Goal: Task Accomplishment & Management: Manage account settings

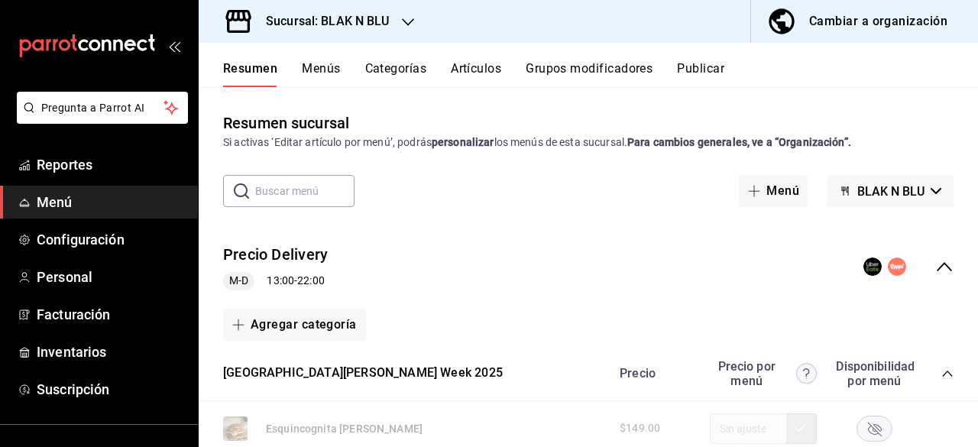
scroll to position [458, 0]
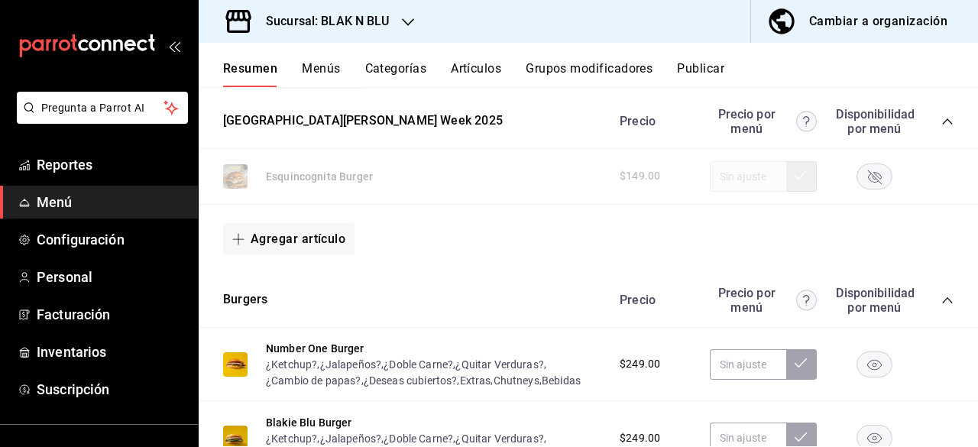
scroll to position [250, 0]
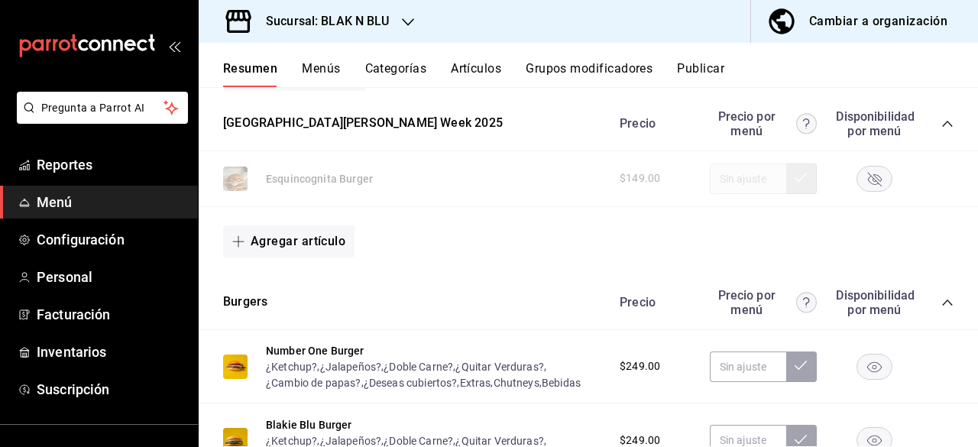
click at [405, 11] on div "Sucursal: BLAK N BLU" at bounding box center [315, 21] width 209 height 43
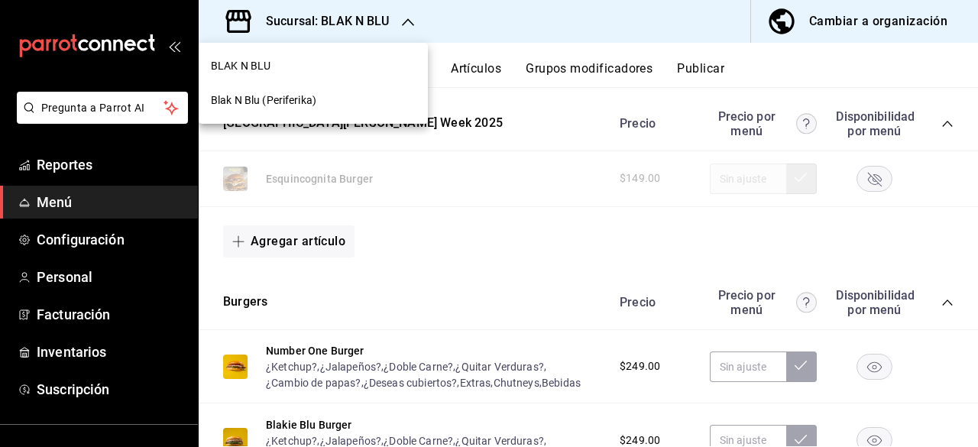
click at [284, 102] on span "Blak N Blu (Periferika)" at bounding box center [263, 100] width 105 height 16
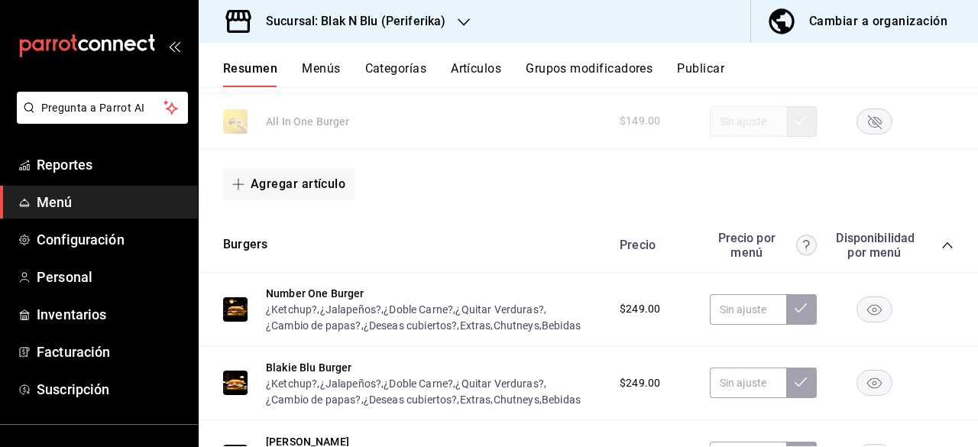
scroll to position [474, 0]
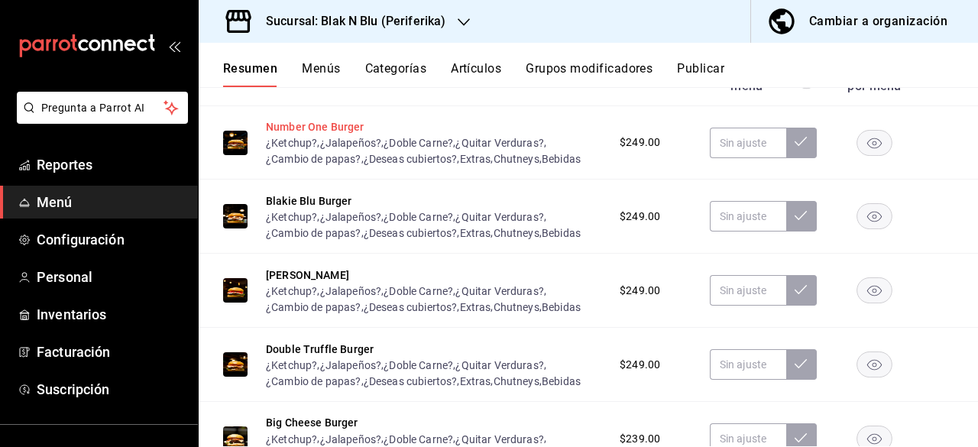
click at [296, 125] on button "Number One Burger" at bounding box center [315, 126] width 99 height 15
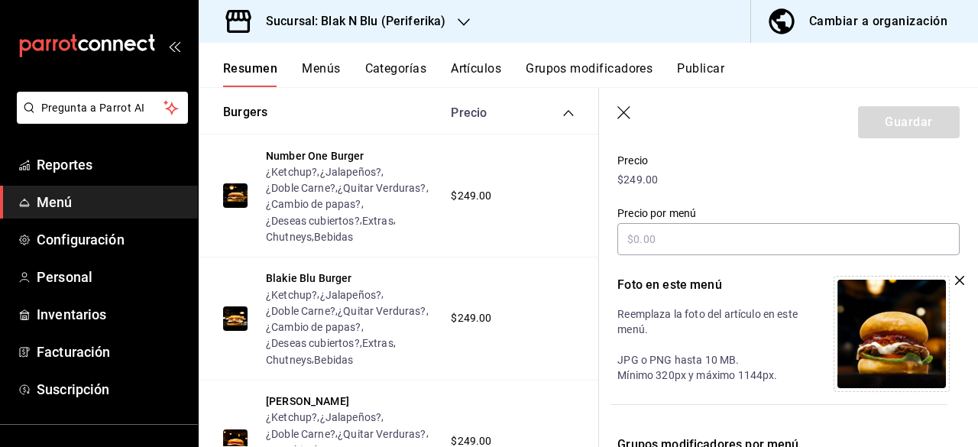
scroll to position [257, 0]
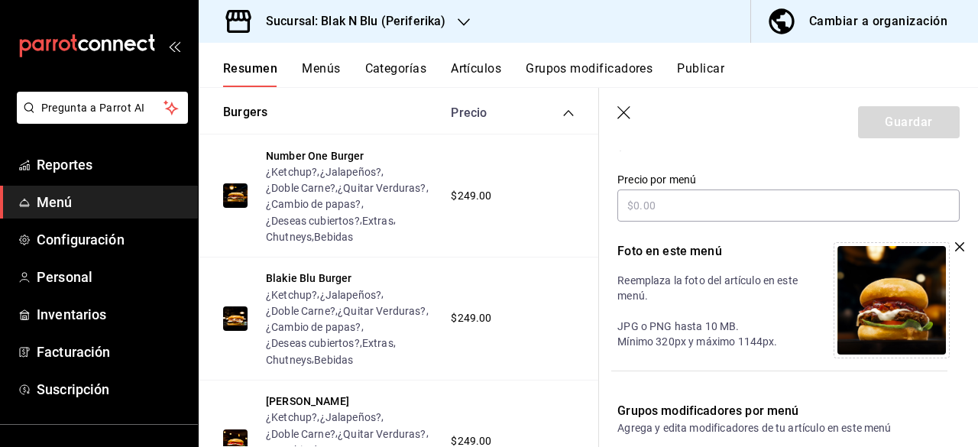
click at [888, 303] on img at bounding box center [891, 300] width 108 height 108
click at [955, 248] on icon "button" at bounding box center [959, 246] width 9 height 9
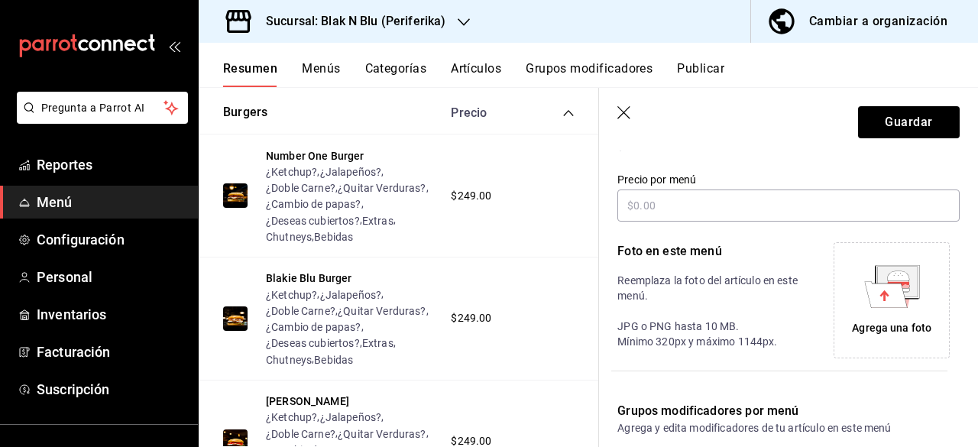
click at [907, 287] on icon at bounding box center [897, 281] width 40 height 31
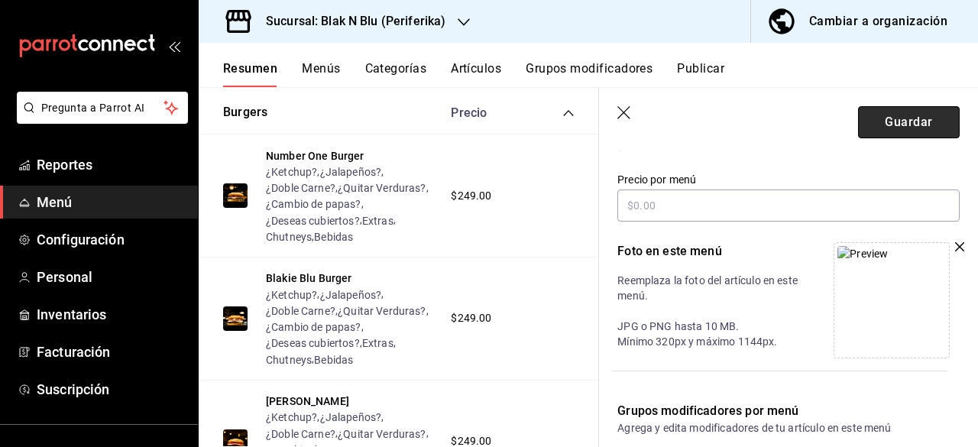
click at [914, 121] on button "Guardar" at bounding box center [909, 122] width 102 height 32
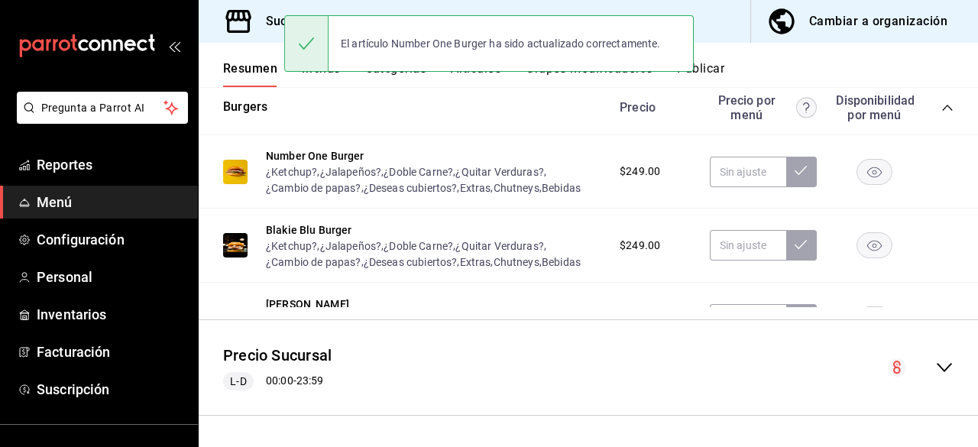
scroll to position [443, 0]
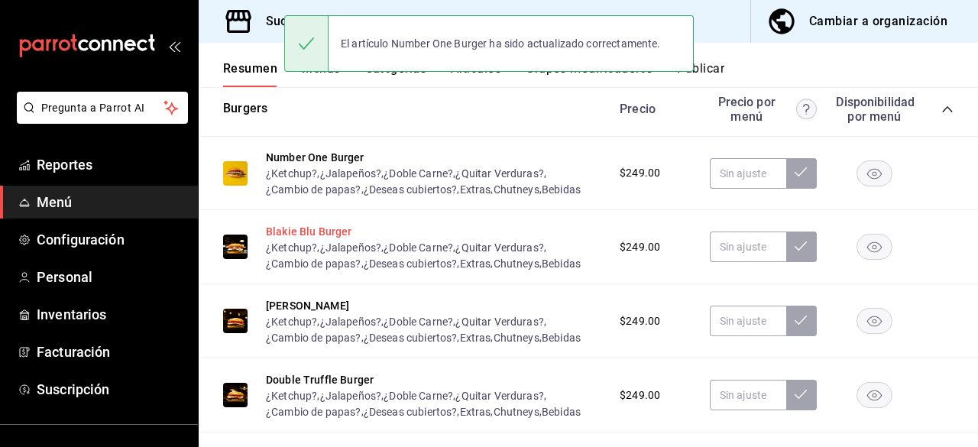
click at [329, 232] on button "Blakie Blu Burger" at bounding box center [309, 231] width 86 height 15
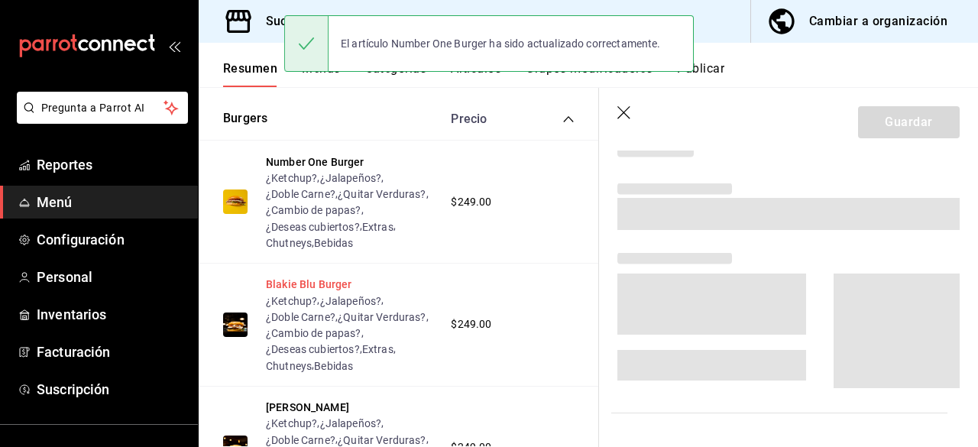
scroll to position [419, 0]
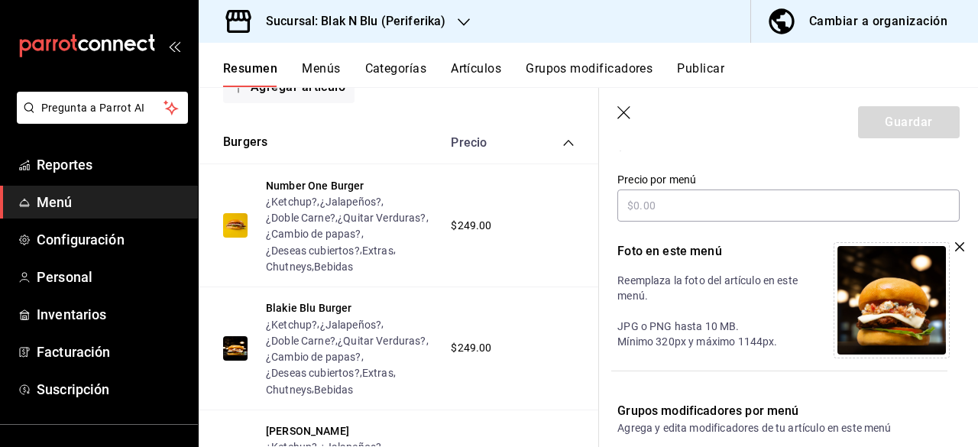
click at [955, 250] on icon "button" at bounding box center [959, 246] width 9 height 9
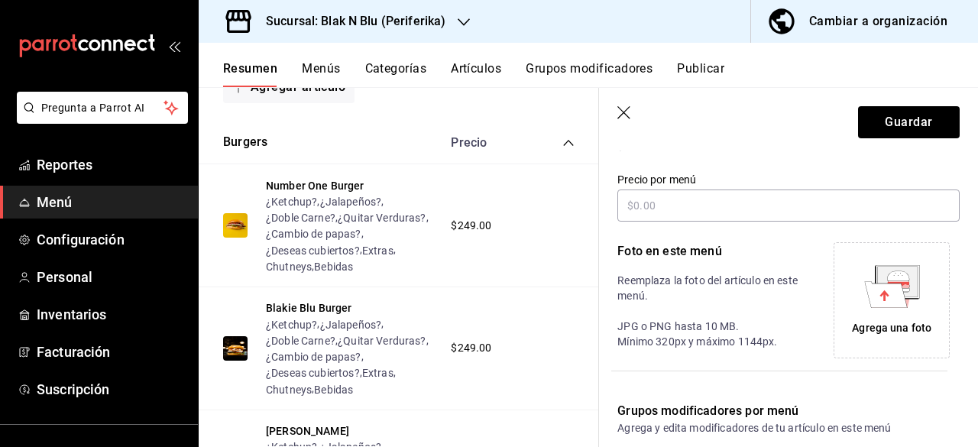
click at [892, 287] on icon at bounding box center [885, 294] width 43 height 26
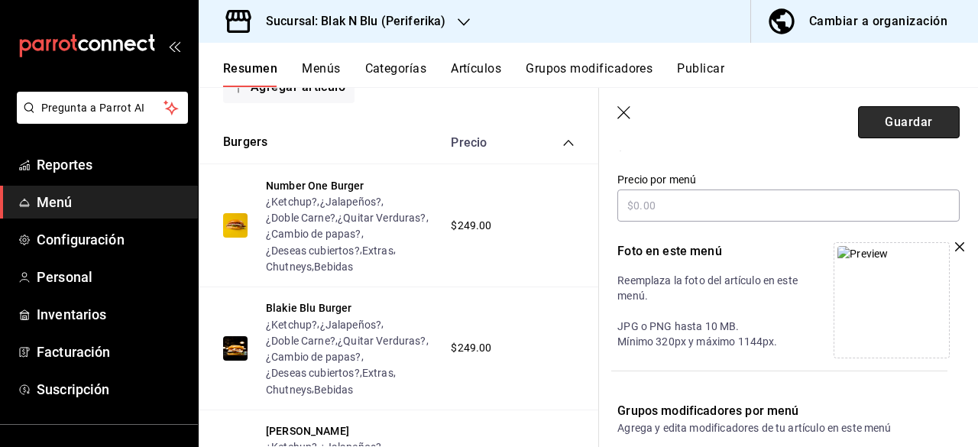
click at [898, 118] on button "Guardar" at bounding box center [909, 122] width 102 height 32
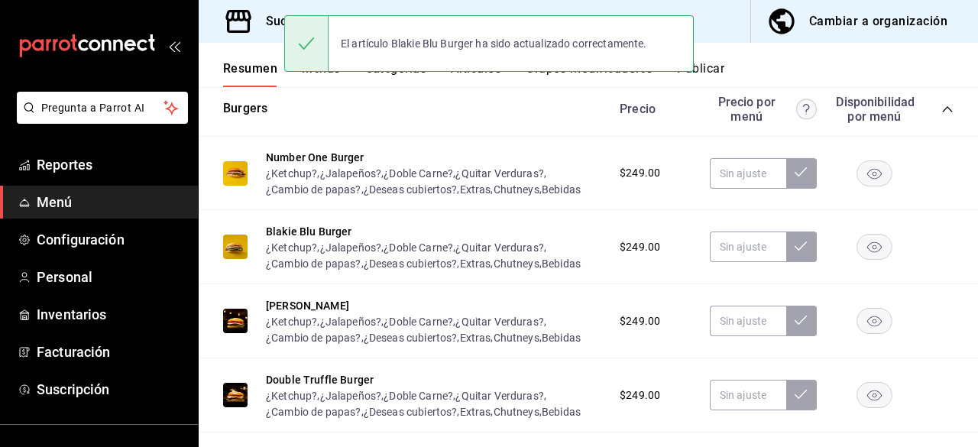
scroll to position [515, 0]
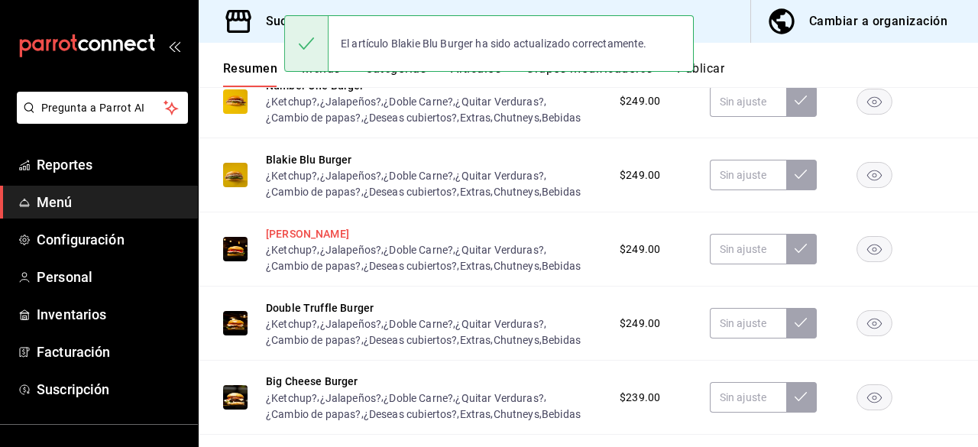
click at [309, 232] on button "[PERSON_NAME]" at bounding box center [307, 233] width 83 height 15
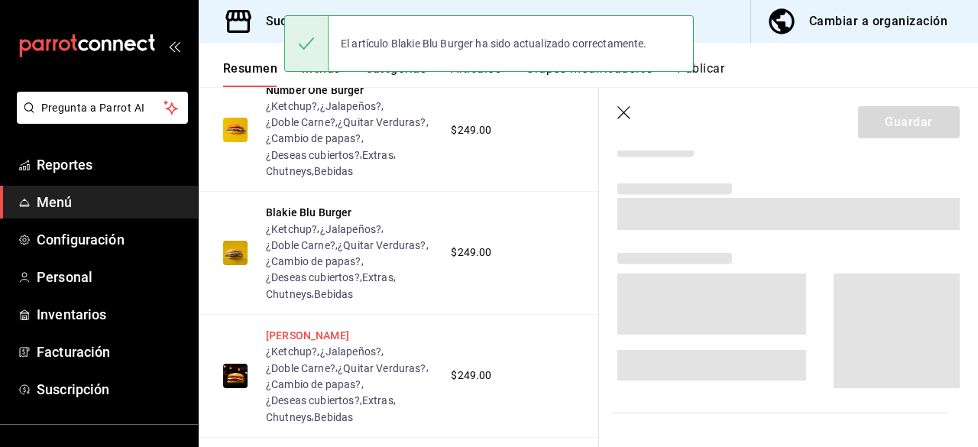
scroll to position [485, 0]
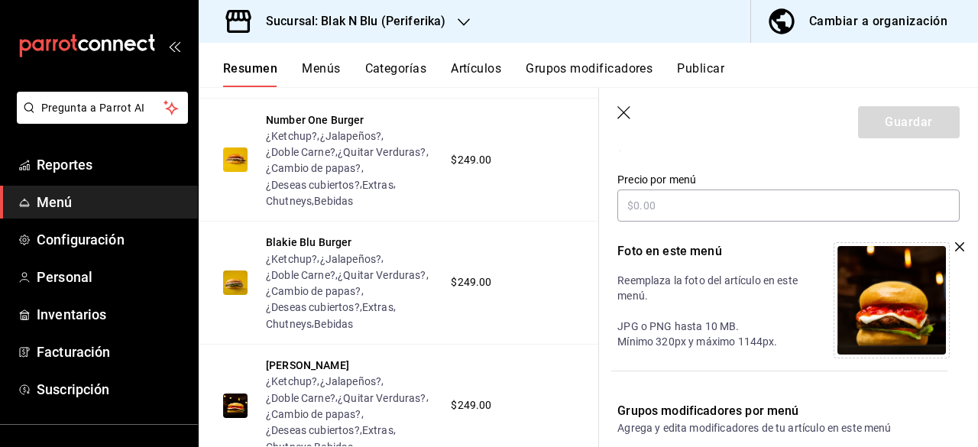
click at [937, 243] on div at bounding box center [892, 300] width 116 height 116
click at [957, 248] on icon "button" at bounding box center [959, 246] width 9 height 9
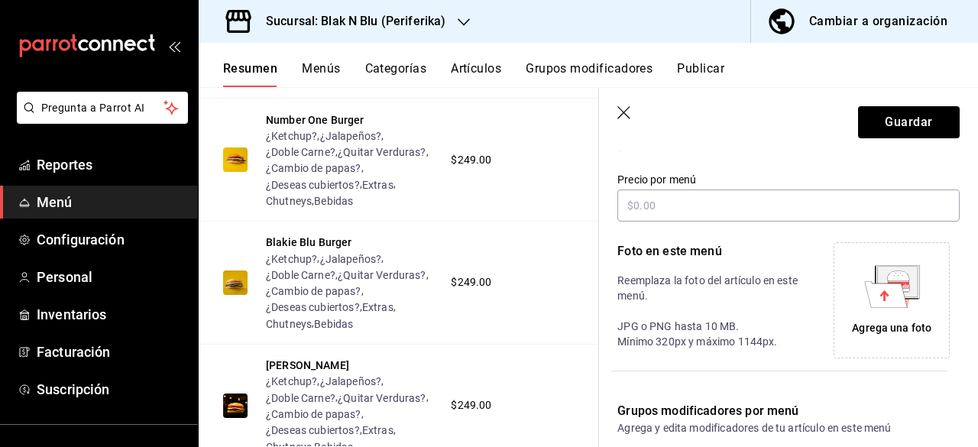
click at [879, 287] on icon at bounding box center [885, 294] width 43 height 26
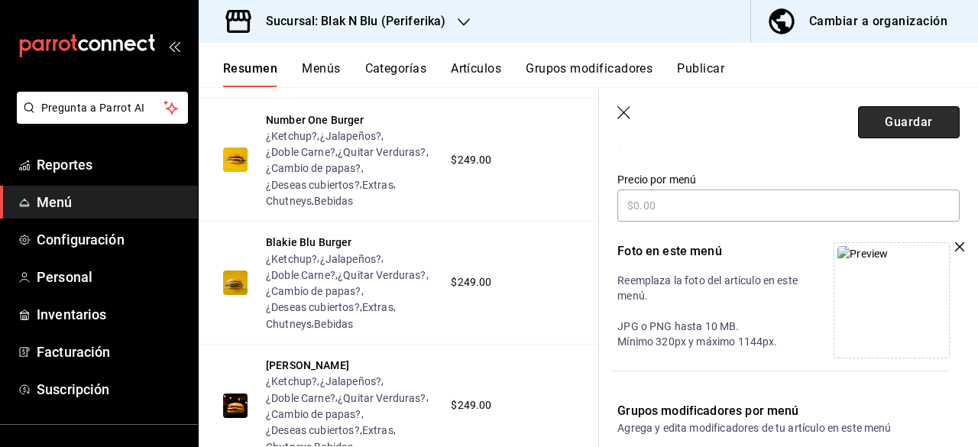
click at [883, 125] on button "Guardar" at bounding box center [909, 122] width 102 height 32
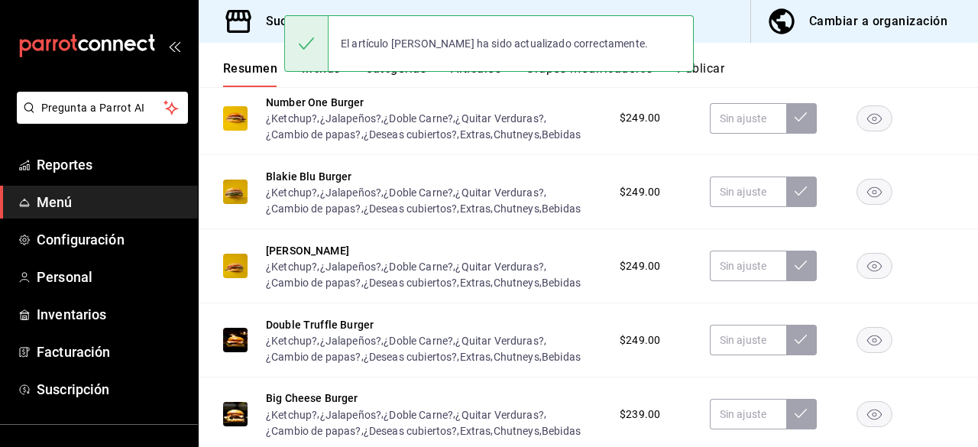
scroll to position [498, 0]
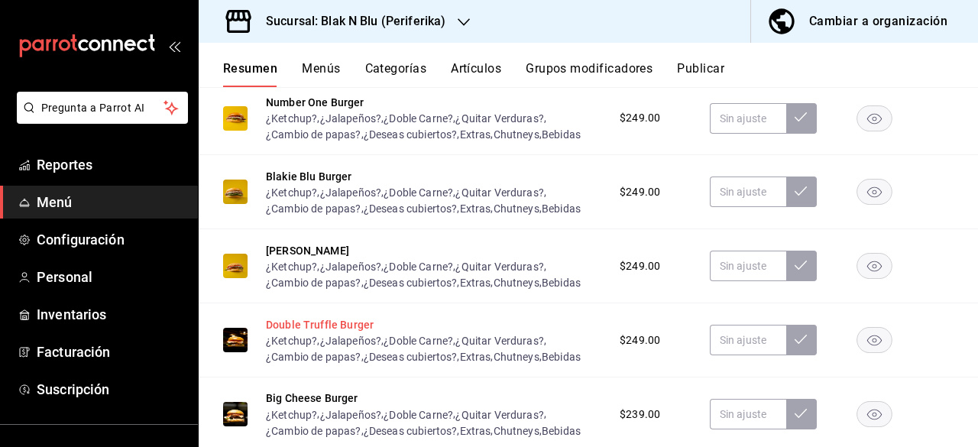
click at [312, 322] on button "Double Truffle Burger" at bounding box center [320, 324] width 108 height 15
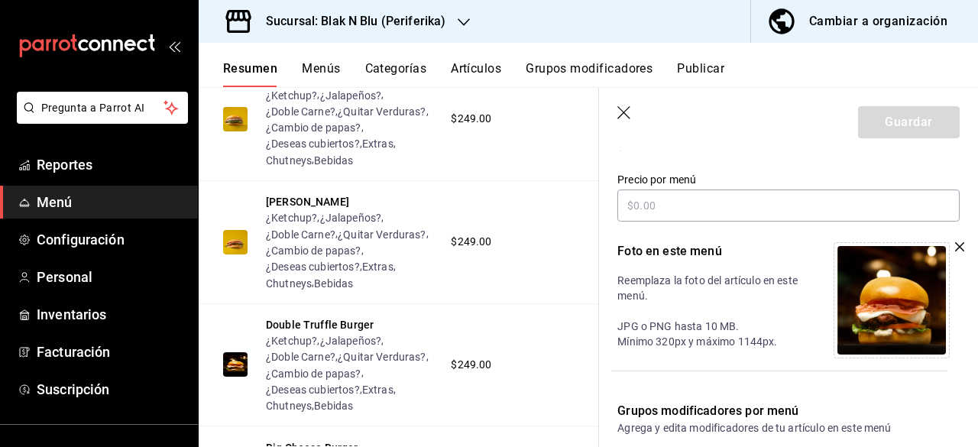
scroll to position [740, 0]
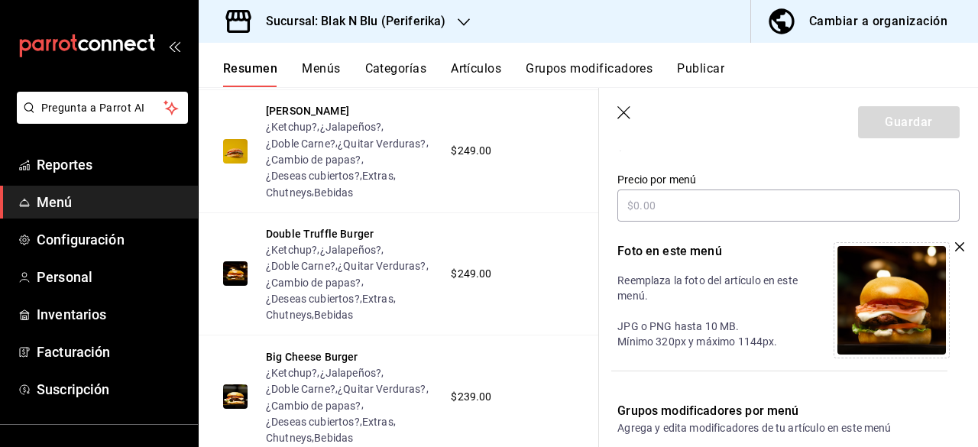
click at [955, 250] on icon "button" at bounding box center [959, 246] width 9 height 9
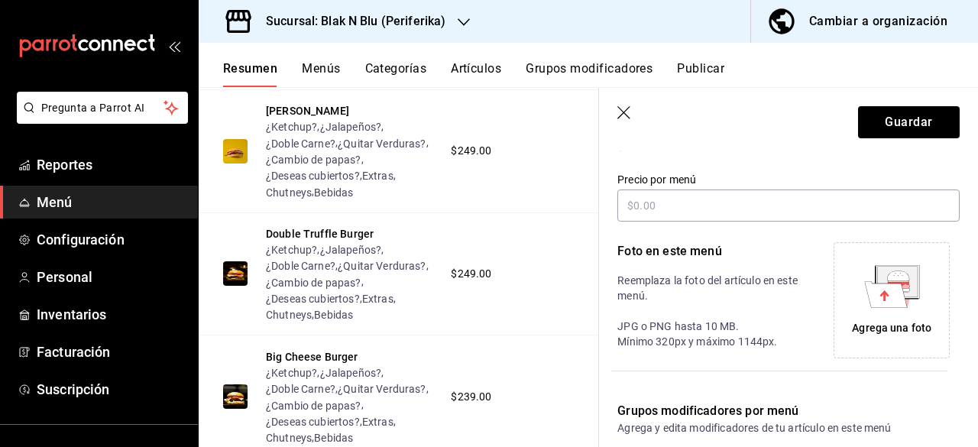
click at [900, 280] on icon at bounding box center [898, 275] width 22 height 10
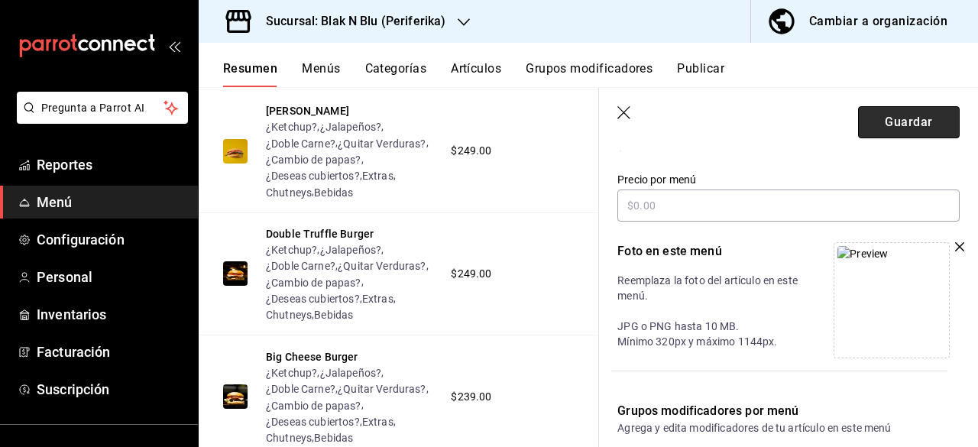
click at [895, 112] on button "Guardar" at bounding box center [909, 122] width 102 height 32
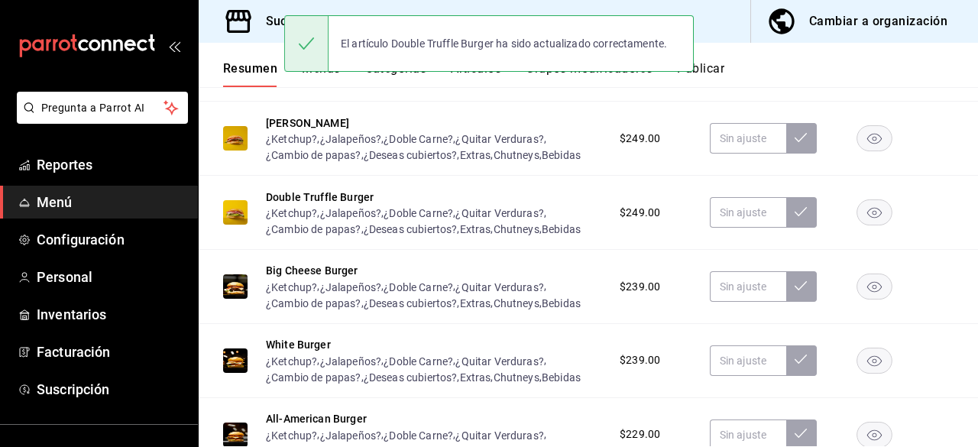
scroll to position [629, 0]
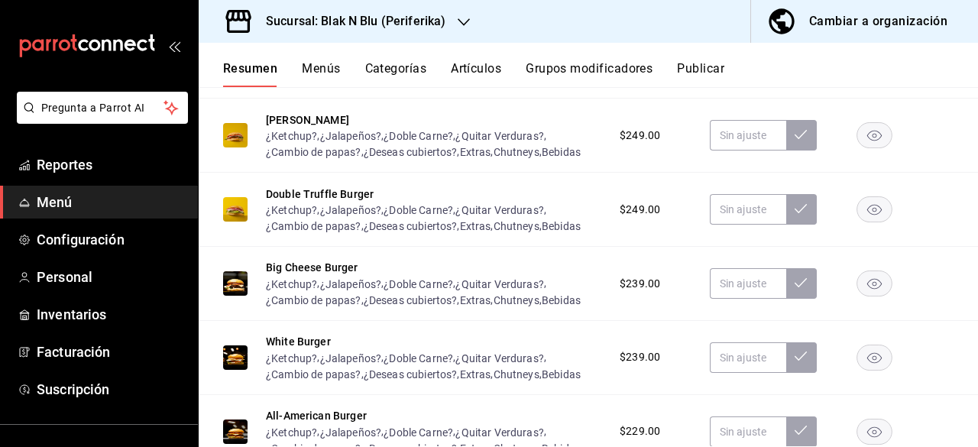
click at [301, 258] on div "Big Cheese Burger ¿Ketchup? , ¿Jalapeños? , ¿Doble Carne? , ¿Quitar Verduras? ,…" at bounding box center [588, 284] width 779 height 74
click at [301, 270] on button "Big Cheese Burger" at bounding box center [312, 267] width 92 height 15
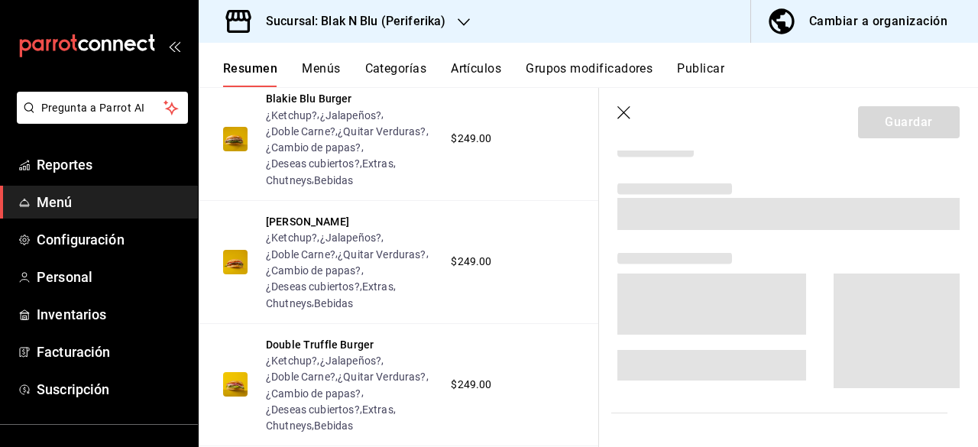
scroll to position [582, 0]
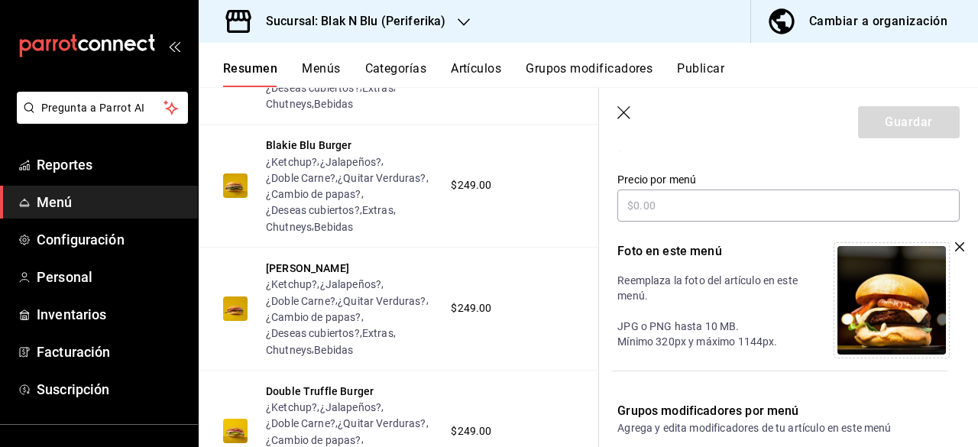
click at [955, 248] on icon "button" at bounding box center [959, 246] width 9 height 9
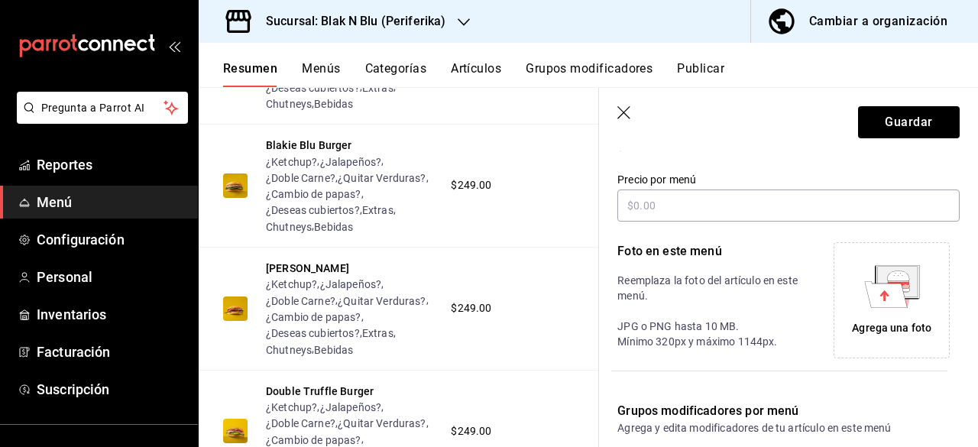
click at [873, 302] on icon at bounding box center [885, 294] width 43 height 26
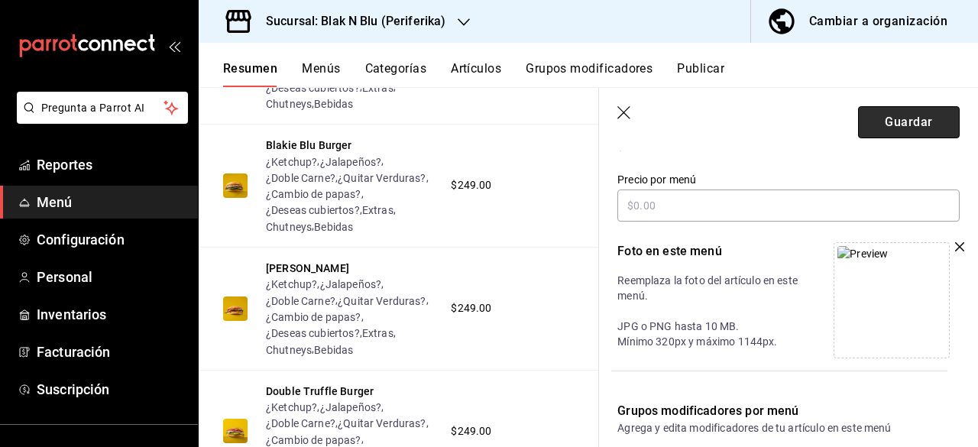
click at [923, 125] on button "Guardar" at bounding box center [909, 122] width 102 height 32
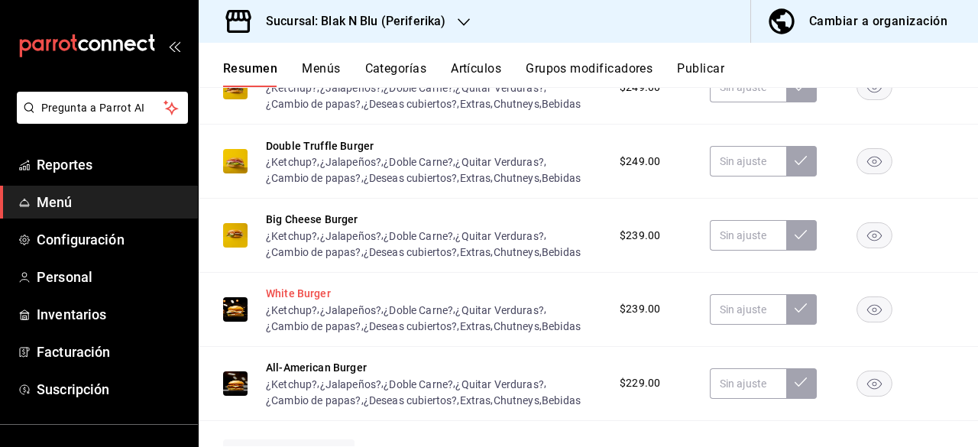
click at [309, 291] on button "White Burger" at bounding box center [298, 293] width 65 height 15
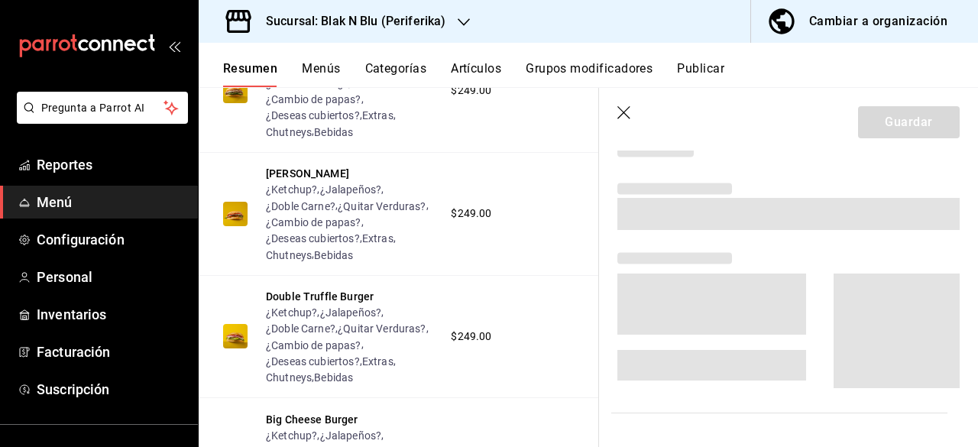
scroll to position [646, 0]
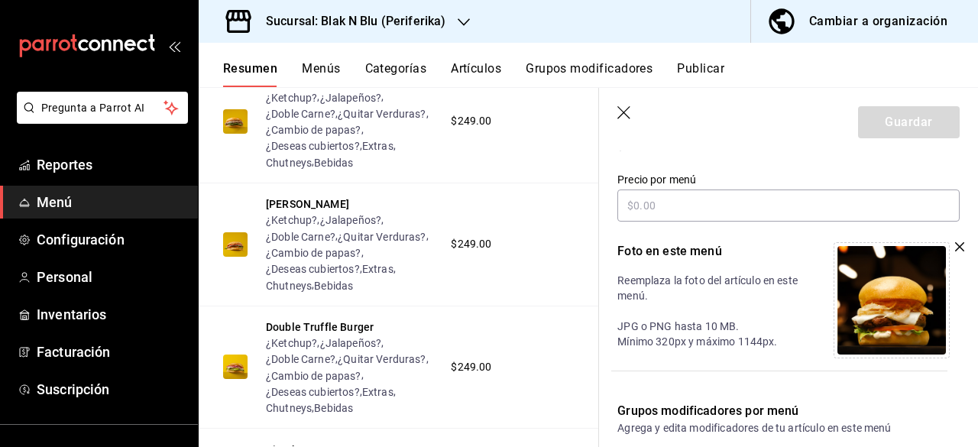
click at [955, 244] on icon "button" at bounding box center [959, 246] width 9 height 9
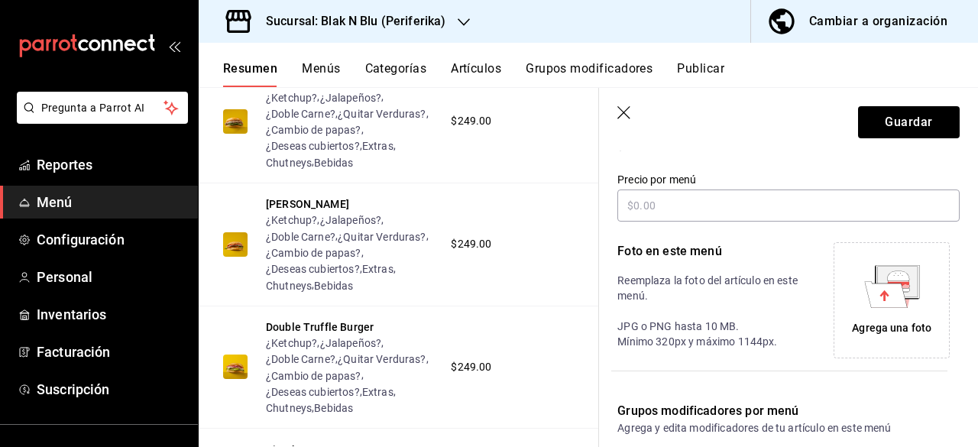
click at [889, 280] on icon at bounding box center [898, 281] width 21 height 2
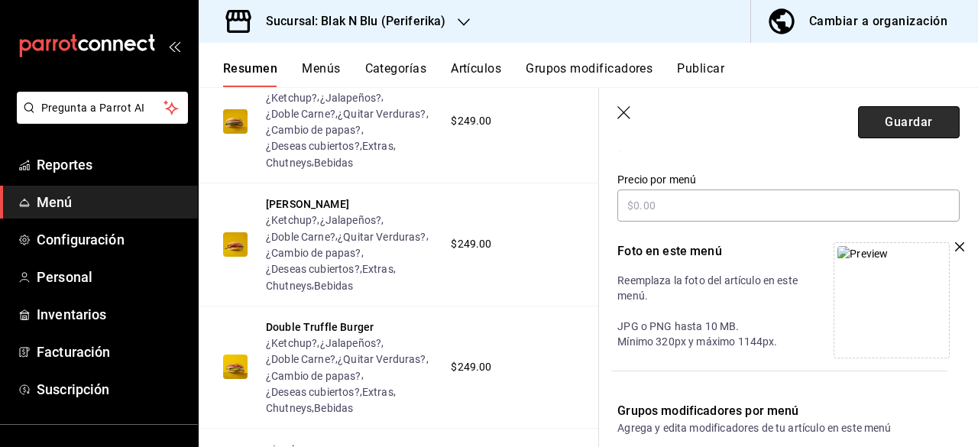
click at [903, 122] on button "Guardar" at bounding box center [909, 122] width 102 height 32
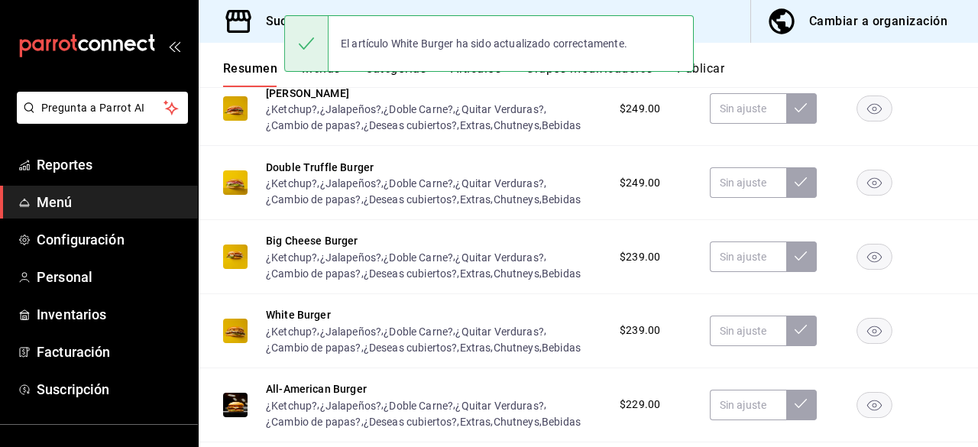
scroll to position [778, 0]
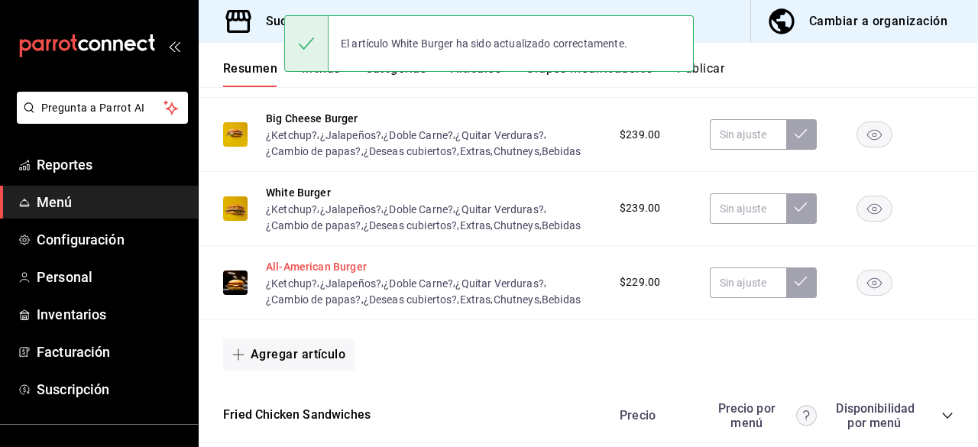
click at [338, 269] on button "All-American Burger" at bounding box center [316, 266] width 101 height 15
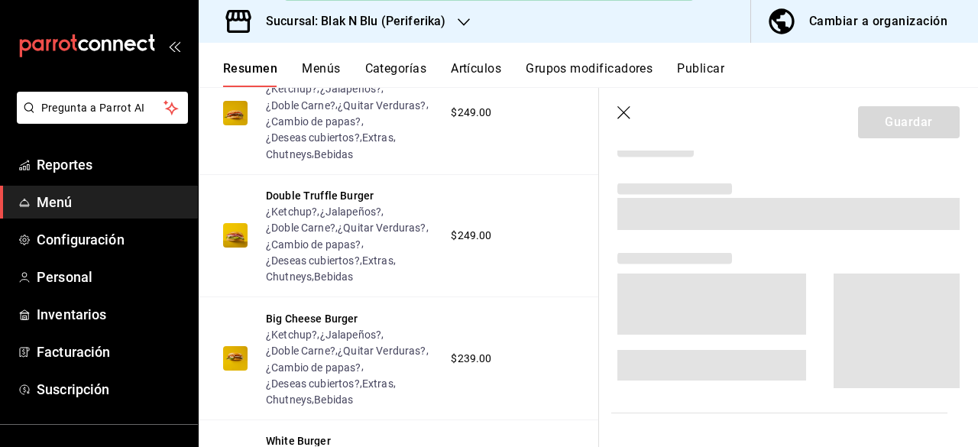
scroll to position [730, 0]
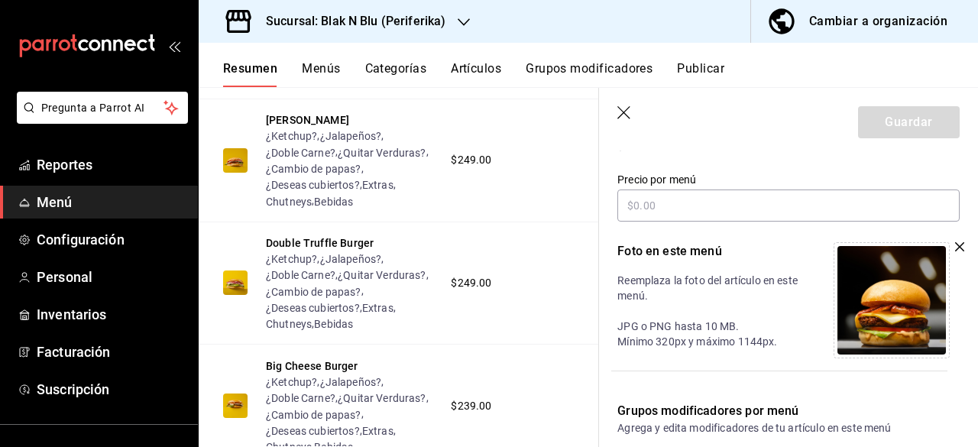
click at [954, 251] on div "Editar artículo por menú La edición del artículo solo [PERSON_NAME] reflejado e…" at bounding box center [788, 417] width 379 height 1048
click at [955, 248] on icon "button" at bounding box center [959, 246] width 9 height 9
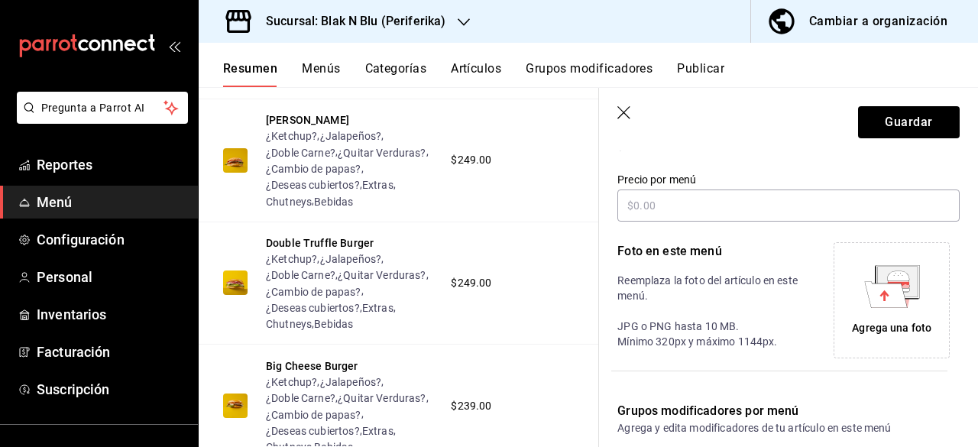
click at [864, 294] on icon at bounding box center [885, 294] width 43 height 26
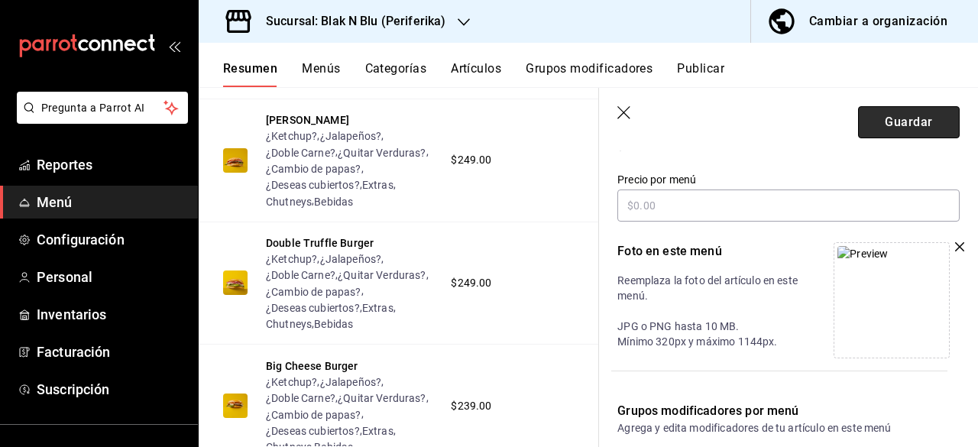
click at [917, 121] on button "Guardar" at bounding box center [909, 122] width 102 height 32
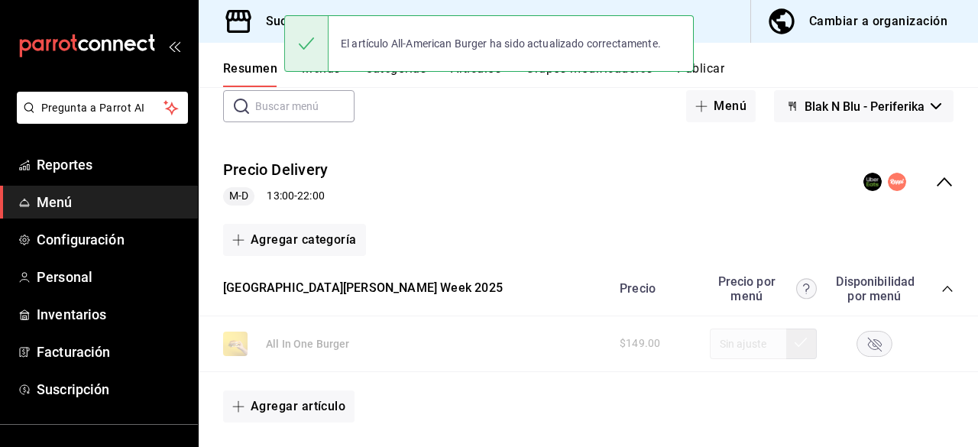
scroll to position [81, 0]
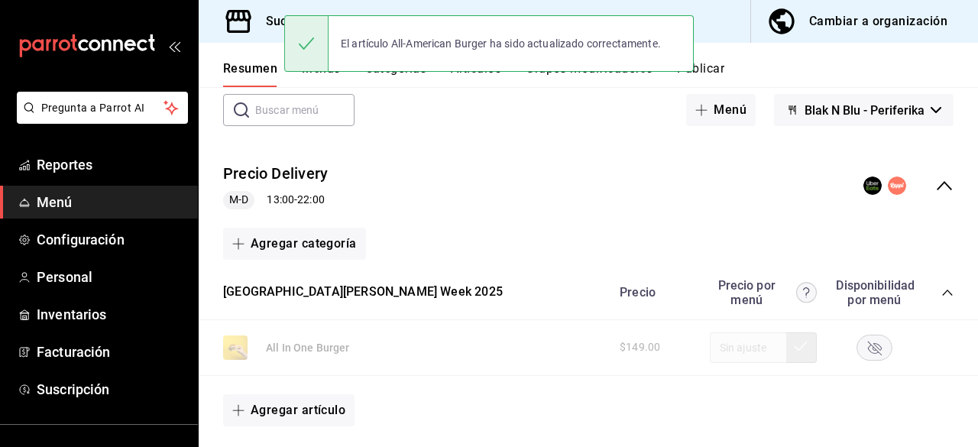
click at [704, 71] on button "Publicar" at bounding box center [700, 74] width 47 height 26
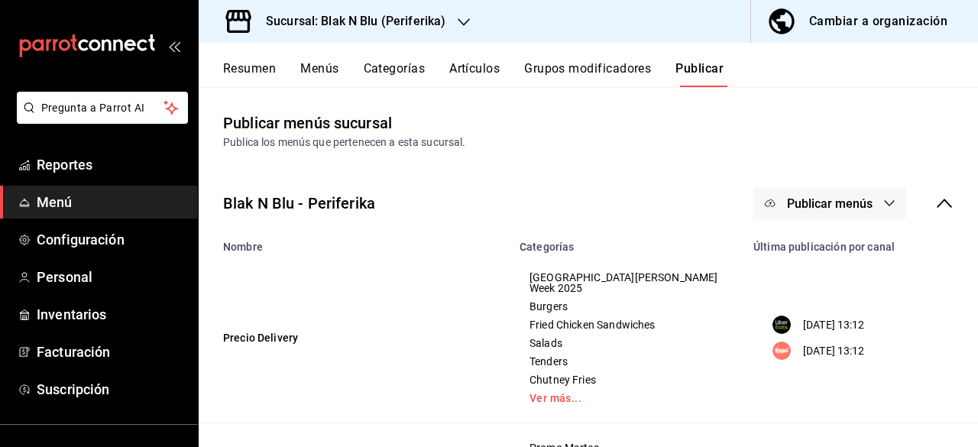
click at [883, 206] on icon "button" at bounding box center [889, 203] width 12 height 12
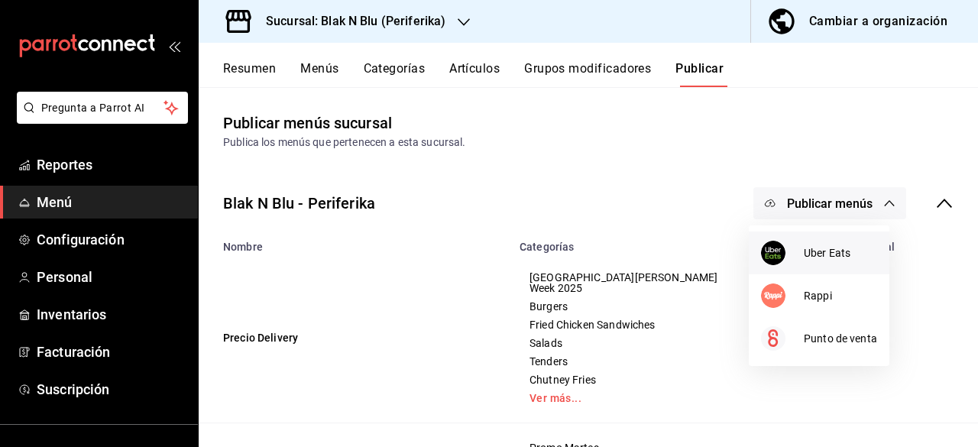
click at [817, 239] on li "Uber Eats" at bounding box center [819, 253] width 141 height 43
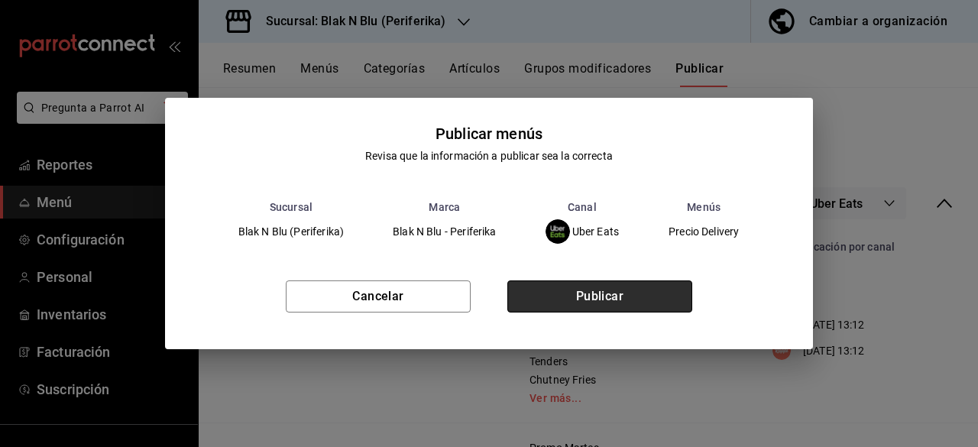
click at [621, 297] on button "Publicar" at bounding box center [599, 296] width 185 height 32
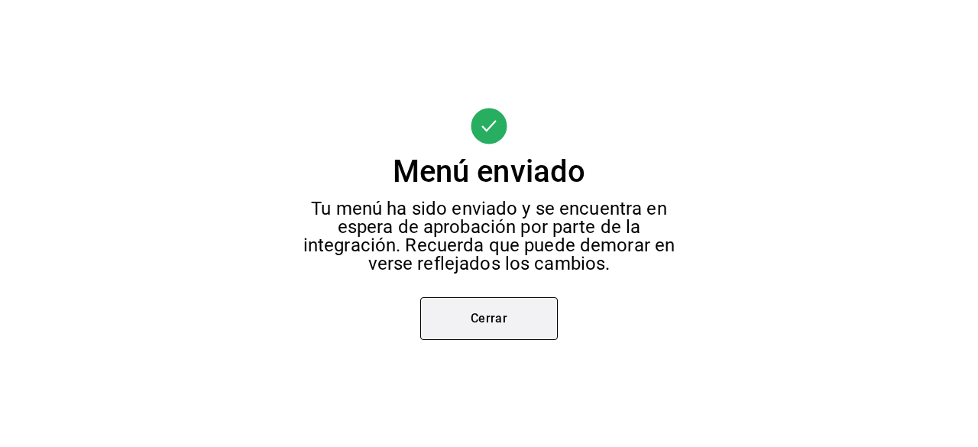
click at [474, 312] on button "Cerrar" at bounding box center [489, 318] width 138 height 43
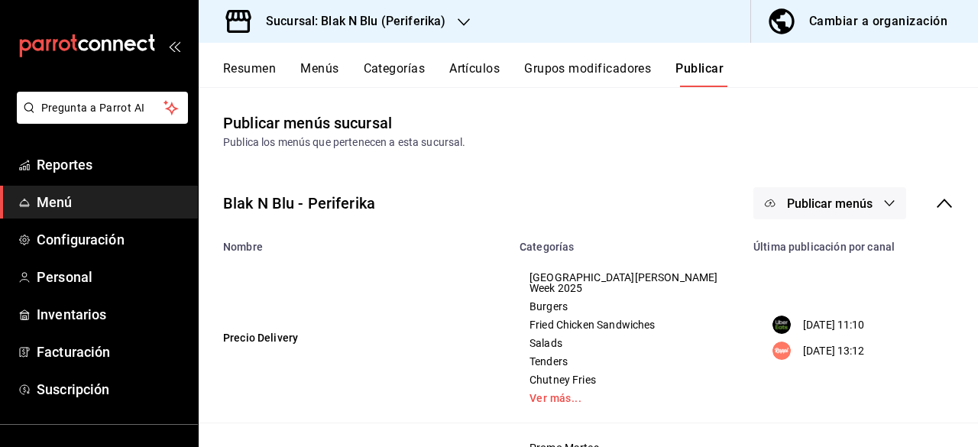
click at [827, 209] on span "Publicar menús" at bounding box center [830, 203] width 86 height 15
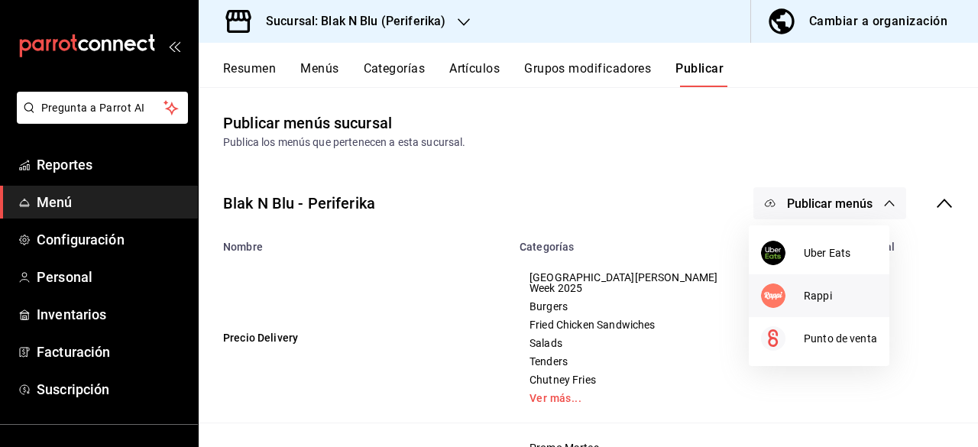
click at [789, 291] on div at bounding box center [782, 295] width 43 height 24
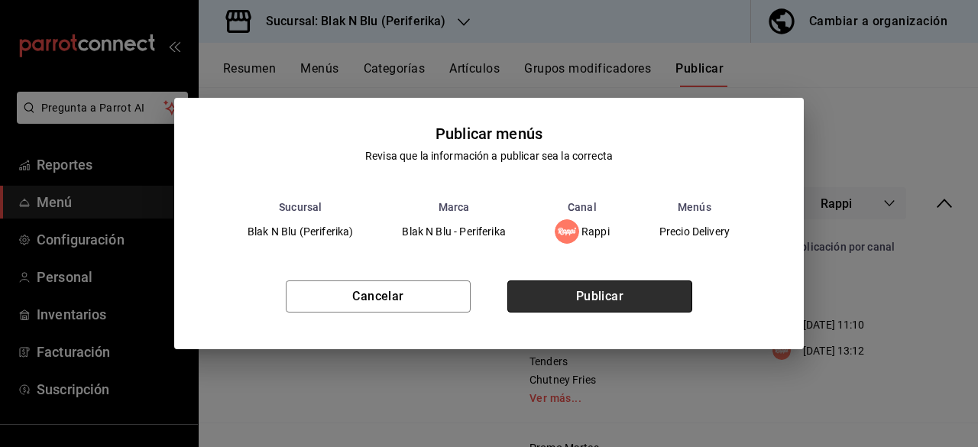
click at [655, 302] on button "Publicar" at bounding box center [599, 296] width 185 height 32
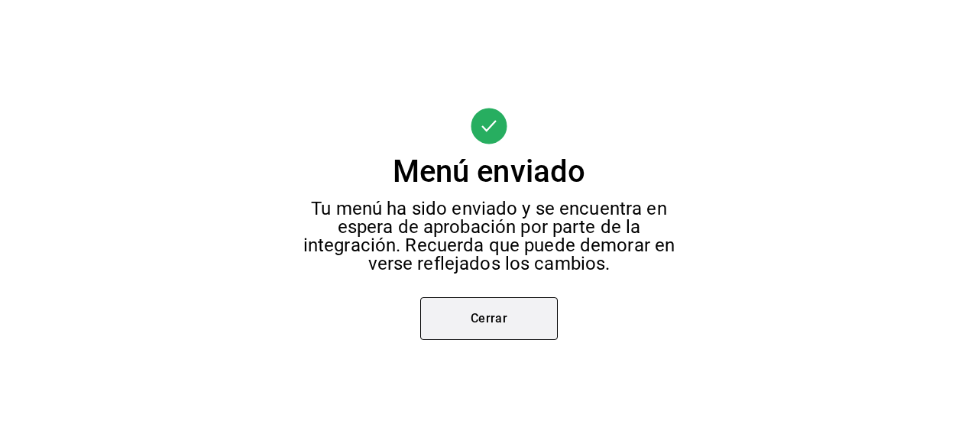
drag, startPoint x: 497, startPoint y: 328, endPoint x: 488, endPoint y: 325, distance: 9.5
click at [488, 325] on button "Cerrar" at bounding box center [489, 318] width 138 height 43
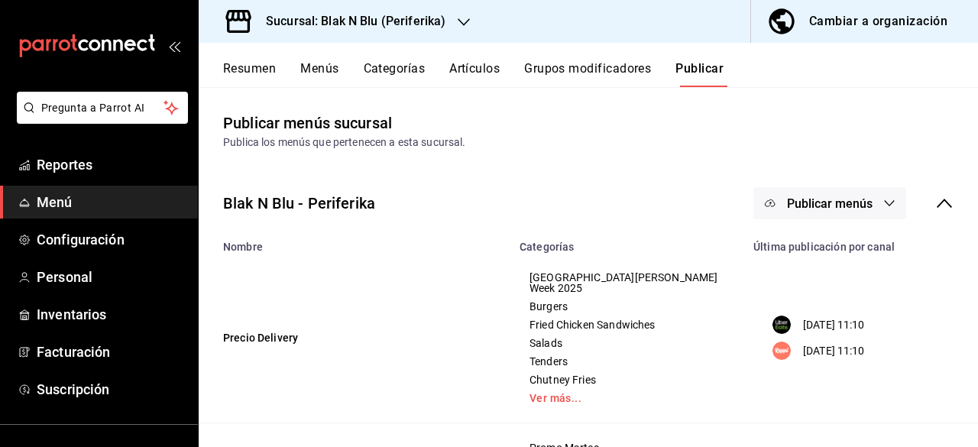
click at [465, 22] on icon "button" at bounding box center [464, 22] width 12 height 12
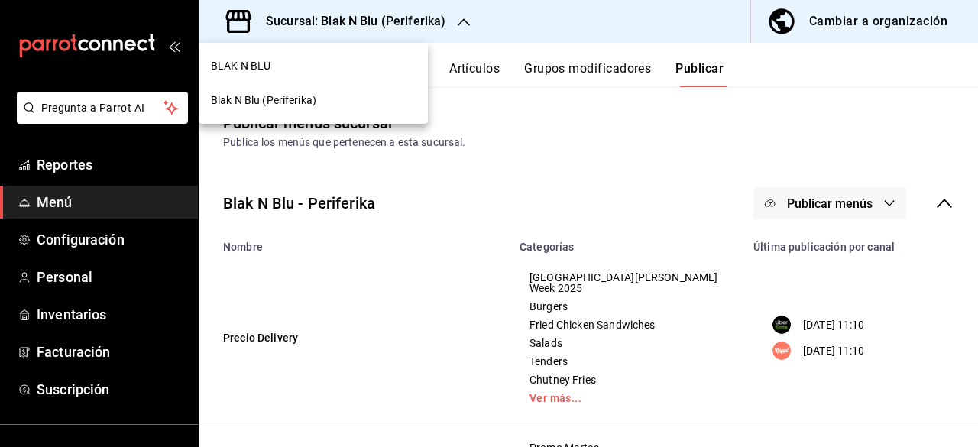
click at [269, 67] on span "BLAK N BLU" at bounding box center [241, 66] width 60 height 16
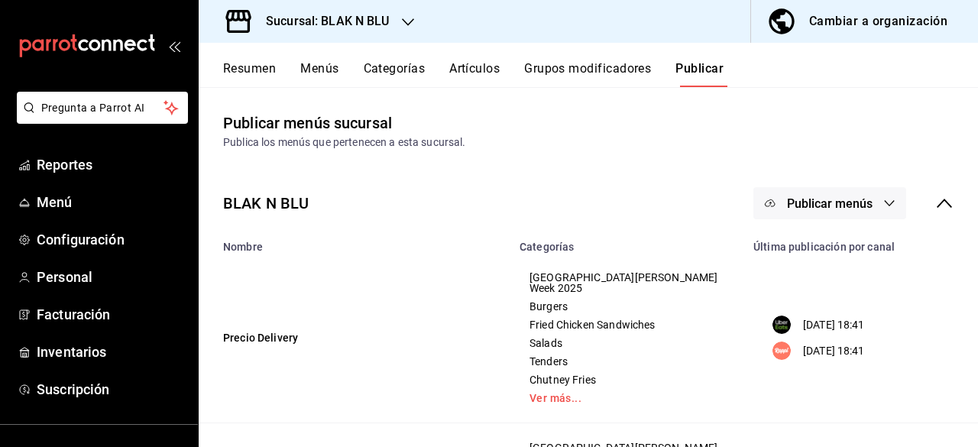
click at [398, 73] on button "Categorías" at bounding box center [395, 74] width 62 height 26
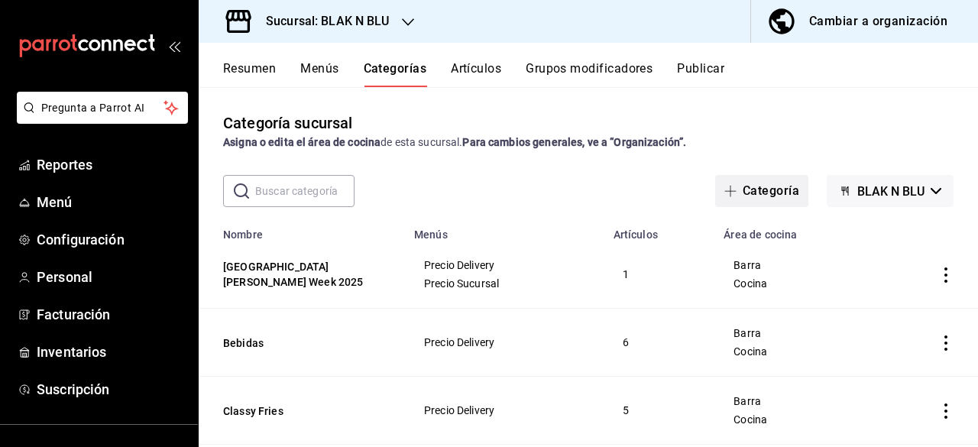
click at [758, 196] on button "Categoría" at bounding box center [761, 191] width 93 height 32
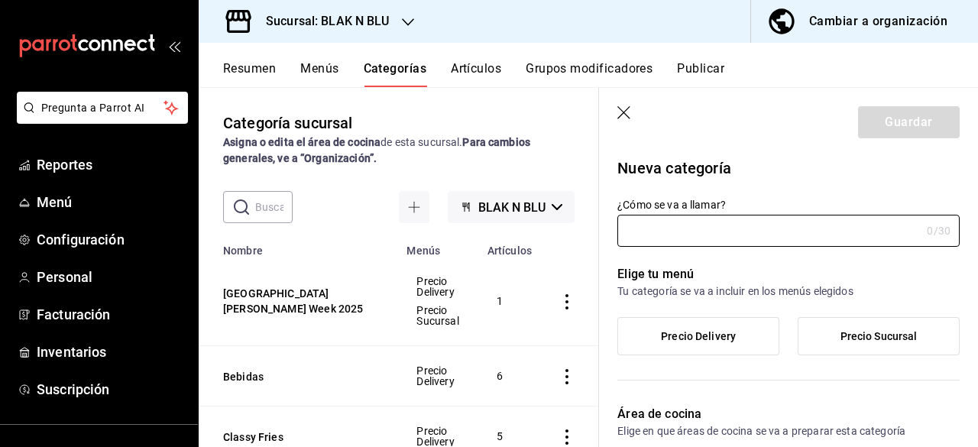
type input "c46896b3-3c73-4589-b60f-4eb6ced3044d"
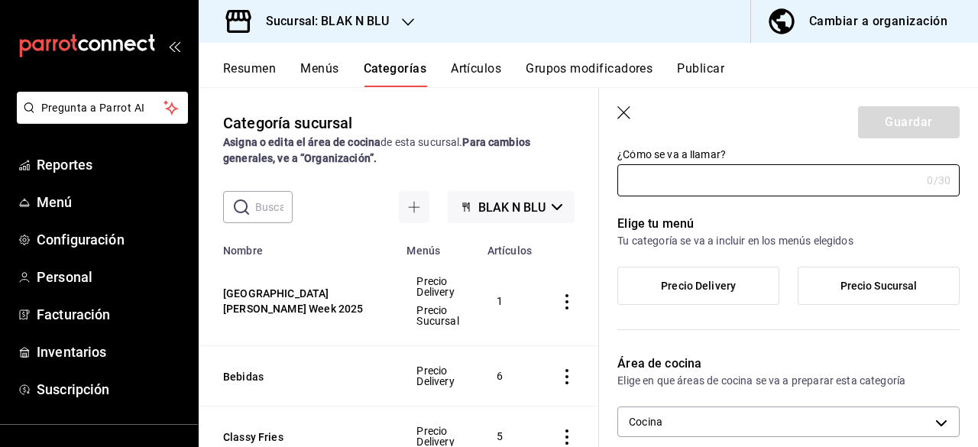
scroll to position [51, 0]
click at [715, 287] on span "Precio Delivery" at bounding box center [698, 285] width 75 height 13
click at [0, 0] on input "Precio Delivery" at bounding box center [0, 0] width 0 height 0
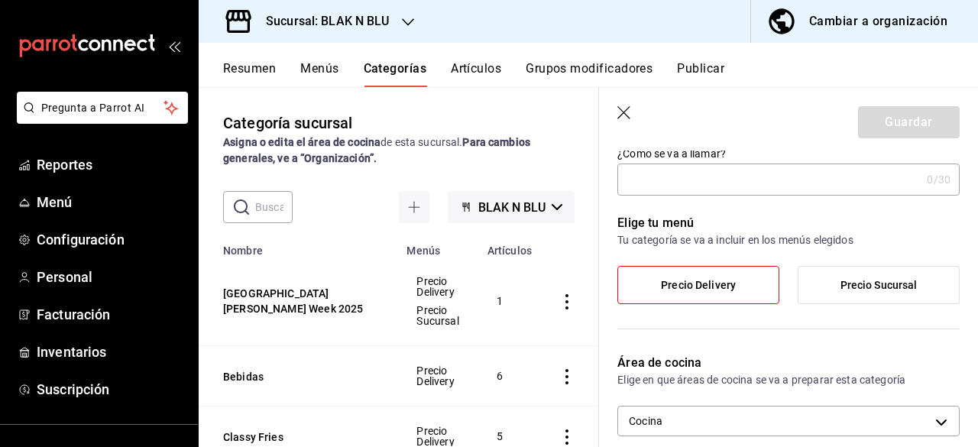
click at [709, 186] on input "¿Cómo se va a llamar?" at bounding box center [768, 179] width 303 height 31
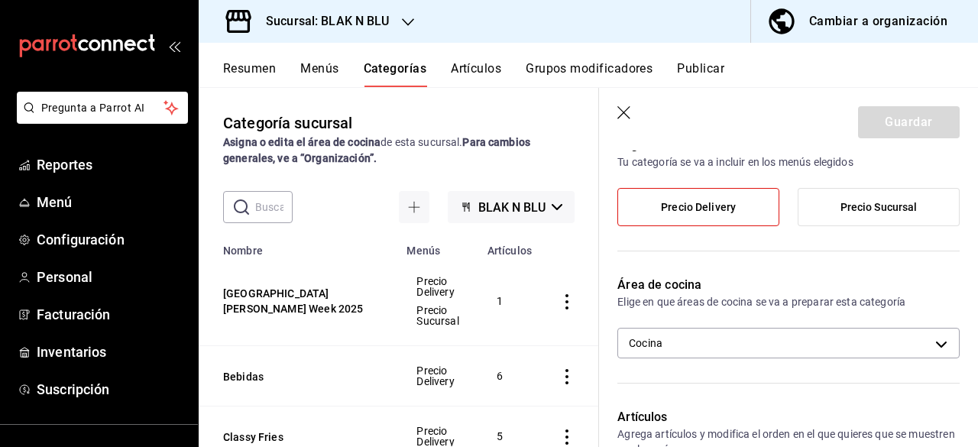
scroll to position [130, 0]
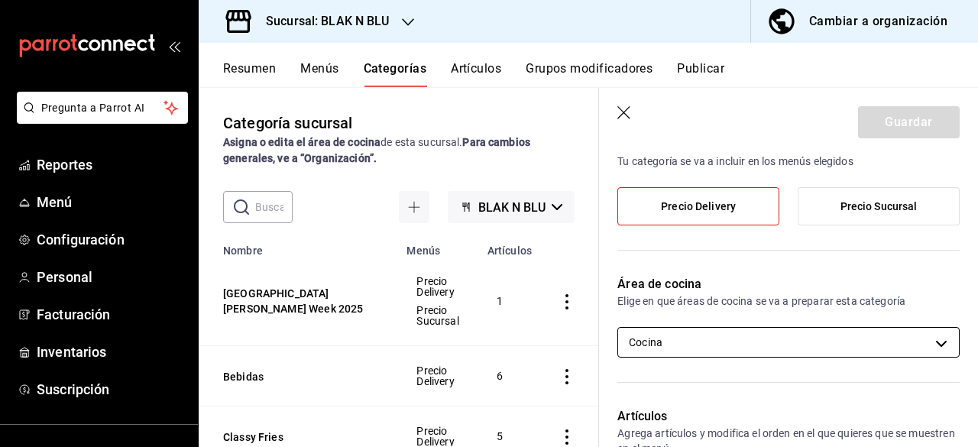
type input "Extras"
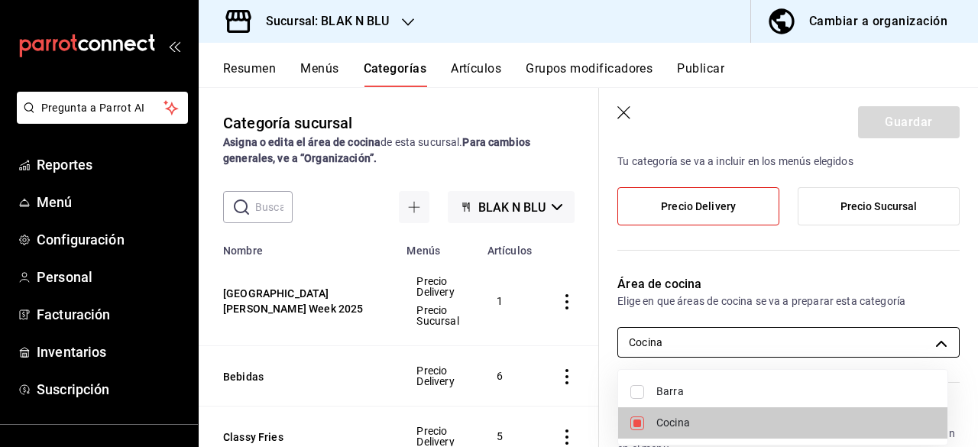
click at [704, 338] on body "Pregunta a Parrot AI Reportes Menú Configuración Personal Facturación Inventari…" at bounding box center [489, 223] width 978 height 447
click at [915, 294] on div at bounding box center [489, 223] width 978 height 447
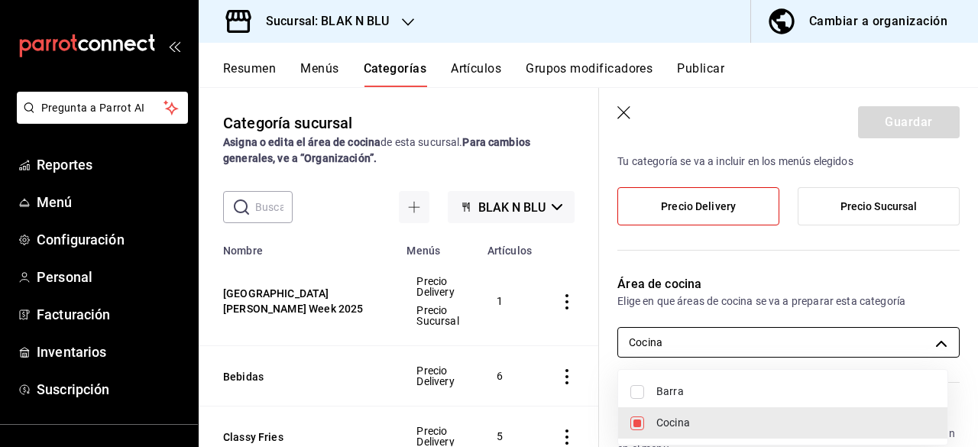
click at [929, 342] on body "Pregunta a Parrot AI Reportes Menú Configuración Personal Facturación Inventari…" at bounding box center [489, 223] width 978 height 447
click at [666, 395] on span "Barra" at bounding box center [795, 392] width 279 height 16
type input "c46896b3-3c73-4589-b60f-4eb6ced3044d,a5bc6f8f-8b9f-4cae-8db0-cce11e7ff948"
checkbox input "true"
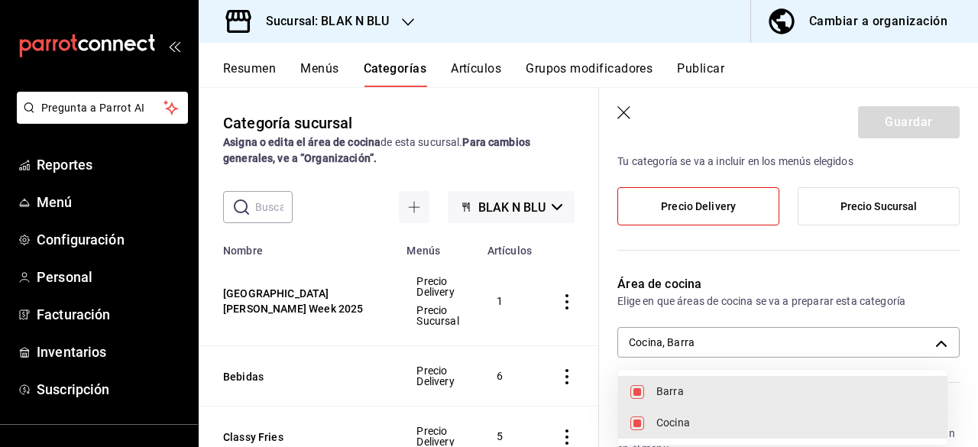
click at [902, 279] on div at bounding box center [489, 223] width 978 height 447
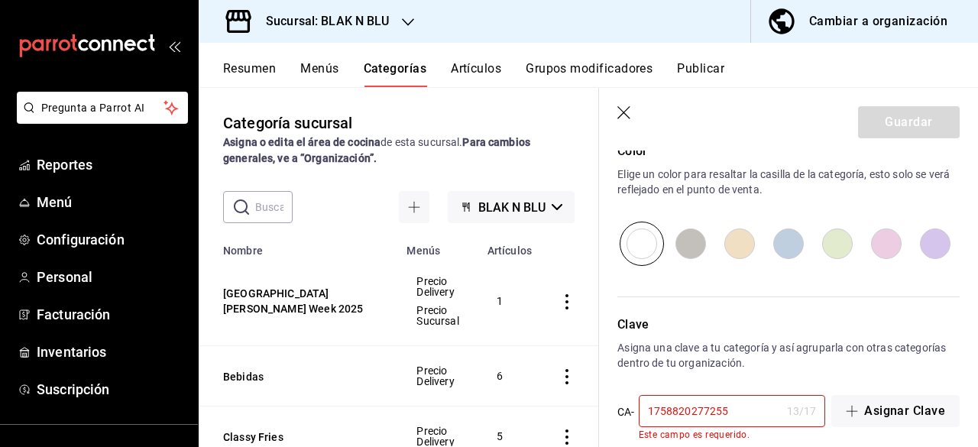
scroll to position [565, 0]
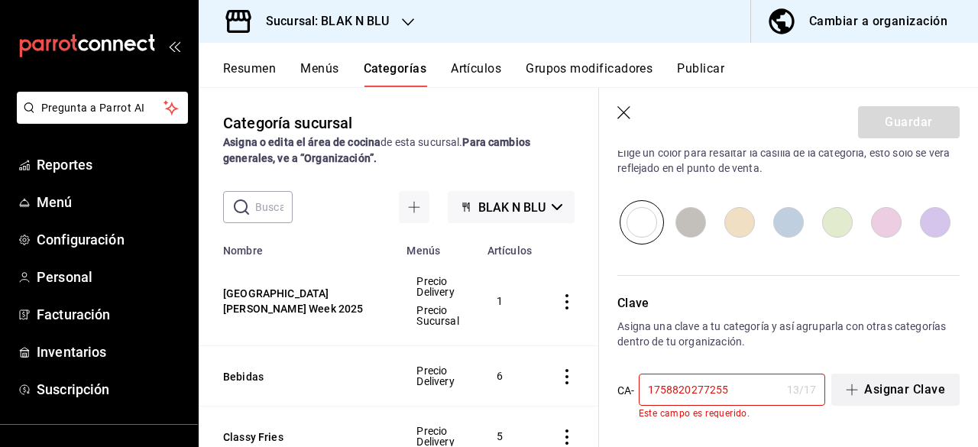
click at [884, 393] on button "Asignar Clave" at bounding box center [895, 390] width 128 height 32
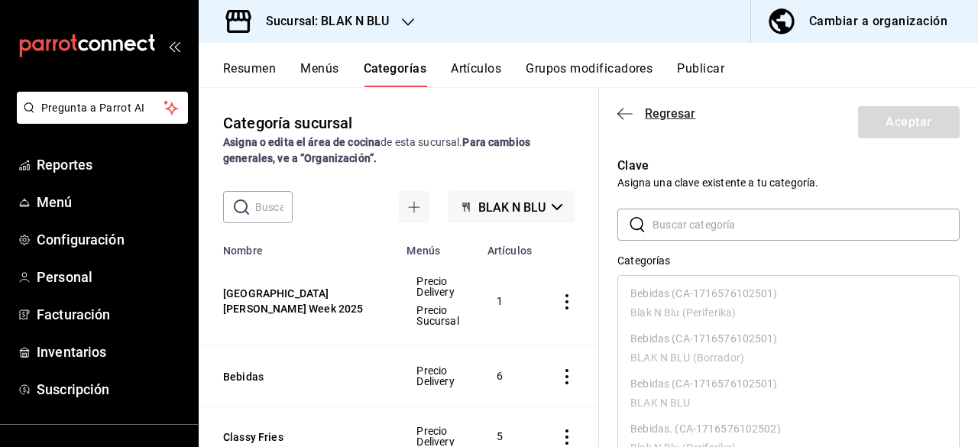
click at [664, 117] on span "Regresar" at bounding box center [670, 113] width 50 height 15
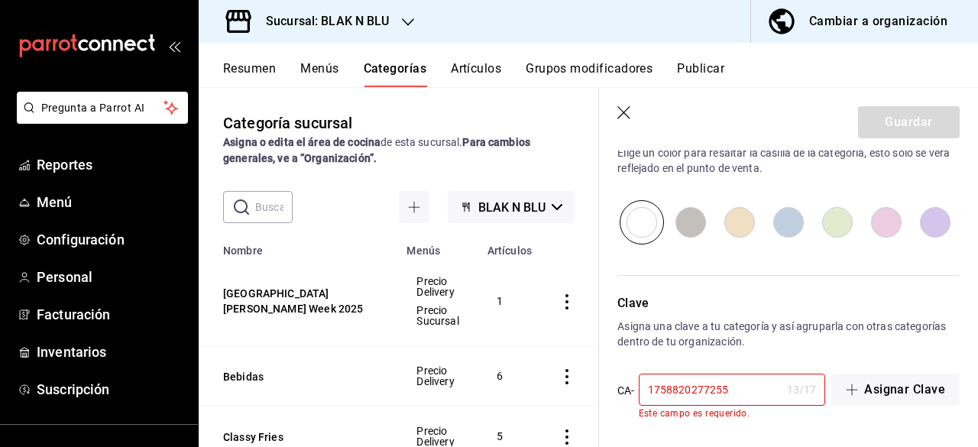
click at [752, 387] on input "1758820277255" at bounding box center [710, 389] width 142 height 31
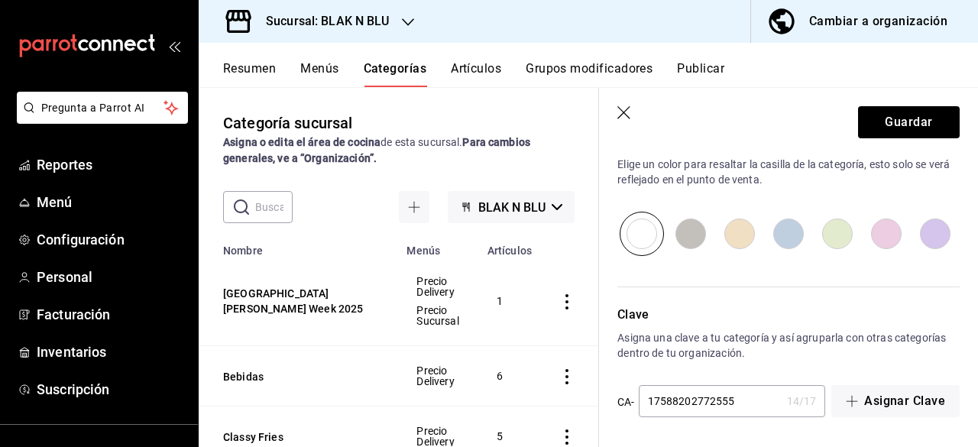
type input "1758820277255"
click at [779, 367] on div "Clave Asigna una clave a tu categoría y así agruparla con otras categorías dent…" at bounding box center [779, 352] width 361 height 131
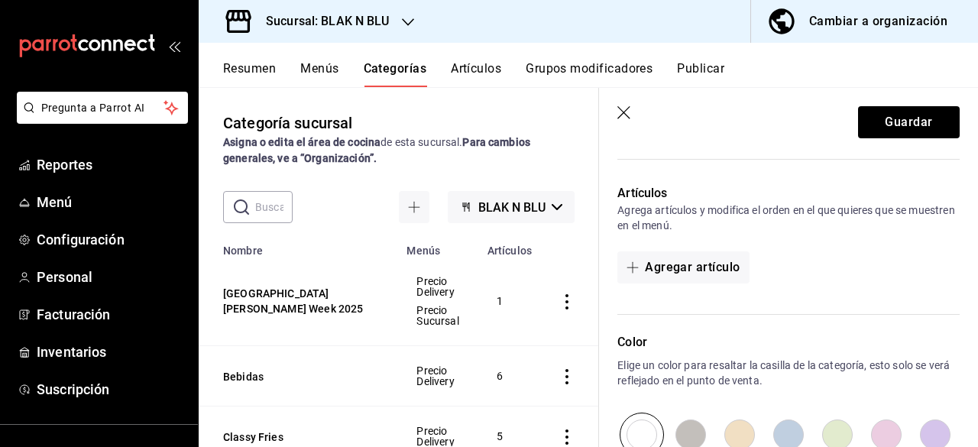
scroll to position [352, 0]
click at [919, 126] on button "Guardar" at bounding box center [909, 122] width 102 height 32
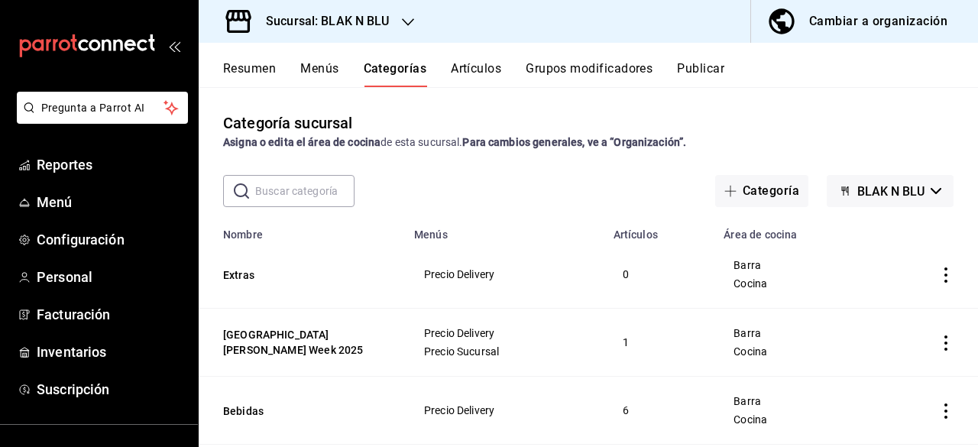
click at [474, 73] on button "Artículos" at bounding box center [476, 74] width 50 height 26
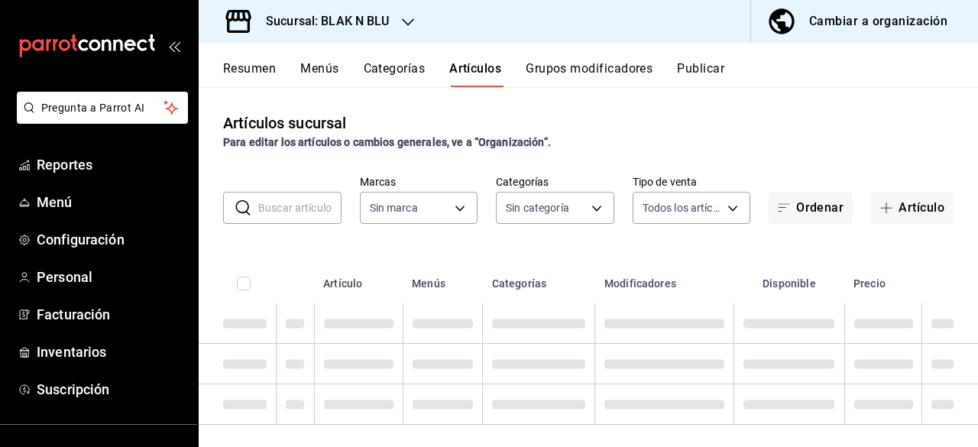
type input "9c3c9d21-0c98-4dc3-ad66-8d83a8a9523a"
type input "17428e5e-7362-4979-8d88-e5b0f4509028,a183b9a1-8233-4fd9-8735-df02ff7b3e58,99a4e…"
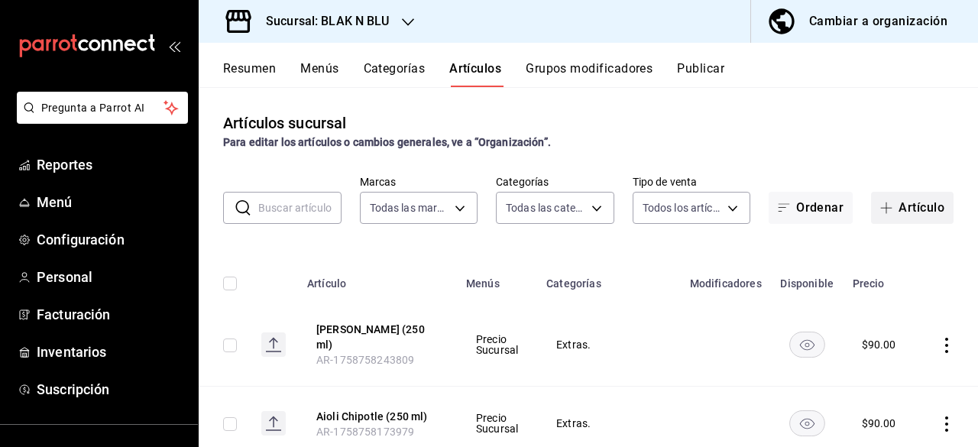
click at [887, 212] on button "Artículo" at bounding box center [912, 208] width 83 height 32
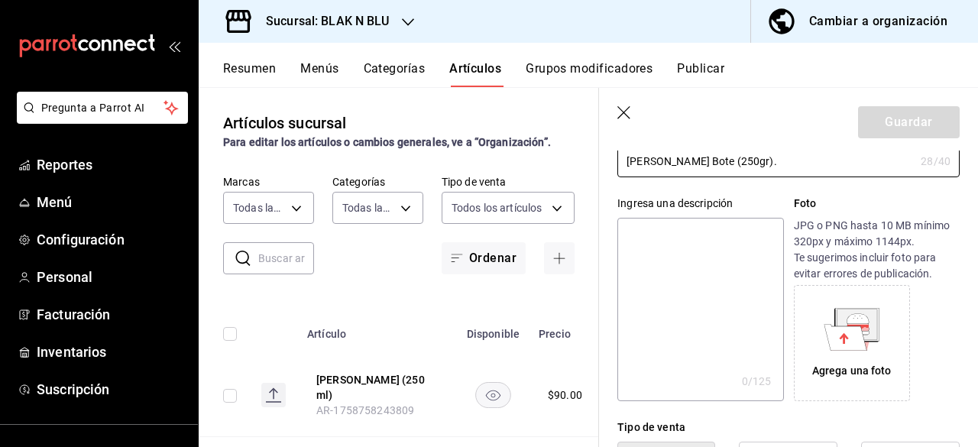
scroll to position [110, 0]
click at [851, 343] on icon at bounding box center [845, 336] width 43 height 26
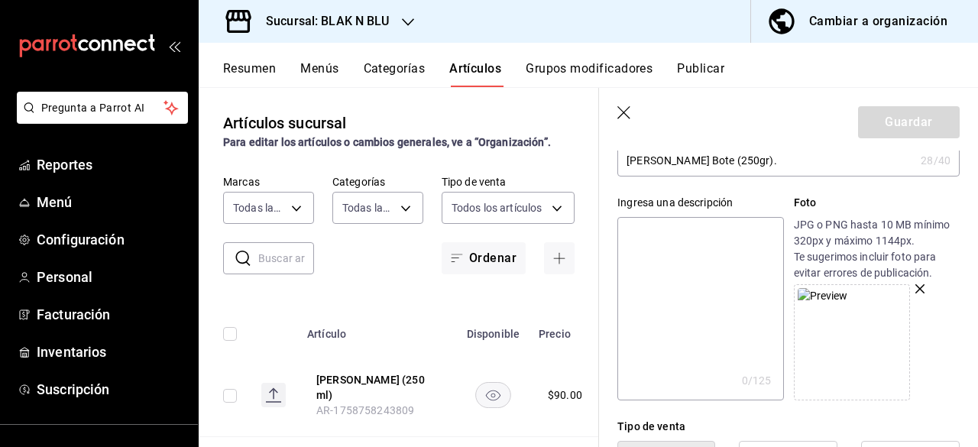
drag, startPoint x: 857, startPoint y: 342, endPoint x: 857, endPoint y: 351, distance: 9.2
drag, startPoint x: 857, startPoint y: 351, endPoint x: 942, endPoint y: 322, distance: 89.9
click at [942, 322] on div at bounding box center [877, 342] width 166 height 116
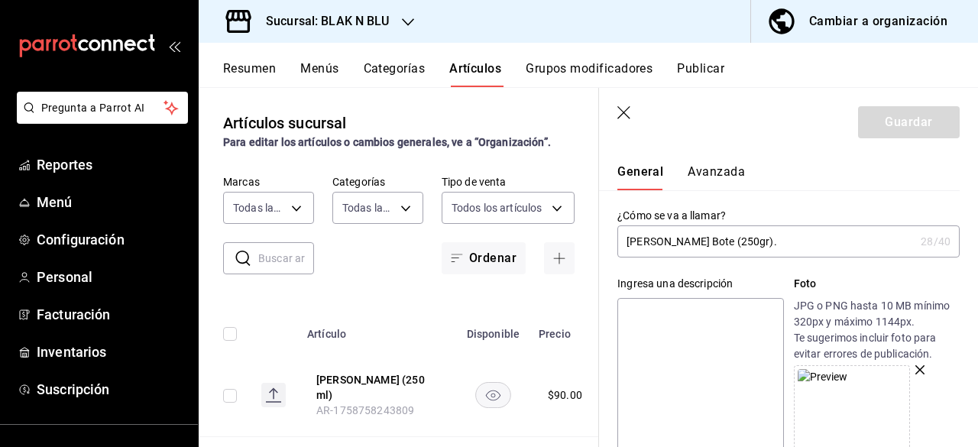
scroll to position [28, 0]
click at [777, 248] on input "[PERSON_NAME] Bote (250gr)." at bounding box center [765, 243] width 297 height 31
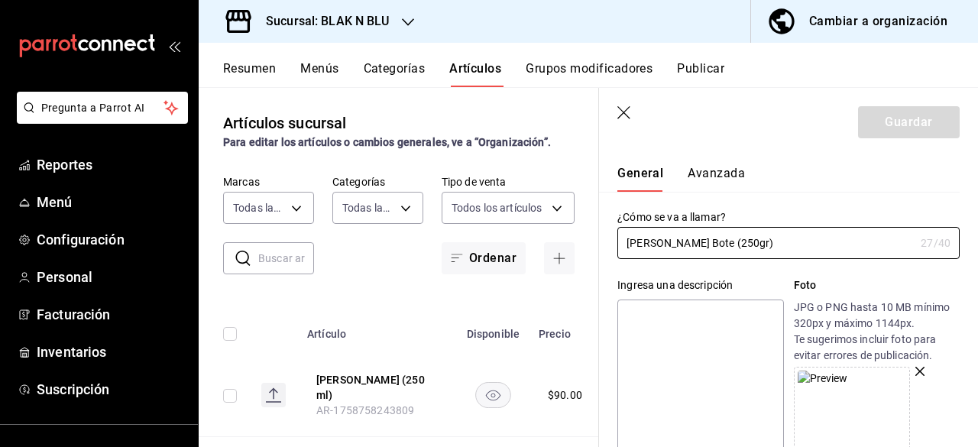
type input "[PERSON_NAME] Bote (250gr)"
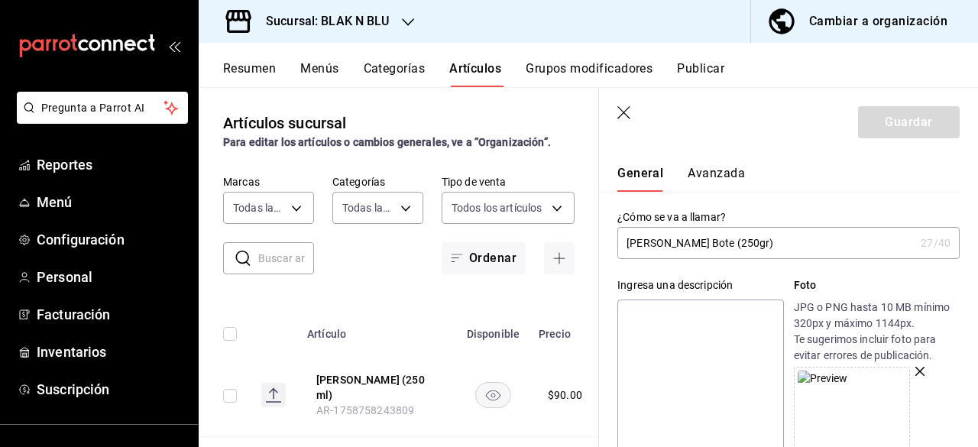
click at [786, 213] on label "¿Cómo se va a llamar?" at bounding box center [788, 217] width 342 height 11
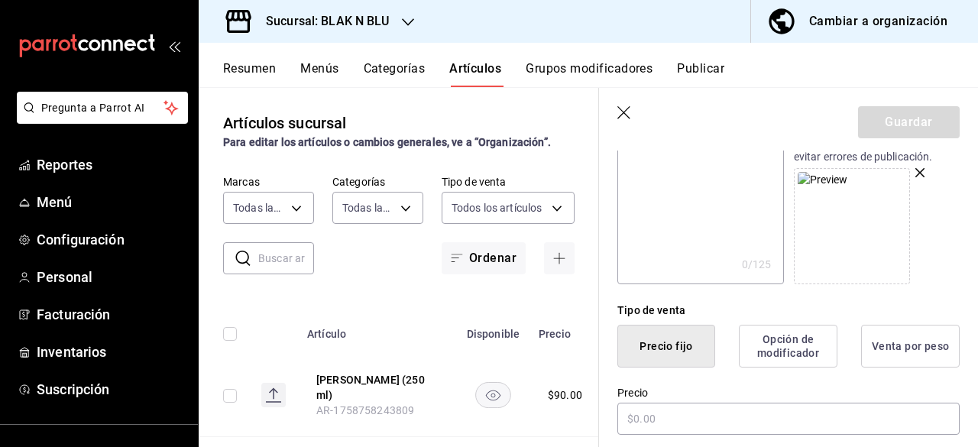
scroll to position [226, 0]
click at [912, 178] on div at bounding box center [877, 226] width 166 height 116
click at [918, 167] on div "JPG o PNG hasta 10 MB mínimo 320px y máximo 1144px. Te sugerimos incluir foto p…" at bounding box center [877, 192] width 166 height 183
click at [915, 173] on icon "button" at bounding box center [919, 172] width 9 height 9
click at [889, 204] on div "Agrega una foto" at bounding box center [852, 226] width 108 height 108
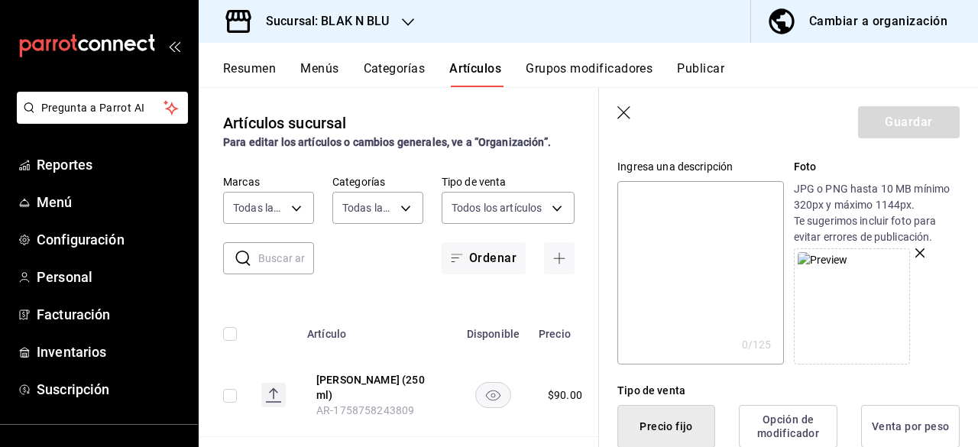
scroll to position [141, 0]
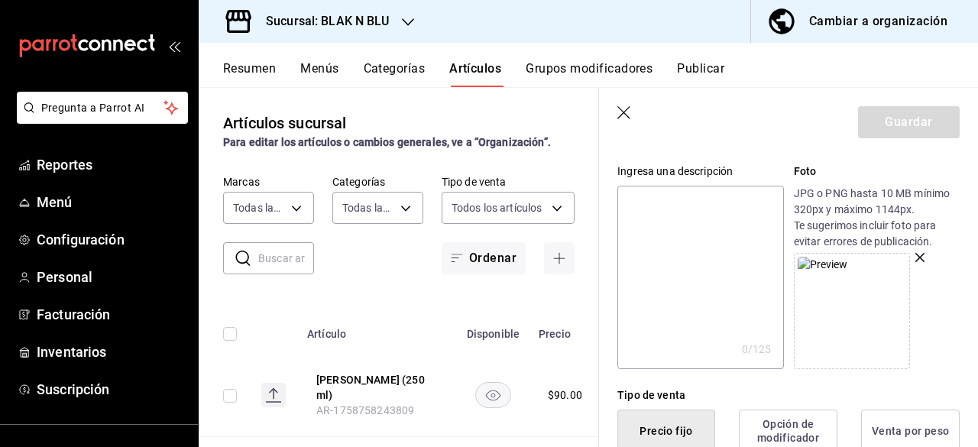
click at [671, 193] on textarea at bounding box center [700, 277] width 166 height 183
type textarea "A"
type textarea "x"
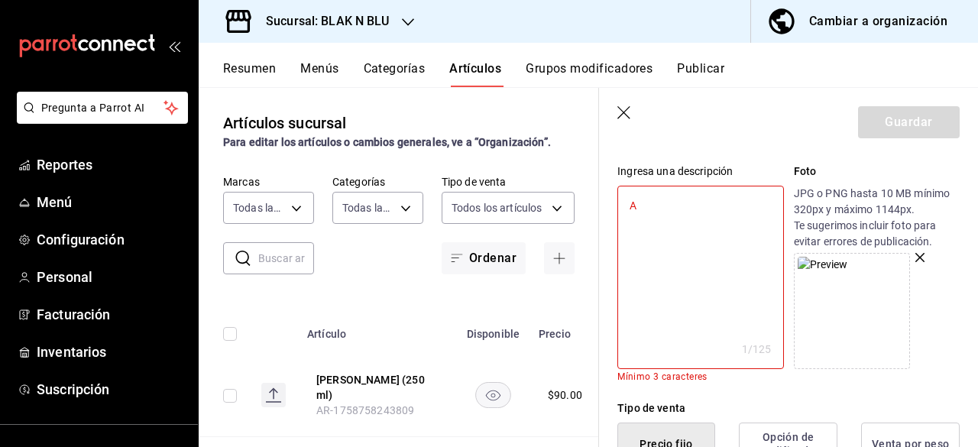
type textarea "Ai"
type textarea "x"
type textarea "Aio"
type textarea "x"
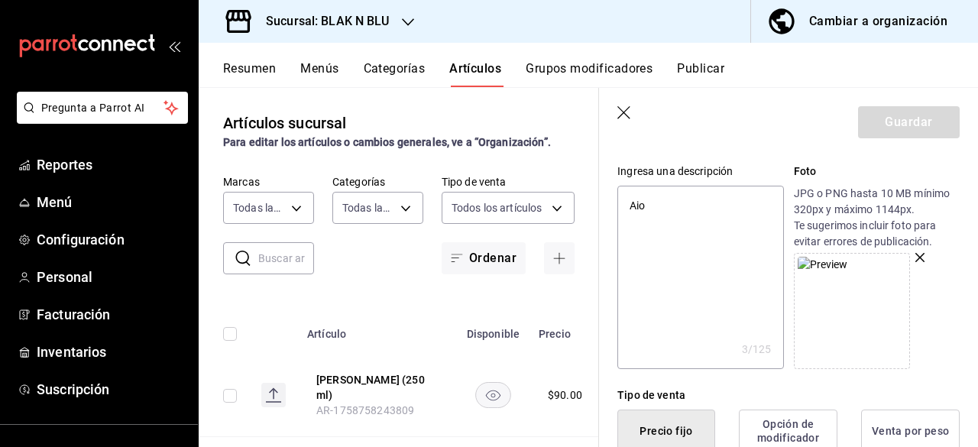
type textarea "Aiol"
type textarea "x"
type textarea "Aioli"
type textarea "x"
type textarea "Aioli"
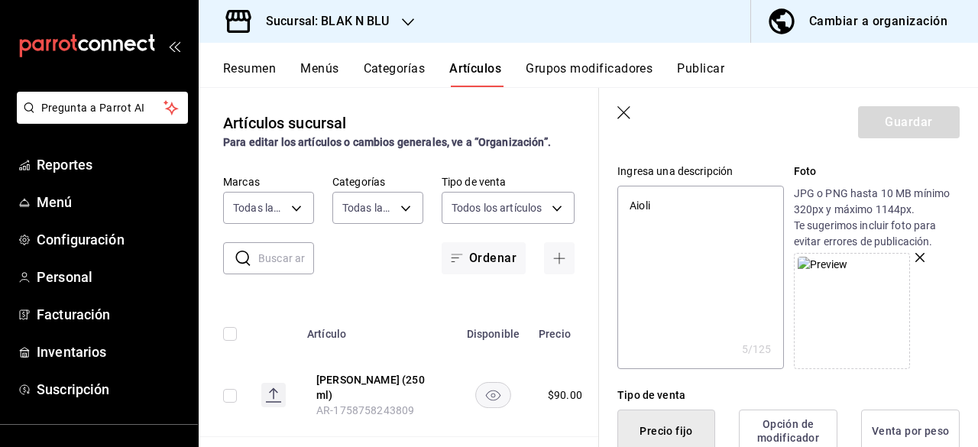
type textarea "x"
type textarea "Aioli H"
type textarea "x"
type textarea "Aioli Ha"
type textarea "x"
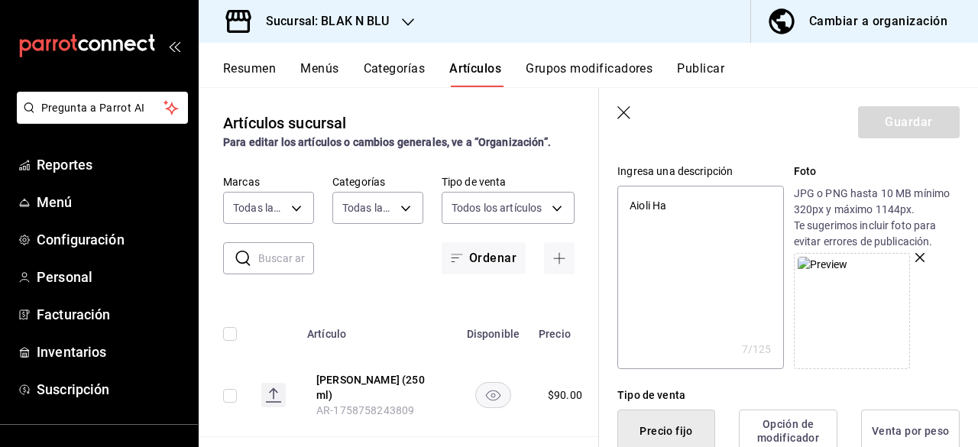
type textarea "Aioli Hab"
type textarea "x"
type textarea "[PERSON_NAME]"
type textarea "x"
type textarea "[PERSON_NAME]"
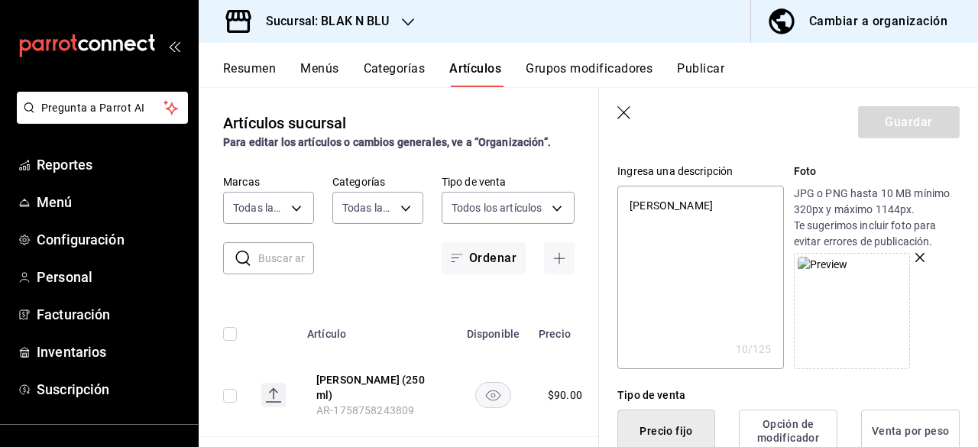
type textarea "x"
type textarea "[PERSON_NAME]"
type textarea "x"
type textarea "[PERSON_NAME]"
type textarea "x"
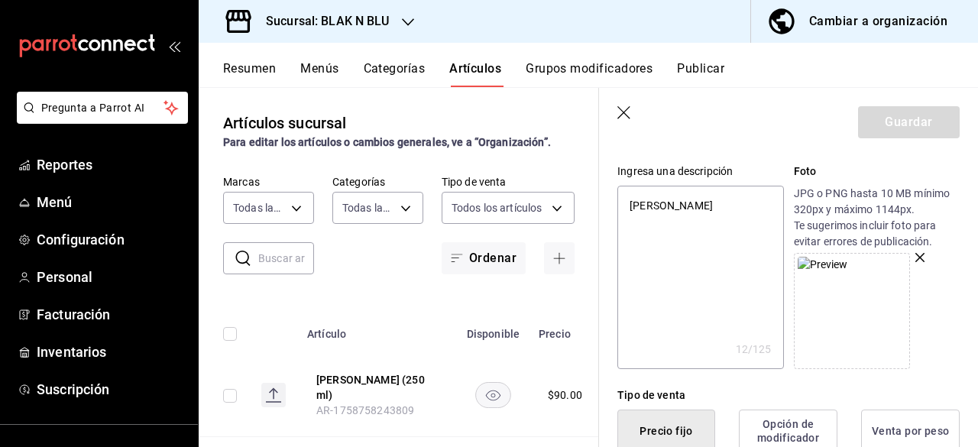
type textarea "[PERSON_NAME]"
type textarea "x"
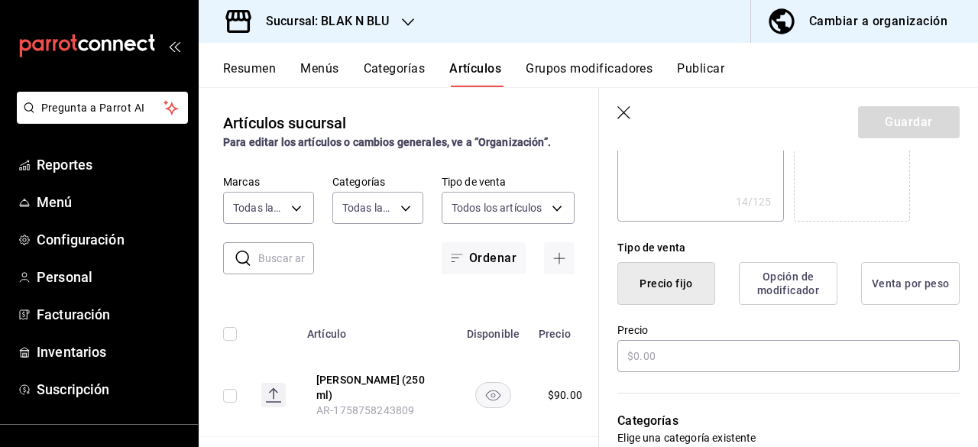
scroll to position [299, 0]
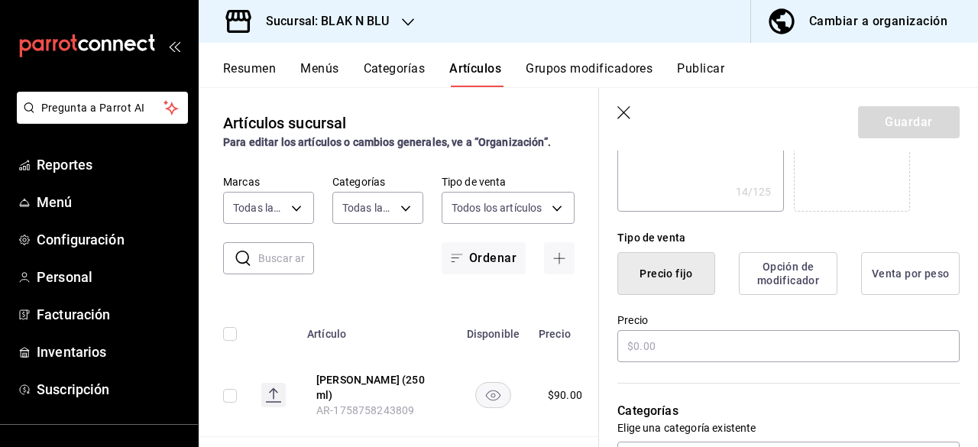
type textarea "[PERSON_NAME]"
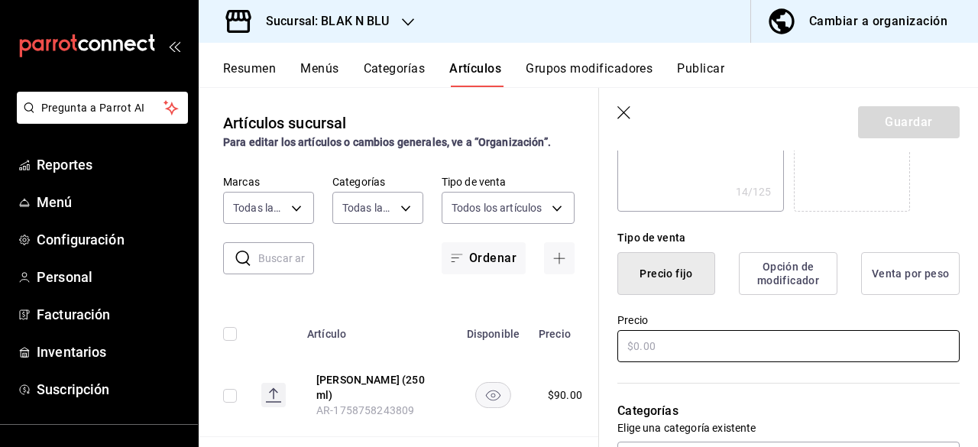
click at [731, 345] on input "text" at bounding box center [788, 346] width 342 height 32
type textarea "x"
type input "$1.00"
type textarea "x"
type input "$12.00"
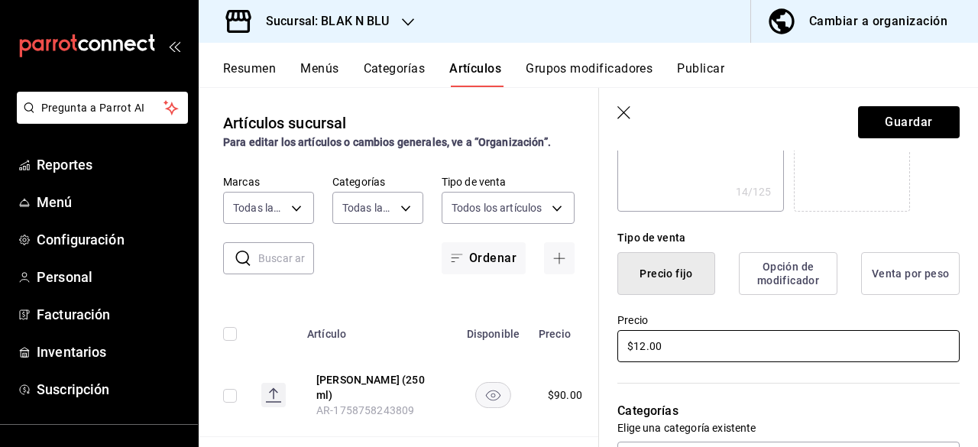
type textarea "x"
type input "$125.00"
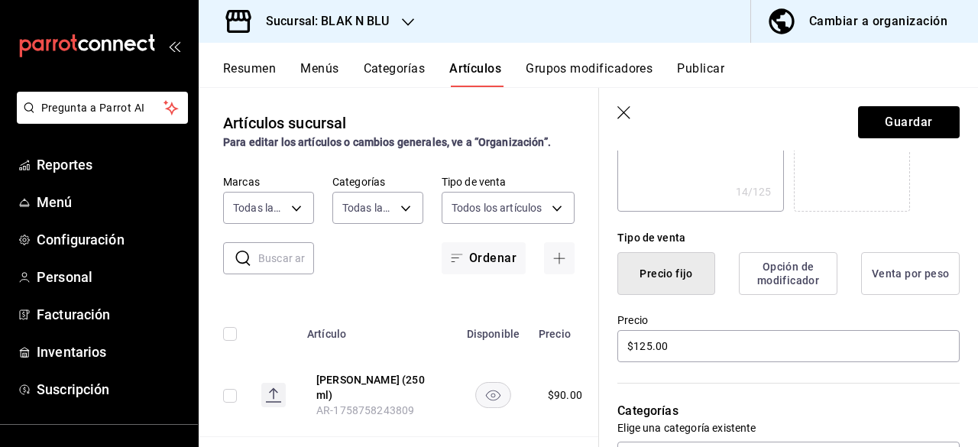
click at [631, 387] on div "Categorías Elige una categoría existente" at bounding box center [779, 418] width 361 height 109
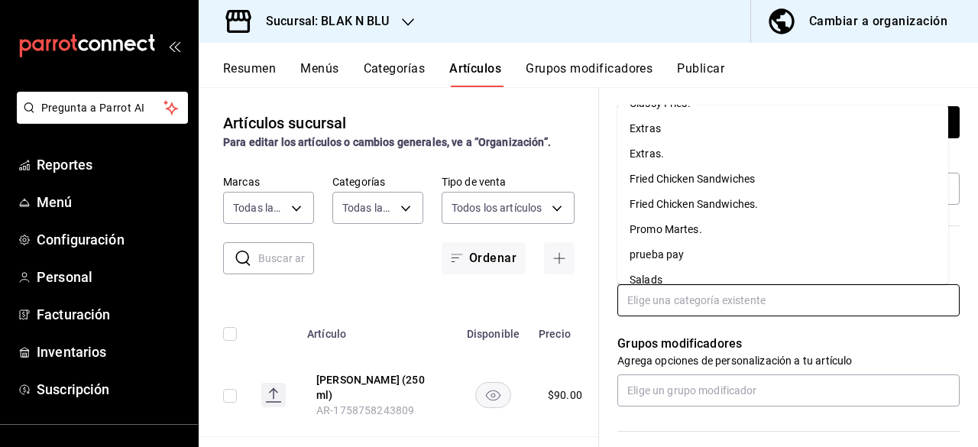
scroll to position [198, 0]
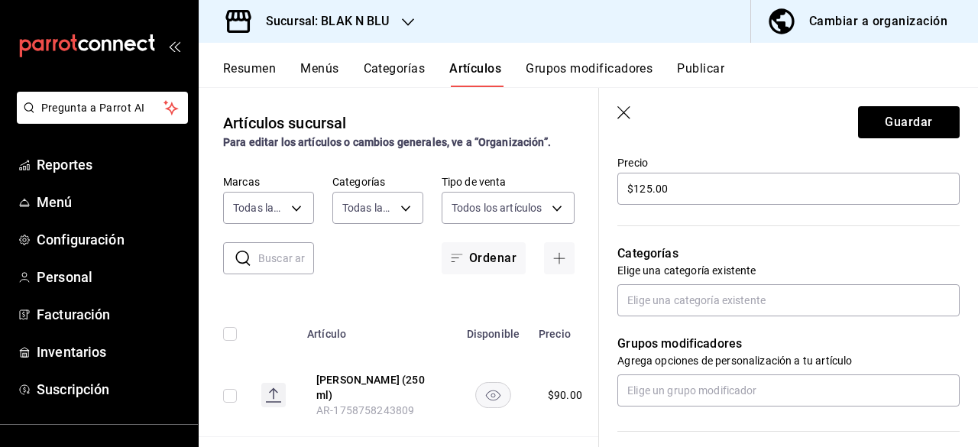
drag, startPoint x: 686, startPoint y: 299, endPoint x: 915, endPoint y: 93, distance: 307.9
click at [915, 93] on header "Guardar" at bounding box center [788, 119] width 379 height 63
click at [711, 295] on input "text" at bounding box center [788, 300] width 342 height 32
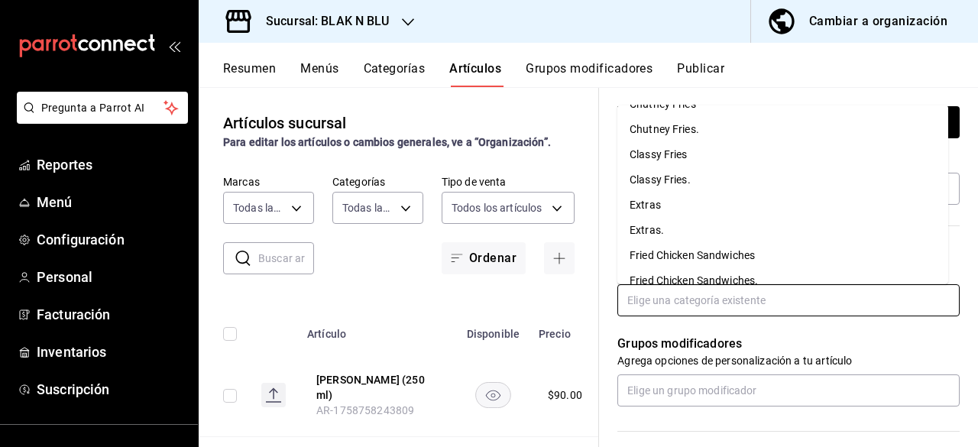
scroll to position [119, 0]
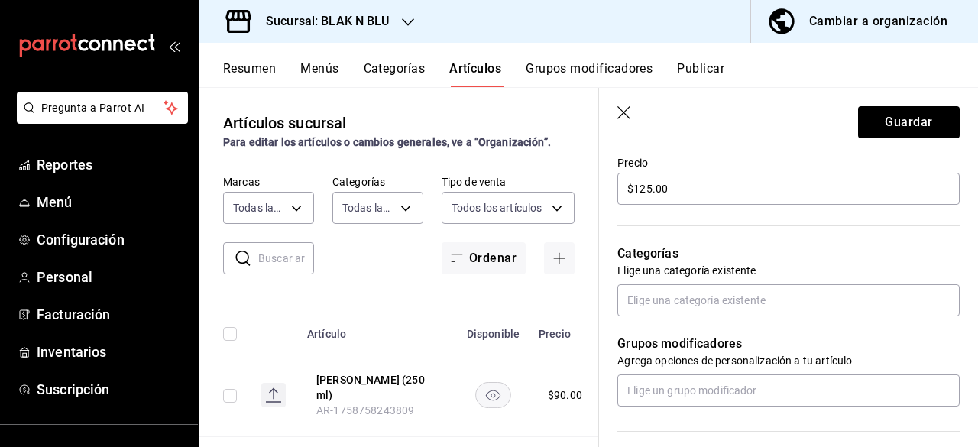
click at [325, 87] on div "Artículos sucursal Para editar los artículos o cambios generales, ve a “Organiz…" at bounding box center [399, 266] width 400 height 359
click at [325, 73] on button "Menús" at bounding box center [319, 74] width 38 height 26
type textarea "x"
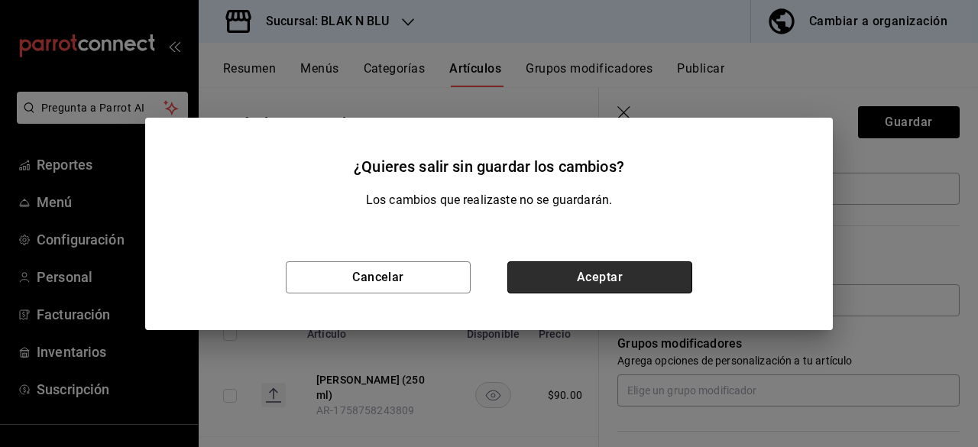
click at [587, 271] on button "Aceptar" at bounding box center [599, 277] width 185 height 32
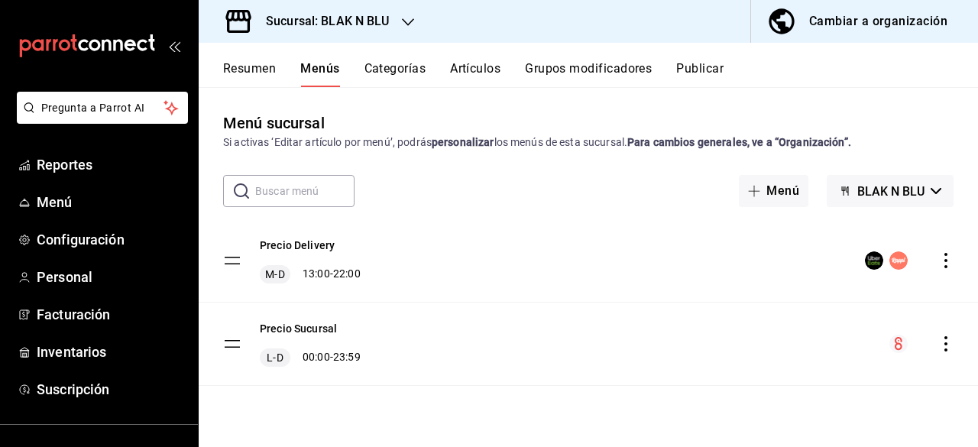
click at [401, 76] on button "Categorías" at bounding box center [395, 74] width 62 height 26
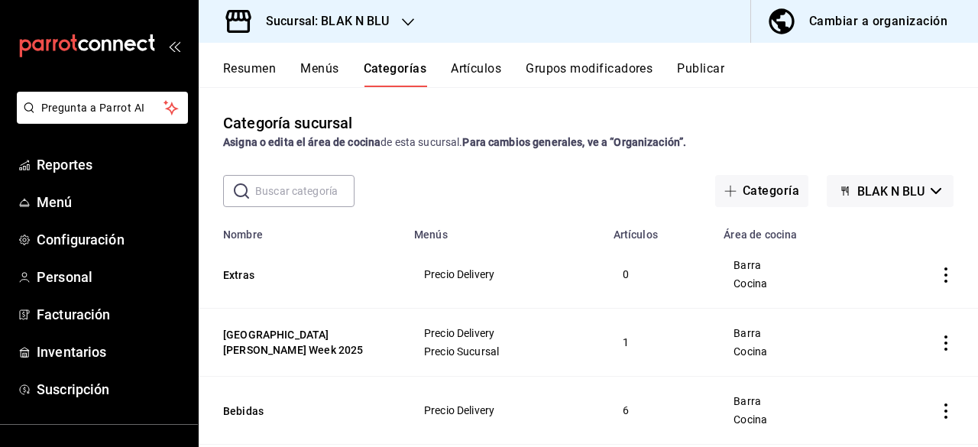
click at [486, 78] on button "Artículos" at bounding box center [476, 74] width 50 height 26
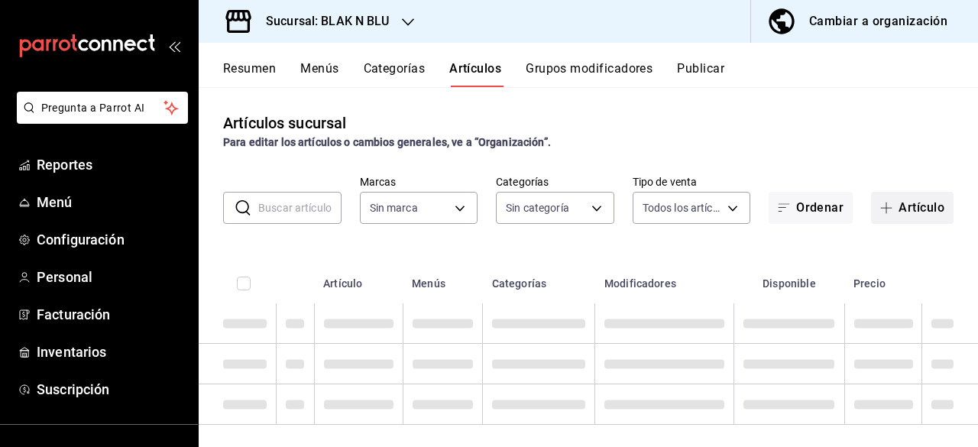
type input "17428e5e-7362-4979-8d88-e5b0f4509028,a183b9a1-8233-4fd9-8735-df02ff7b3e58,99a4e…"
click at [886, 202] on span "button" at bounding box center [889, 208] width 18 height 12
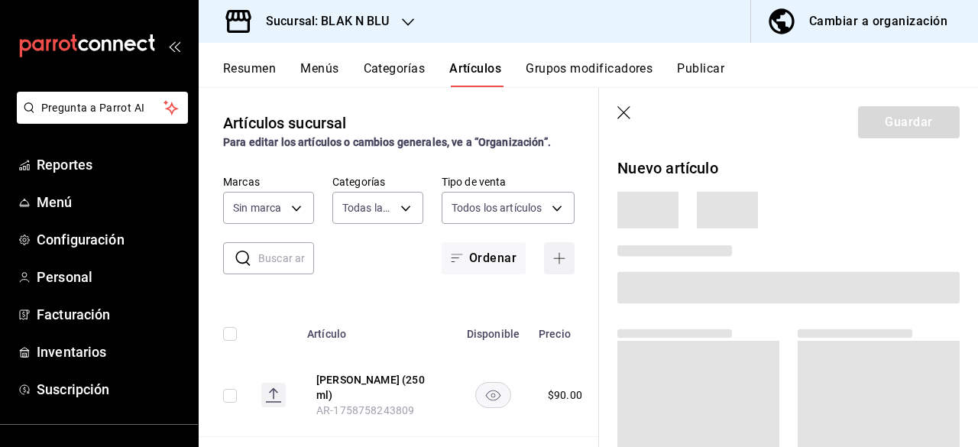
type input "9c3c9d21-0c98-4dc3-ad66-8d83a8a9523a"
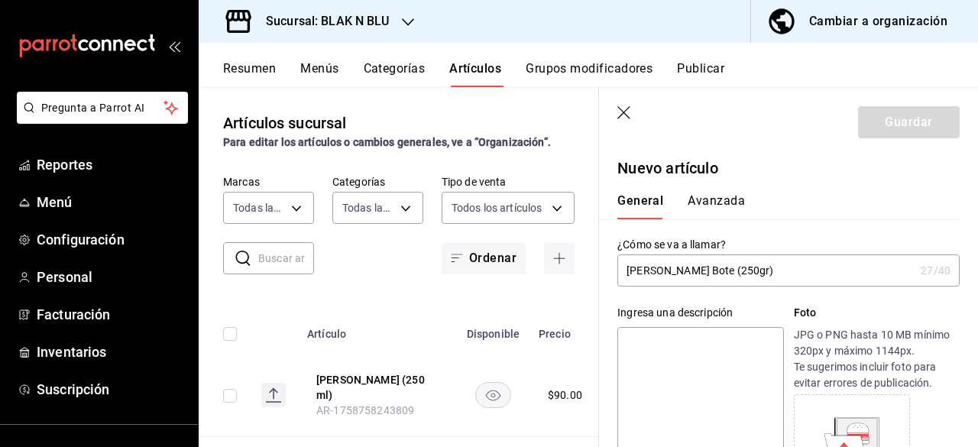
click at [704, 268] on input "[PERSON_NAME] Bote (250gr)" at bounding box center [765, 270] width 297 height 31
click at [737, 274] on input "[PERSON_NAME] (250gr)" at bounding box center [765, 270] width 297 height 31
click at [727, 272] on input "[PERSON_NAME] (250gr)." at bounding box center [765, 270] width 297 height 31
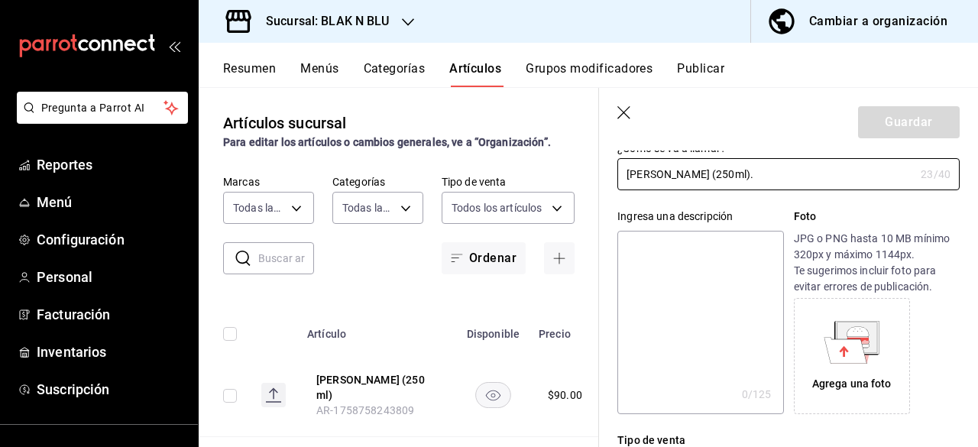
scroll to position [97, 0]
type input "[PERSON_NAME] (250ml)."
click at [858, 330] on icon at bounding box center [858, 330] width 22 height 10
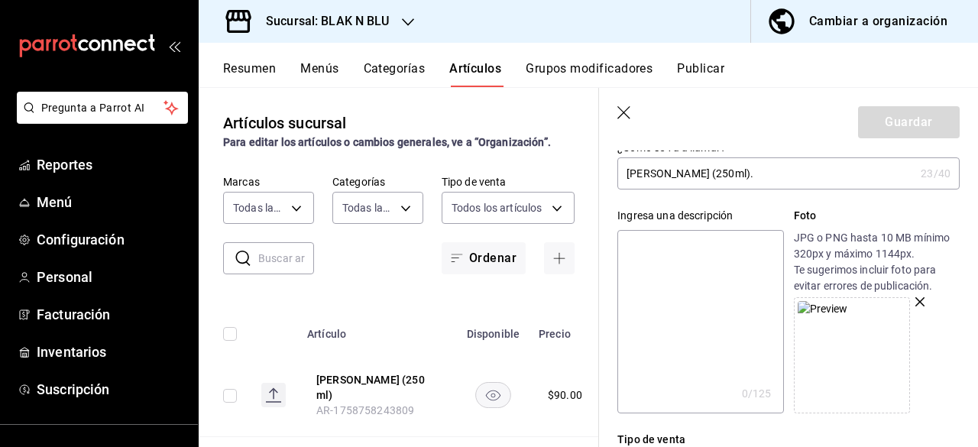
click at [711, 271] on textarea at bounding box center [700, 321] width 166 height 183
type textarea "A"
type textarea "x"
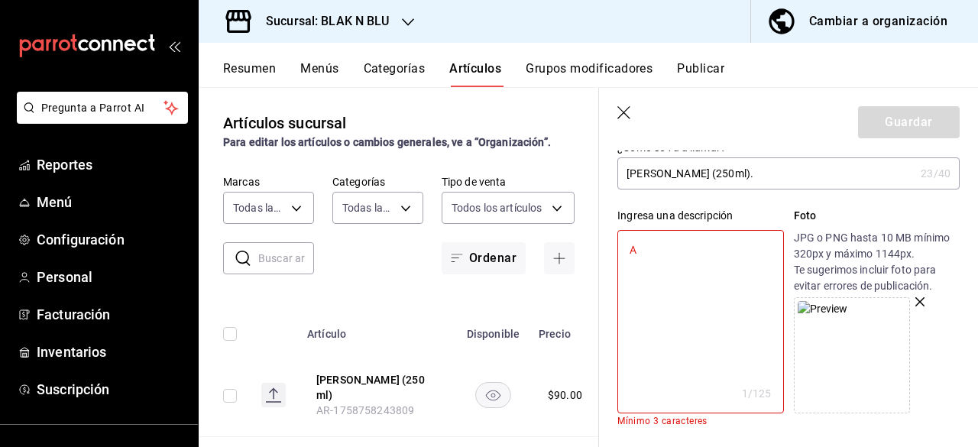
type textarea "Ai"
type textarea "x"
type textarea "Aio"
type textarea "x"
type textarea "Aiol"
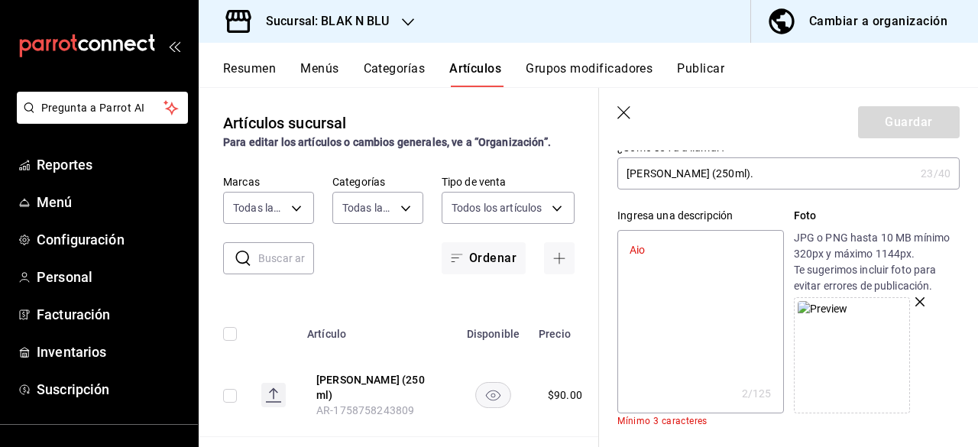
type textarea "x"
type textarea "Aioli"
type textarea "x"
type textarea "Aioli"
type textarea "x"
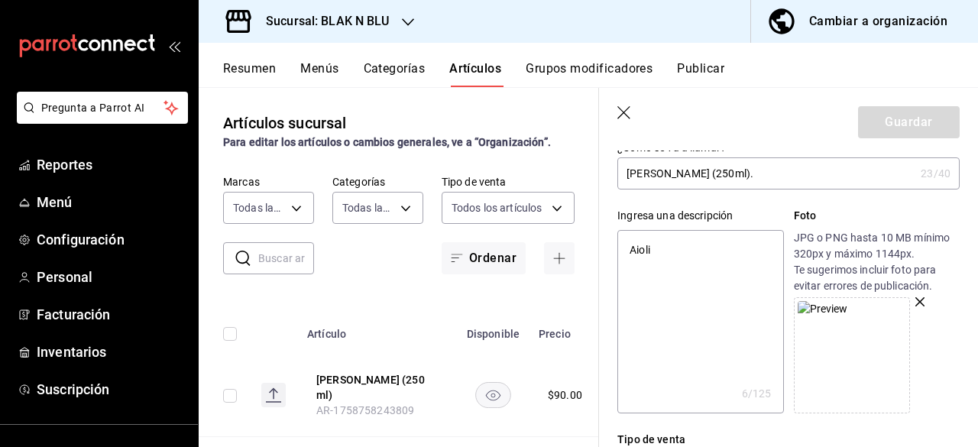
type textarea "Aioli H"
type textarea "x"
type textarea "Aioli Ha"
type textarea "x"
type textarea "Aioli Hab"
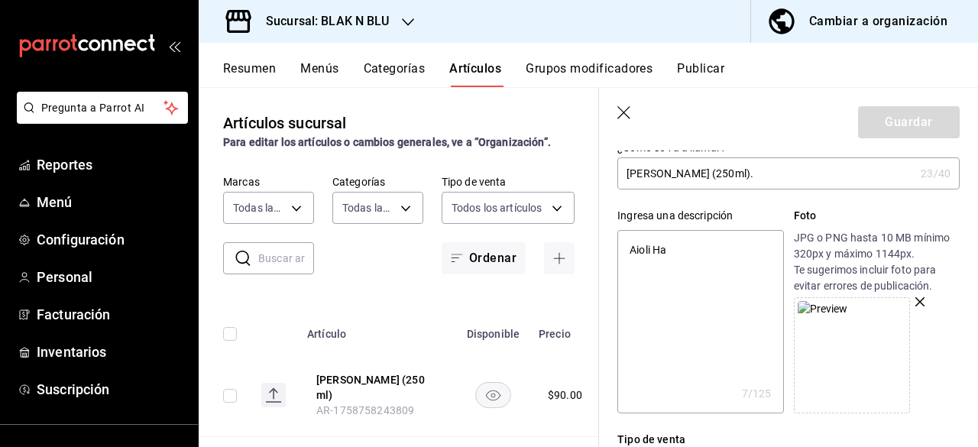
type textarea "x"
type textarea "[PERSON_NAME]"
type textarea "x"
type textarea "[PERSON_NAME]"
type textarea "x"
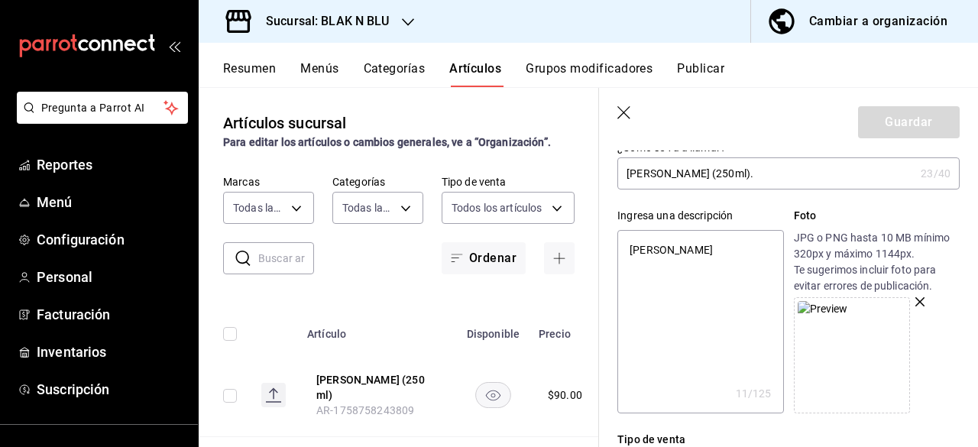
type textarea "[PERSON_NAME]"
type textarea "x"
type textarea "[PERSON_NAME]"
type textarea "x"
type textarea "[PERSON_NAME]"
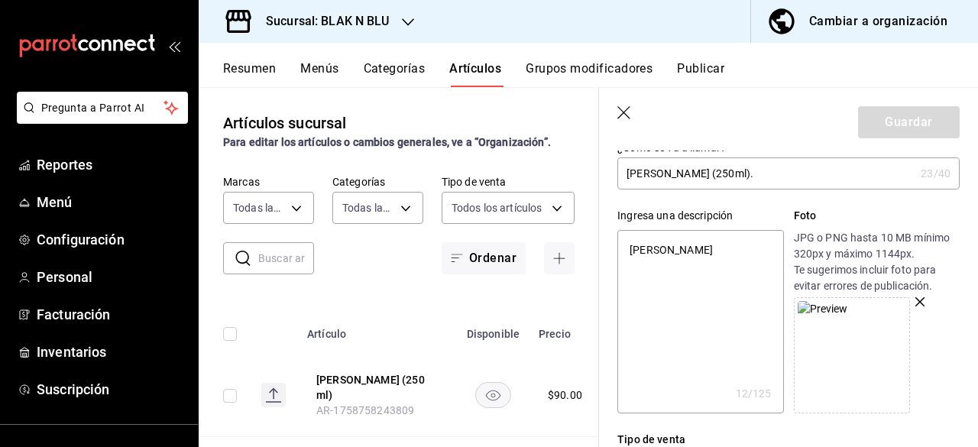
type textarea "x"
type textarea "[PERSON_NAME]"
type textarea "x"
type textarea "[PERSON_NAME] B"
type textarea "x"
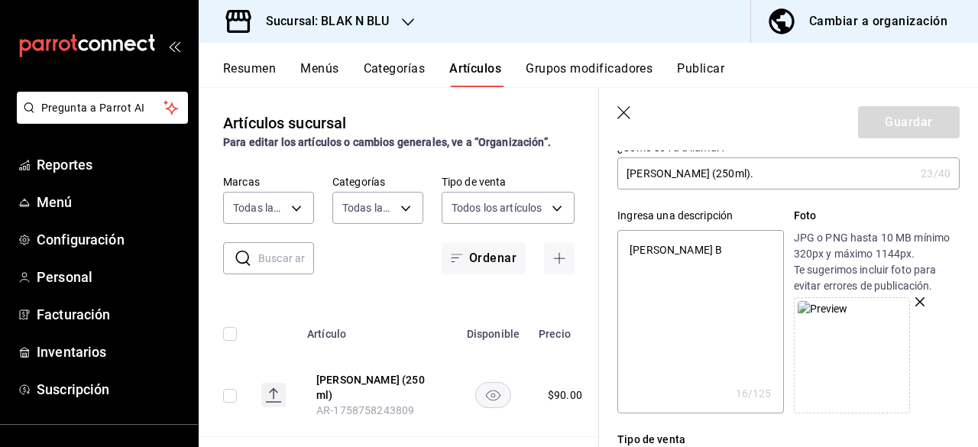
type textarea "[PERSON_NAME] Bo"
type textarea "x"
type textarea "[PERSON_NAME] Bot"
type textarea "x"
type textarea "[PERSON_NAME] Bote"
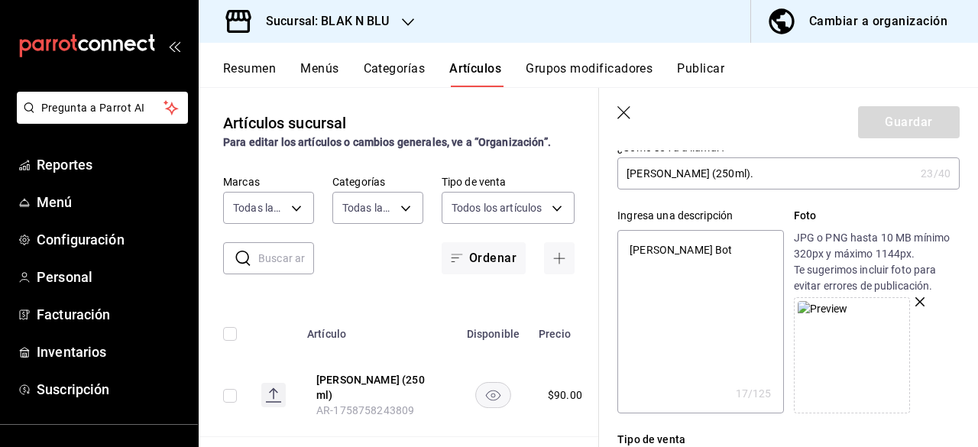
type textarea "x"
type textarea "[PERSON_NAME] Bote"
type textarea "x"
type textarea "[PERSON_NAME] Bote"
type textarea "x"
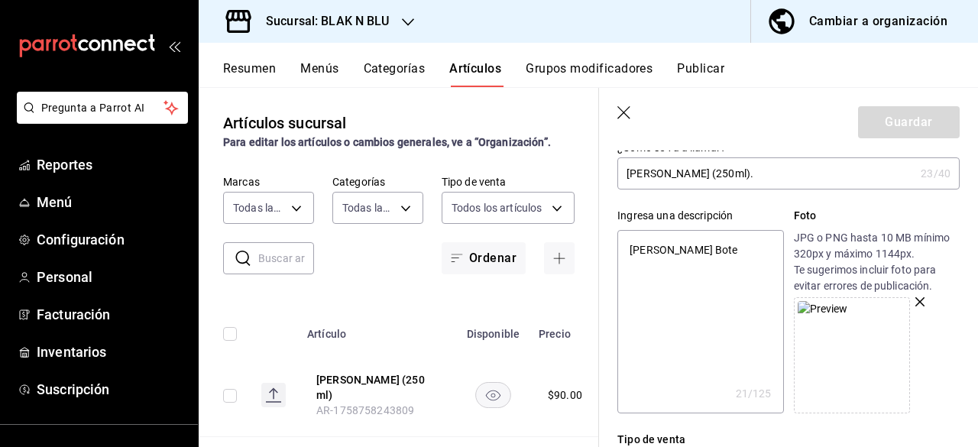
type textarea "[PERSON_NAME] Bote"
type textarea "x"
type textarea "[PERSON_NAME] Bote"
type textarea "x"
type textarea "[PERSON_NAME] Botel"
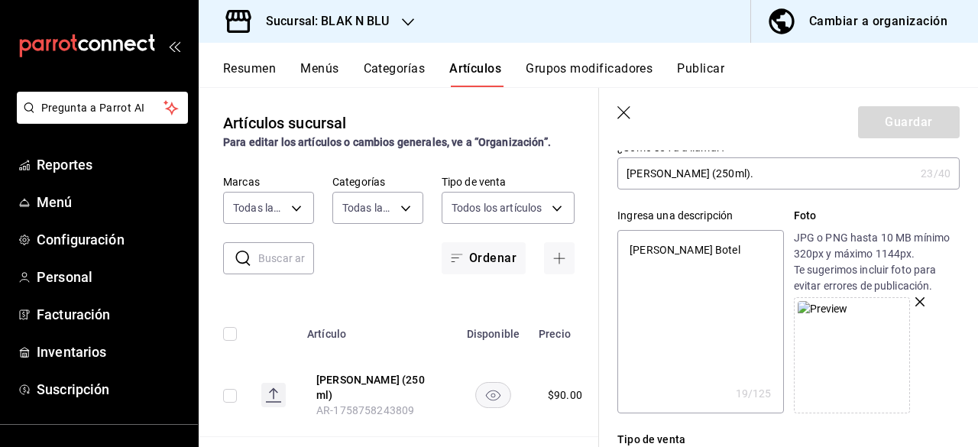
type textarea "x"
type textarea "[PERSON_NAME] Botell"
type textarea "x"
type textarea "Aioli Habanero Botella"
type textarea "x"
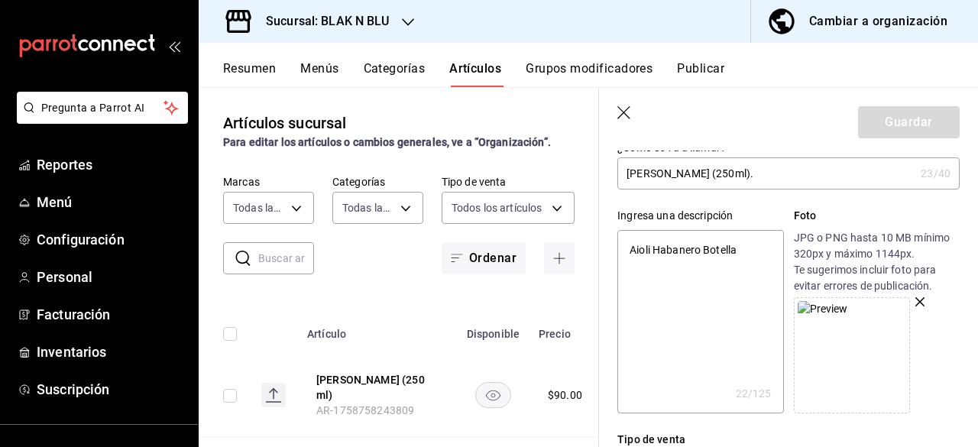
type textarea "Aioli Habanero Botella"
type textarea "x"
type textarea "Aioli Habanero Botella"
type textarea "x"
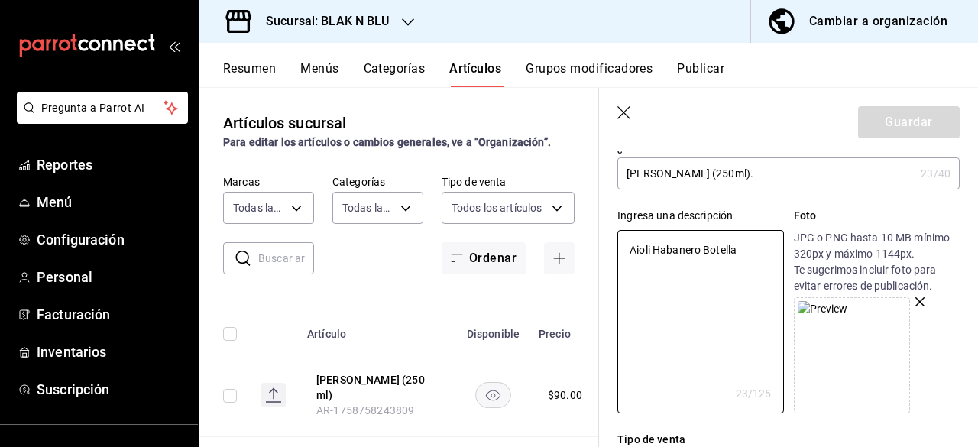
type textarea "Aioli Habanero Botella"
type textarea "x"
type textarea "[PERSON_NAME] Botell"
type textarea "x"
type textarea "[PERSON_NAME] Botel"
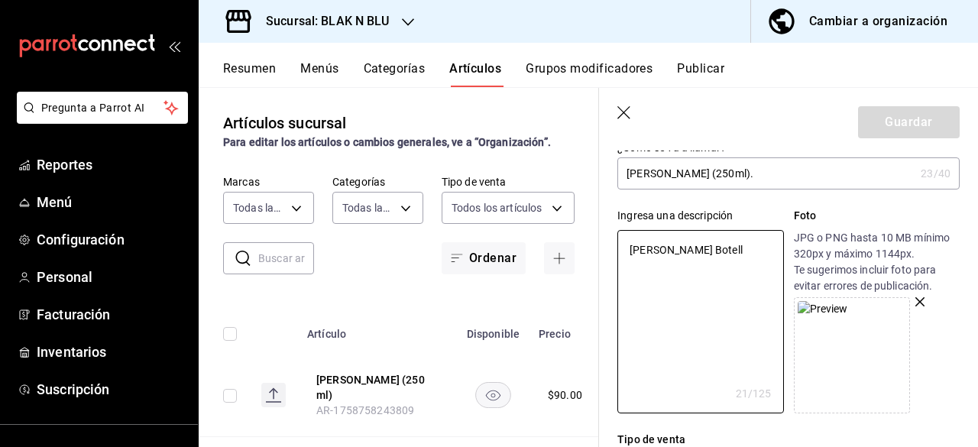
type textarea "x"
type textarea "[PERSON_NAME] Bote"
type textarea "x"
type textarea "[PERSON_NAME] Bote"
type textarea "x"
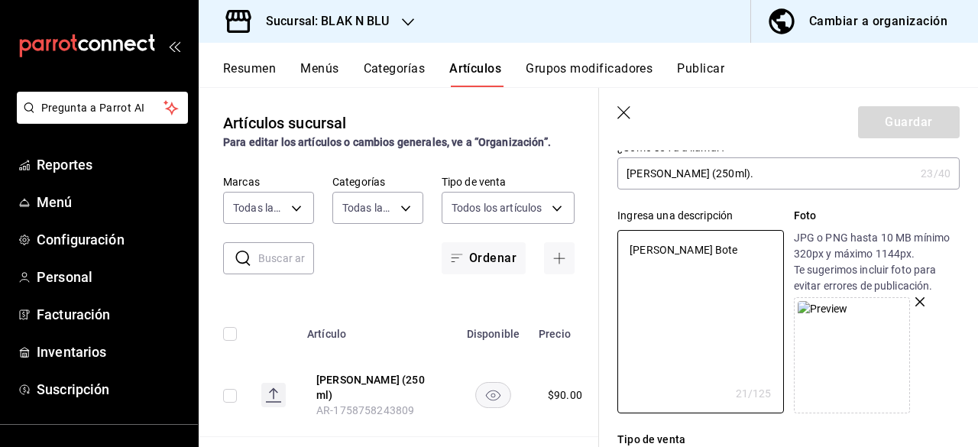
type textarea "[PERSON_NAME] Bote ("
type textarea "x"
type textarea "[PERSON_NAME] Bote (2"
type textarea "x"
type textarea "[PERSON_NAME] Bote (25"
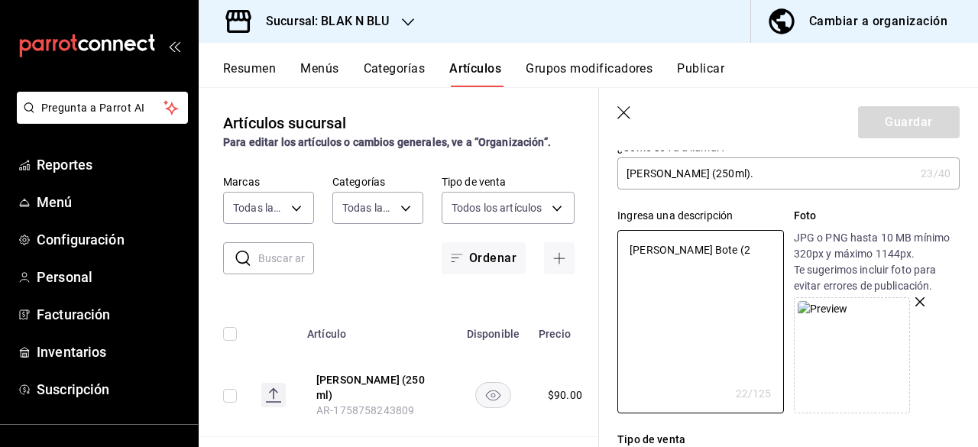
type textarea "x"
type textarea "[PERSON_NAME] Bote (250"
type textarea "x"
type textarea "[PERSON_NAME] Bote (250m"
type textarea "x"
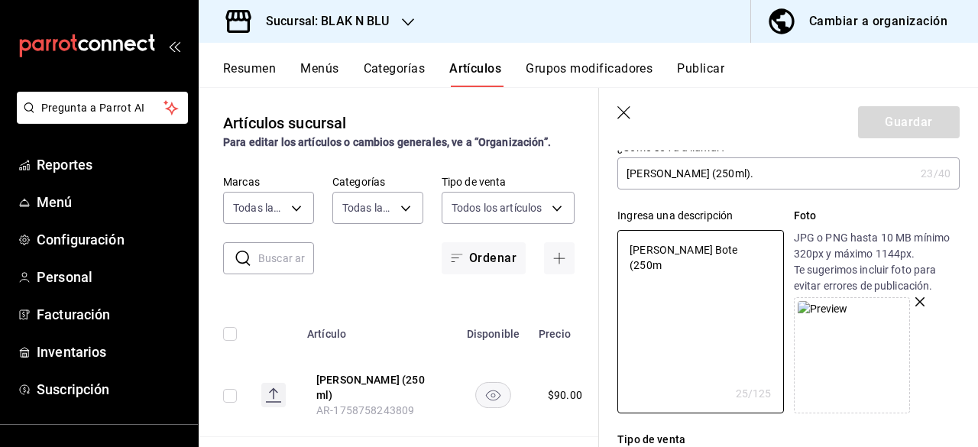
type textarea "Aioli Habanero Bote (250ml"
type textarea "x"
type textarea "Aioli Habanero Bote (250ml)"
type textarea "x"
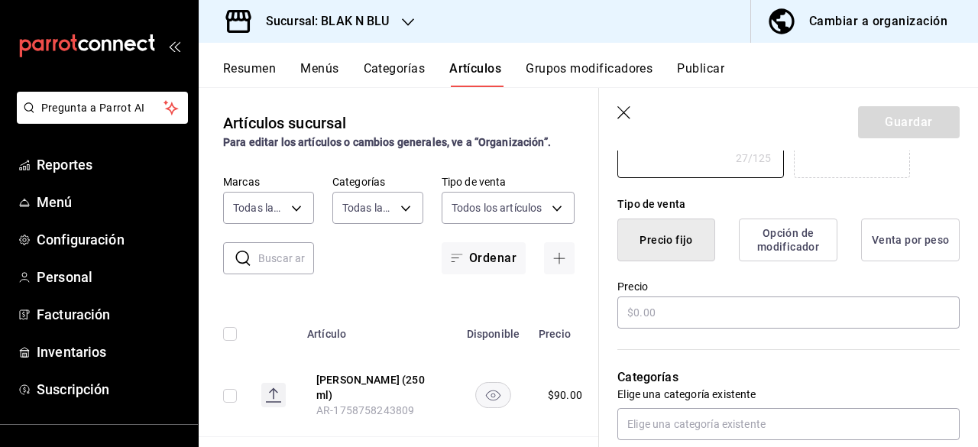
scroll to position [332, 0]
type textarea "Aioli Habanero Bote (250ml)"
click at [672, 322] on input "text" at bounding box center [788, 312] width 342 height 32
type textarea "x"
type input "$1.00"
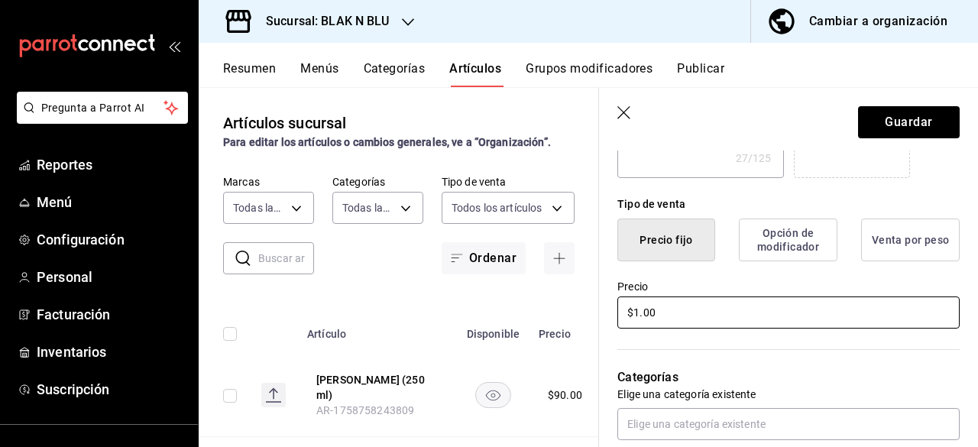
type textarea "x"
type input "$12.00"
type textarea "x"
type input "$125.00"
click at [680, 353] on div "Categorías Elige una categoría existente" at bounding box center [779, 385] width 361 height 109
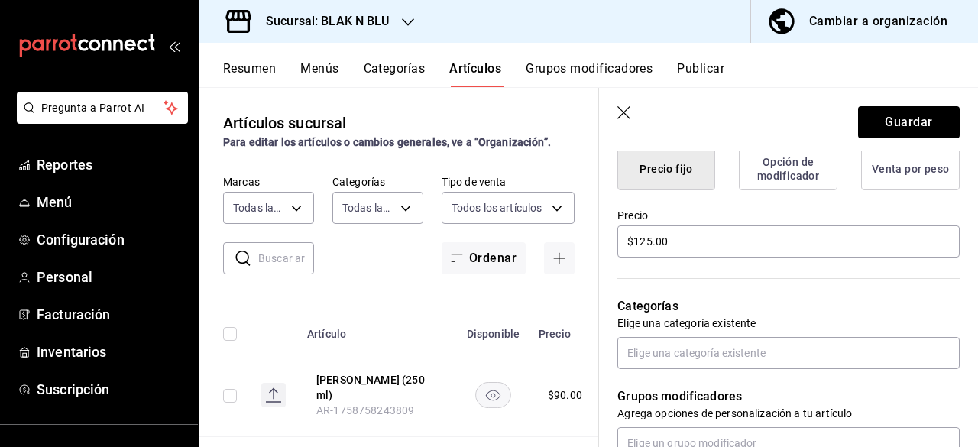
scroll to position [406, 0]
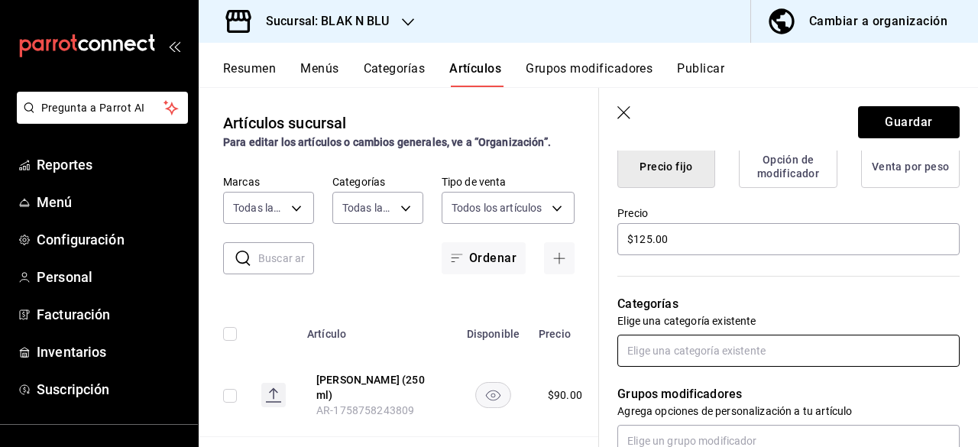
click at [707, 338] on input "text" at bounding box center [788, 351] width 342 height 32
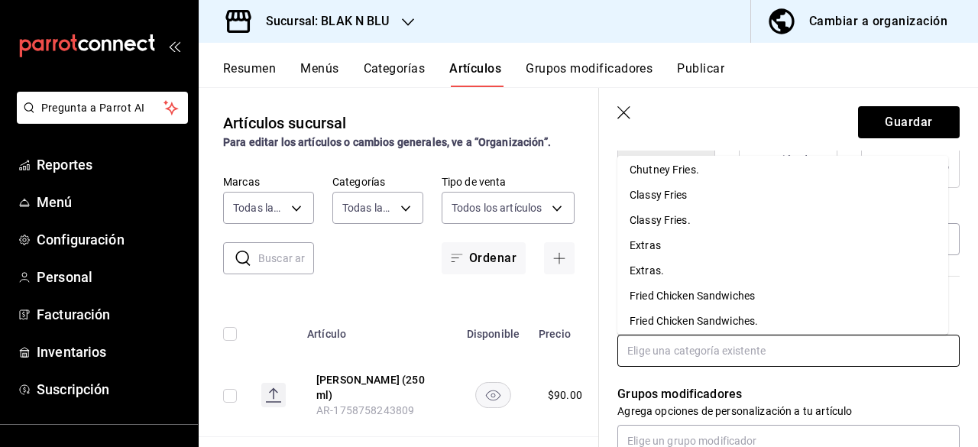
scroll to position [141, 0]
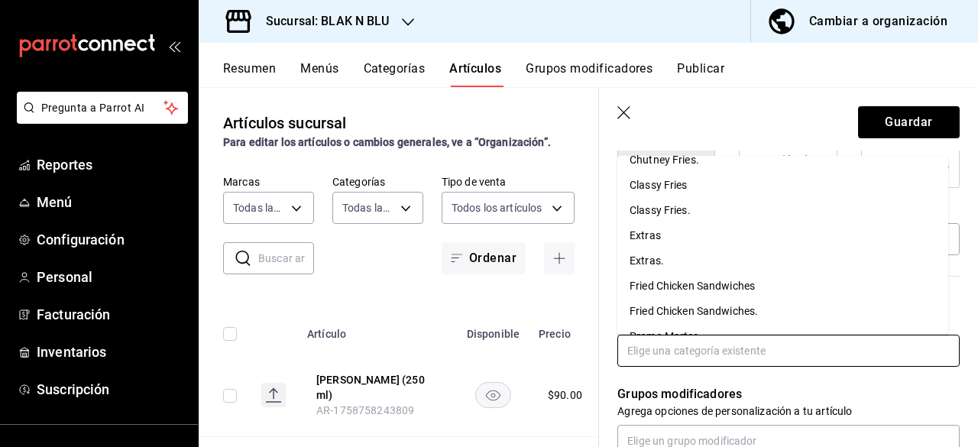
click at [650, 235] on li "Extras" at bounding box center [782, 235] width 331 height 25
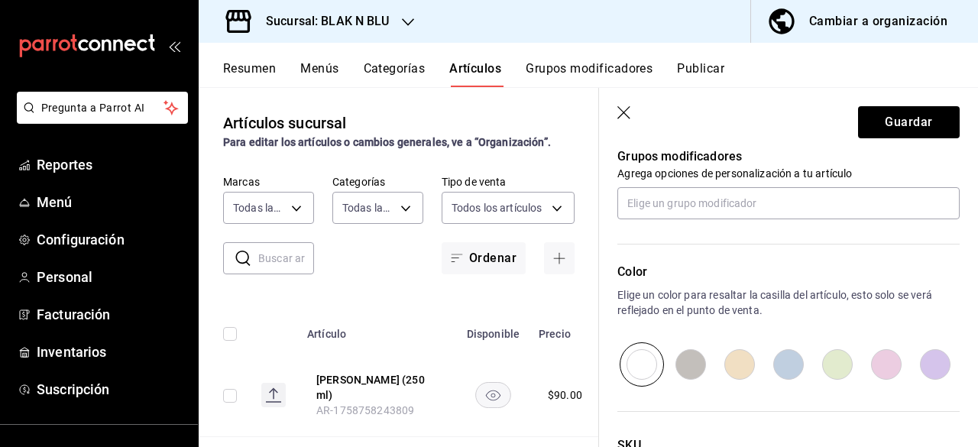
scroll to position [693, 0]
click at [901, 125] on button "Guardar" at bounding box center [909, 122] width 102 height 32
type textarea "x"
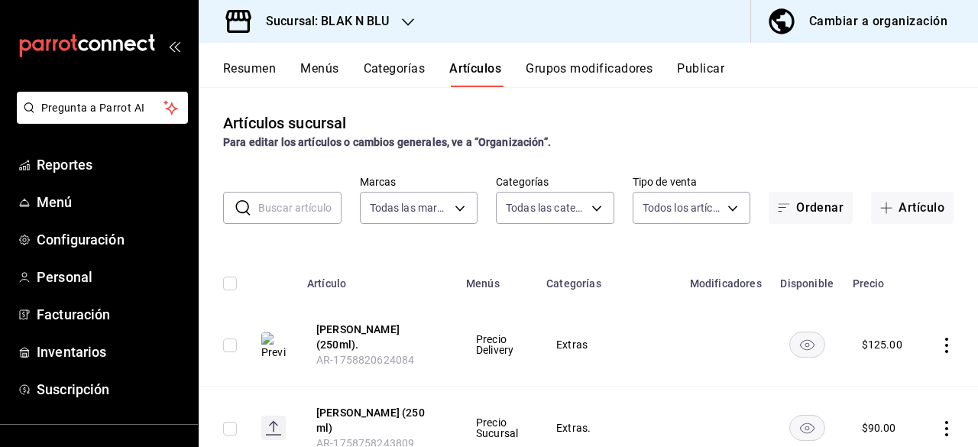
click at [316, 57] on div "Resumen Menús Categorías Artículos Grupos modificadores Publicar" at bounding box center [588, 65] width 779 height 44
click at [318, 66] on button "Menús" at bounding box center [319, 74] width 38 height 26
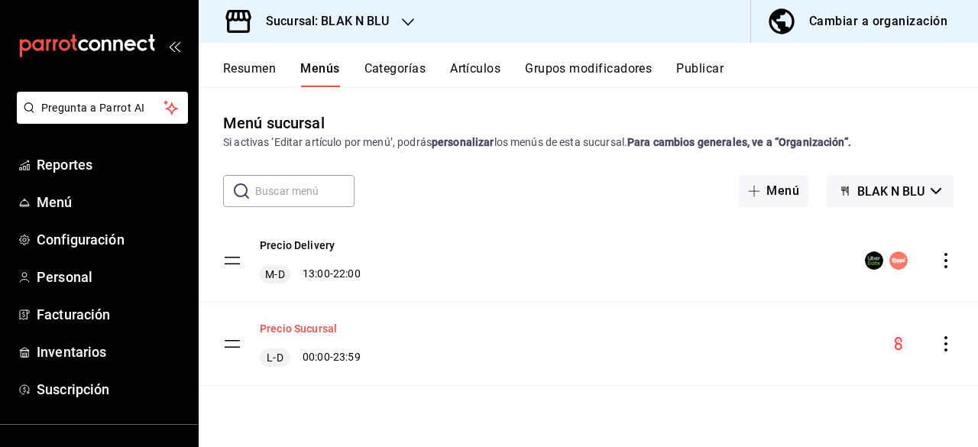
click at [300, 326] on button "Precio Sucursal" at bounding box center [298, 328] width 77 height 15
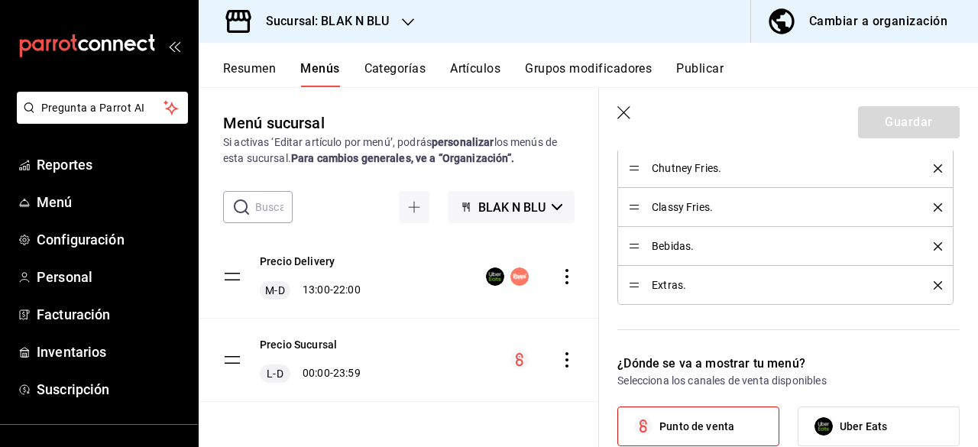
scroll to position [678, 0]
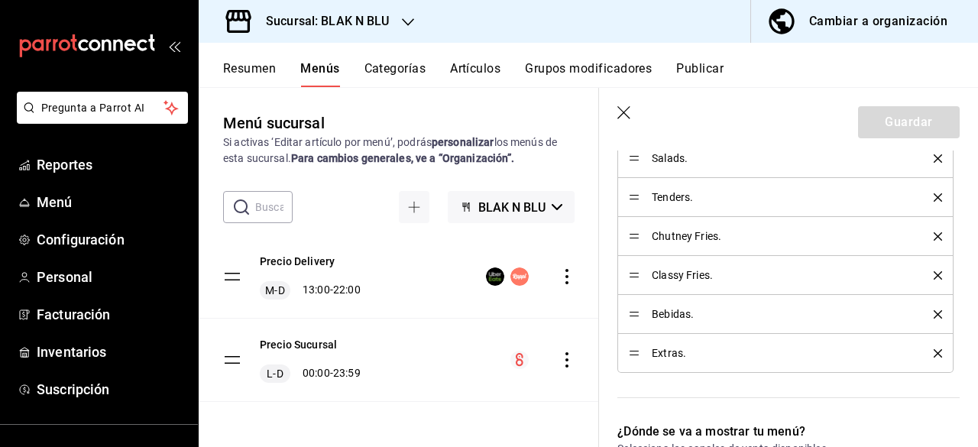
click at [662, 351] on span "Extras." at bounding box center [781, 353] width 259 height 11
click at [246, 74] on button "Resumen" at bounding box center [249, 74] width 53 height 26
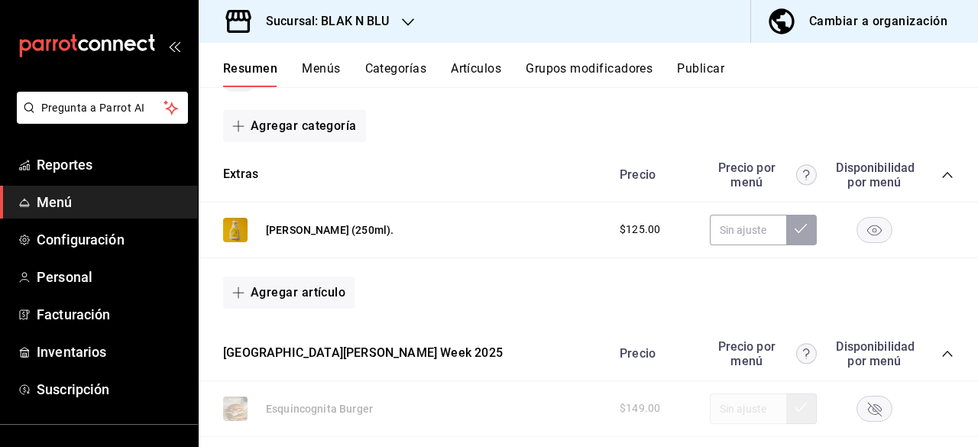
scroll to position [190, 0]
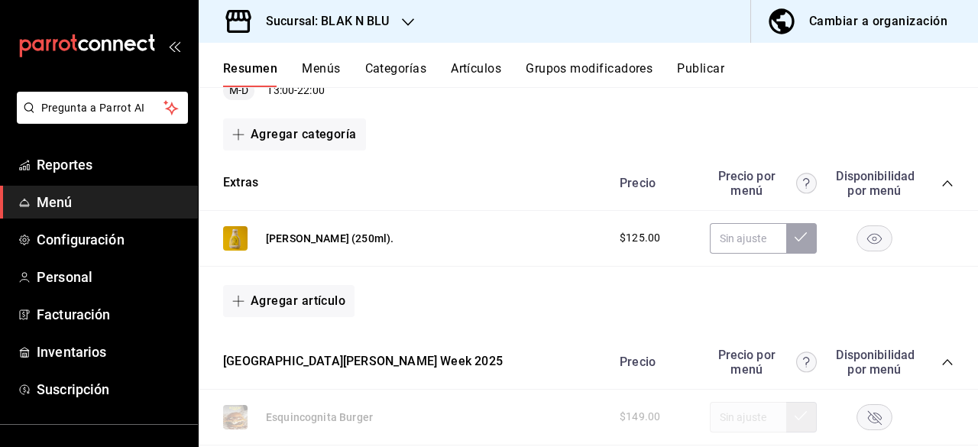
drag, startPoint x: 864, startPoint y: 244, endPoint x: 928, endPoint y: 254, distance: 64.3
click at [928, 254] on div "[PERSON_NAME] (250ml). $125.00" at bounding box center [588, 239] width 779 height 56
click at [863, 233] on rect "button" at bounding box center [874, 237] width 35 height 25
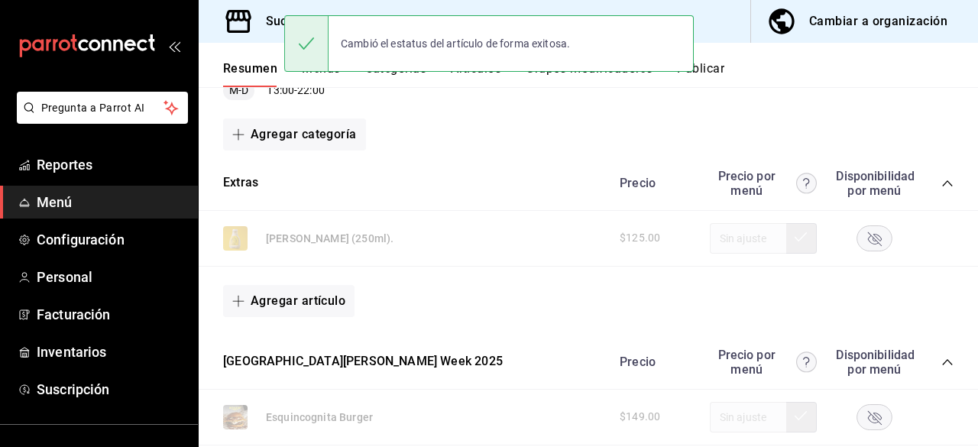
click at [866, 241] on rect "button" at bounding box center [874, 237] width 35 height 25
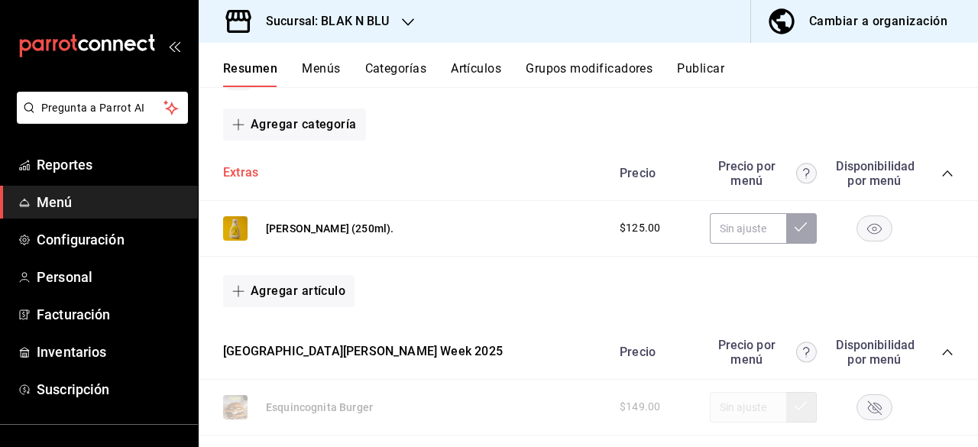
scroll to position [216, 0]
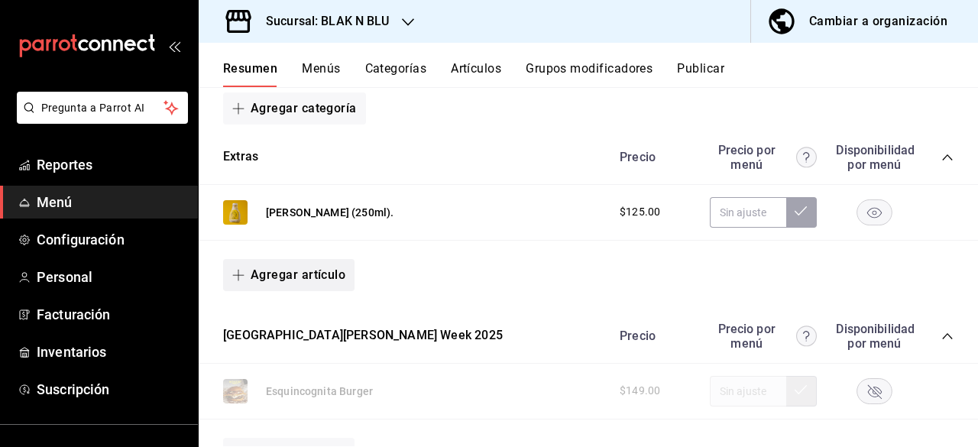
click at [284, 277] on button "Agregar artículo" at bounding box center [288, 275] width 131 height 32
click at [437, 287] on div at bounding box center [489, 223] width 978 height 447
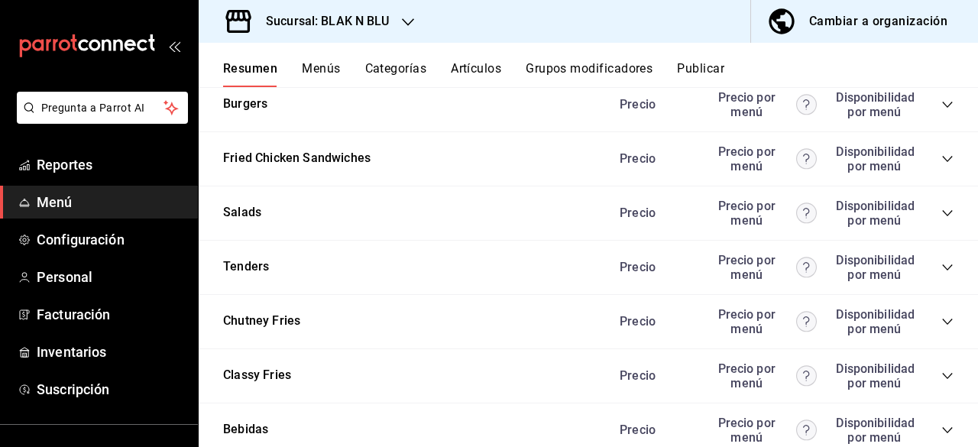
scroll to position [627, 0]
click at [257, 167] on button "Fried Chicken Sandwiches" at bounding box center [296, 158] width 147 height 18
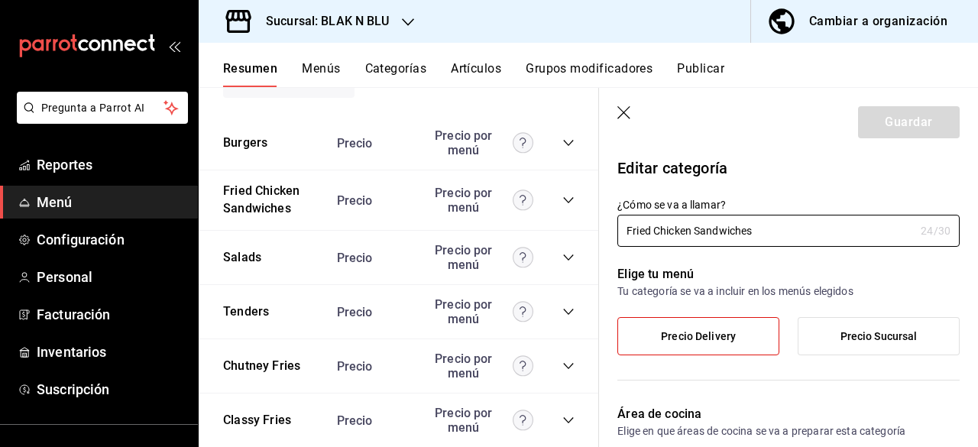
click at [623, 111] on icon "button" at bounding box center [623, 112] width 13 height 13
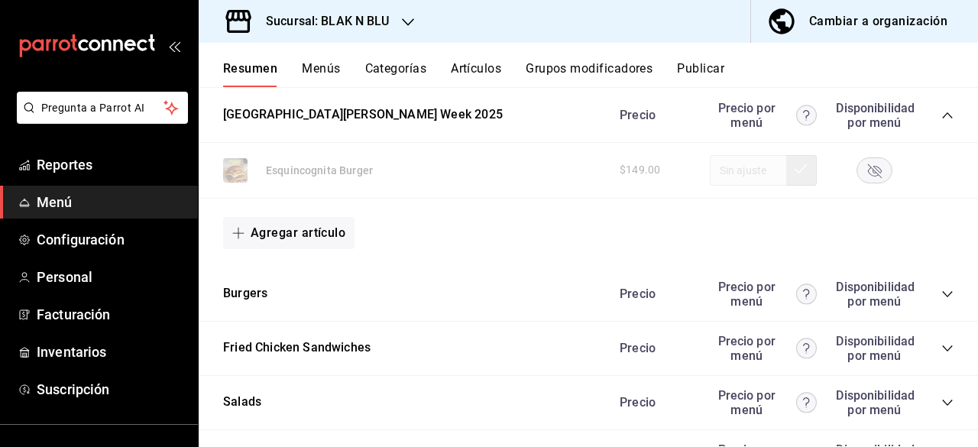
scroll to position [475, 0]
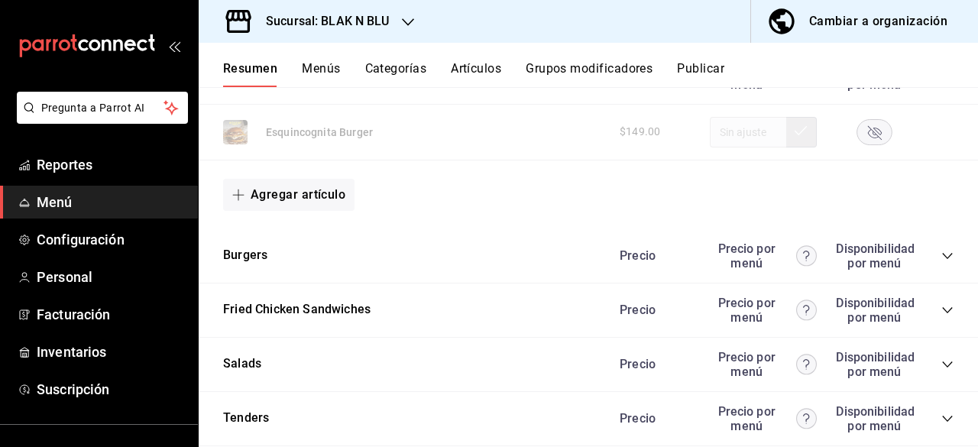
click at [941, 255] on icon "collapse-category-row" at bounding box center [947, 256] width 12 height 12
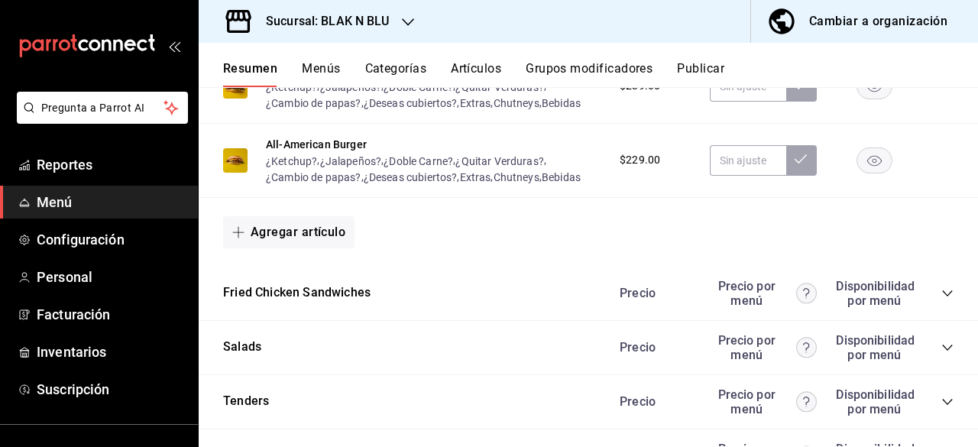
scroll to position [1090, 0]
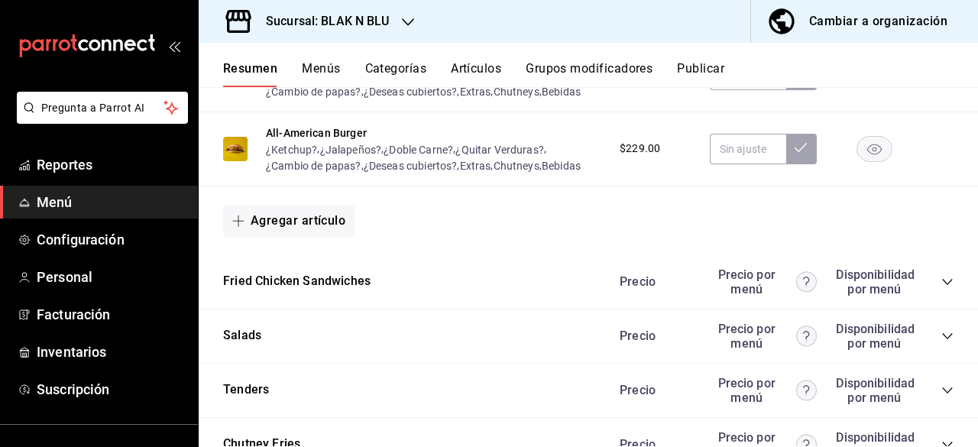
click at [941, 280] on icon "collapse-category-row" at bounding box center [947, 282] width 12 height 12
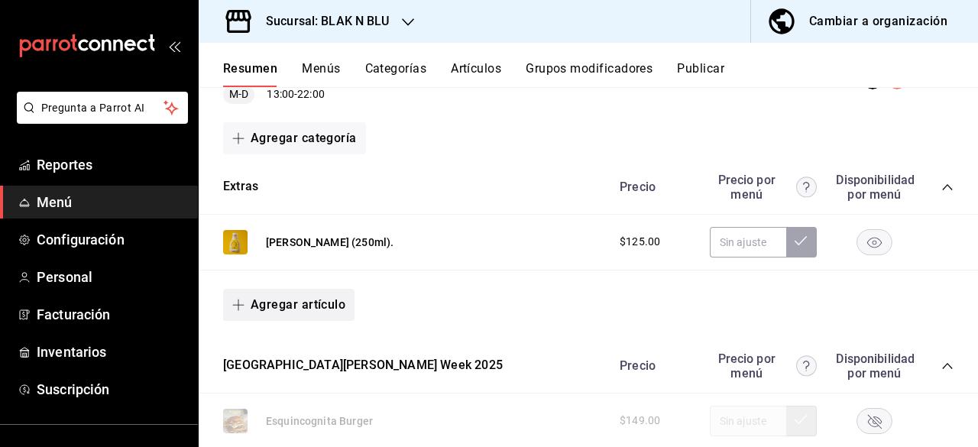
scroll to position [187, 0]
click at [300, 303] on button "Agregar artículo" at bounding box center [288, 304] width 131 height 32
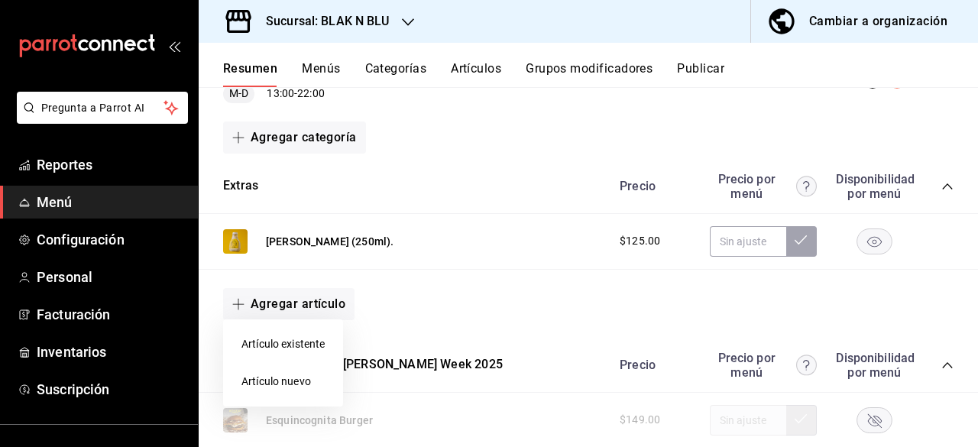
click at [277, 377] on li "Artículo nuevo" at bounding box center [283, 381] width 120 height 37
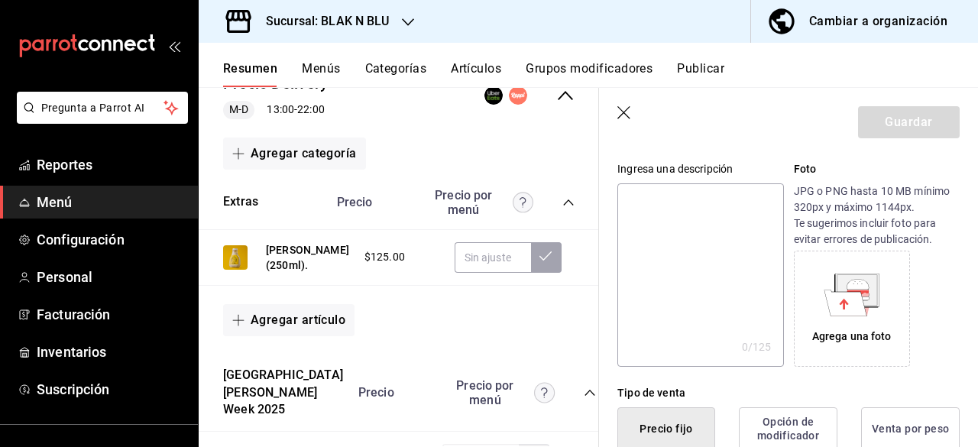
scroll to position [145, 0]
type input "Aioli Chipotle (250ml)."
click at [847, 287] on icon at bounding box center [857, 288] width 21 height 2
click at [832, 303] on icon at bounding box center [845, 301] width 43 height 26
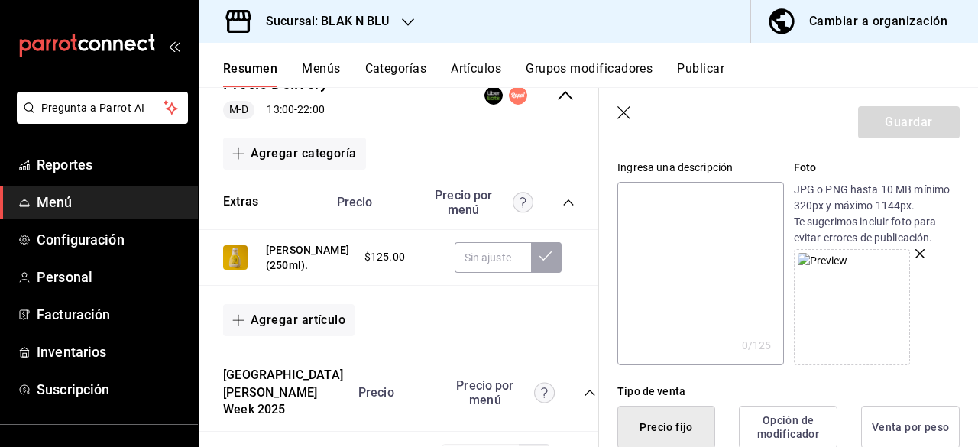
click at [915, 251] on icon "button" at bounding box center [919, 253] width 9 height 9
drag, startPoint x: 860, startPoint y: 293, endPoint x: 854, endPoint y: 322, distance: 29.7
click at [854, 322] on div "Agrega una foto" at bounding box center [852, 307] width 108 height 108
click at [915, 253] on icon "button" at bounding box center [919, 253] width 9 height 9
click at [840, 288] on icon at bounding box center [857, 288] width 40 height 31
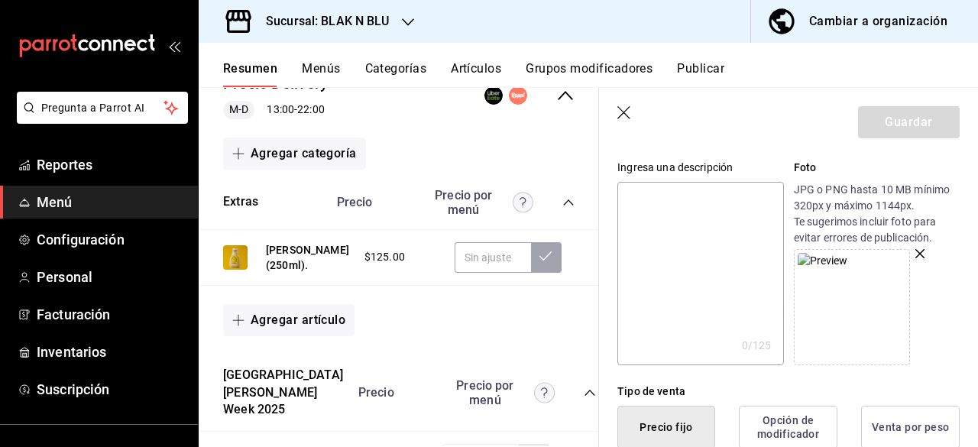
click at [698, 218] on textarea at bounding box center [700, 273] width 166 height 183
type textarea "A"
type textarea "x"
type textarea "Ai"
type textarea "x"
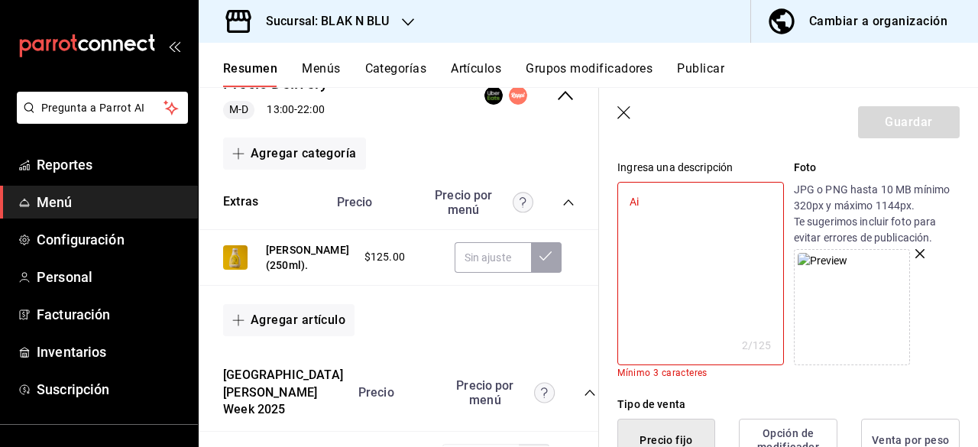
type textarea "Ail"
type textarea "x"
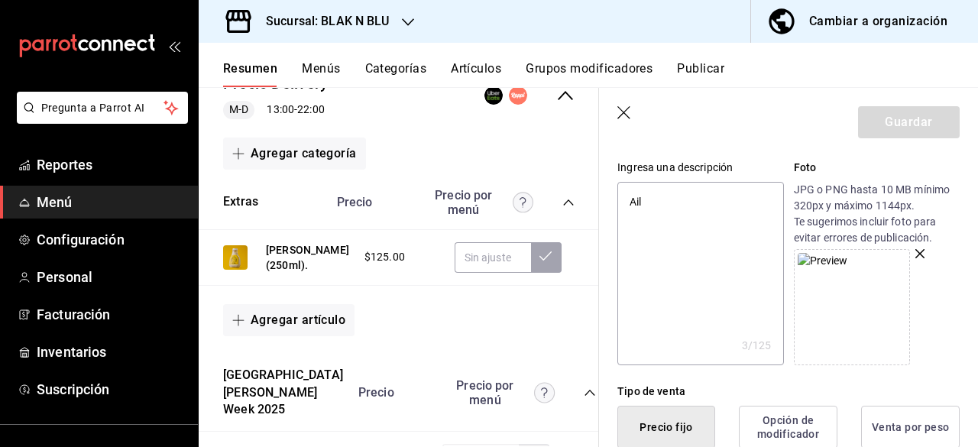
type textarea "Ai"
type textarea "x"
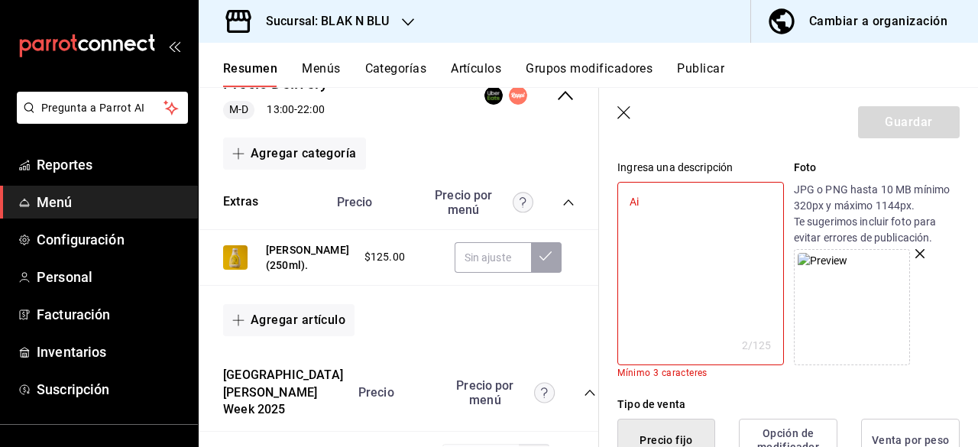
type textarea "Aio"
type textarea "x"
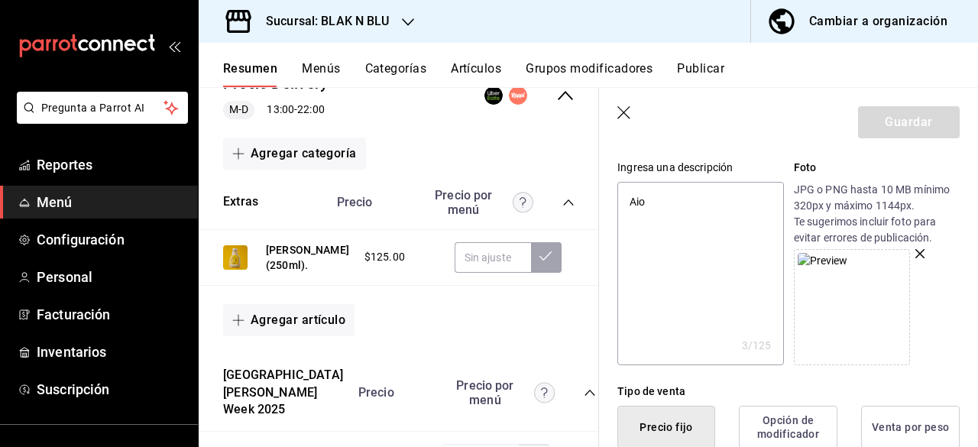
type textarea "Aiol"
type textarea "x"
type textarea "Aioli"
type textarea "x"
type textarea "Aioli"
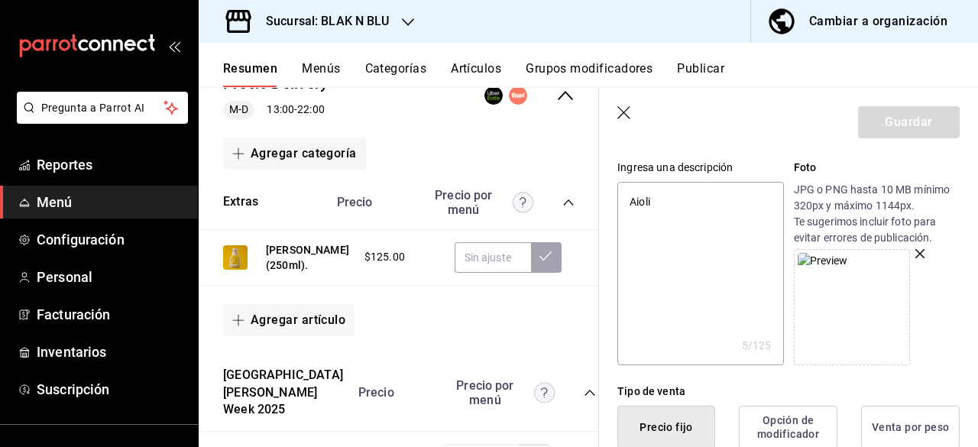
type textarea "x"
type textarea "Aioli h"
type textarea "x"
type textarea "Aioli"
type textarea "x"
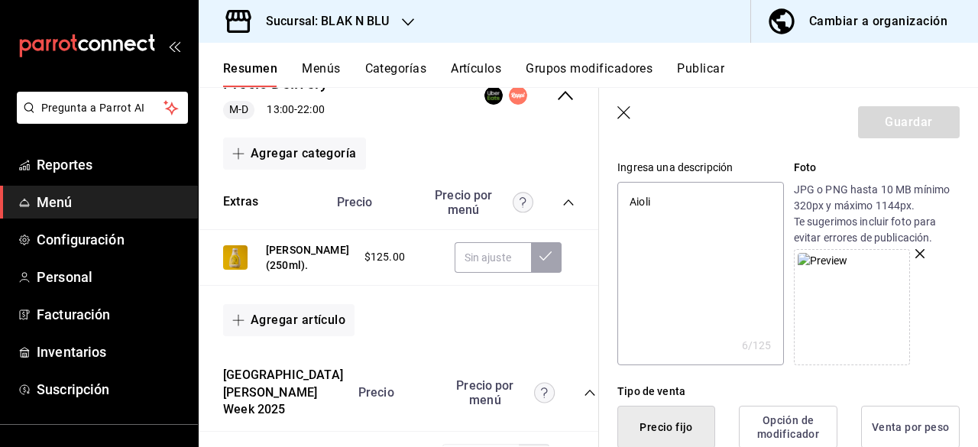
type textarea "Aioli C"
type textarea "x"
type textarea "Aioli Ch"
type textarea "x"
type textarea "Aioli Chi"
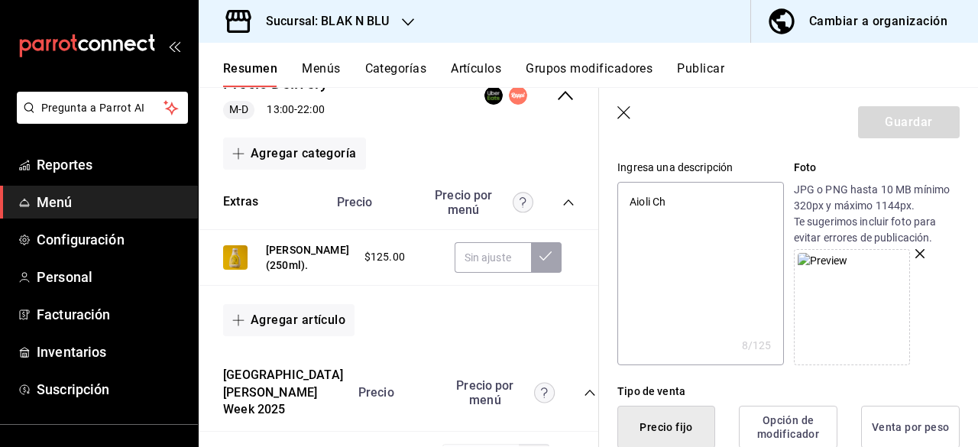
type textarea "x"
type textarea "Aioli Chip"
type textarea "x"
type textarea "Aioli Chipo"
type textarea "x"
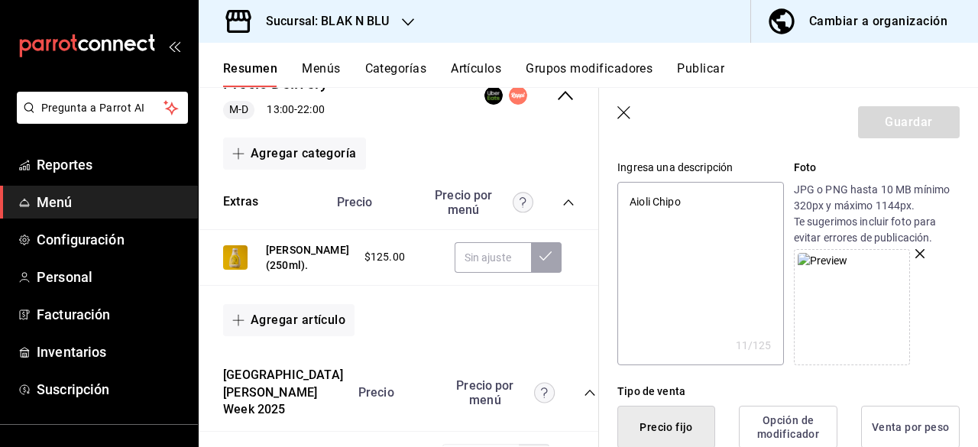
type textarea "Aioli Chipot"
type textarea "x"
type textarea "Aioli Chipotl"
type textarea "x"
type textarea "Aioli Chipotle"
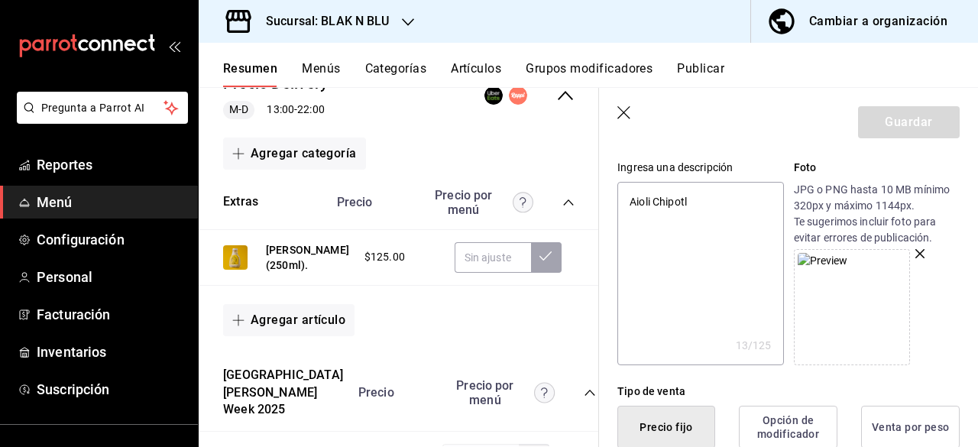
type textarea "x"
type textarea "Aioli Chipotle"
type textarea "x"
type textarea "Aioli Chipotle B"
type textarea "x"
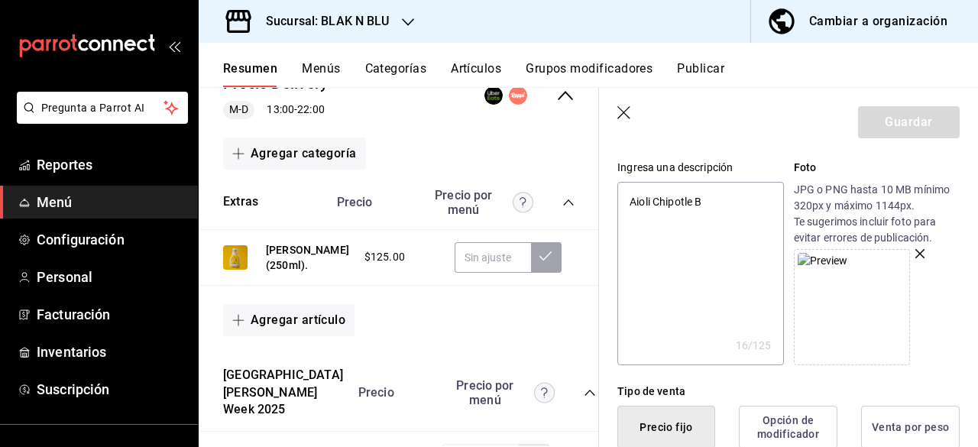
type textarea "Aioli Chipotle Bo"
type textarea "x"
type textarea "Aioli Chipotle Bot"
type textarea "x"
type textarea "Aioli Chipotle Bote"
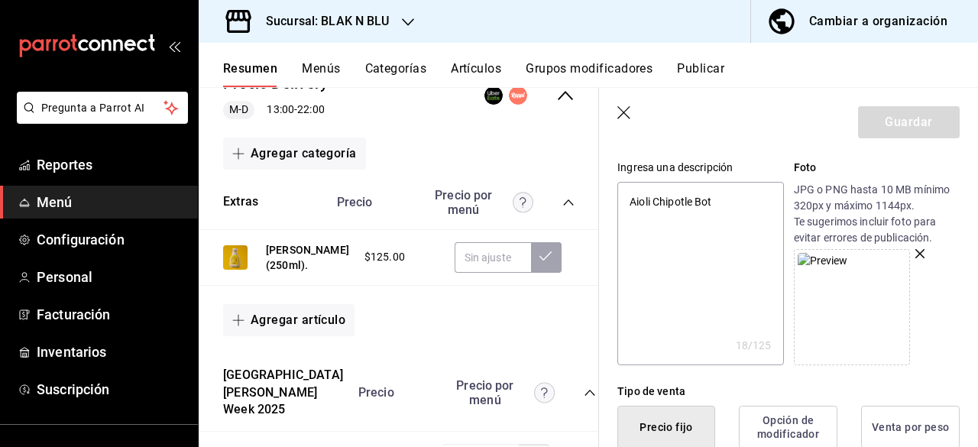
type textarea "x"
type textarea "Aioli Chipotle Bote"
type textarea "x"
type textarea "Aioli Chipotle Bote ("
type textarea "x"
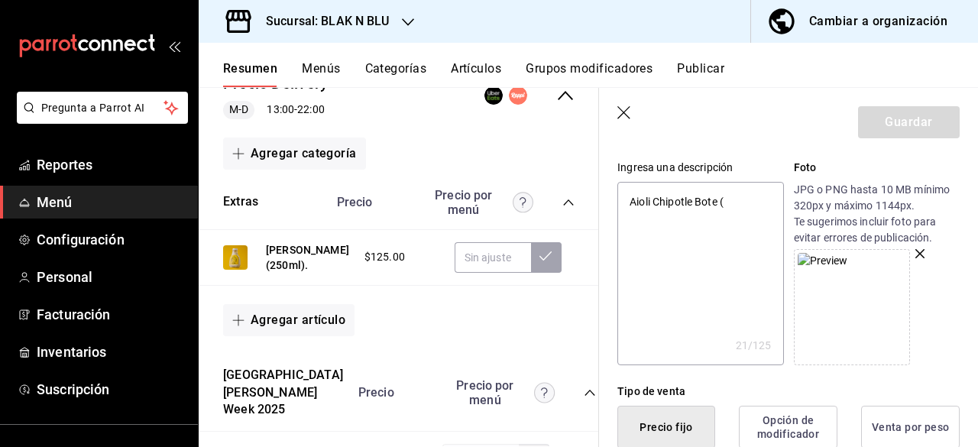
type textarea "Aioli Chipotle Bote (2"
type textarea "x"
type textarea "Aioli Chipotle Bote (25"
type textarea "x"
type textarea "Aioli Chipotle Bote (250"
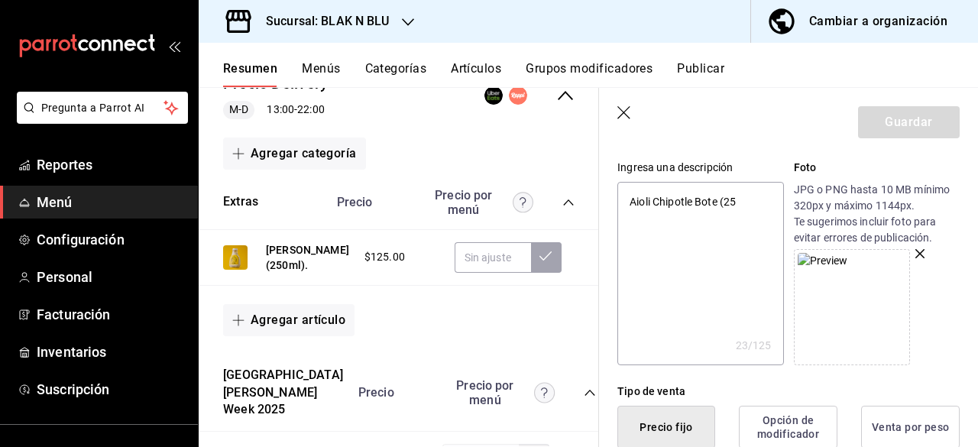
type textarea "x"
type textarea "Aioli Chipotle Bote (250m"
type textarea "x"
type textarea "Aioli Chipotle Bote (250ml"
type textarea "x"
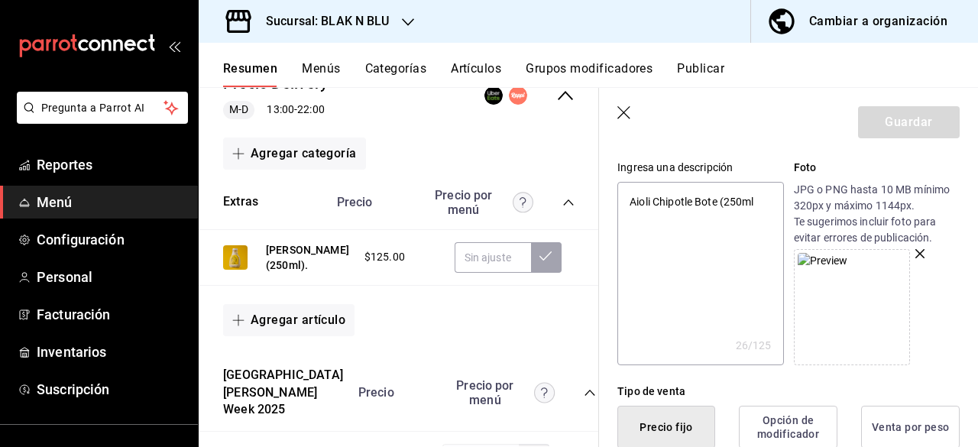
type textarea "Aioli Chipotle Bote (250ml)"
type textarea "x"
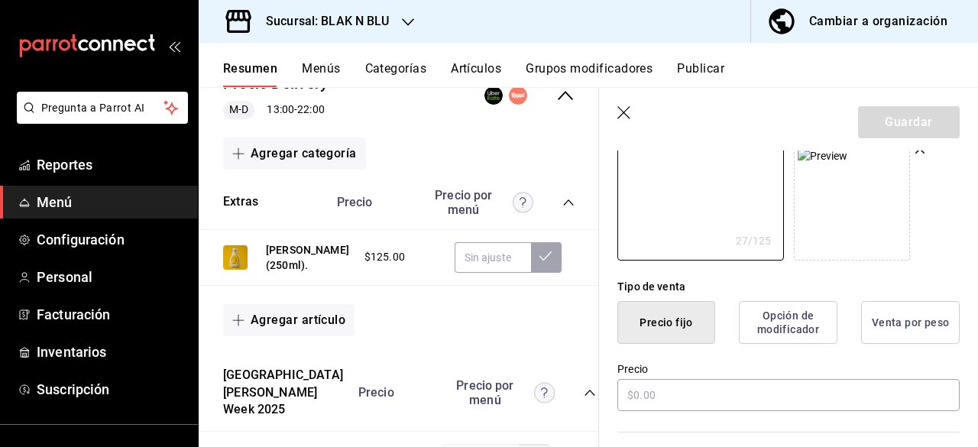
scroll to position [249, 0]
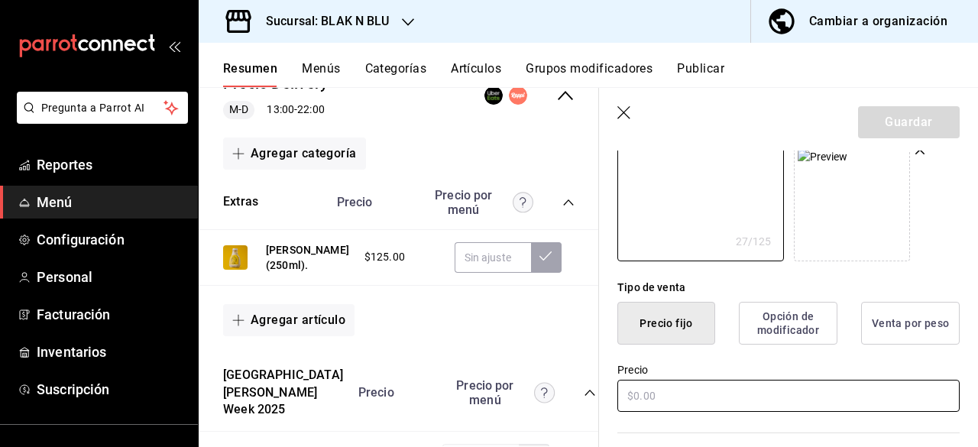
type textarea "Aioli Chipotle Bote (250ml)"
click at [678, 409] on input "text" at bounding box center [788, 396] width 342 height 32
type textarea "x"
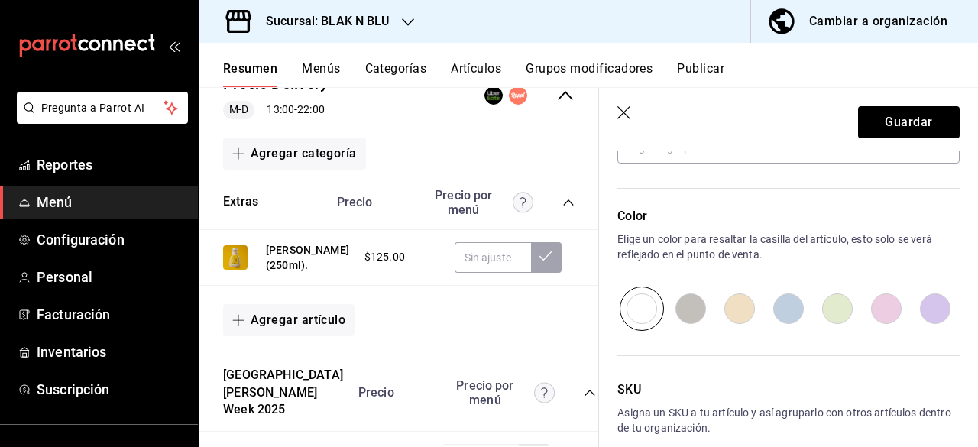
scroll to position [824, 0]
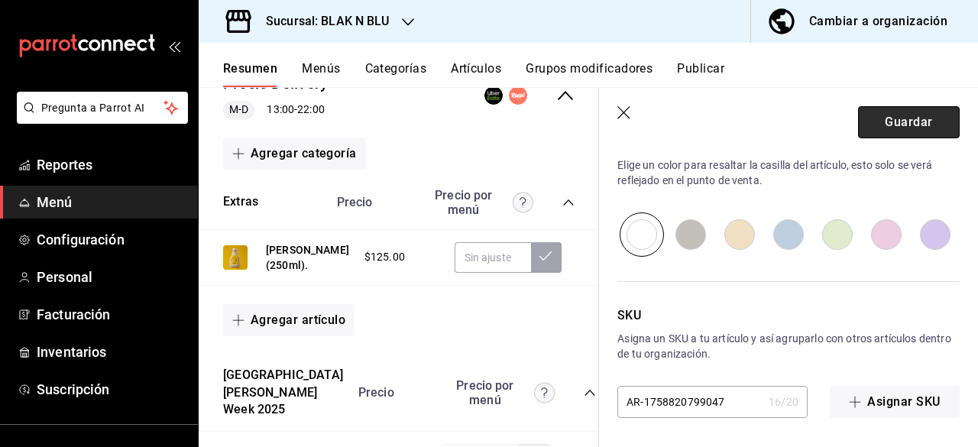
click at [884, 116] on button "Guardar" at bounding box center [909, 122] width 102 height 32
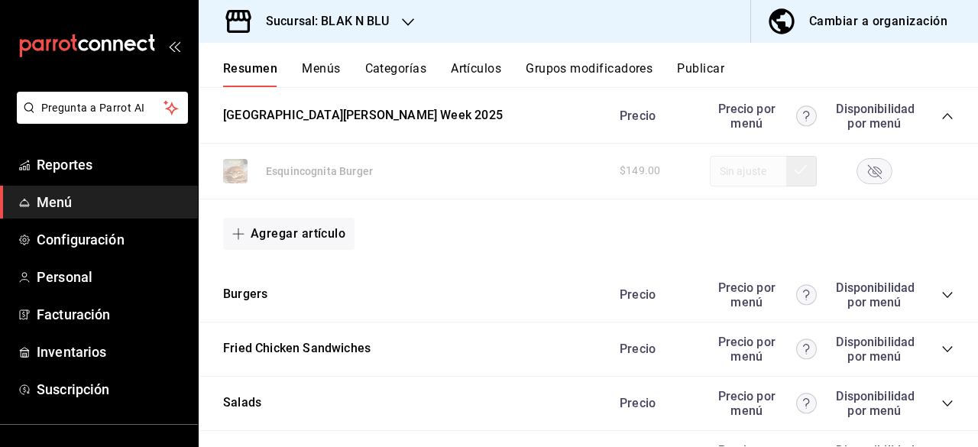
scroll to position [494, 0]
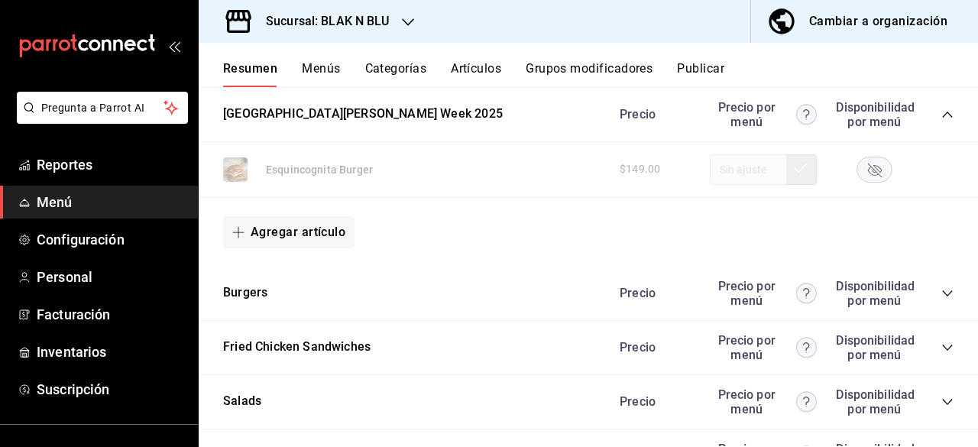
click at [941, 290] on icon "collapse-category-row" at bounding box center [947, 293] width 12 height 12
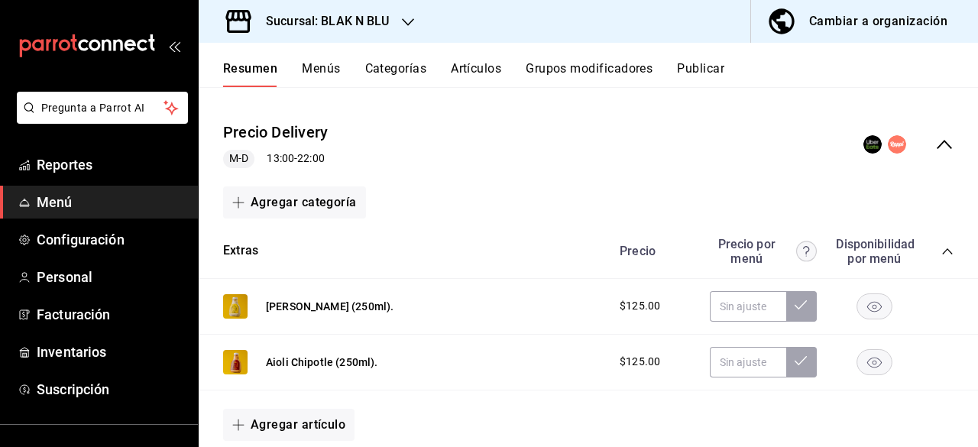
scroll to position [0, 0]
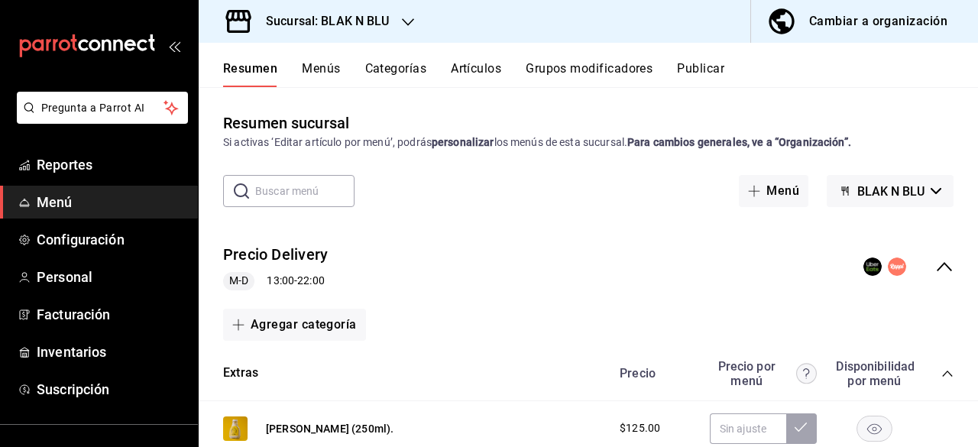
click at [714, 61] on button "Publicar" at bounding box center [700, 74] width 47 height 26
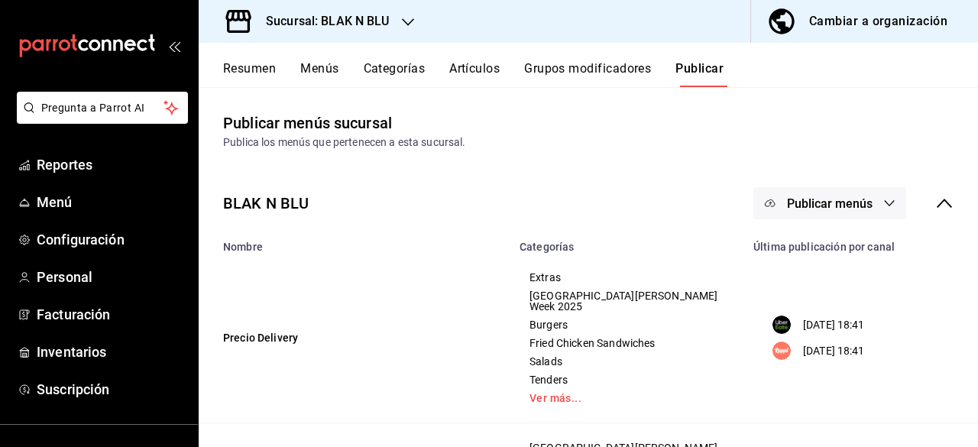
click at [866, 207] on button "Publicar menús" at bounding box center [829, 203] width 153 height 32
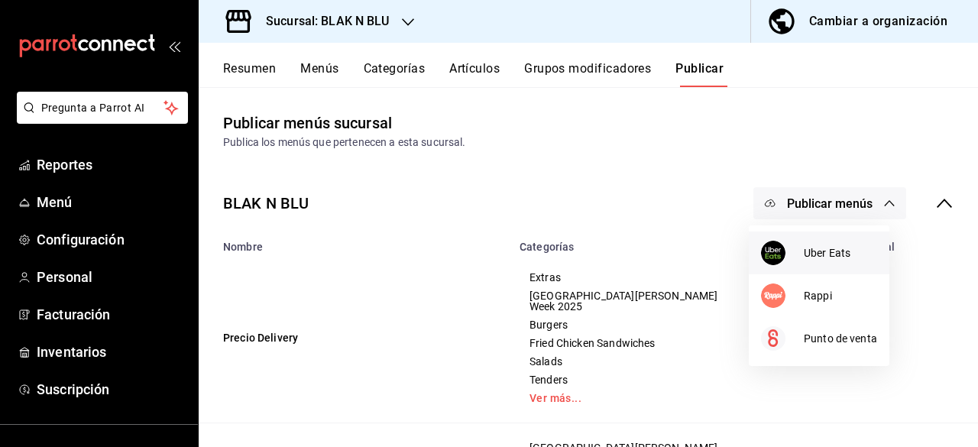
click at [822, 257] on span "Uber Eats" at bounding box center [840, 253] width 73 height 16
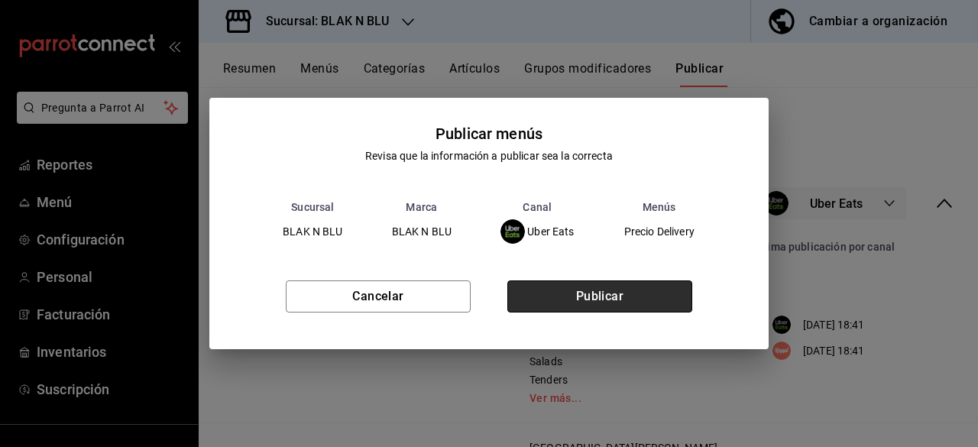
click at [638, 298] on button "Publicar" at bounding box center [599, 296] width 185 height 32
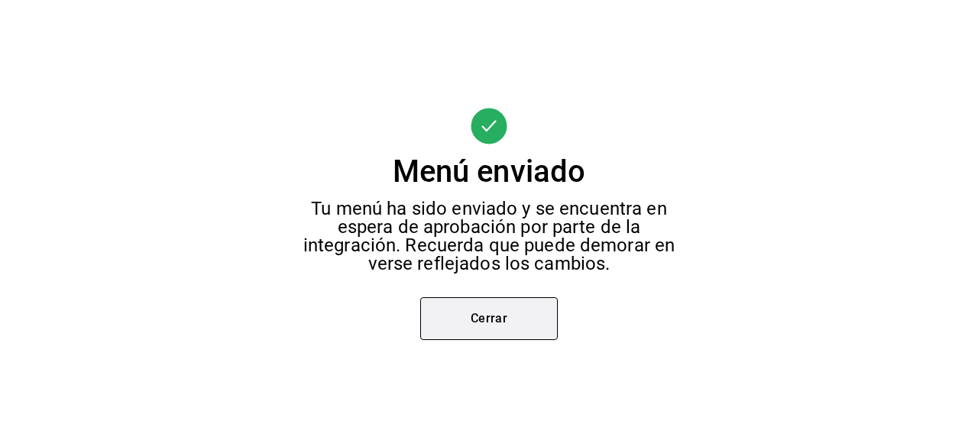
click at [495, 326] on button "Cerrar" at bounding box center [489, 318] width 138 height 43
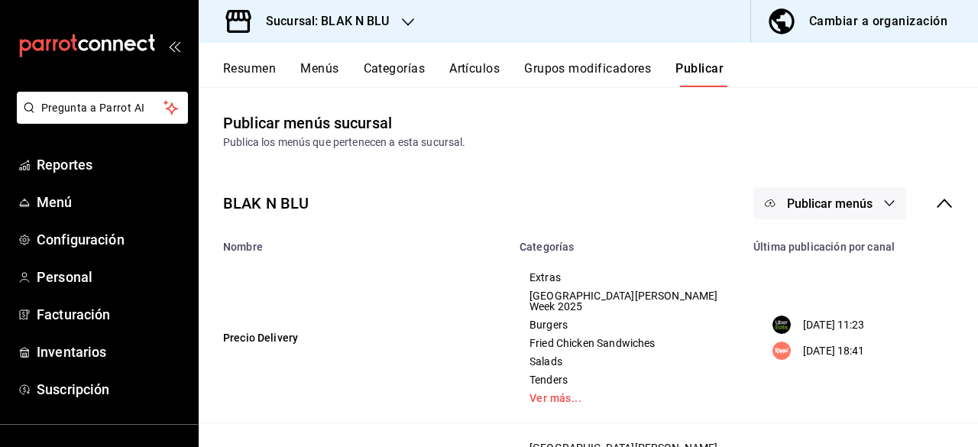
click at [817, 195] on button "Publicar menús" at bounding box center [829, 203] width 153 height 32
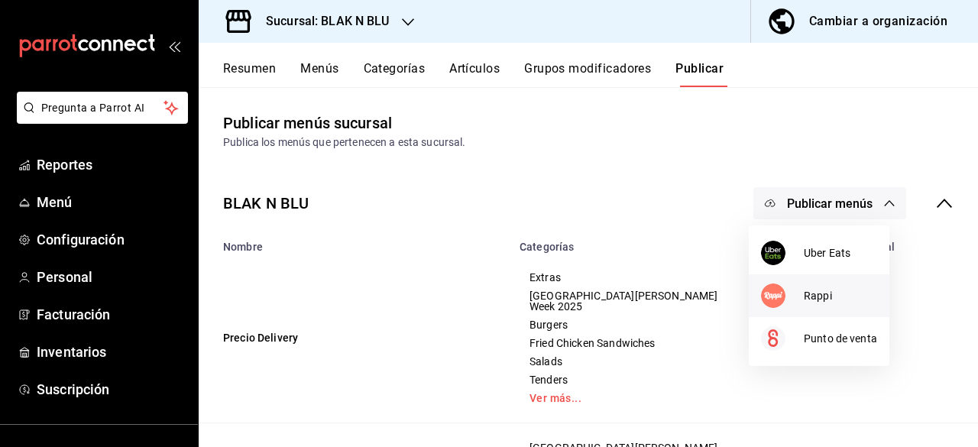
click at [793, 291] on div at bounding box center [782, 295] width 43 height 24
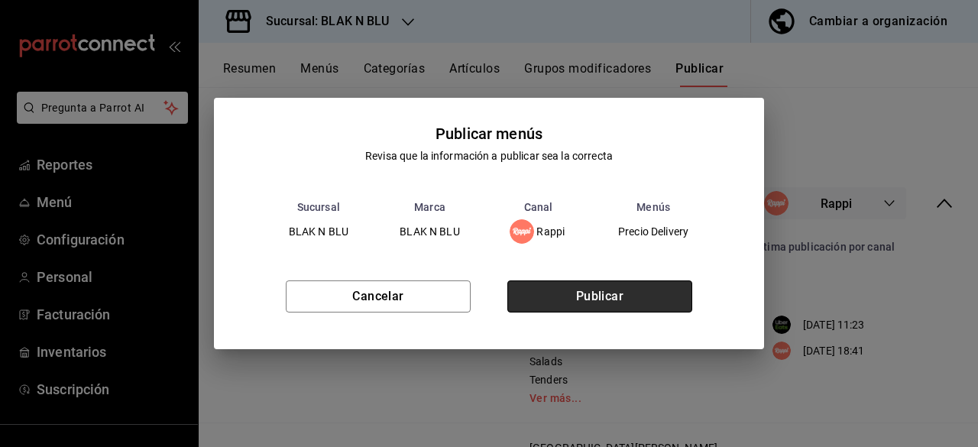
click at [643, 302] on button "Publicar" at bounding box center [599, 296] width 185 height 32
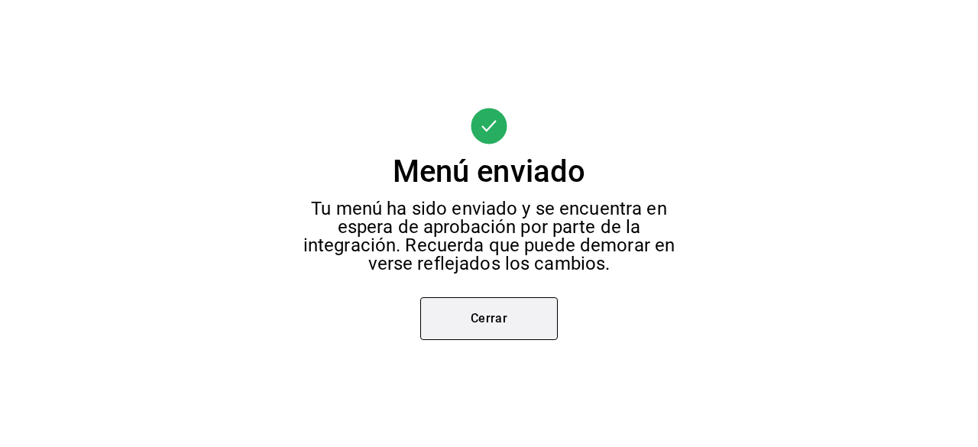
click at [509, 320] on button "Cerrar" at bounding box center [489, 318] width 138 height 43
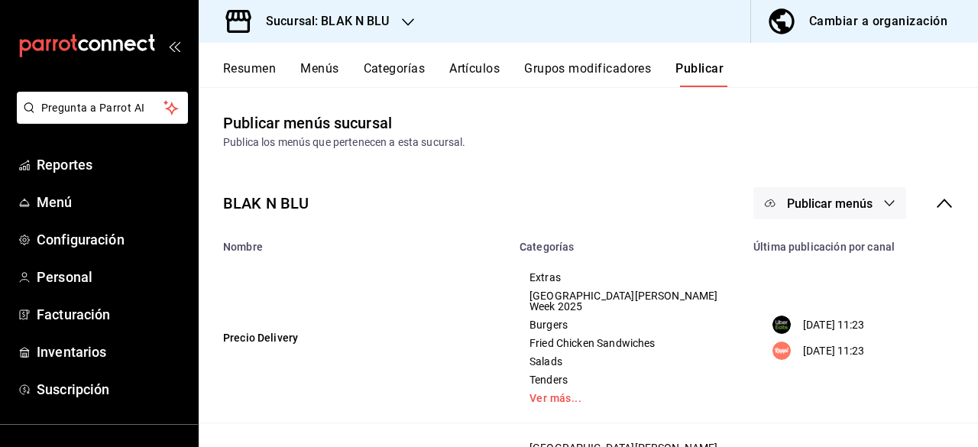
click at [318, 70] on button "Menús" at bounding box center [319, 74] width 38 height 26
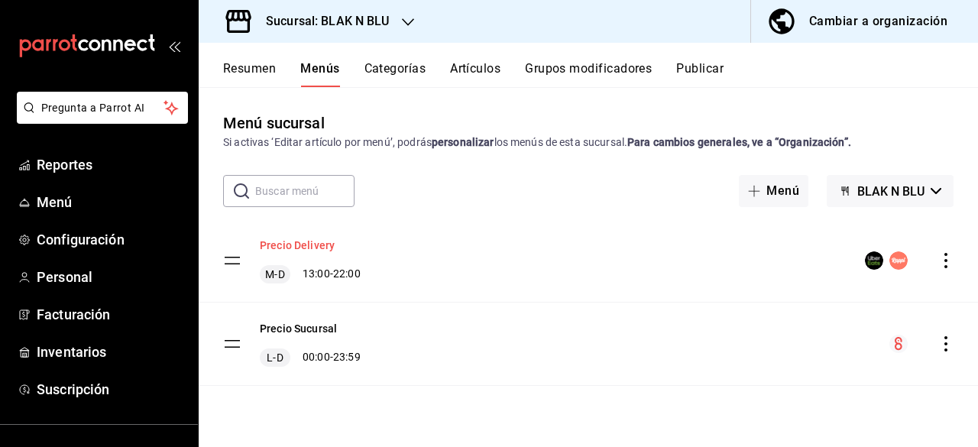
click at [295, 247] on button "Precio Delivery" at bounding box center [297, 245] width 75 height 15
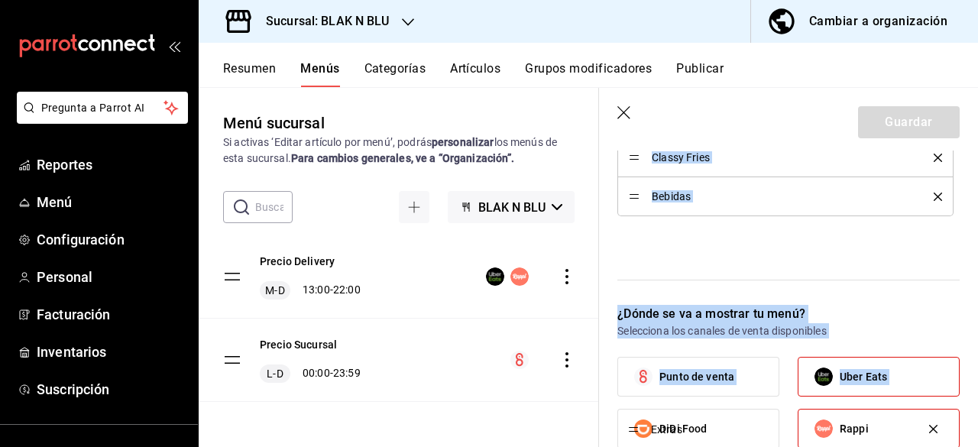
scroll to position [784, 0]
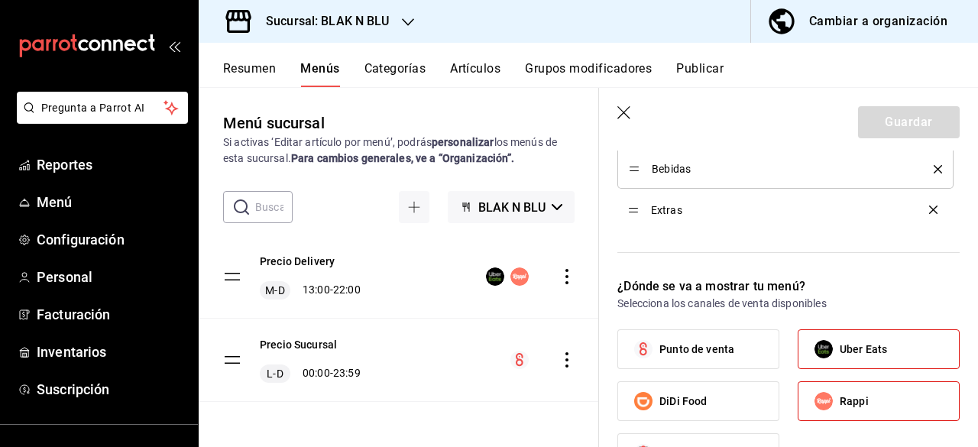
drag, startPoint x: 635, startPoint y: 198, endPoint x: 620, endPoint y: 212, distance: 20.0
click at [902, 123] on button "Guardar" at bounding box center [909, 122] width 102 height 32
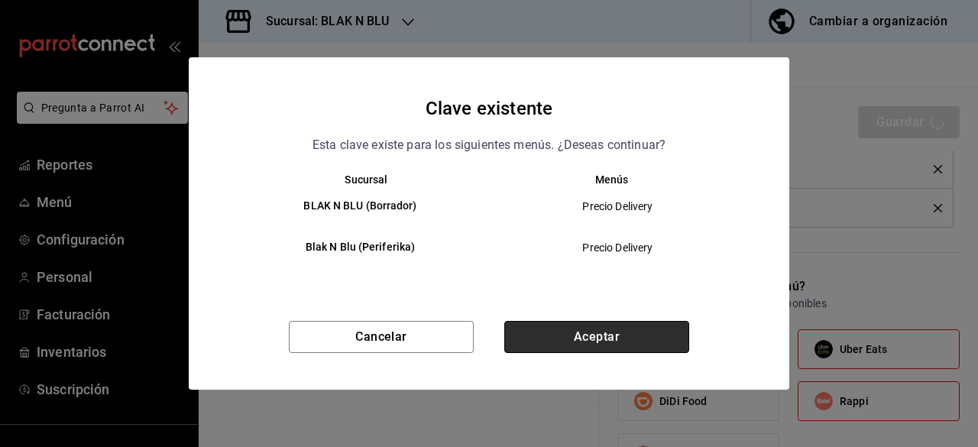
click at [611, 331] on button "Aceptar" at bounding box center [596, 337] width 185 height 32
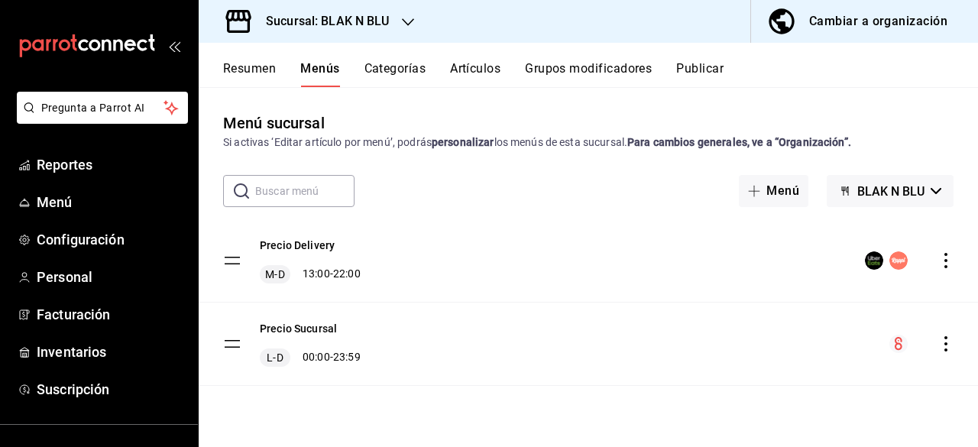
click at [257, 83] on button "Resumen" at bounding box center [249, 74] width 53 height 26
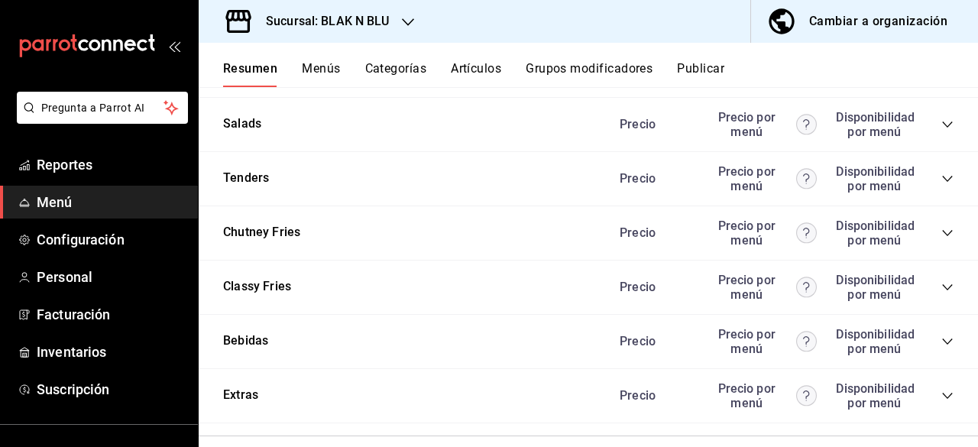
scroll to position [1169, 0]
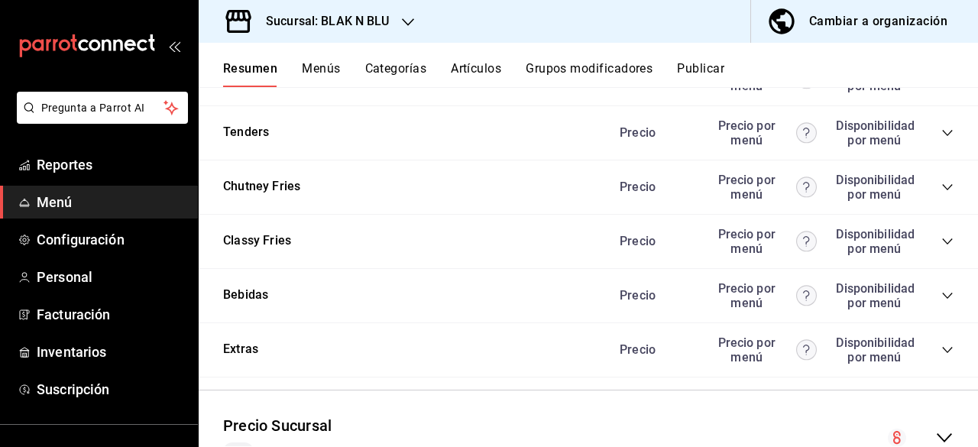
click at [941, 353] on icon "collapse-category-row" at bounding box center [947, 350] width 12 height 12
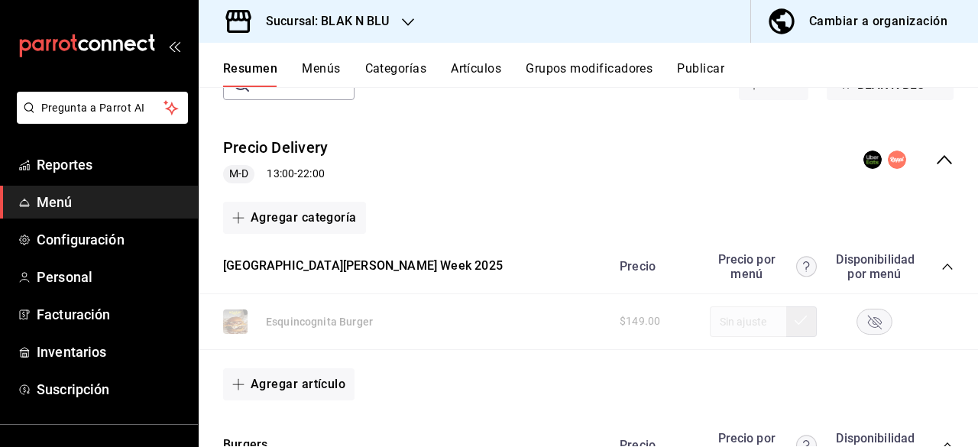
scroll to position [67, 0]
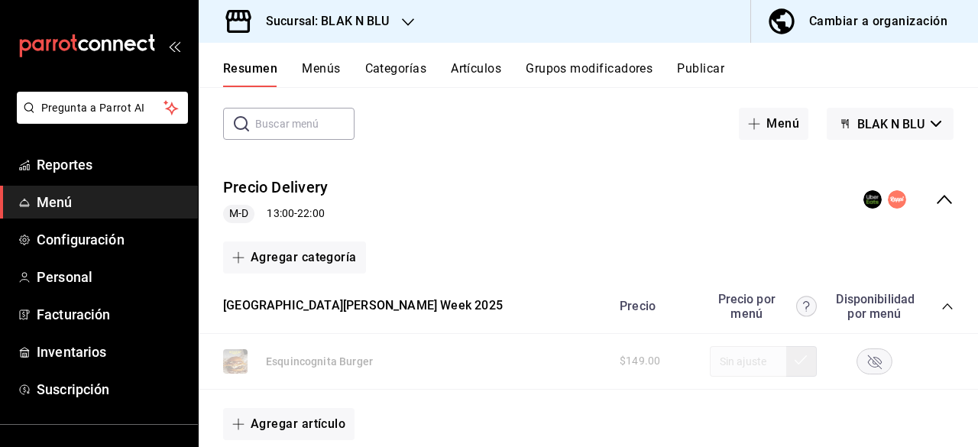
click at [698, 73] on button "Publicar" at bounding box center [700, 74] width 47 height 26
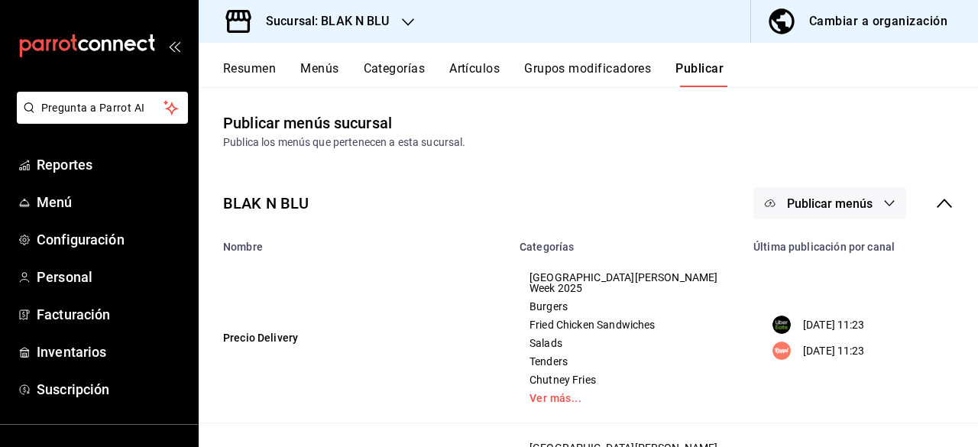
click at [867, 191] on button "Publicar menús" at bounding box center [829, 203] width 153 height 32
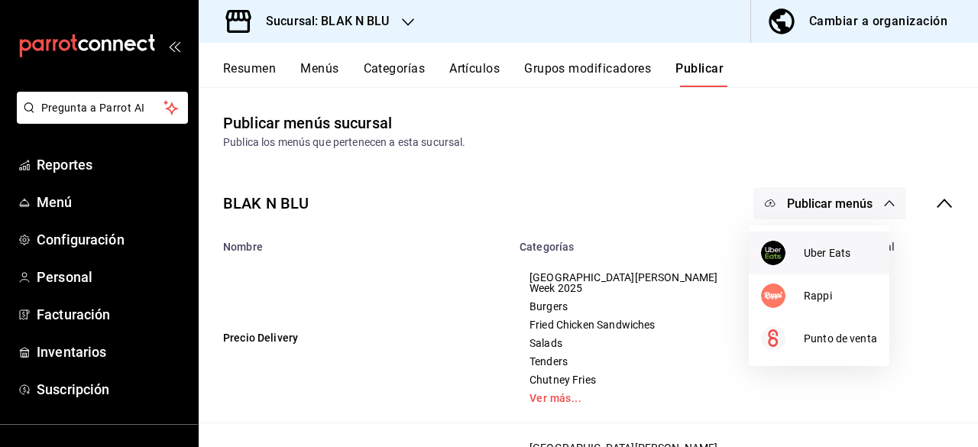
click at [794, 249] on div at bounding box center [782, 253] width 43 height 24
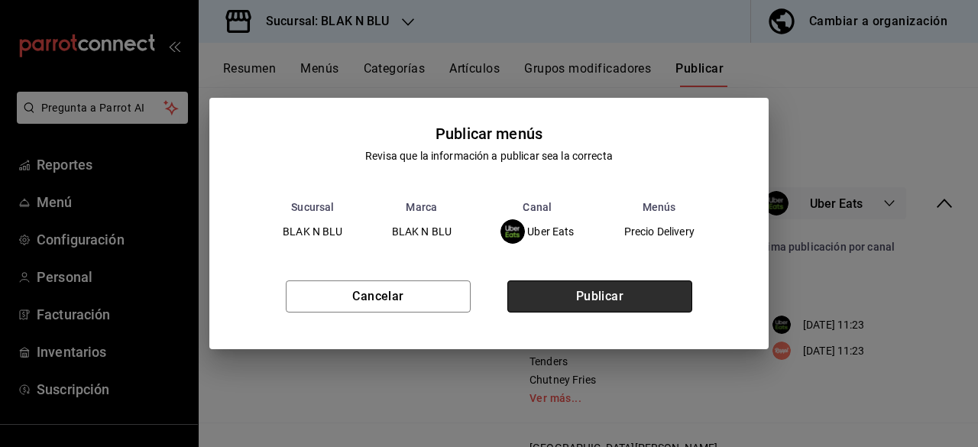
click at [653, 300] on button "Publicar" at bounding box center [599, 296] width 185 height 32
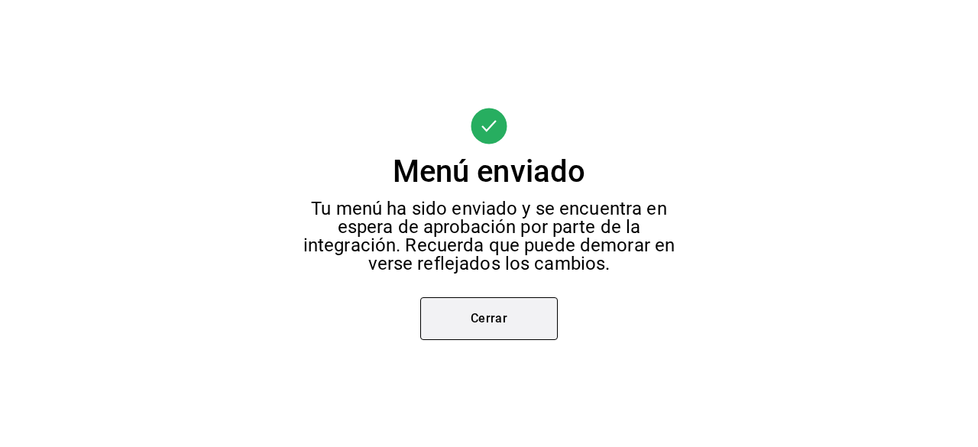
click at [500, 324] on button "Cerrar" at bounding box center [489, 318] width 138 height 43
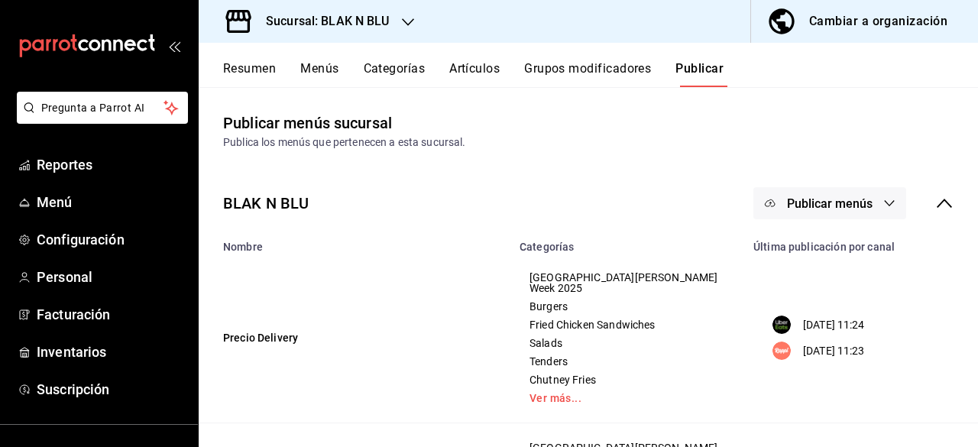
click at [873, 189] on button "Publicar menús" at bounding box center [829, 203] width 153 height 32
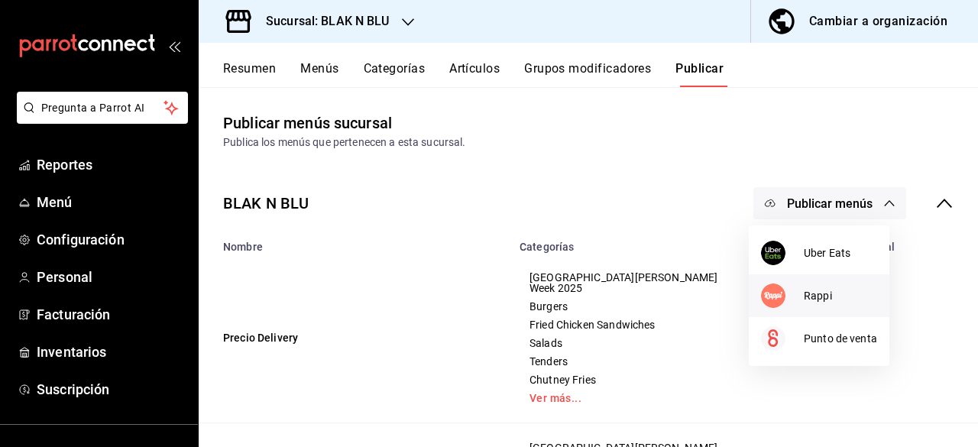
click at [789, 290] on div at bounding box center [782, 295] width 43 height 24
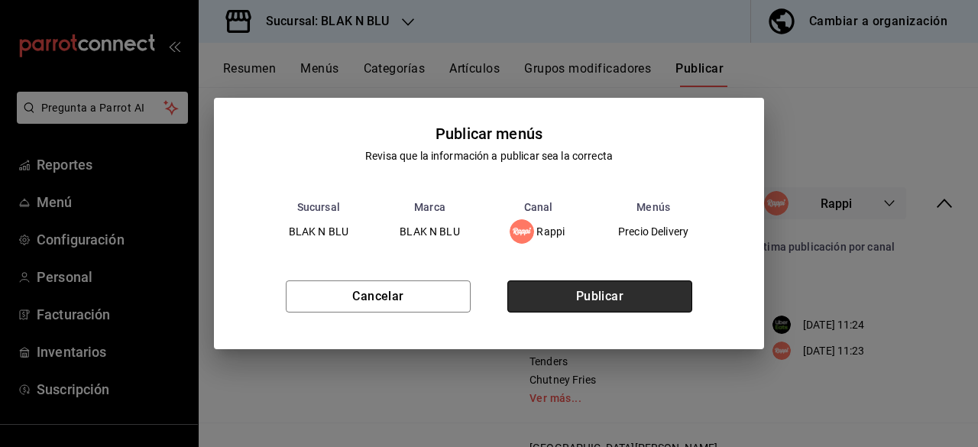
click at [655, 304] on button "Publicar" at bounding box center [599, 296] width 185 height 32
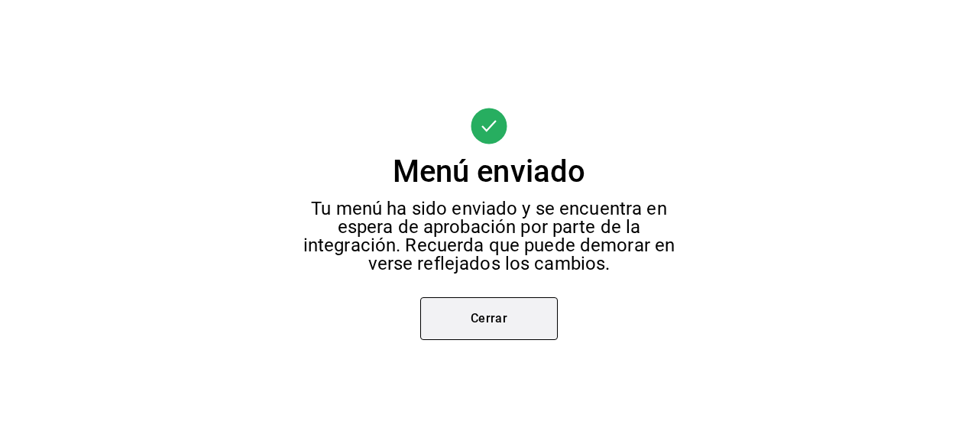
click at [465, 317] on button "Cerrar" at bounding box center [489, 318] width 138 height 43
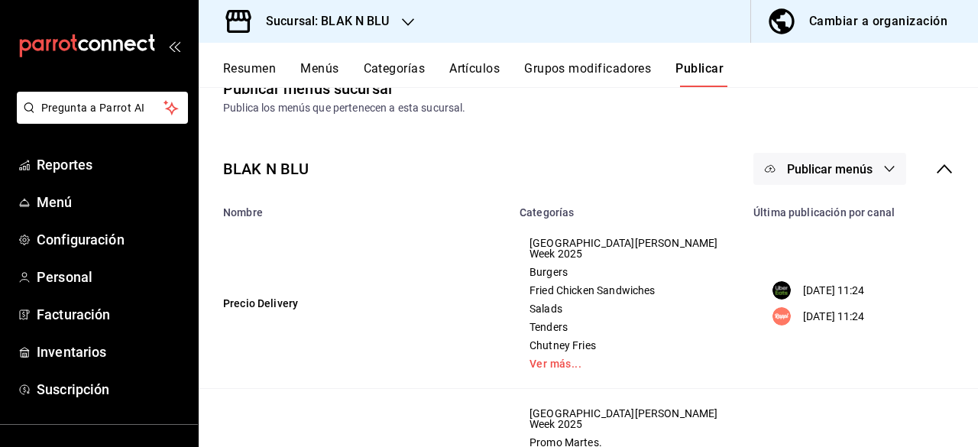
scroll to position [56, 0]
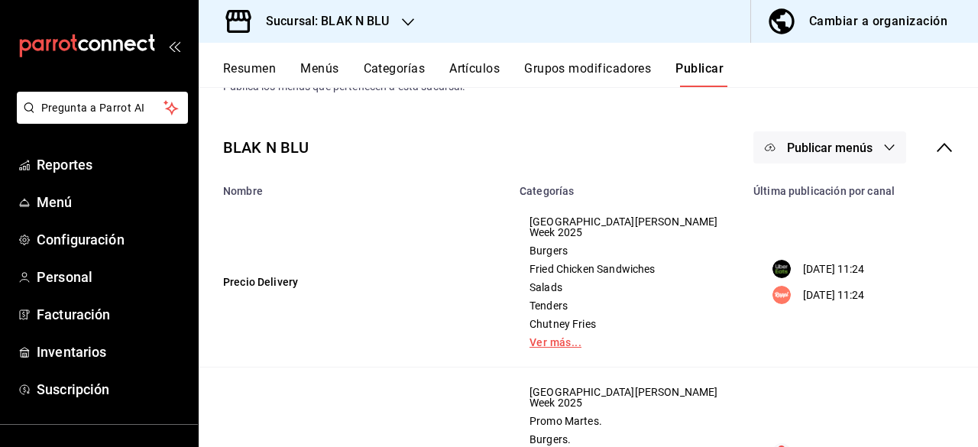
click at [546, 337] on link "Ver más..." at bounding box center [627, 342] width 196 height 11
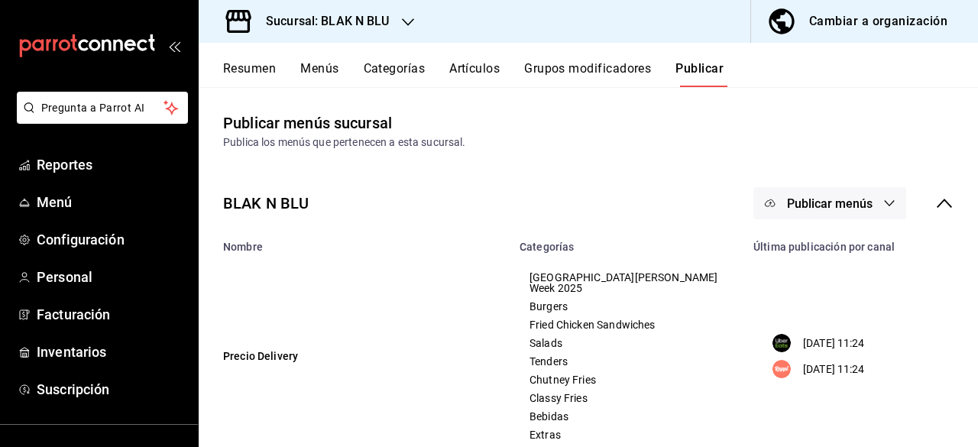
scroll to position [1, 0]
click at [324, 86] on button "Menús" at bounding box center [319, 74] width 38 height 26
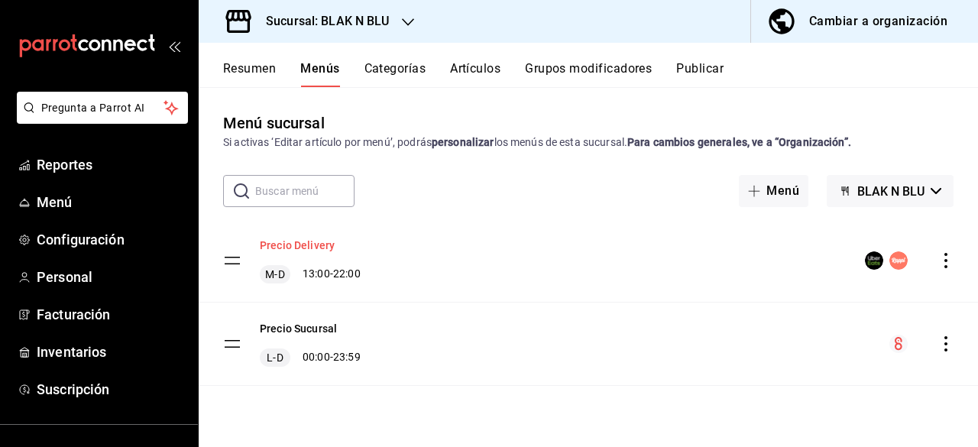
click at [303, 245] on button "Precio Delivery" at bounding box center [297, 245] width 75 height 15
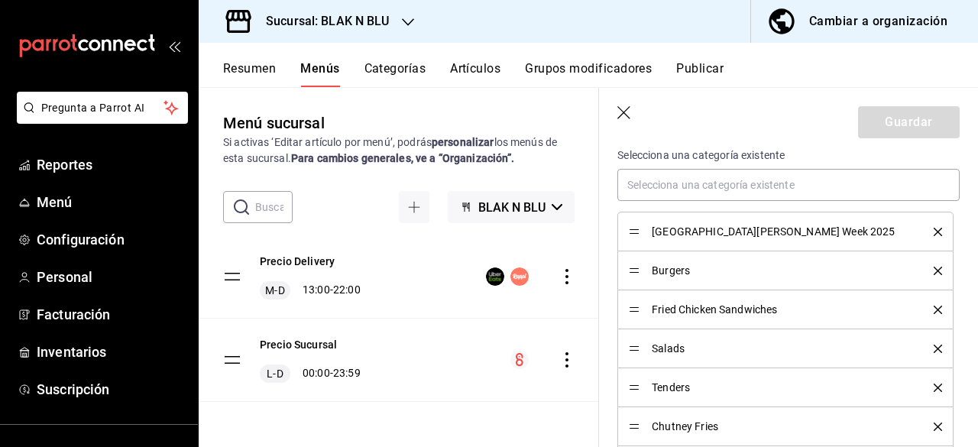
scroll to position [449, 0]
click at [465, 251] on div "Precio Delivery M-D 13:00 - 22:00" at bounding box center [399, 276] width 400 height 83
click at [623, 115] on icon "button" at bounding box center [624, 113] width 15 height 15
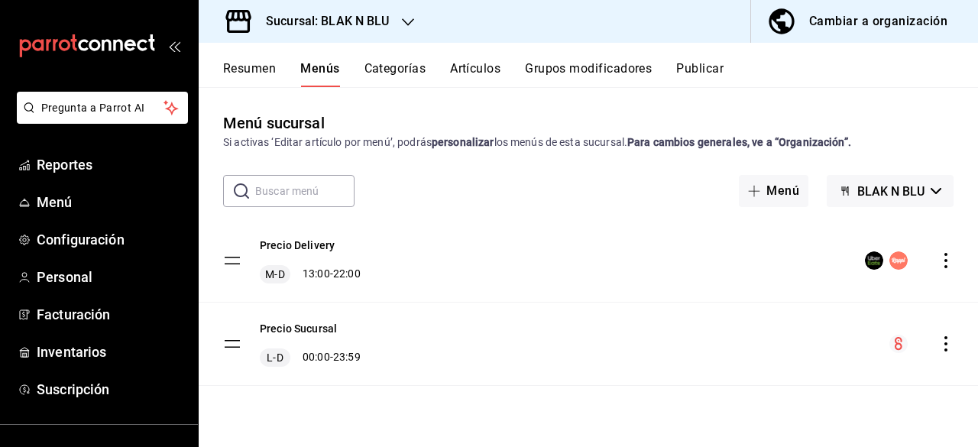
click at [406, 21] on icon "button" at bounding box center [408, 22] width 12 height 12
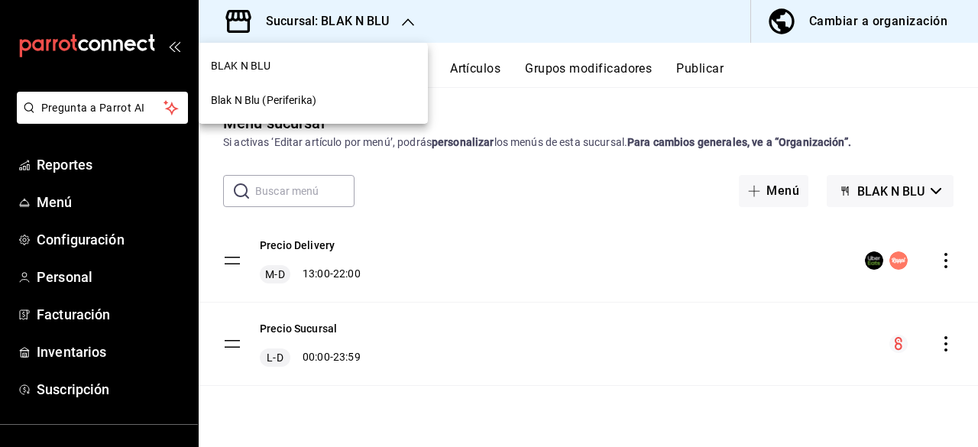
click at [489, 21] on div at bounding box center [489, 223] width 978 height 447
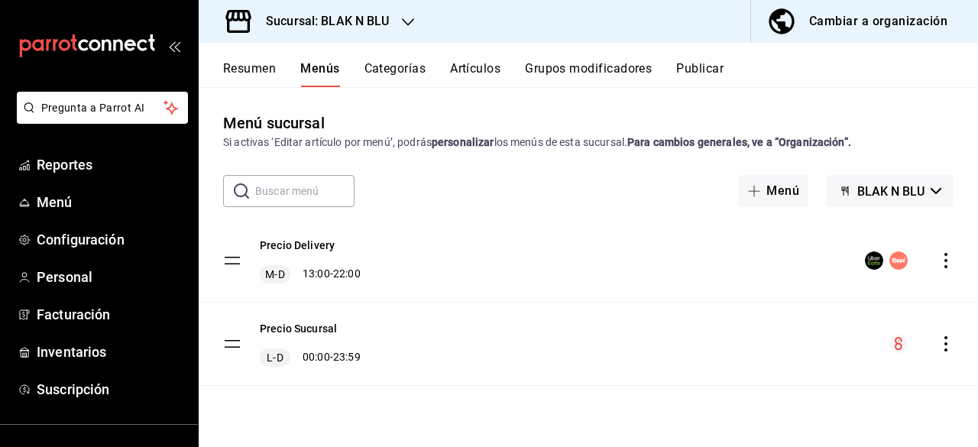
click at [248, 62] on button "Resumen" at bounding box center [249, 74] width 53 height 26
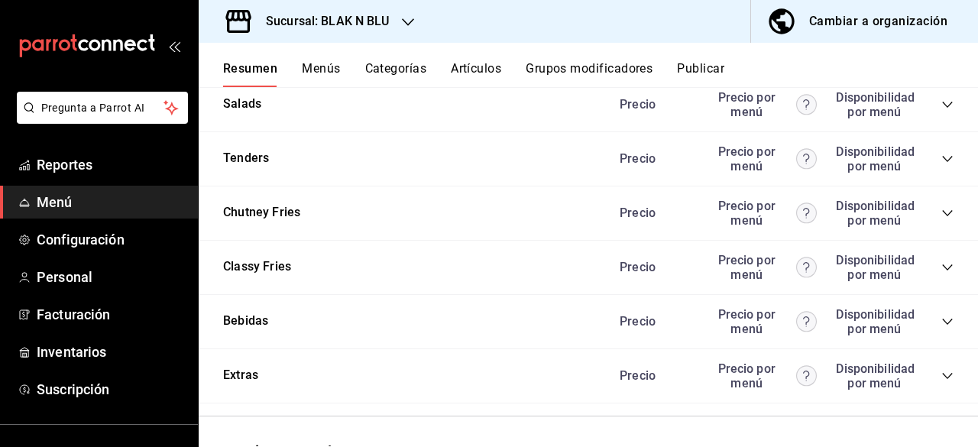
scroll to position [1142, 0]
click at [942, 326] on icon "collapse-category-row" at bounding box center [947, 323] width 10 height 6
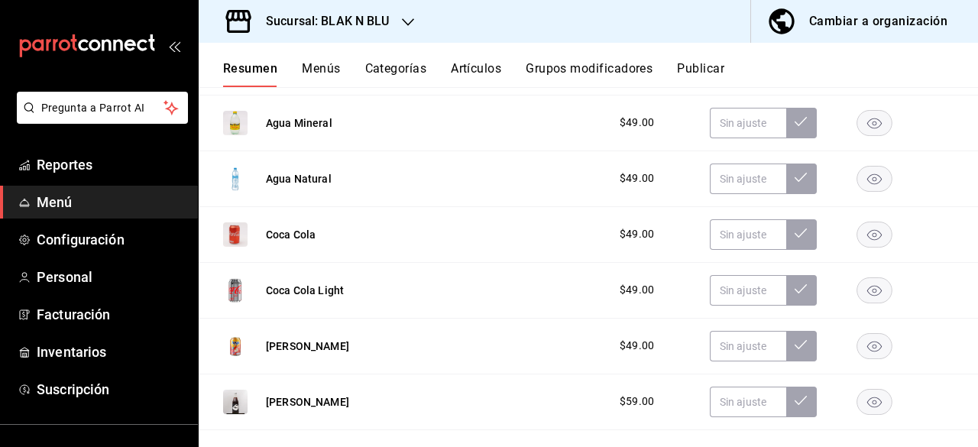
scroll to position [1536, 0]
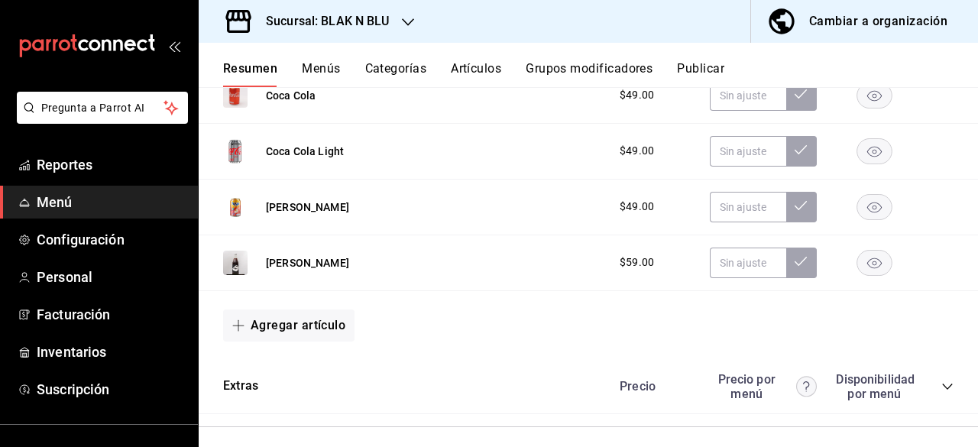
click at [868, 261] on rect "button" at bounding box center [874, 262] width 35 height 25
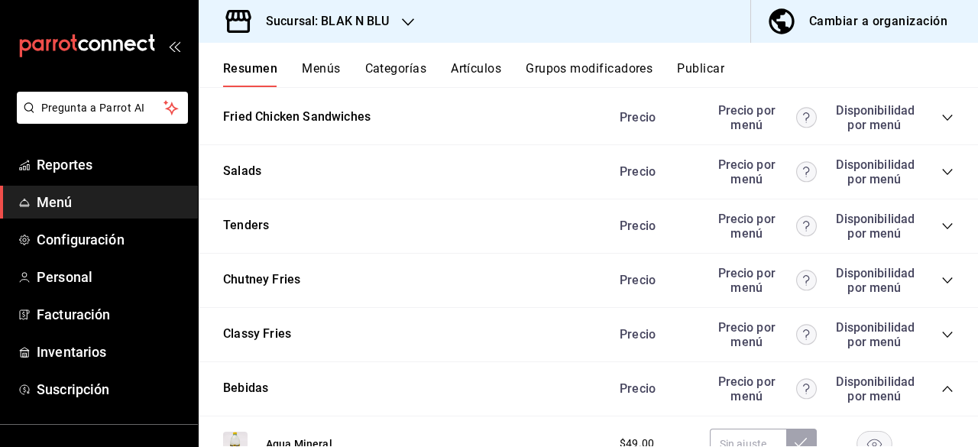
scroll to position [1071, 0]
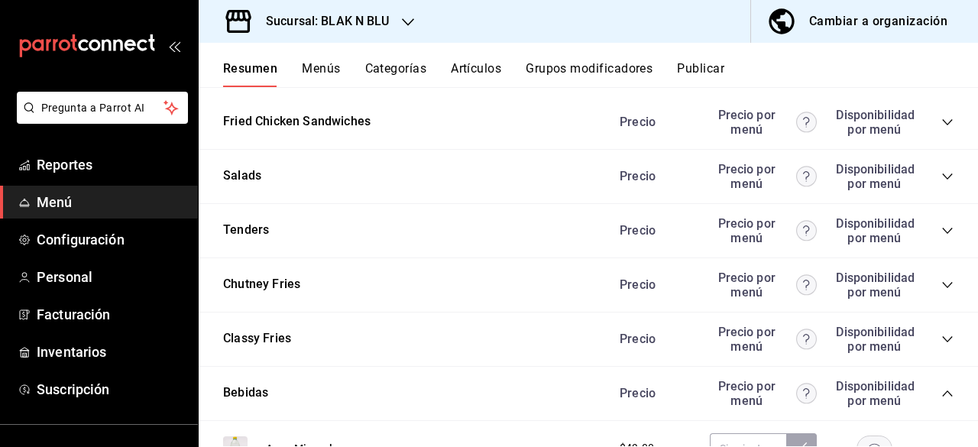
click at [721, 66] on button "Publicar" at bounding box center [700, 74] width 47 height 26
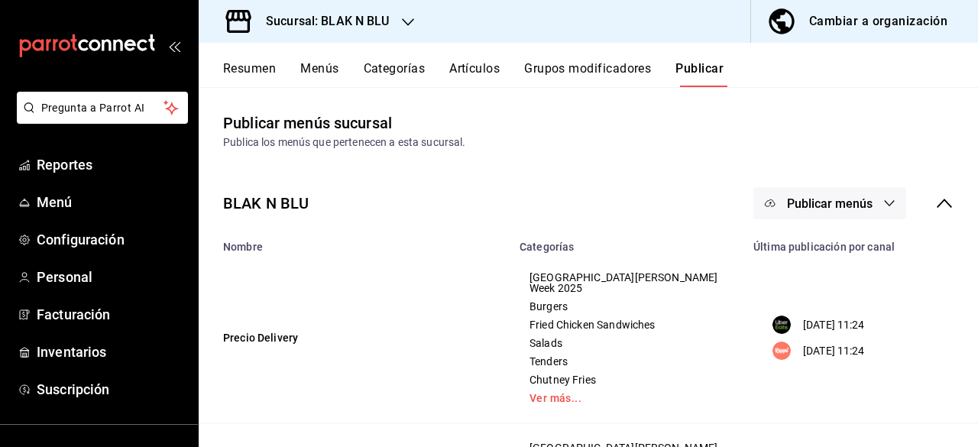
click at [883, 199] on icon "button" at bounding box center [889, 203] width 12 height 12
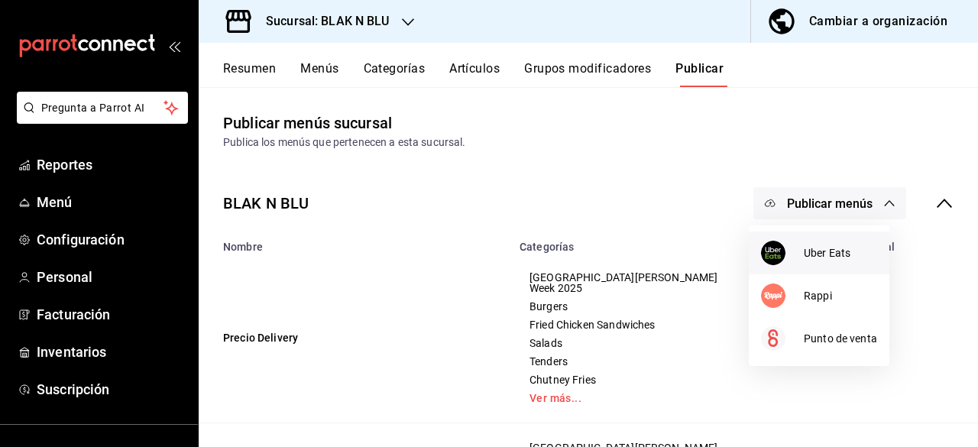
click at [801, 245] on div at bounding box center [782, 253] width 43 height 24
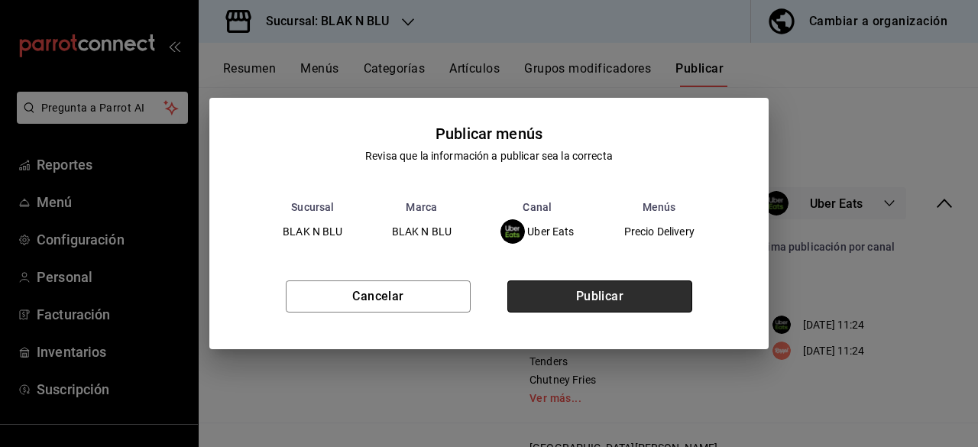
click at [646, 296] on button "Publicar" at bounding box center [599, 296] width 185 height 32
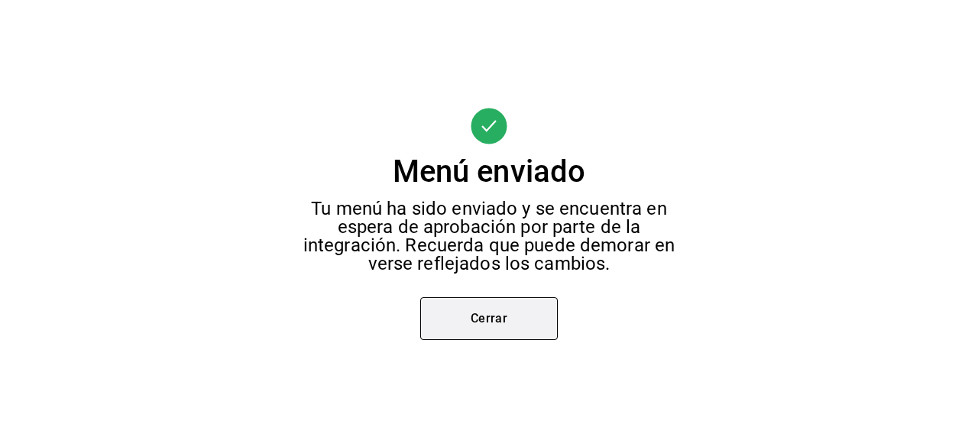
click at [461, 317] on button "Cerrar" at bounding box center [489, 318] width 138 height 43
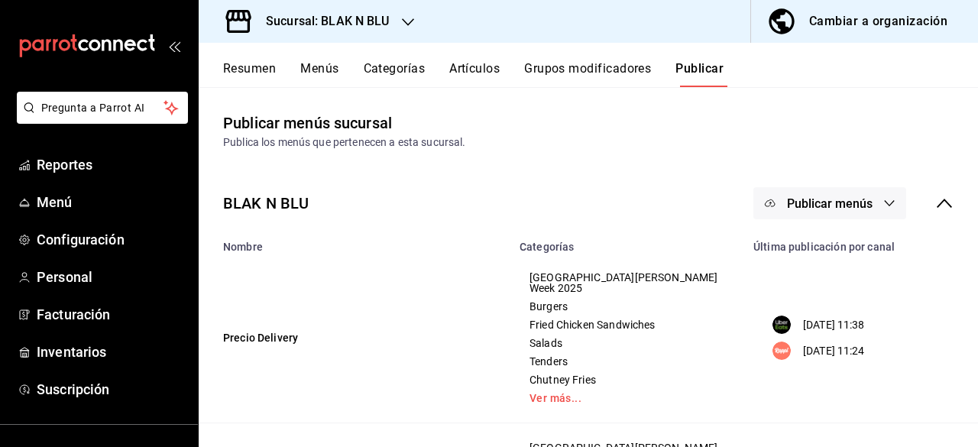
click at [844, 212] on button "Publicar menús" at bounding box center [829, 203] width 153 height 32
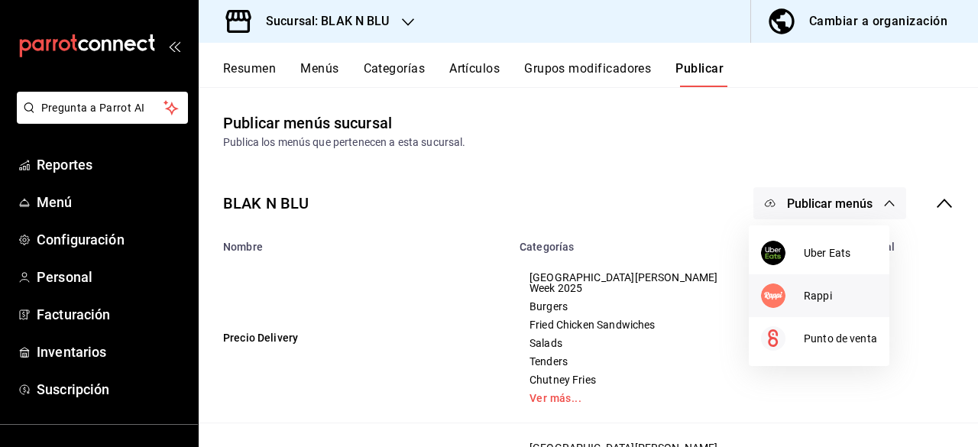
click at [808, 297] on span "Rappi" at bounding box center [840, 296] width 73 height 16
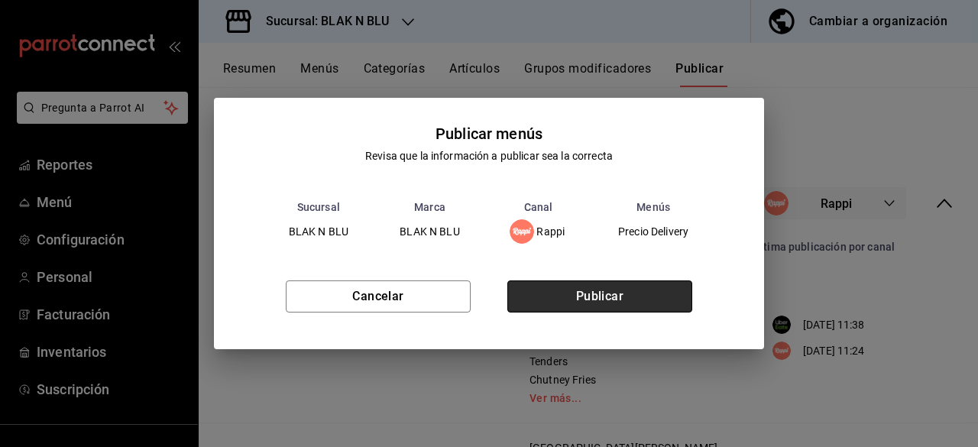
click at [651, 306] on button "Publicar" at bounding box center [599, 296] width 185 height 32
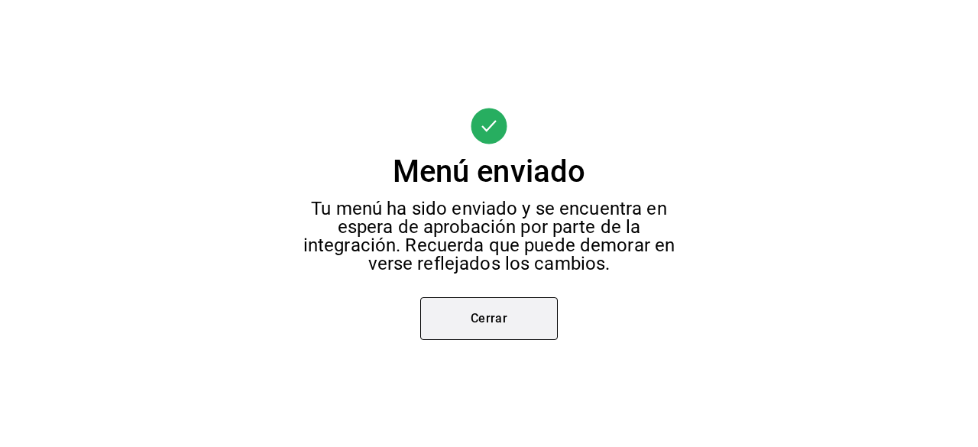
click at [455, 332] on button "Cerrar" at bounding box center [489, 318] width 138 height 43
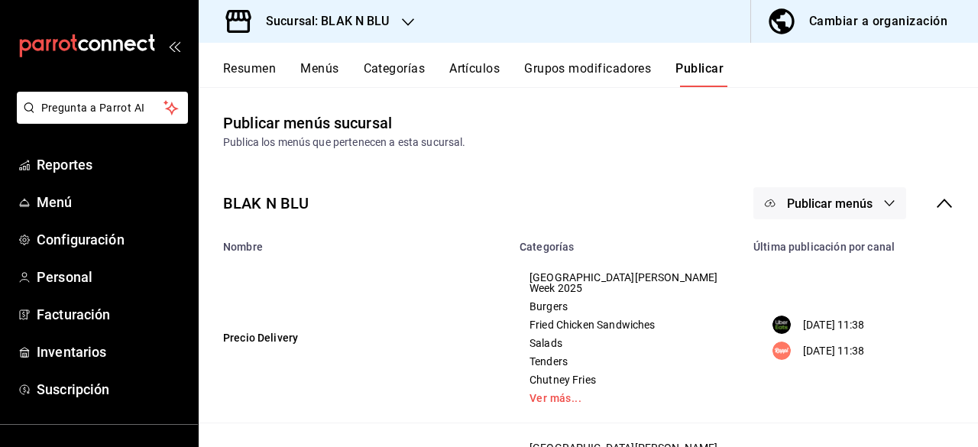
click at [489, 66] on button "Artículos" at bounding box center [474, 74] width 50 height 26
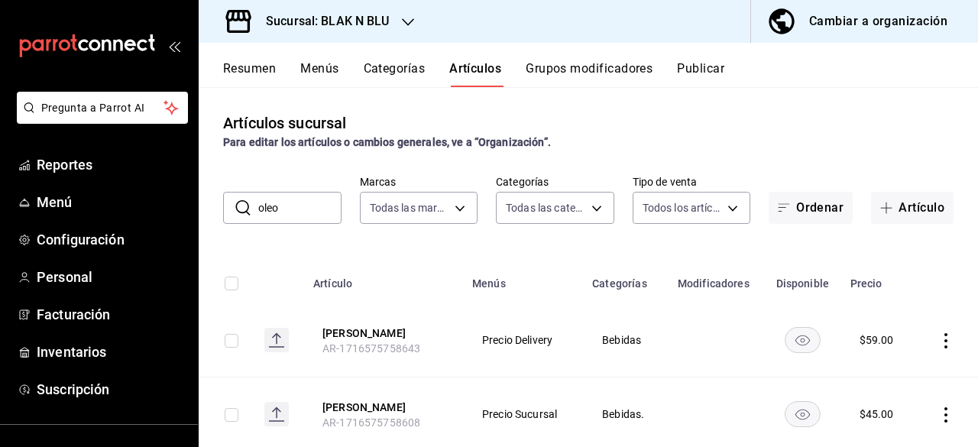
scroll to position [40, 0]
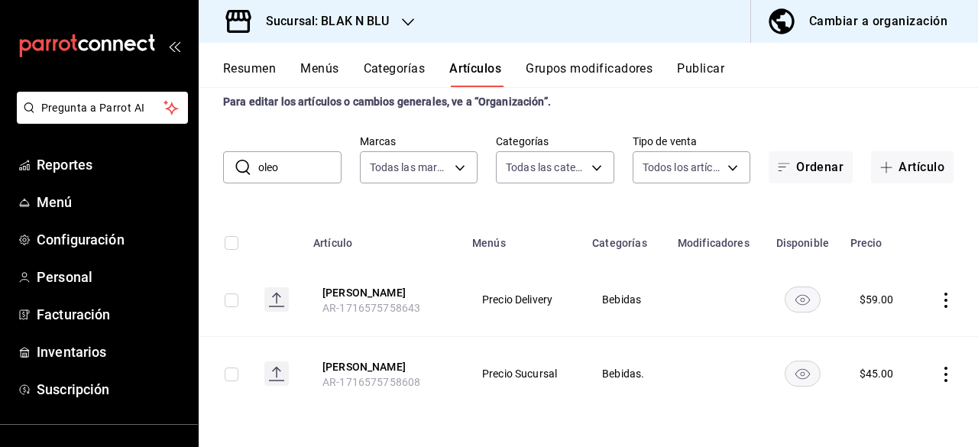
click at [938, 300] on icon "actions" at bounding box center [945, 300] width 15 height 15
click at [860, 394] on div at bounding box center [855, 397] width 28 height 15
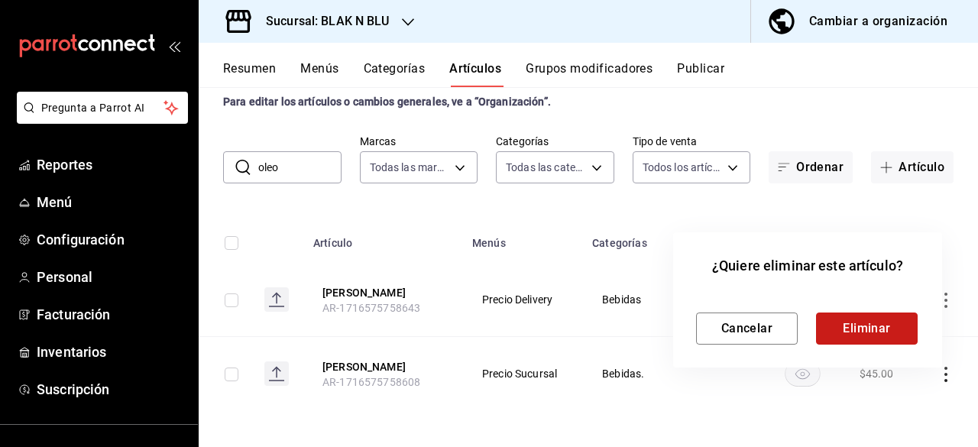
click at [866, 322] on button "Eliminar" at bounding box center [867, 328] width 102 height 32
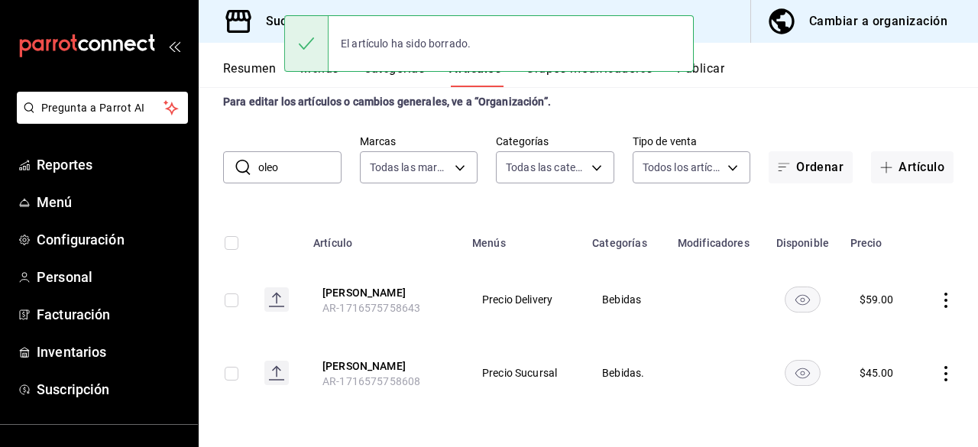
scroll to position [0, 0]
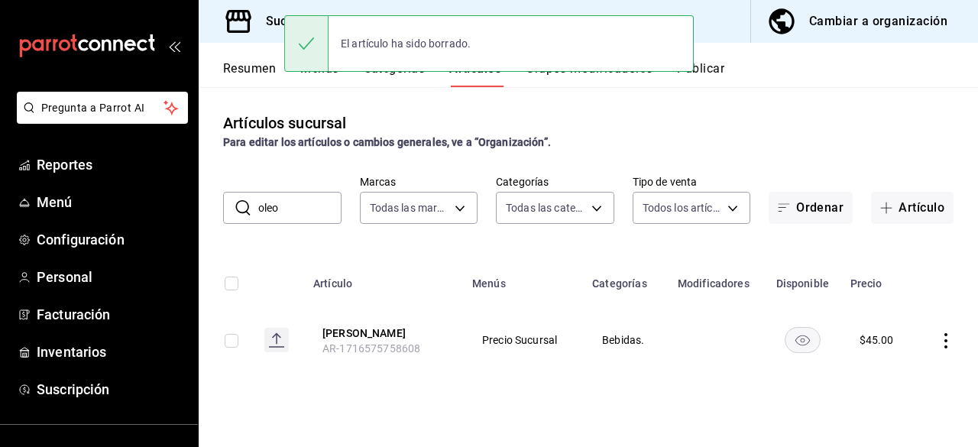
click at [946, 337] on icon "actions" at bounding box center [945, 340] width 15 height 15
click at [905, 399] on span "Eliminar" at bounding box center [900, 407] width 40 height 16
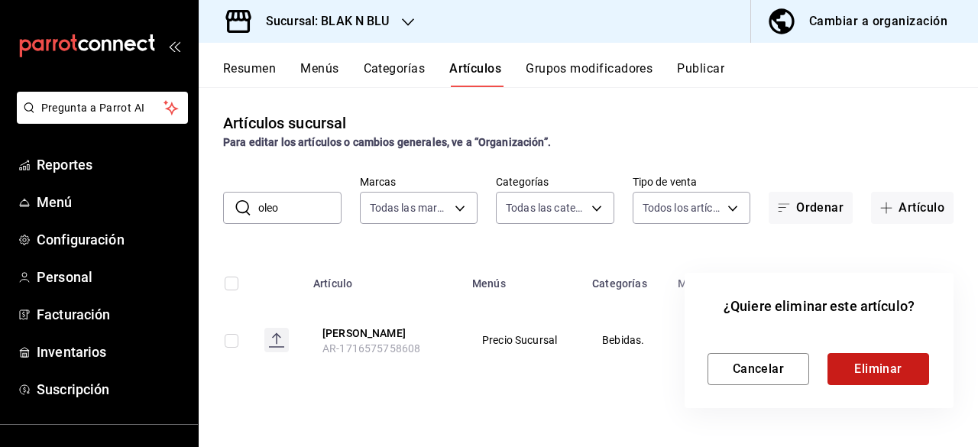
click at [871, 374] on button "Eliminar" at bounding box center [878, 369] width 102 height 32
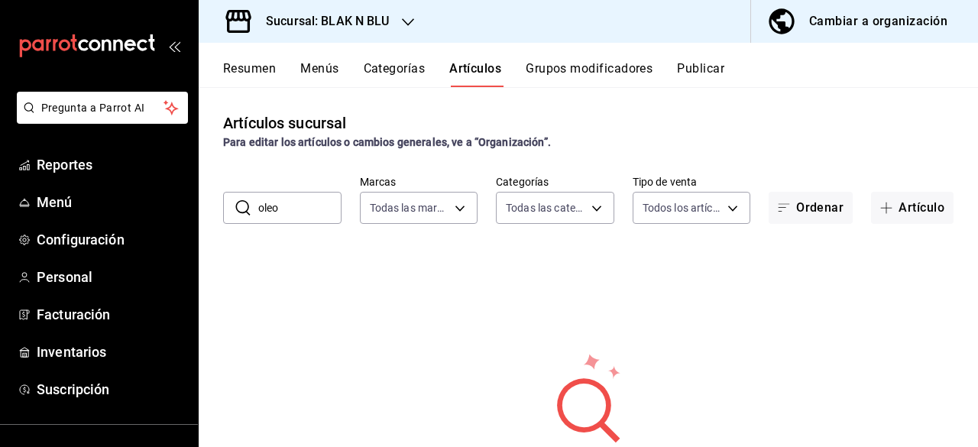
click at [329, 75] on button "Menús" at bounding box center [319, 74] width 38 height 26
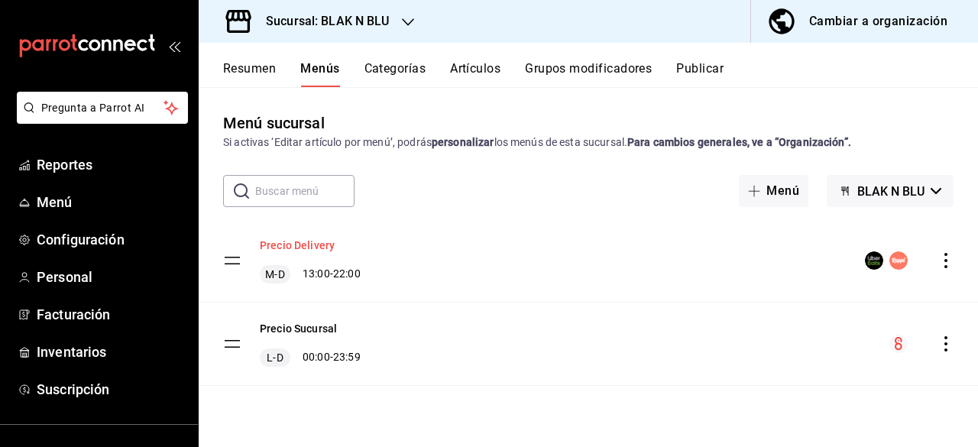
click at [283, 250] on button "Precio Delivery" at bounding box center [297, 245] width 75 height 15
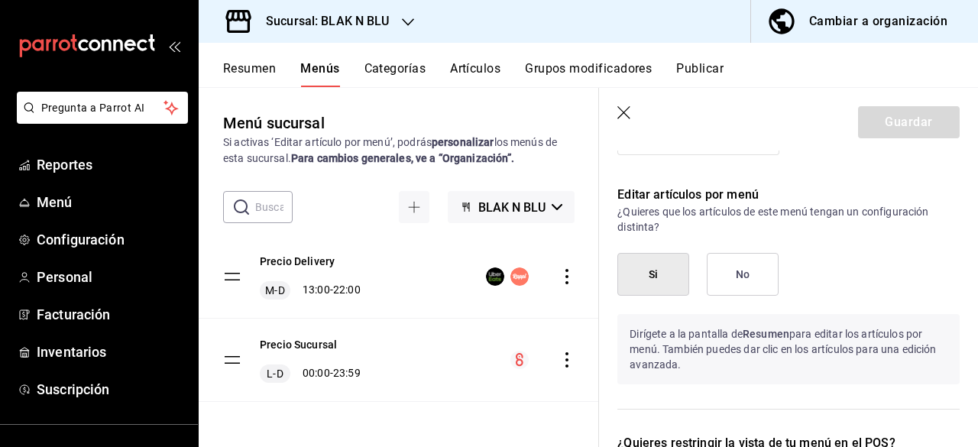
scroll to position [1099, 0]
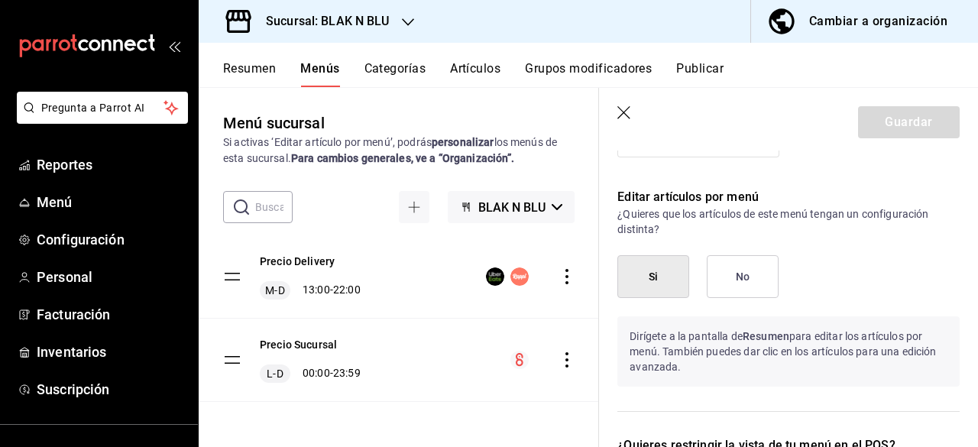
click at [620, 112] on icon "button" at bounding box center [624, 113] width 15 height 15
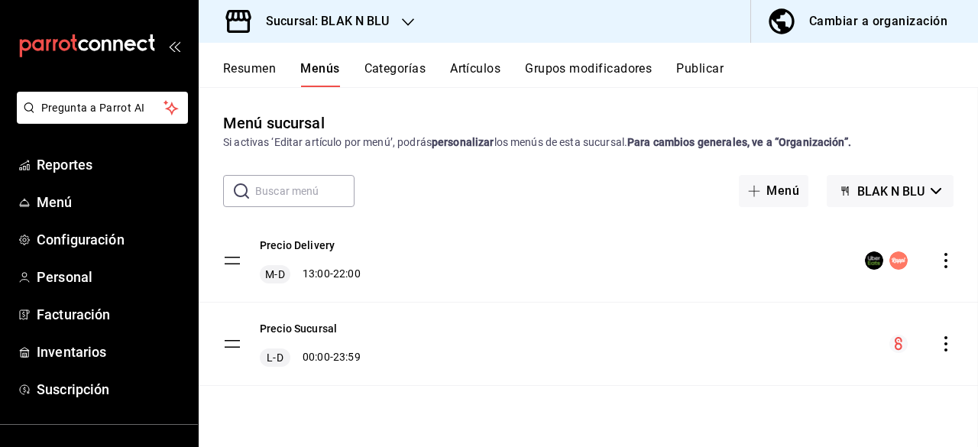
scroll to position [740, 0]
click at [572, 64] on button "Grupos modificadores" at bounding box center [588, 74] width 127 height 26
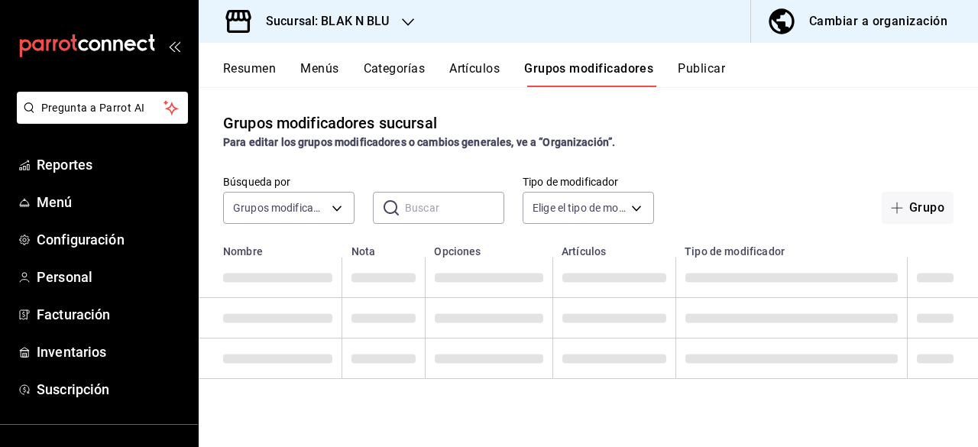
click at [405, 204] on input "text" at bounding box center [454, 208] width 99 height 31
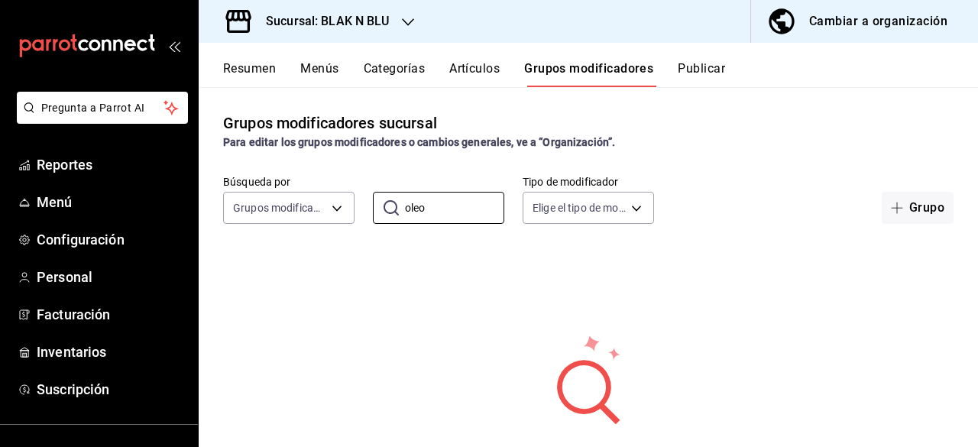
click at [322, 73] on button "Menús" at bounding box center [319, 74] width 38 height 26
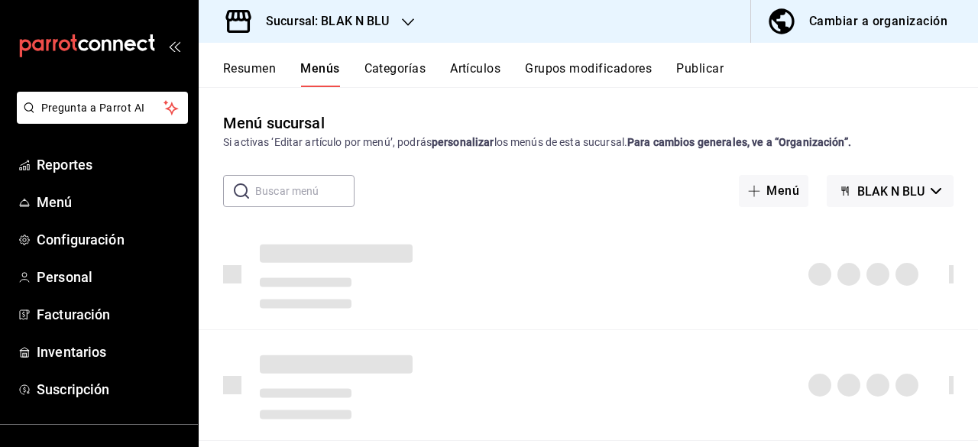
click at [709, 65] on button "Publicar" at bounding box center [699, 74] width 47 height 26
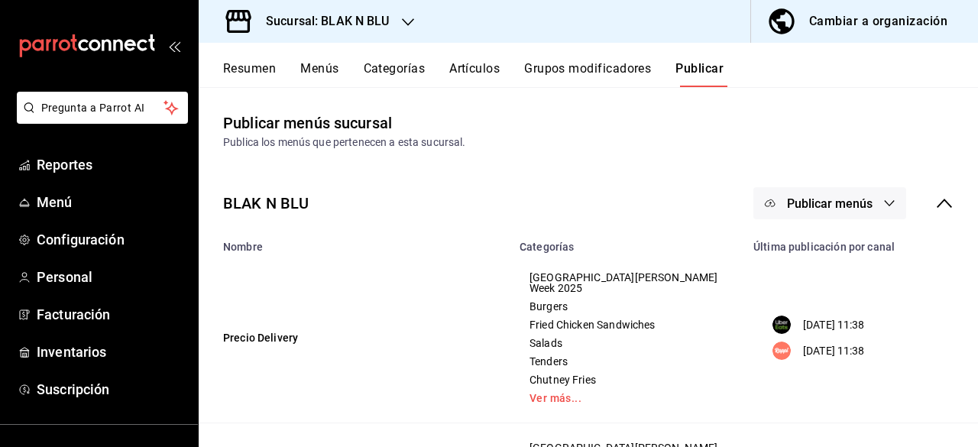
click at [865, 199] on button "Publicar menús" at bounding box center [829, 203] width 153 height 32
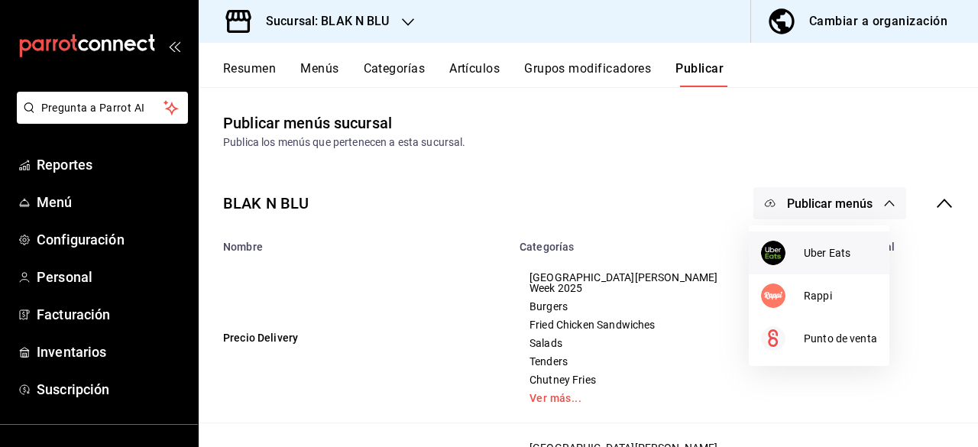
click at [801, 258] on div at bounding box center [782, 253] width 43 height 24
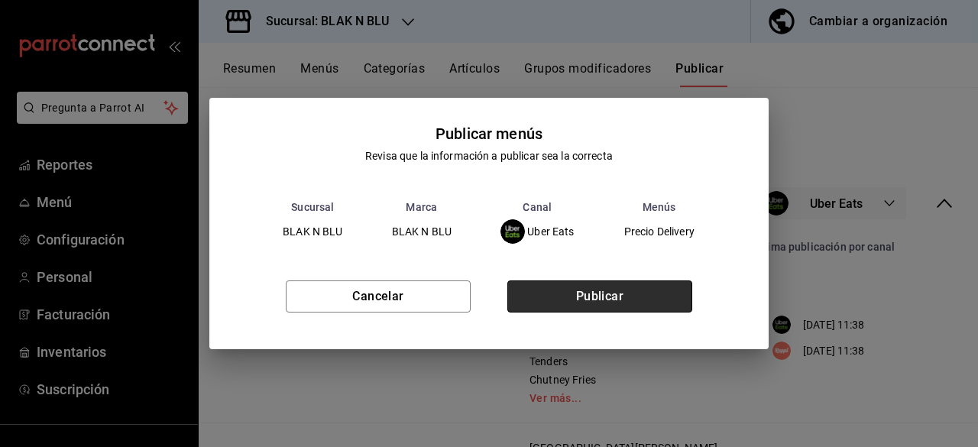
click at [665, 293] on button "Publicar" at bounding box center [599, 296] width 185 height 32
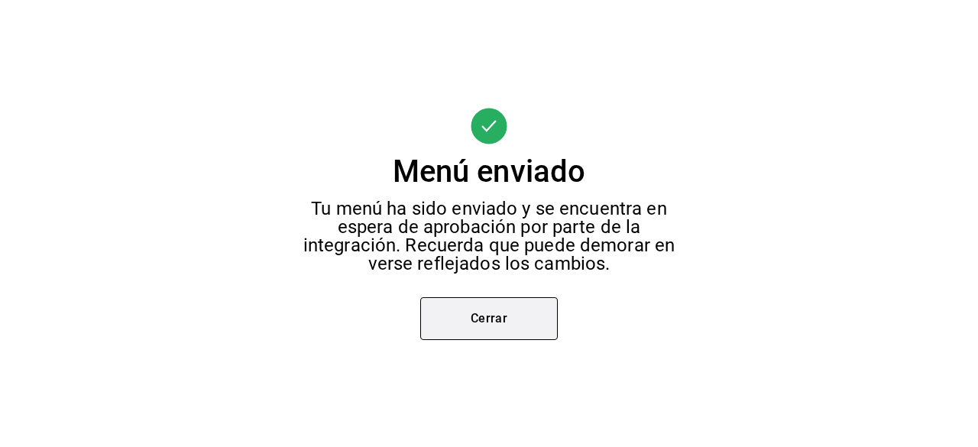
click at [544, 308] on button "Cerrar" at bounding box center [489, 318] width 138 height 43
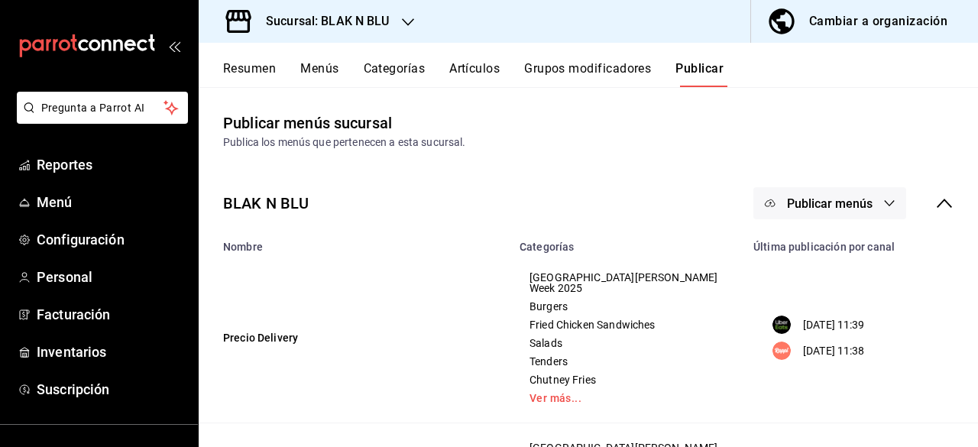
click at [798, 210] on button "Publicar menús" at bounding box center [829, 203] width 153 height 32
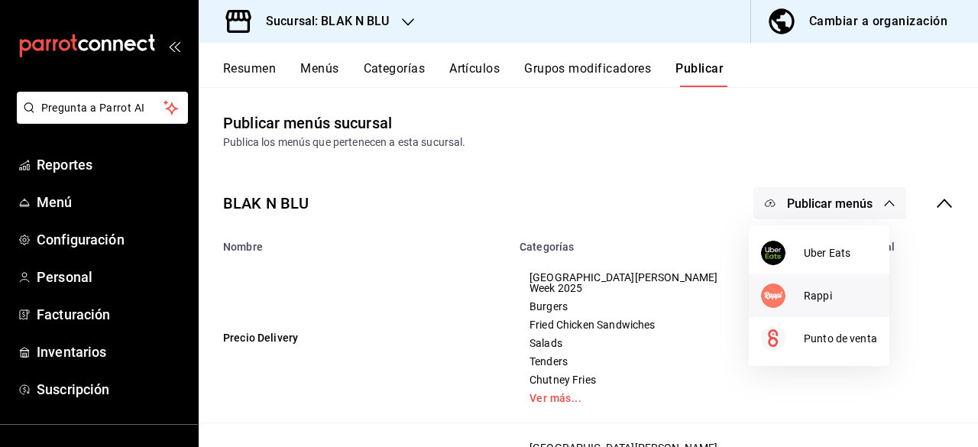
click at [785, 282] on li "Rappi" at bounding box center [819, 295] width 141 height 43
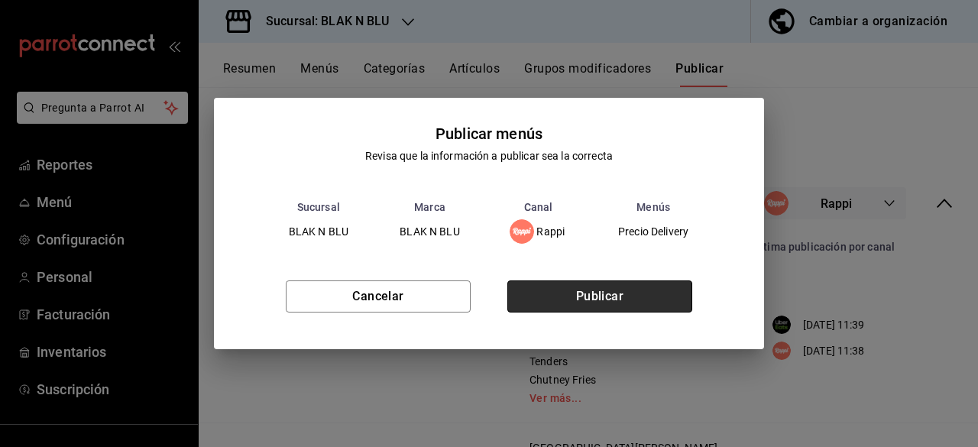
click at [620, 293] on button "Publicar" at bounding box center [599, 296] width 185 height 32
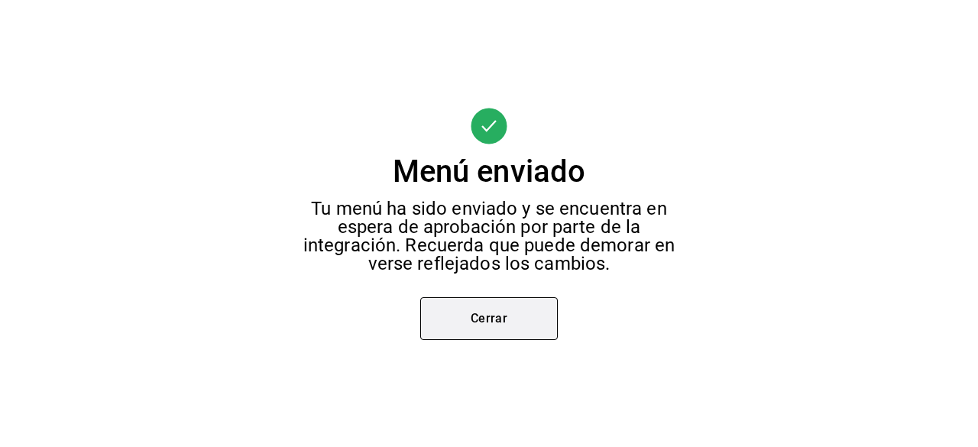
click at [491, 319] on button "Cerrar" at bounding box center [489, 318] width 138 height 43
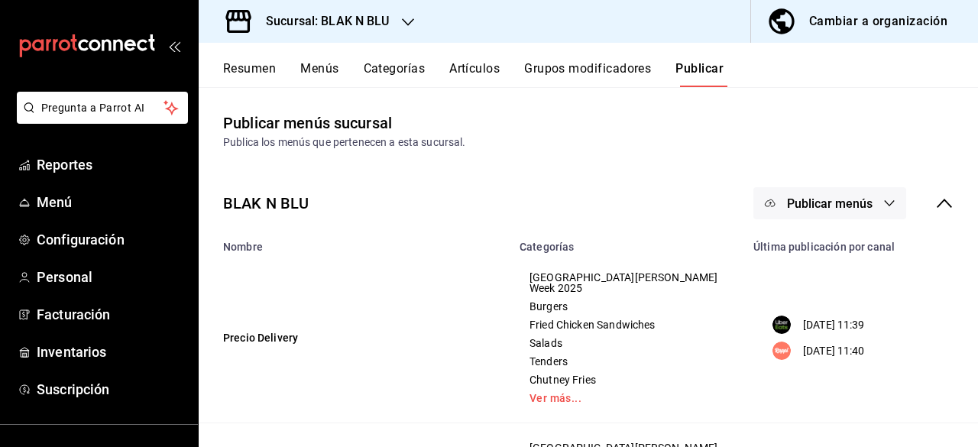
click at [396, 14] on div "Sucursal: BLAK N BLU" at bounding box center [315, 21] width 209 height 43
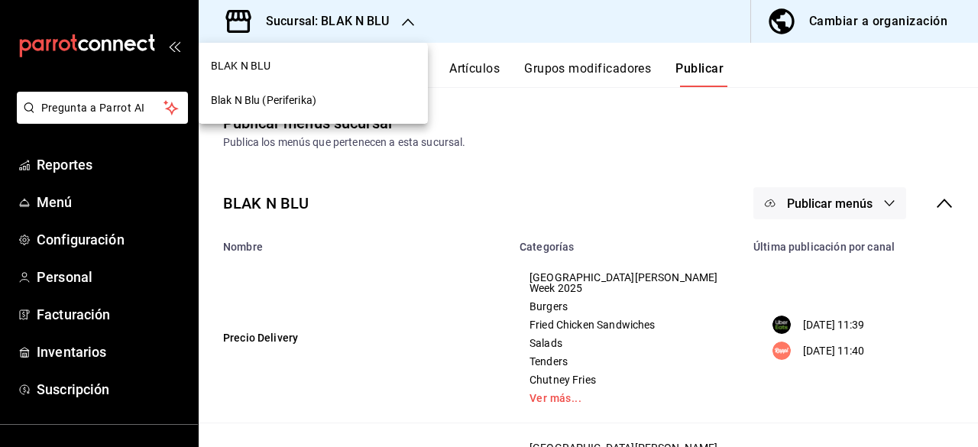
click at [296, 97] on span "Blak N Blu (Periferika)" at bounding box center [263, 100] width 105 height 16
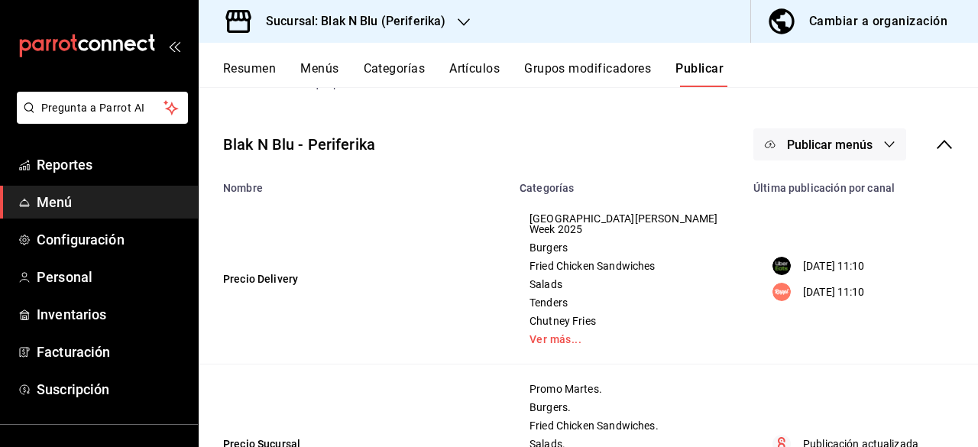
scroll to position [60, 0]
click at [252, 82] on button "Resumen" at bounding box center [249, 74] width 53 height 26
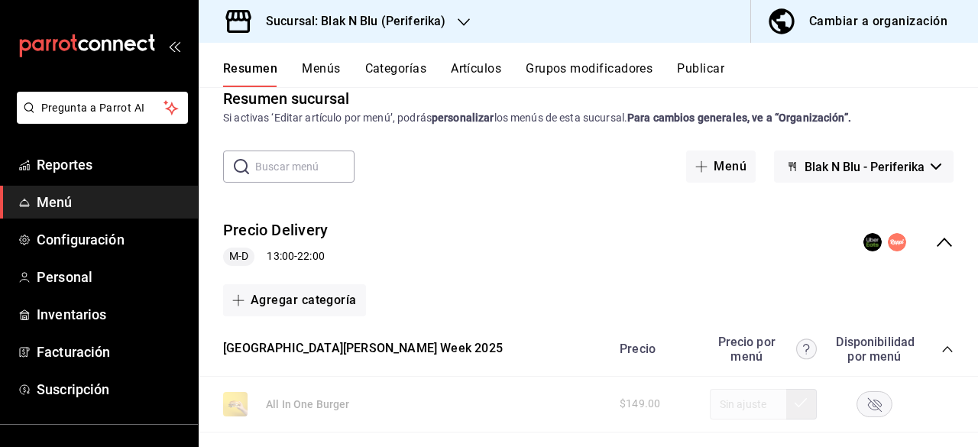
scroll to position [24, 0]
click at [397, 71] on button "Categorías" at bounding box center [396, 74] width 62 height 26
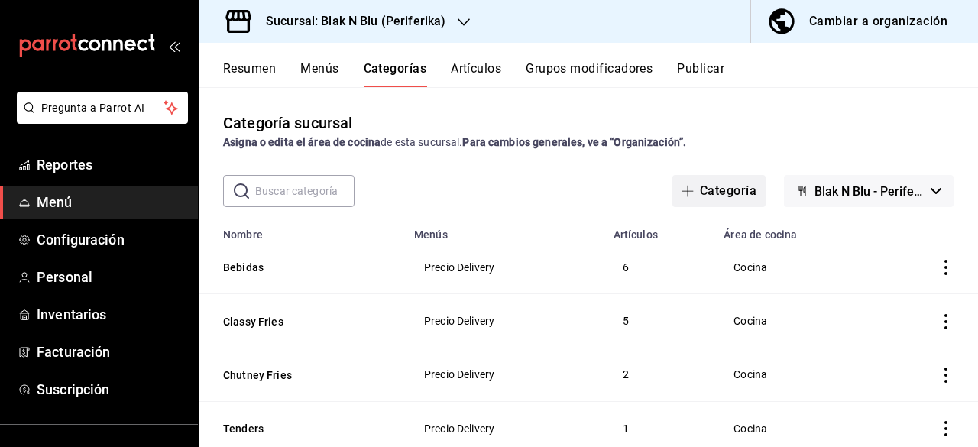
click at [703, 189] on button "Categoría" at bounding box center [718, 191] width 93 height 32
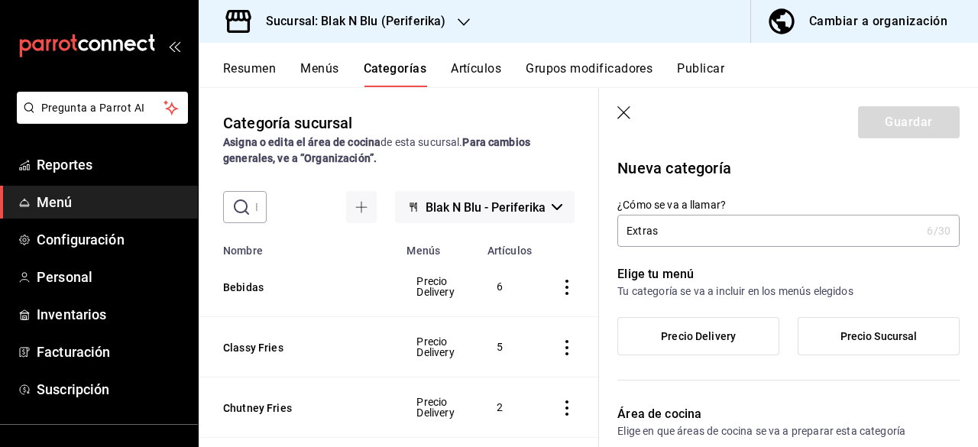
click at [697, 342] on span "Precio Delivery" at bounding box center [698, 336] width 75 height 13
click at [0, 0] on input "Precio Delivery" at bounding box center [0, 0] width 0 height 0
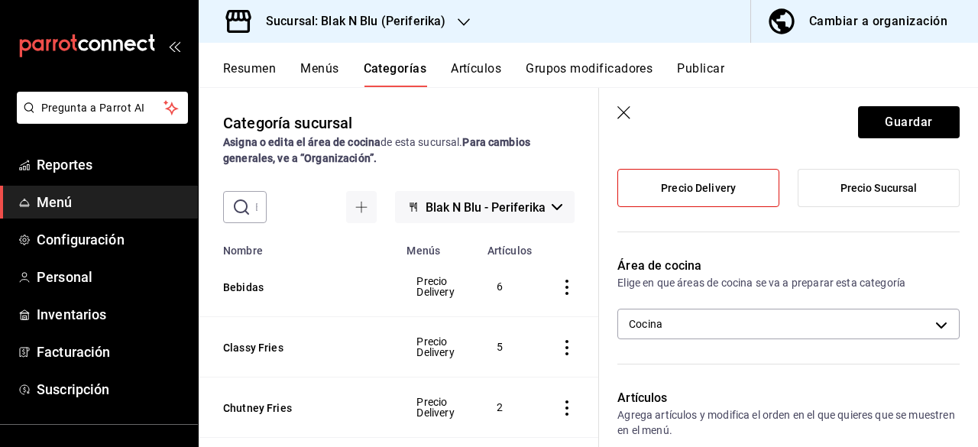
scroll to position [150, 0]
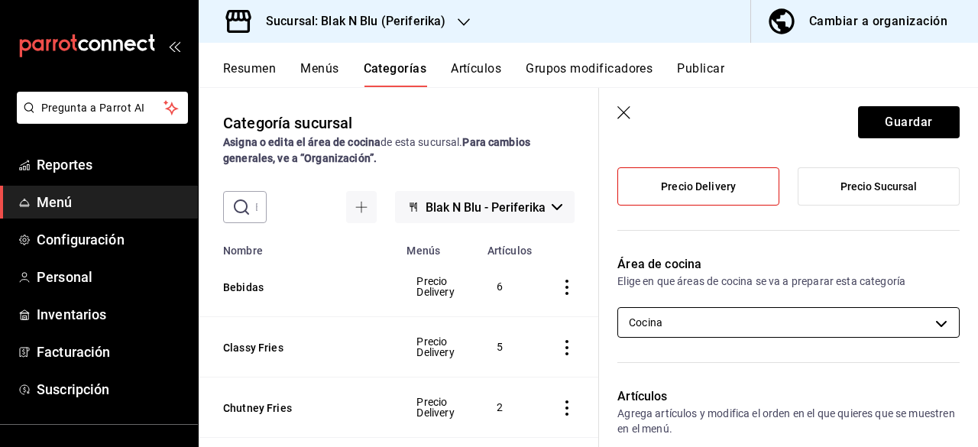
click at [746, 327] on body "Pregunta a Parrot AI Reportes Menú Configuración Personal Inventarios Facturaci…" at bounding box center [489, 223] width 978 height 447
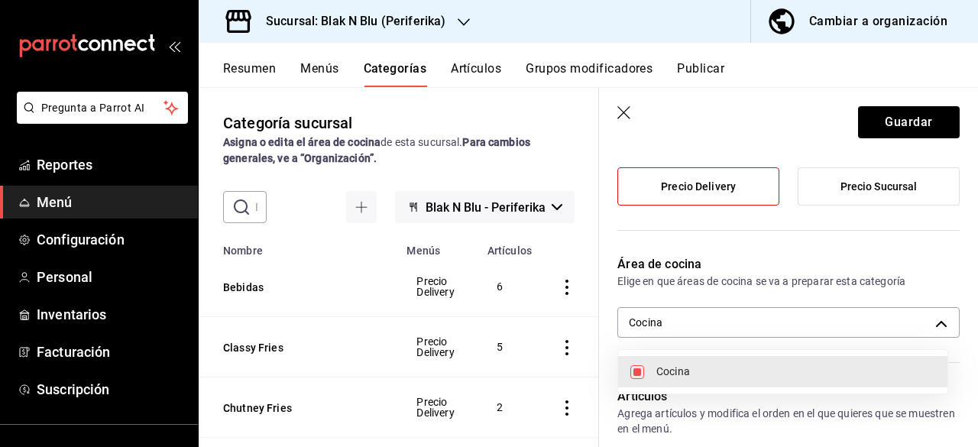
click at [750, 319] on div at bounding box center [489, 223] width 978 height 447
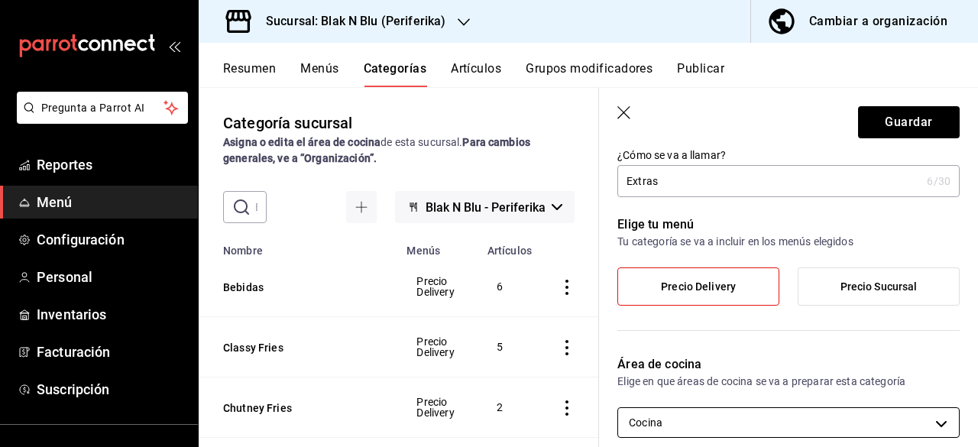
scroll to position [0, 0]
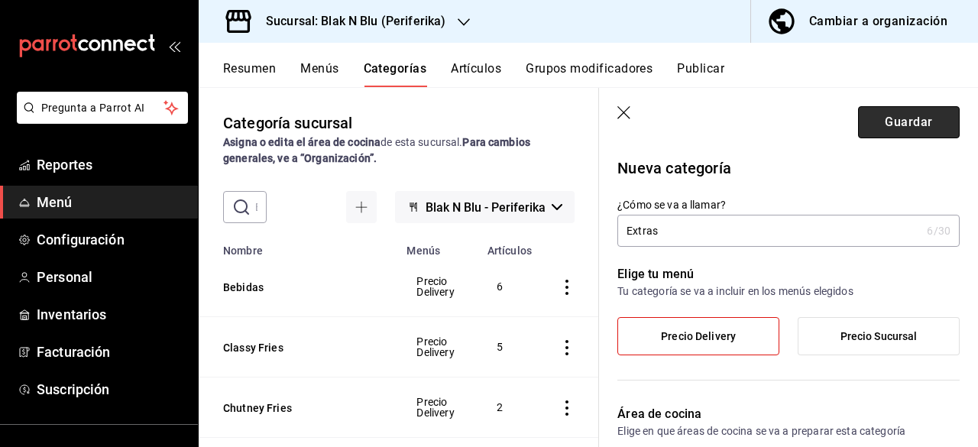
click at [912, 128] on button "Guardar" at bounding box center [909, 122] width 102 height 32
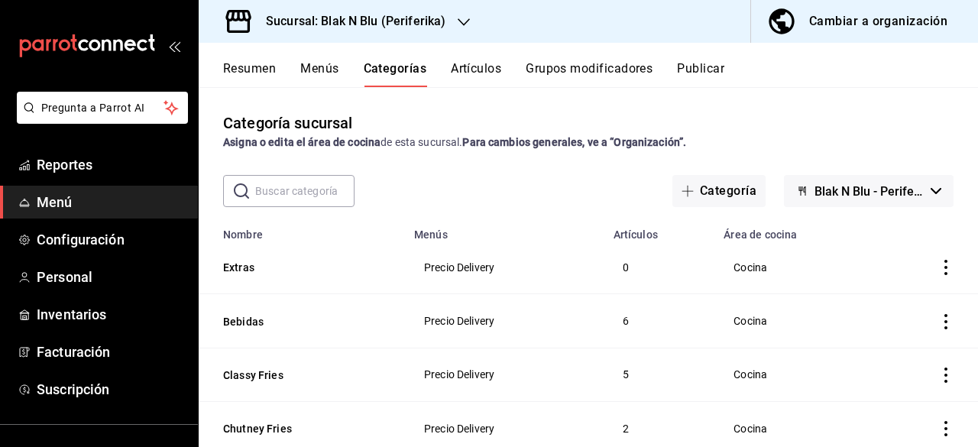
click at [481, 66] on button "Artículos" at bounding box center [476, 74] width 50 height 26
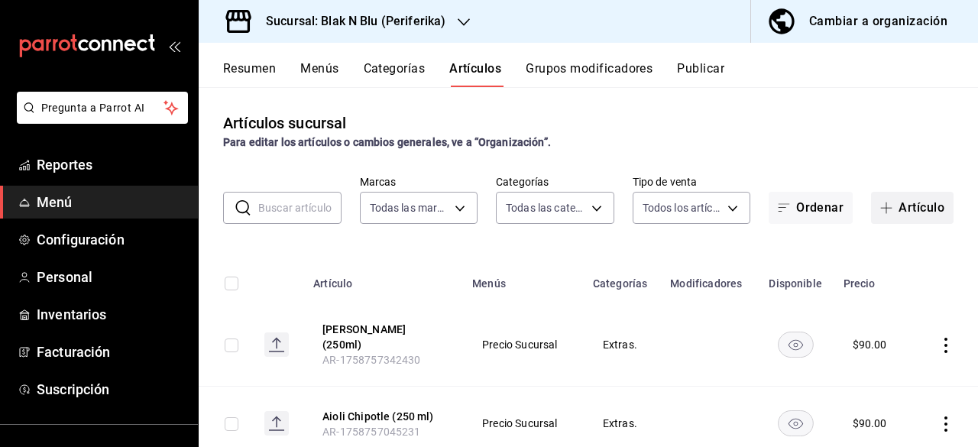
click at [902, 209] on button "Artículo" at bounding box center [912, 208] width 83 height 32
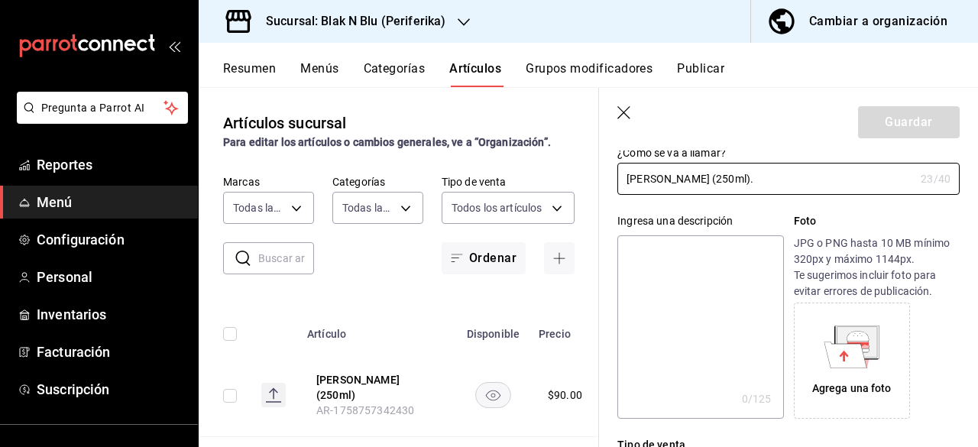
scroll to position [99, 0]
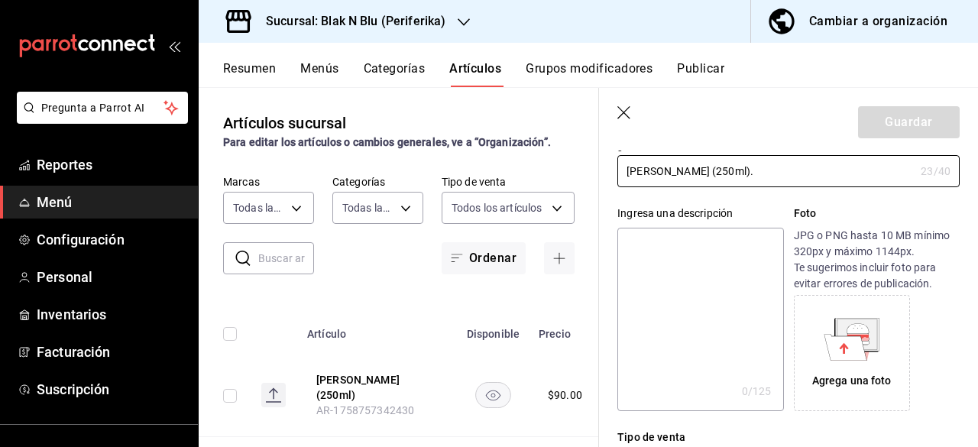
click at [844, 346] on icon at bounding box center [845, 347] width 43 height 26
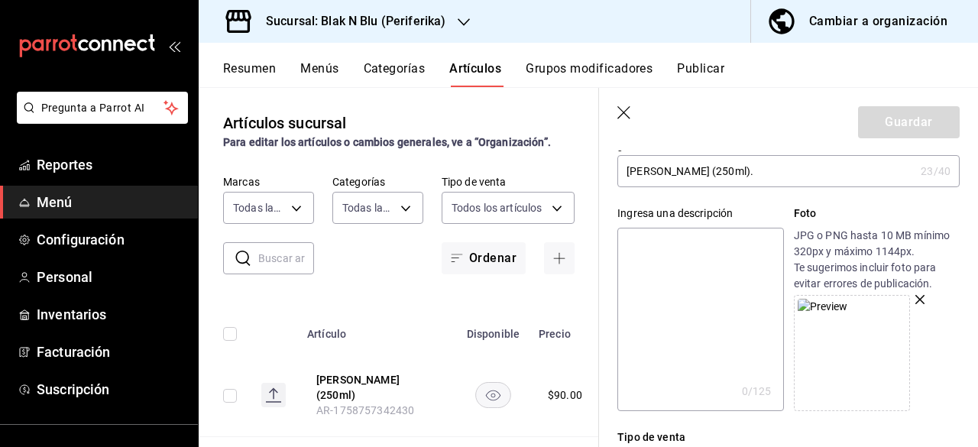
click at [746, 245] on textarea at bounding box center [700, 319] width 166 height 183
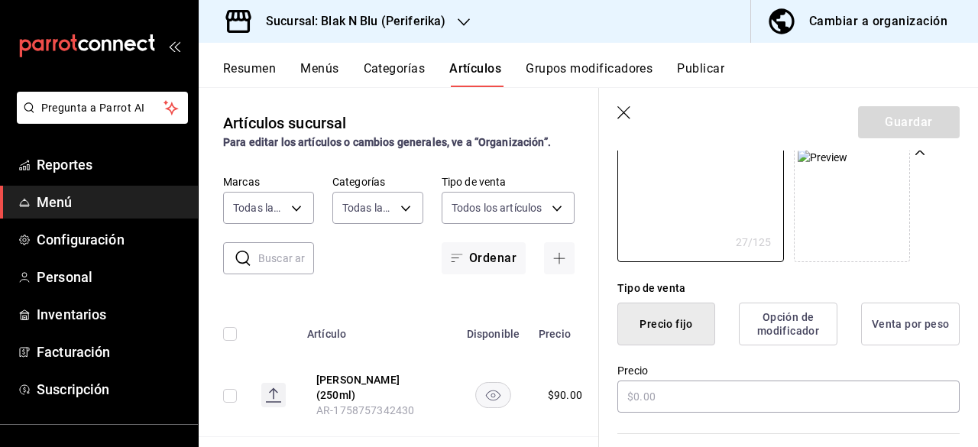
scroll to position [249, 0]
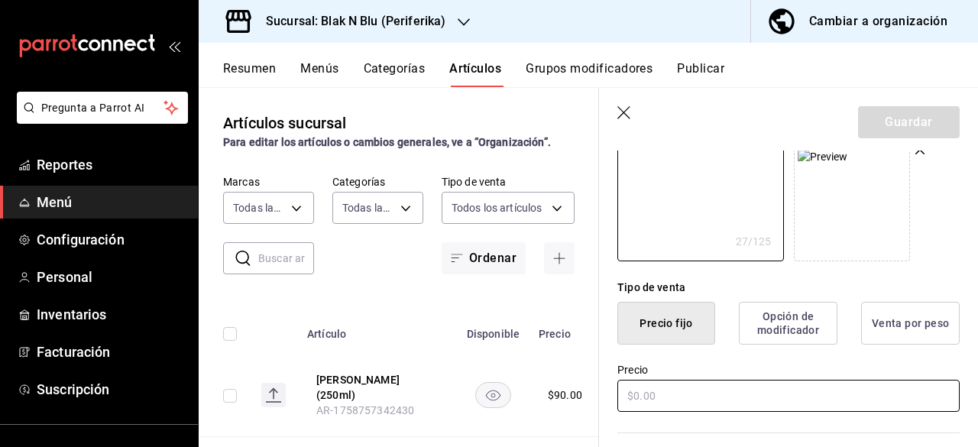
click at [680, 388] on input "text" at bounding box center [788, 396] width 342 height 32
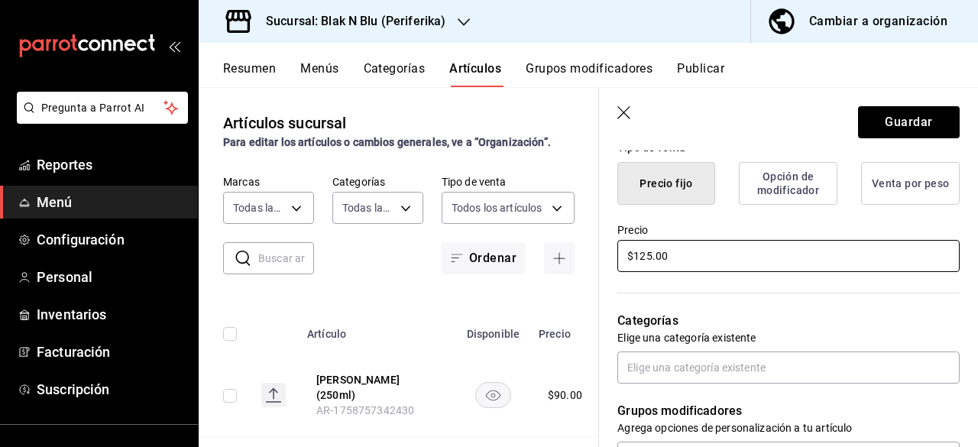
scroll to position [390, 0]
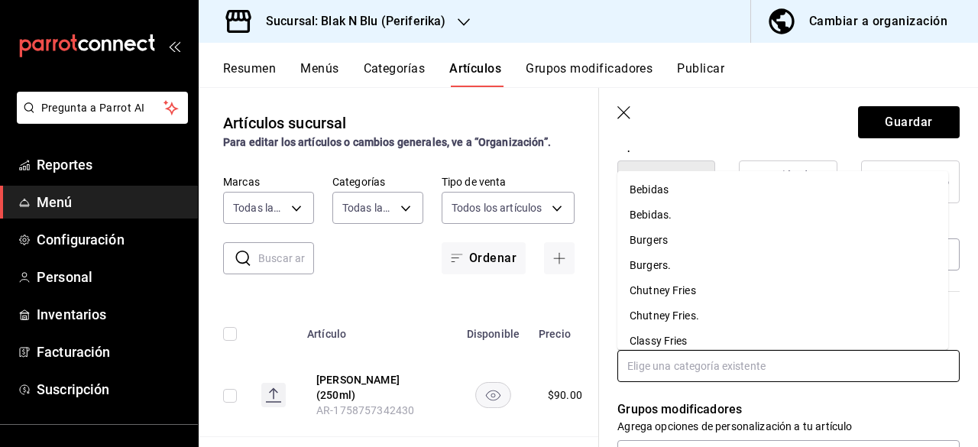
click at [730, 373] on input "text" at bounding box center [788, 366] width 342 height 32
click at [666, 268] on li "Extras" at bounding box center [782, 263] width 331 height 25
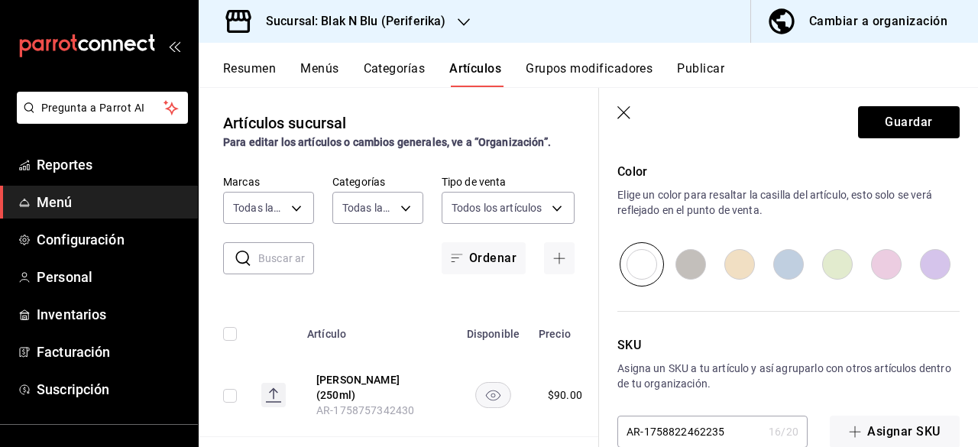
scroll to position [824, 0]
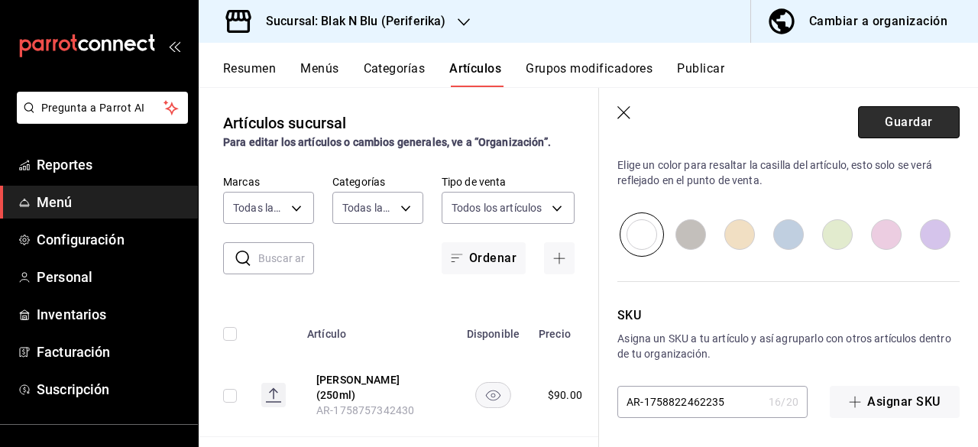
click at [882, 120] on button "Guardar" at bounding box center [909, 122] width 102 height 32
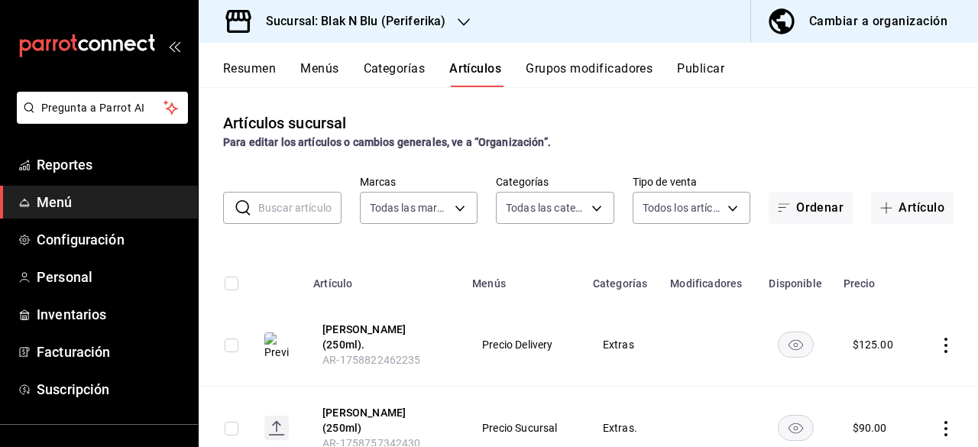
click at [244, 67] on button "Resumen" at bounding box center [249, 74] width 53 height 26
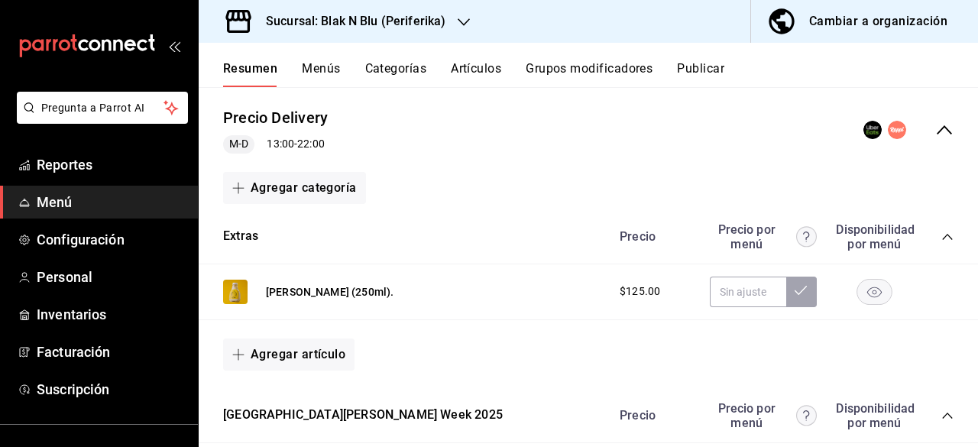
scroll to position [136, 0]
click at [315, 352] on button "Agregar artículo" at bounding box center [288, 355] width 131 height 32
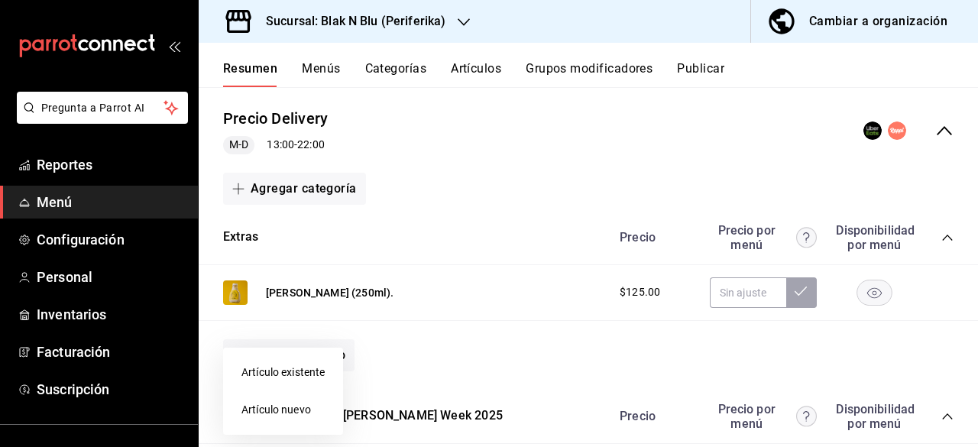
click at [274, 405] on li "Artículo nuevo" at bounding box center [283, 409] width 120 height 37
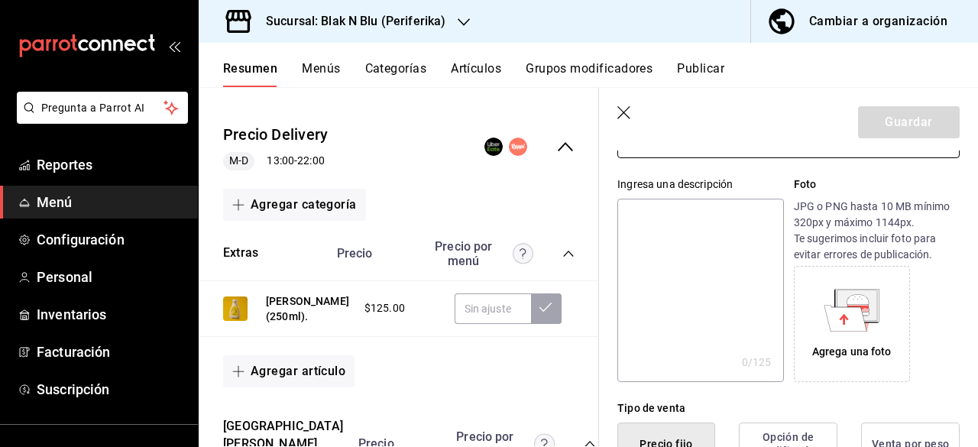
scroll to position [130, 0]
click at [861, 323] on icon at bounding box center [852, 316] width 42 height 27
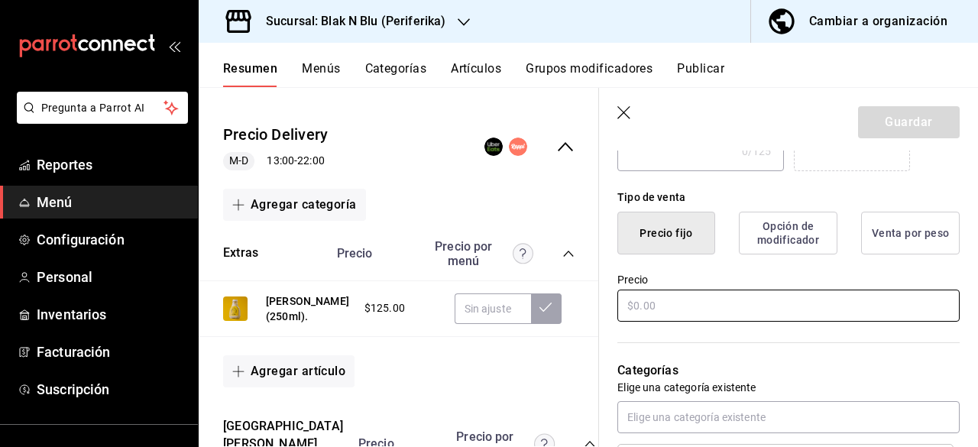
click at [808, 302] on input "text" at bounding box center [788, 306] width 342 height 32
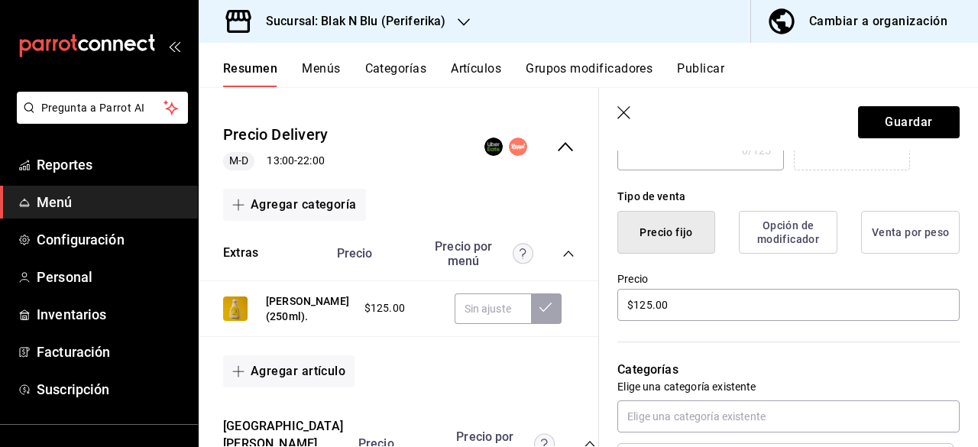
click at [780, 357] on div "Categorías Elige una categoría existente Extras" at bounding box center [779, 403] width 361 height 160
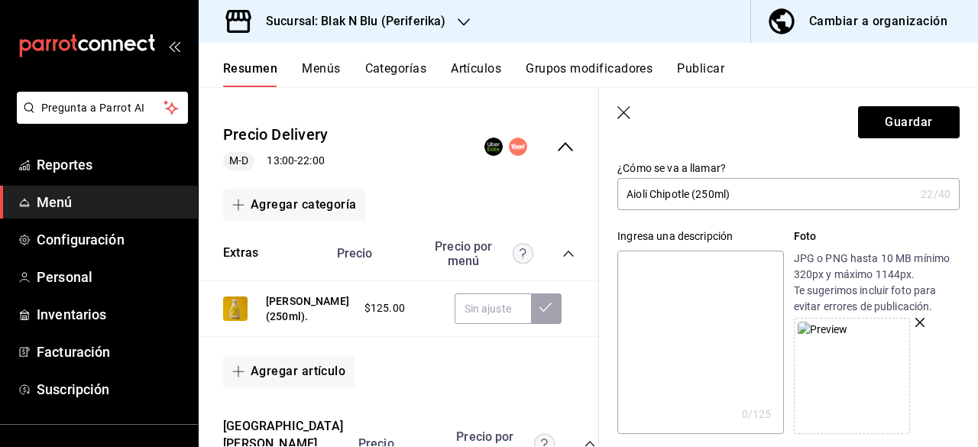
scroll to position [63, 0]
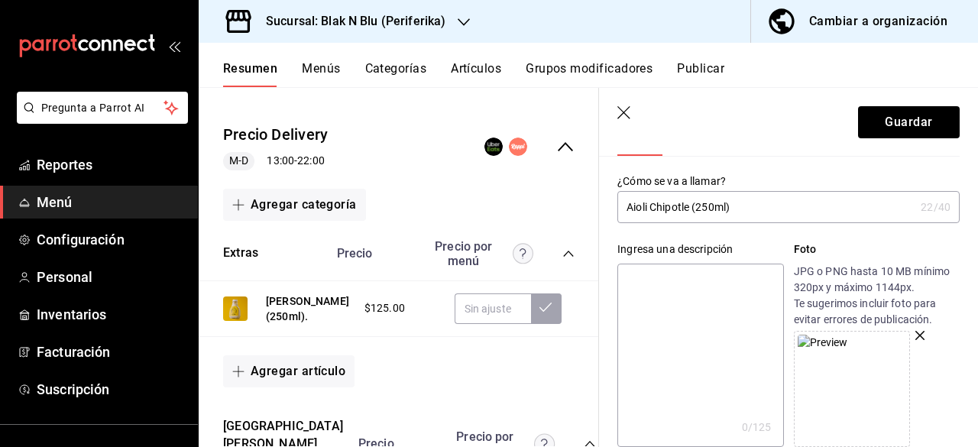
click at [709, 280] on textarea at bounding box center [700, 355] width 166 height 183
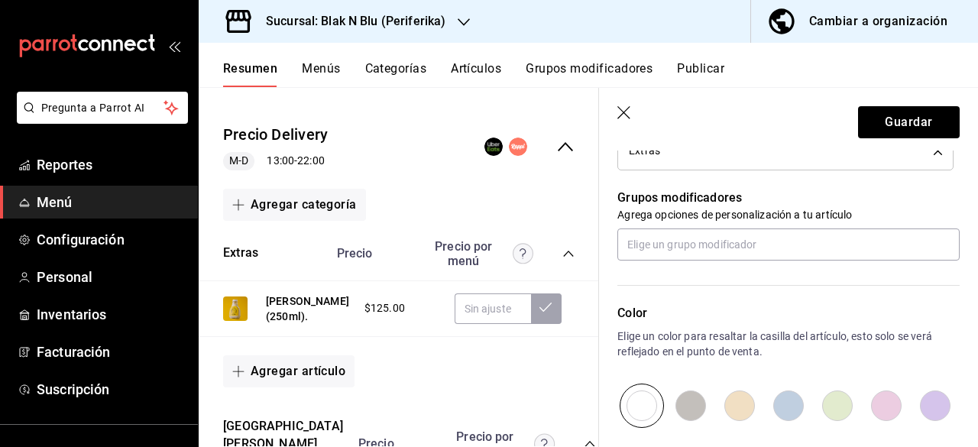
scroll to position [824, 0]
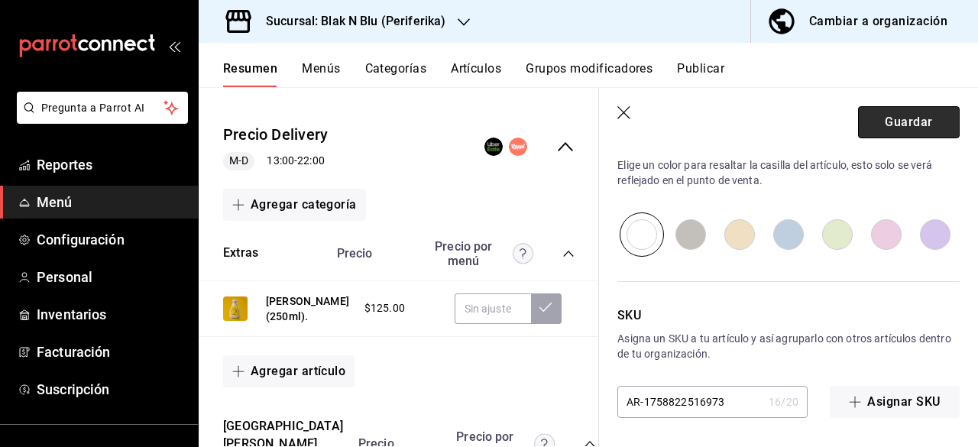
click at [910, 115] on button "Guardar" at bounding box center [909, 122] width 102 height 32
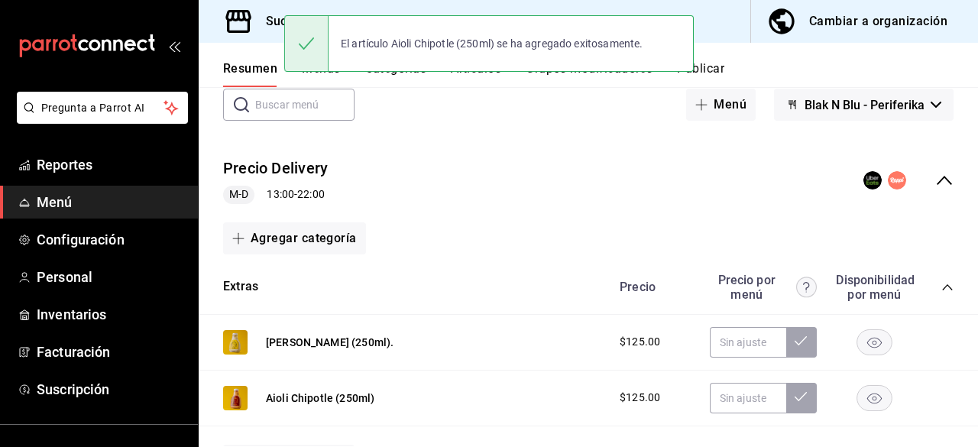
scroll to position [66, 0]
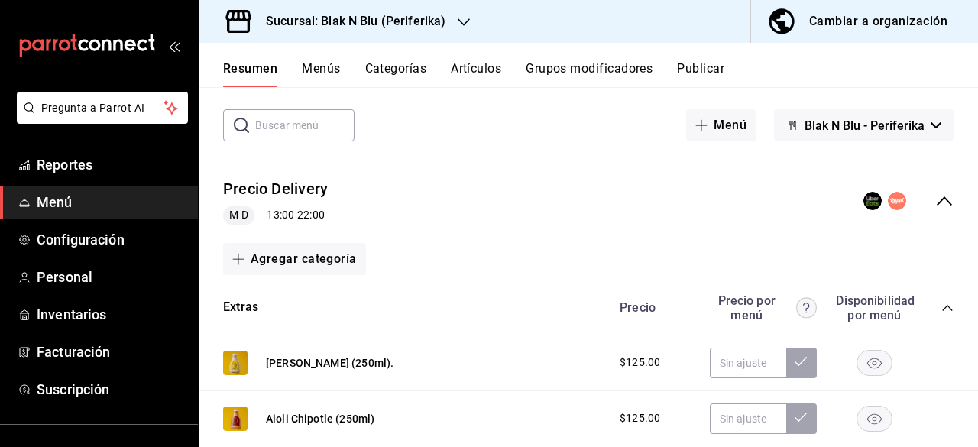
click at [332, 70] on button "Menús" at bounding box center [321, 74] width 38 height 26
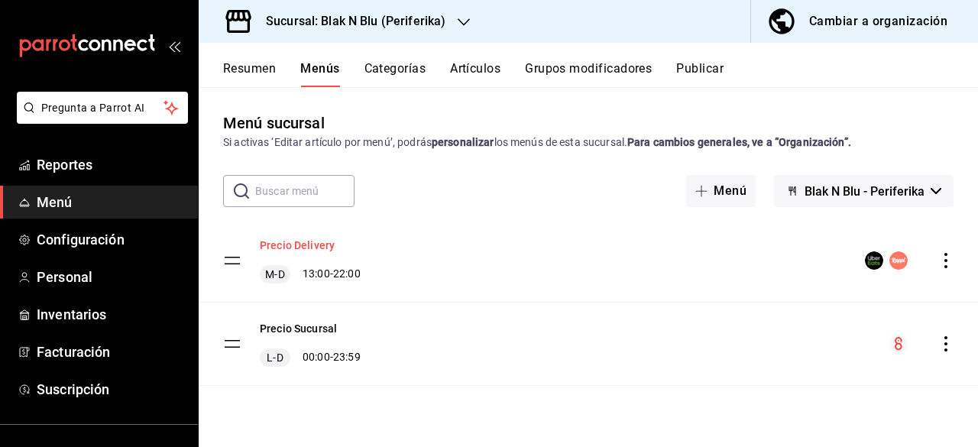
click at [299, 244] on button "Precio Delivery" at bounding box center [297, 245] width 75 height 15
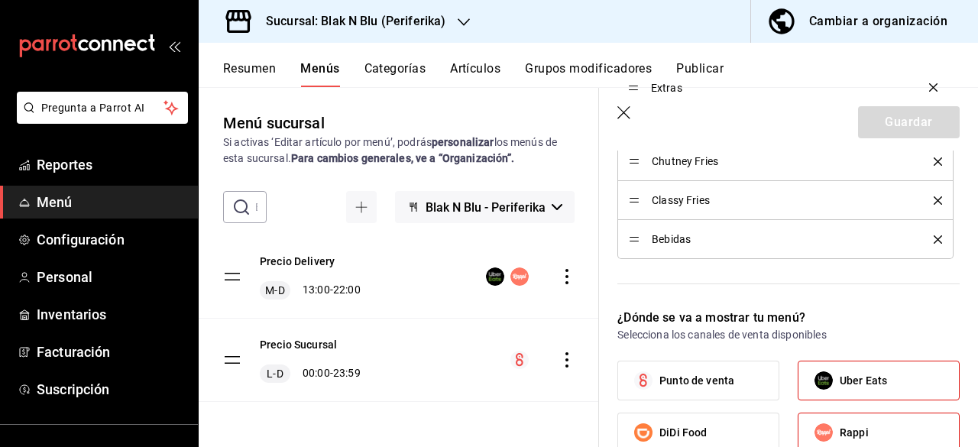
scroll to position [698, 0]
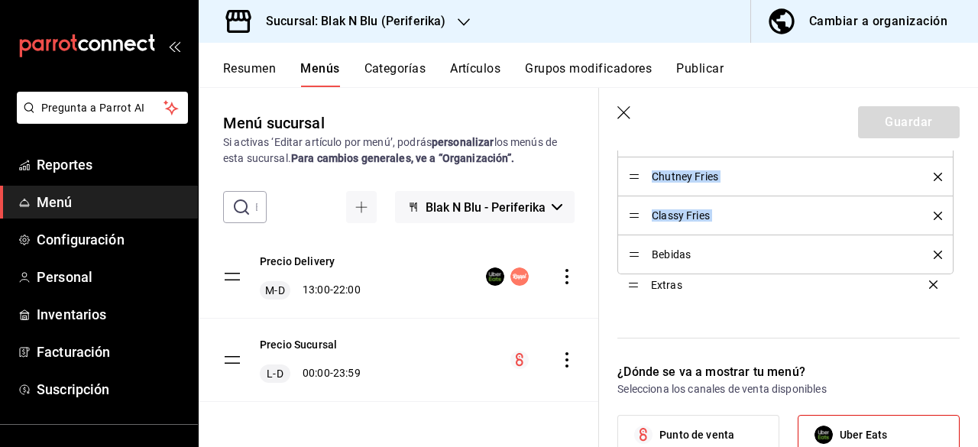
drag, startPoint x: 636, startPoint y: 225, endPoint x: 648, endPoint y: 288, distance: 64.6
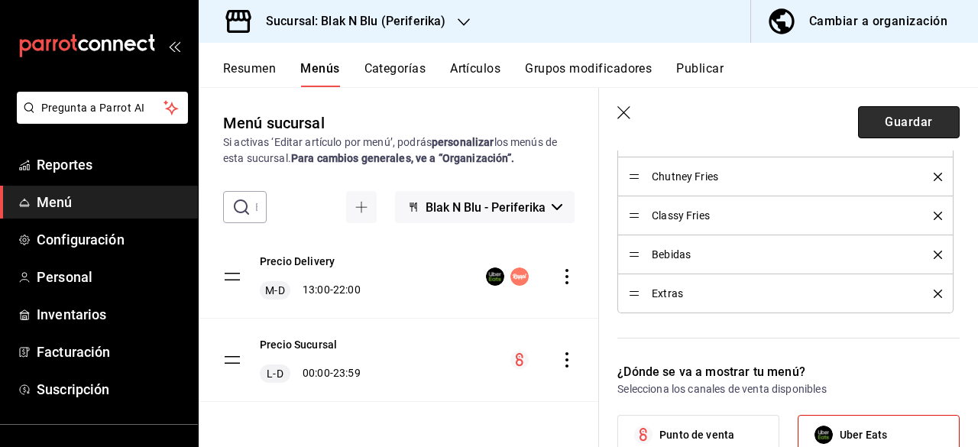
click at [884, 123] on button "Guardar" at bounding box center [909, 122] width 102 height 32
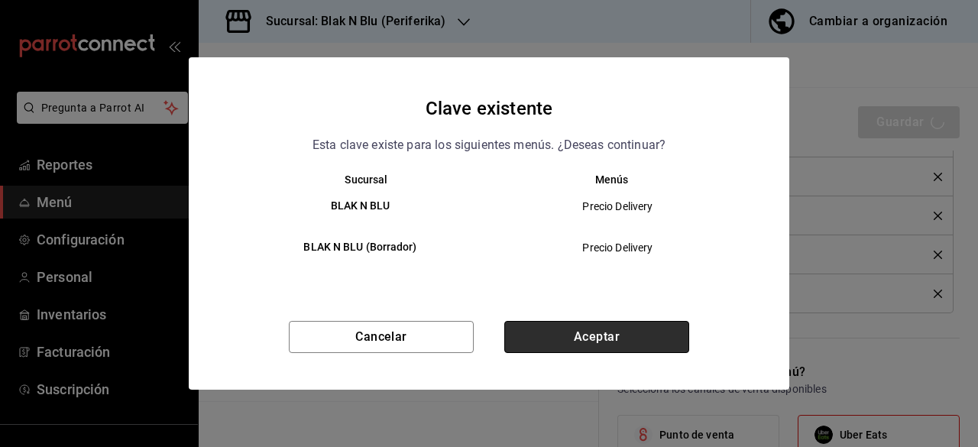
click at [594, 339] on button "Aceptar" at bounding box center [596, 337] width 185 height 32
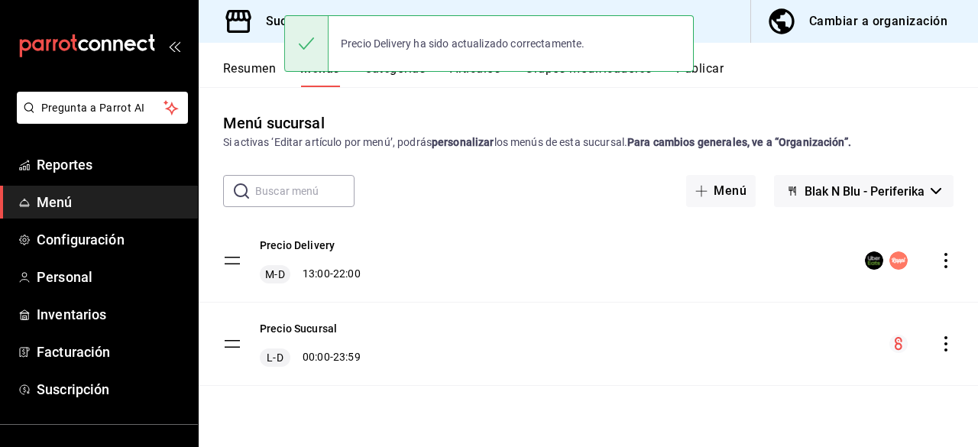
click at [255, 68] on button "Resumen" at bounding box center [249, 74] width 53 height 26
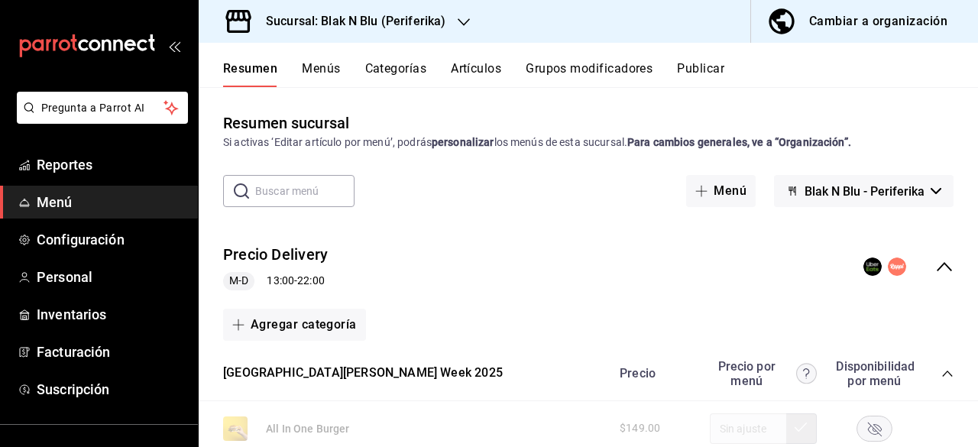
click at [700, 73] on button "Publicar" at bounding box center [700, 74] width 47 height 26
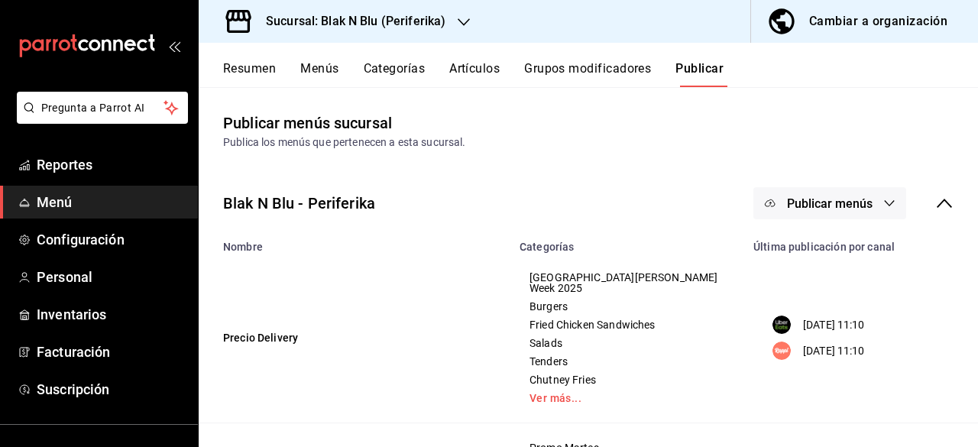
click at [802, 199] on span "Publicar menús" at bounding box center [830, 203] width 86 height 15
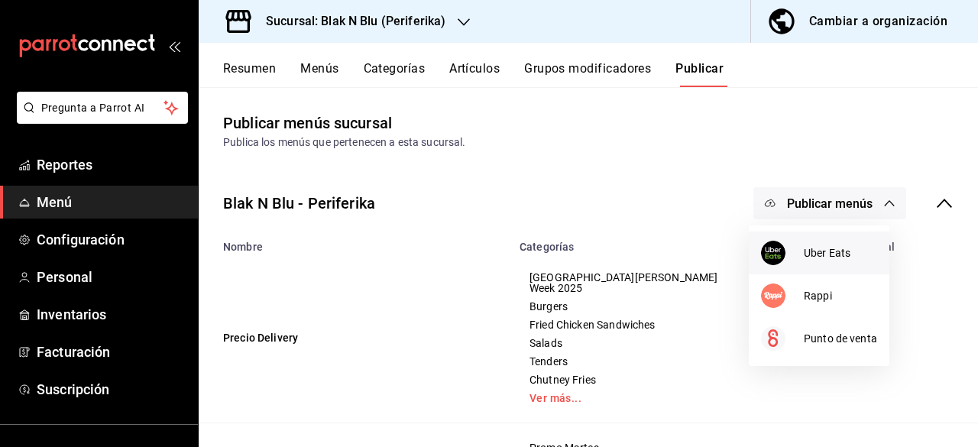
click at [779, 248] on img at bounding box center [773, 253] width 24 height 24
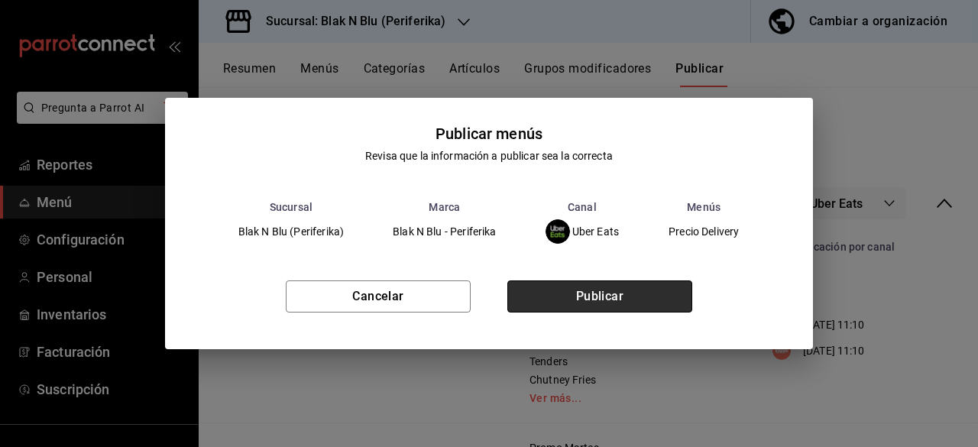
click at [651, 289] on button "Publicar" at bounding box center [599, 296] width 185 height 32
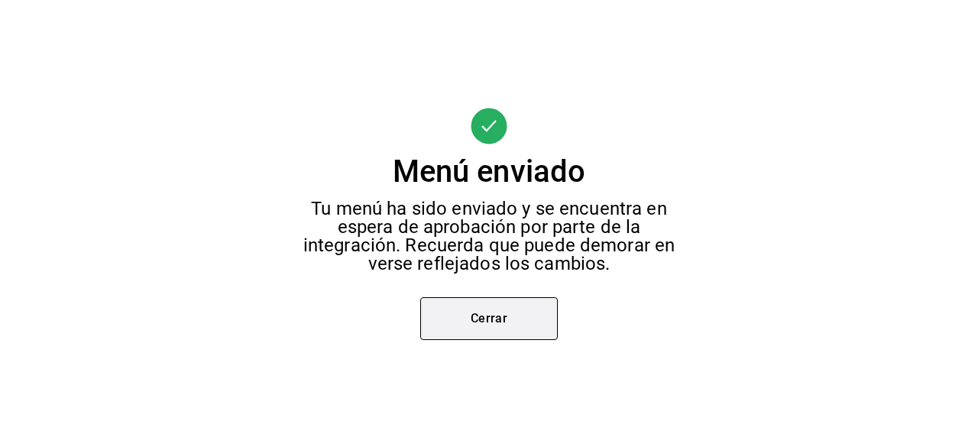
click at [477, 323] on button "Cerrar" at bounding box center [489, 318] width 138 height 43
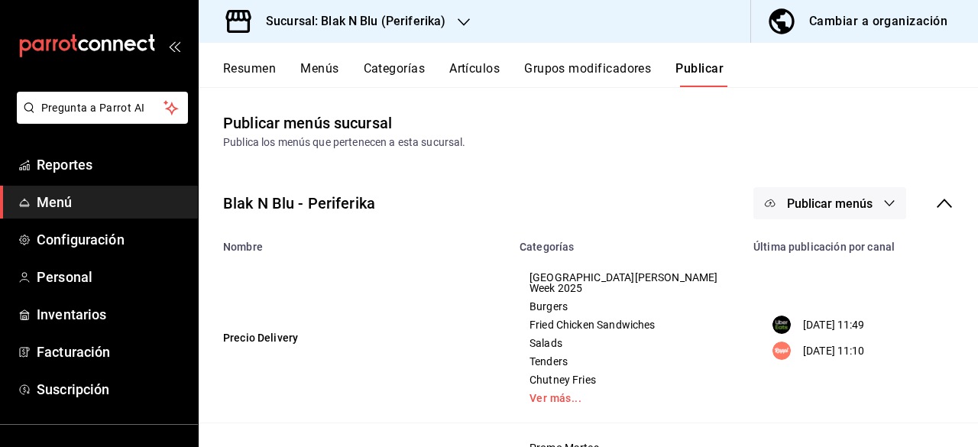
click at [832, 210] on span "Publicar menús" at bounding box center [830, 203] width 86 height 15
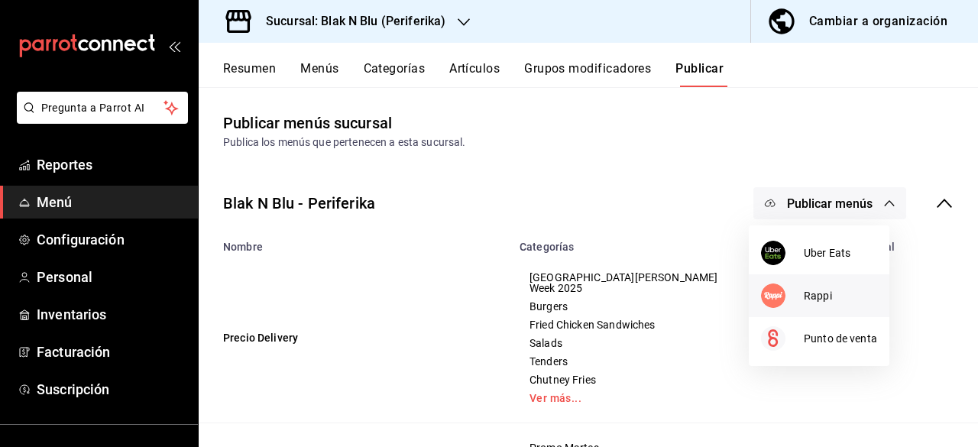
click at [781, 291] on img at bounding box center [773, 295] width 24 height 24
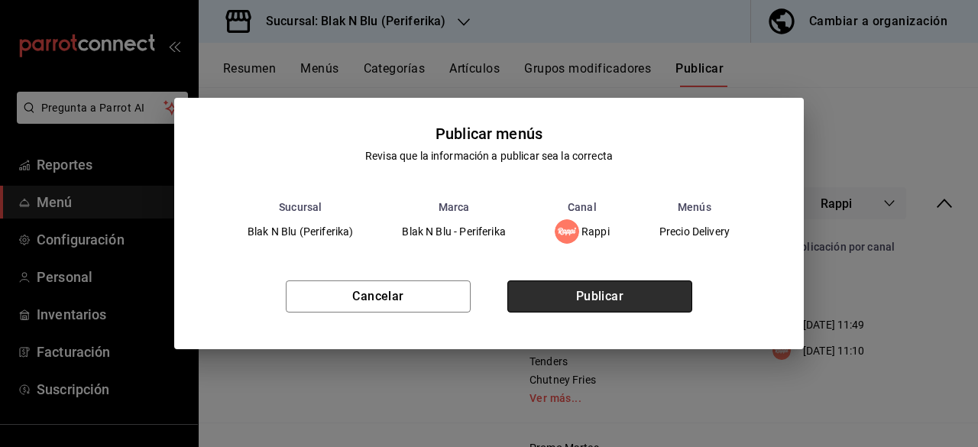
click at [593, 309] on button "Publicar" at bounding box center [599, 296] width 185 height 32
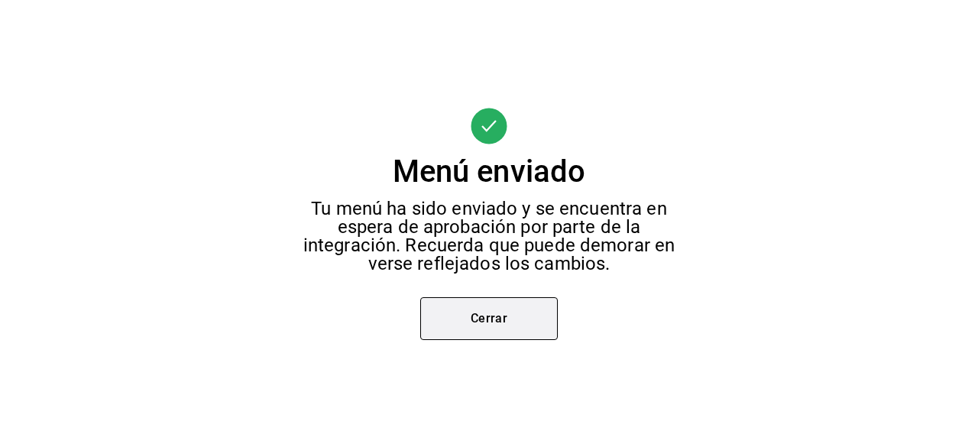
click at [484, 311] on button "Cerrar" at bounding box center [489, 318] width 138 height 43
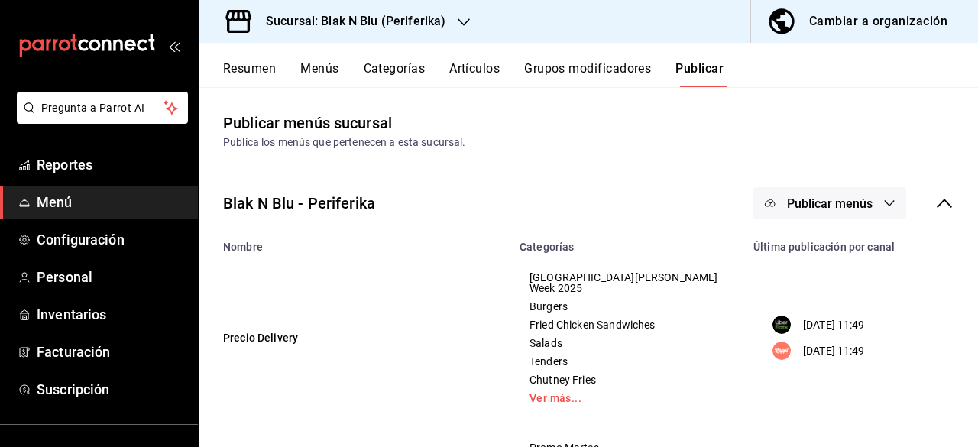
click at [271, 72] on button "Resumen" at bounding box center [249, 74] width 53 height 26
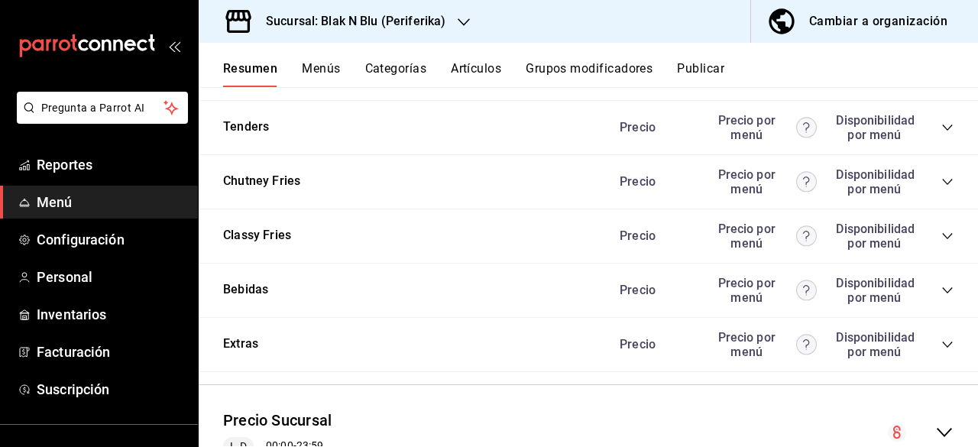
scroll to position [1174, 0]
click at [941, 348] on icon "collapse-category-row" at bounding box center [947, 344] width 12 height 12
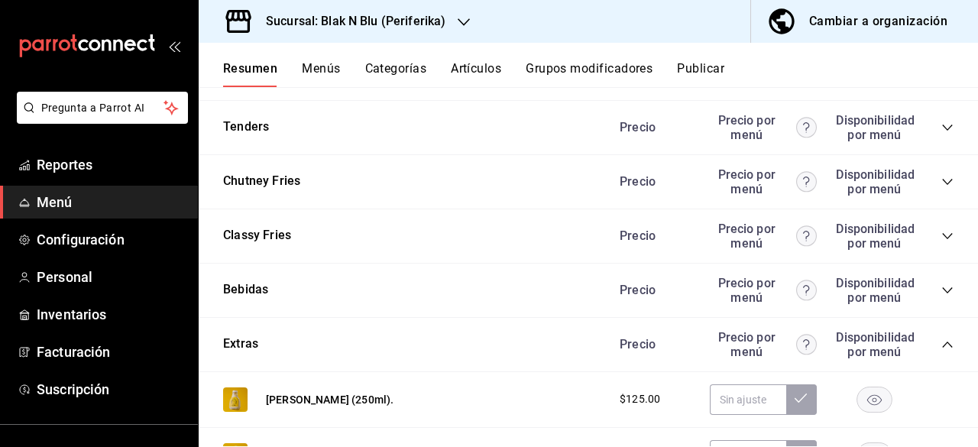
click at [941, 293] on icon "collapse-category-row" at bounding box center [947, 290] width 12 height 12
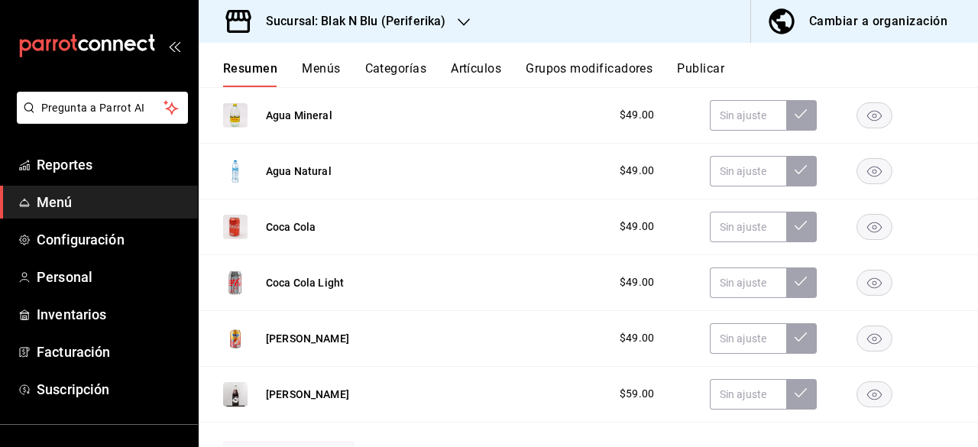
scroll to position [1479, 0]
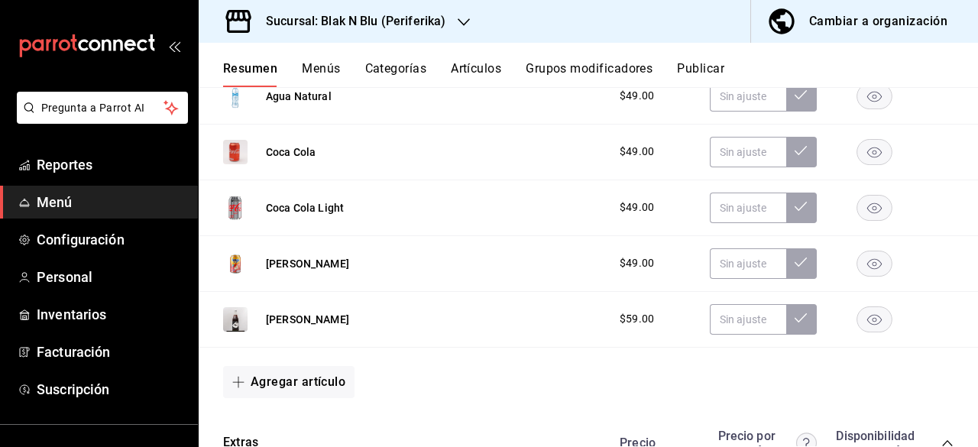
click at [874, 320] on rect "button" at bounding box center [874, 318] width 35 height 25
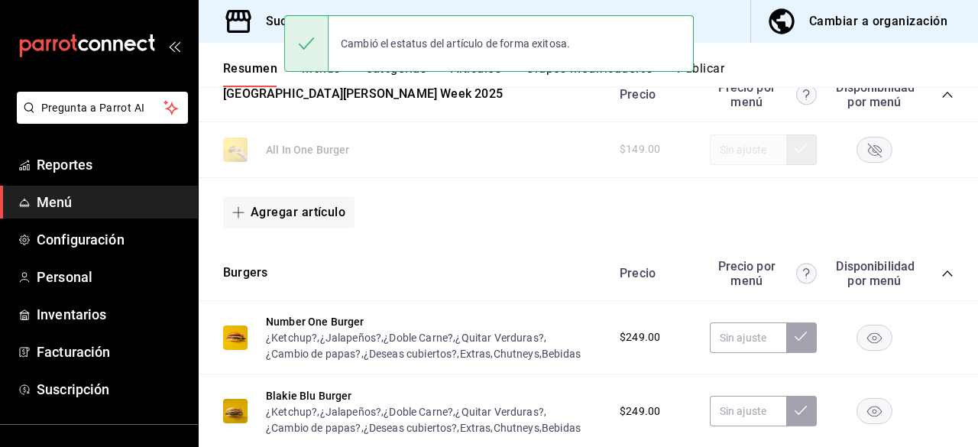
scroll to position [209, 0]
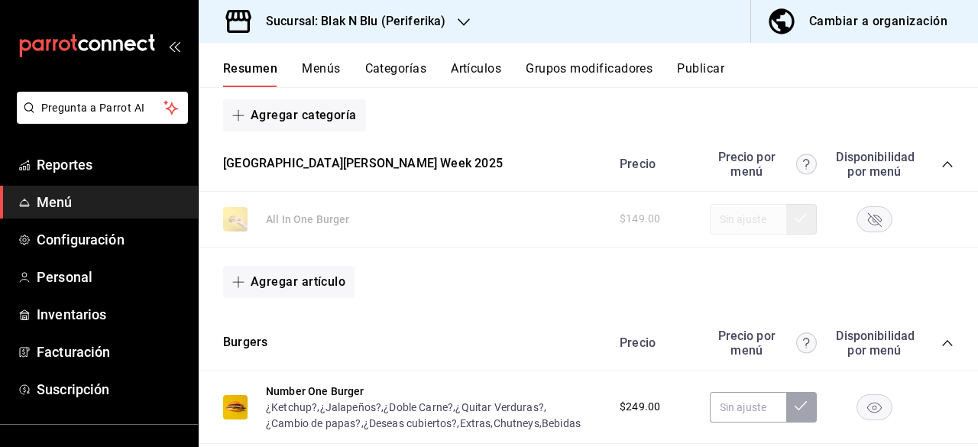
click at [478, 73] on button "Artículos" at bounding box center [476, 74] width 50 height 26
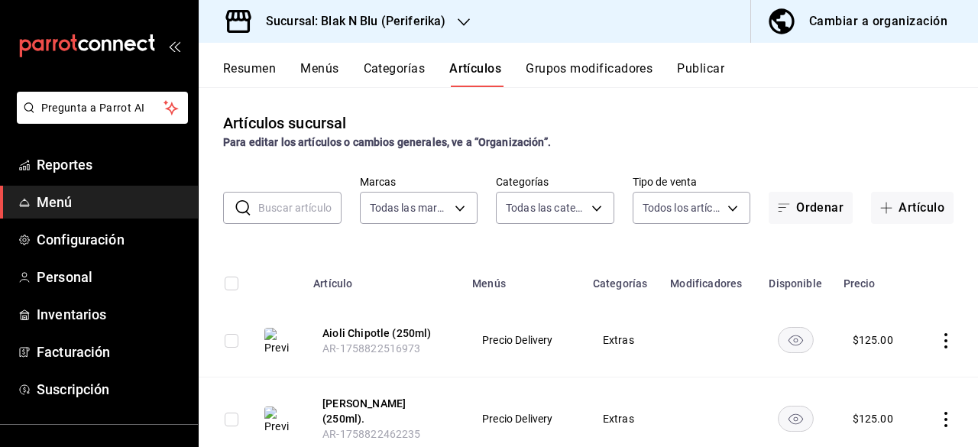
click at [293, 211] on input "text" at bounding box center [299, 208] width 83 height 31
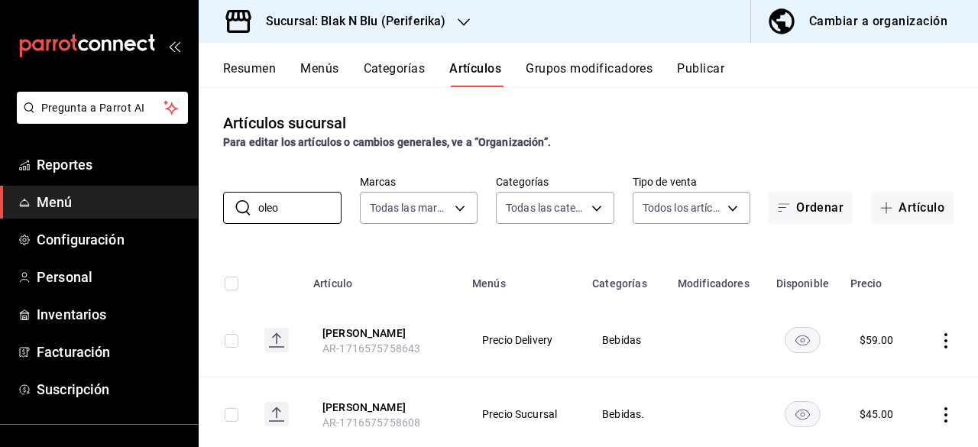
scroll to position [40, 0]
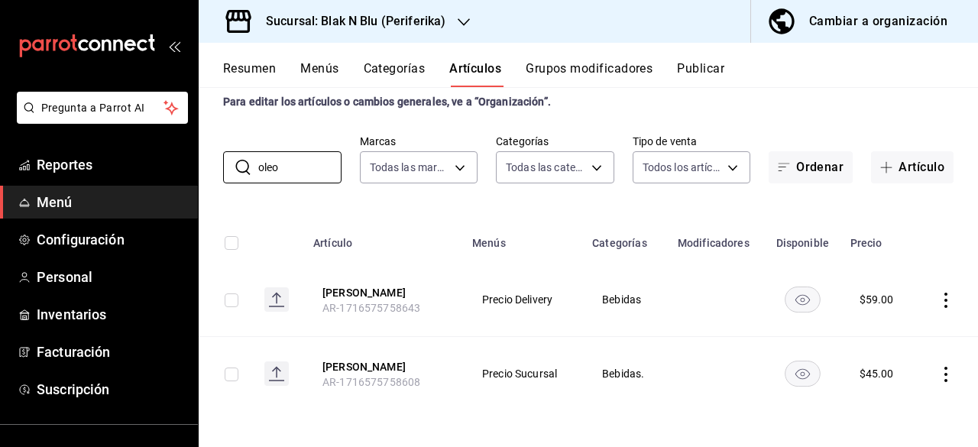
click at [938, 300] on icon "actions" at bounding box center [945, 300] width 15 height 15
click at [882, 391] on span "Eliminar" at bounding box center [888, 397] width 39 height 12
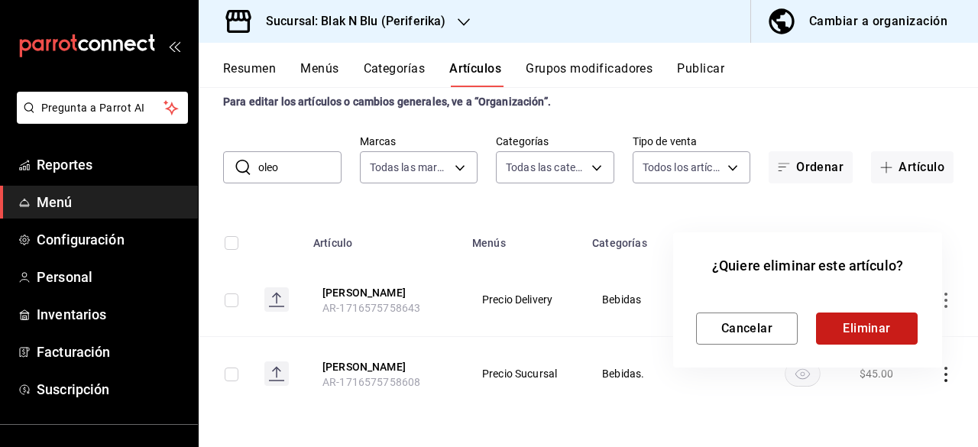
click at [860, 323] on button "Eliminar" at bounding box center [867, 328] width 102 height 32
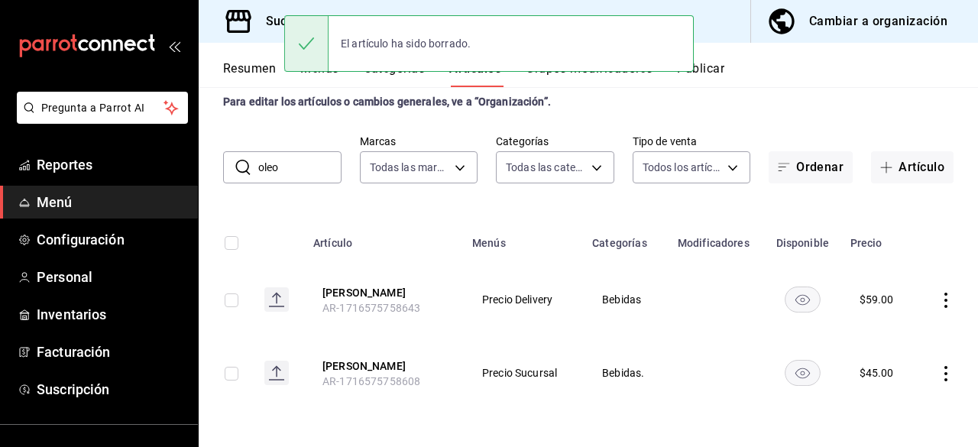
scroll to position [0, 0]
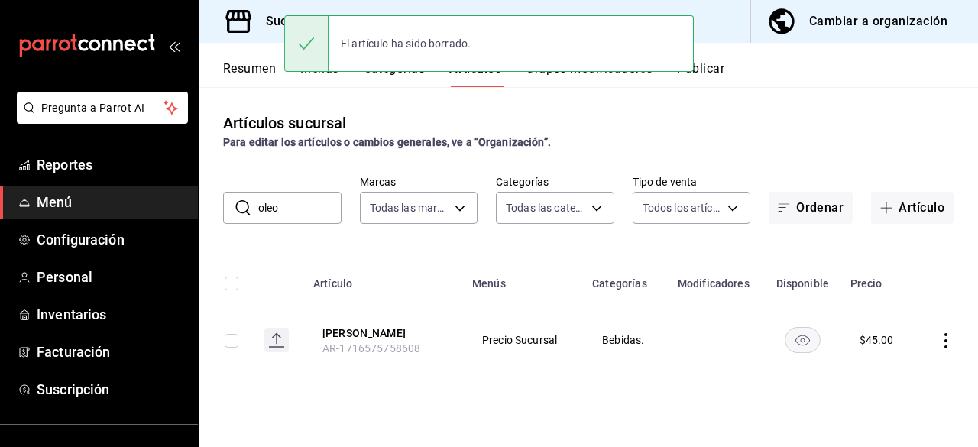
click at [944, 345] on icon "actions" at bounding box center [945, 340] width 15 height 15
click at [873, 412] on div at bounding box center [867, 407] width 28 height 15
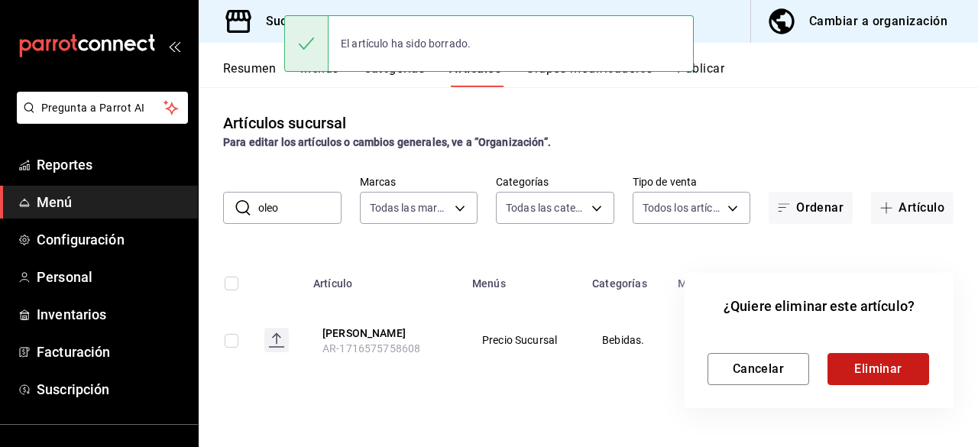
click at [850, 376] on button "Eliminar" at bounding box center [878, 369] width 102 height 32
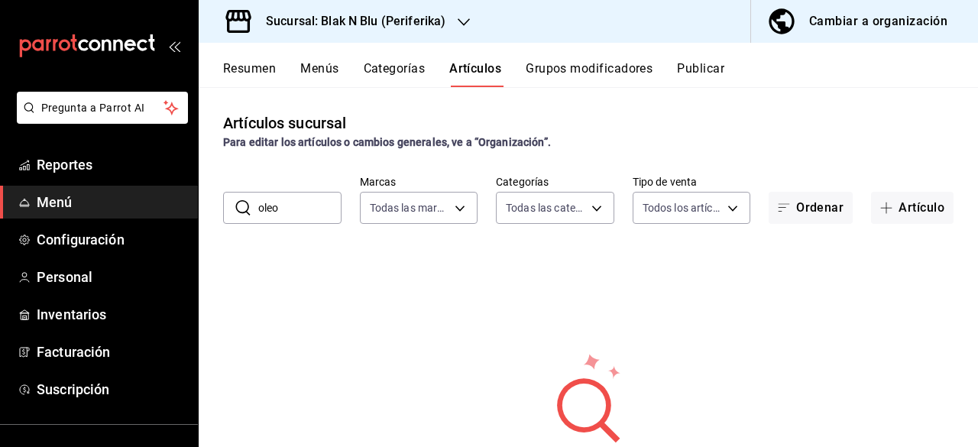
click at [251, 75] on button "Resumen" at bounding box center [249, 74] width 53 height 26
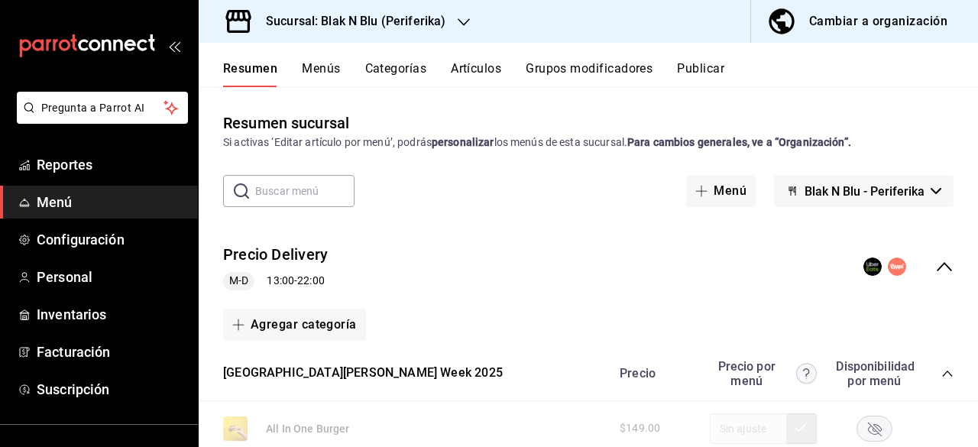
click at [914, 191] on button "Blak N Blu - Periferika" at bounding box center [864, 191] width 180 height 32
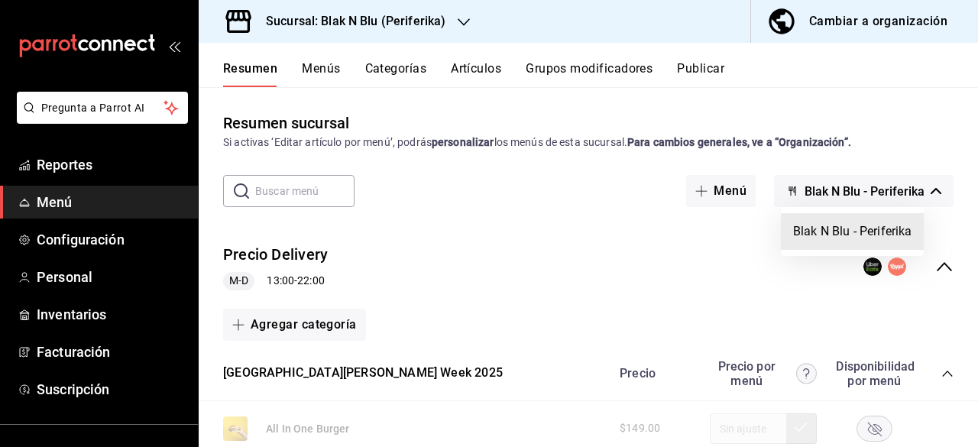
click at [873, 151] on div at bounding box center [489, 223] width 978 height 447
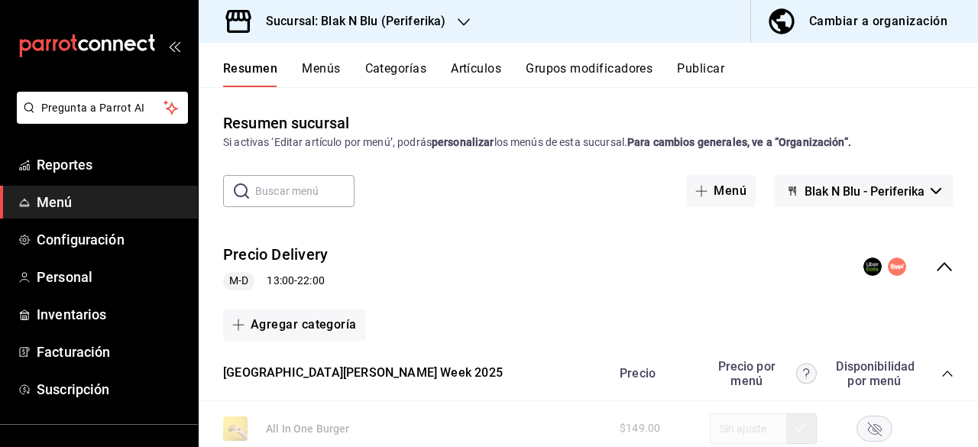
click at [724, 78] on button "Publicar" at bounding box center [700, 74] width 47 height 26
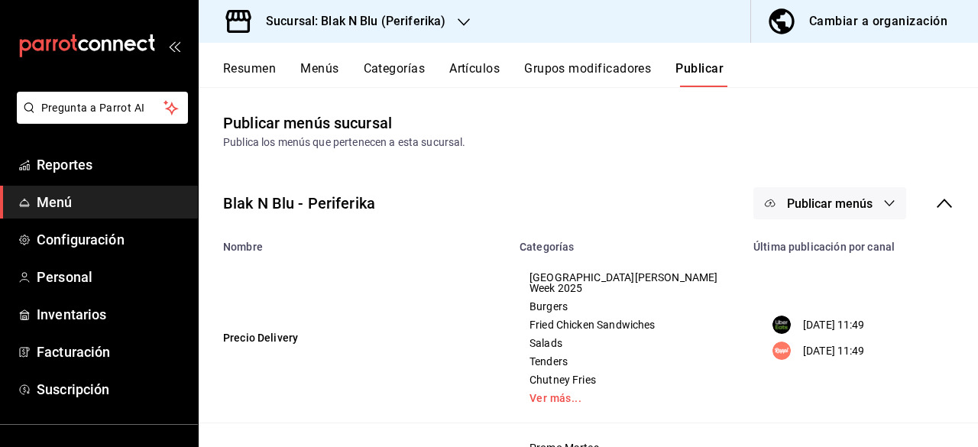
click at [846, 202] on span "Publicar menús" at bounding box center [830, 203] width 86 height 15
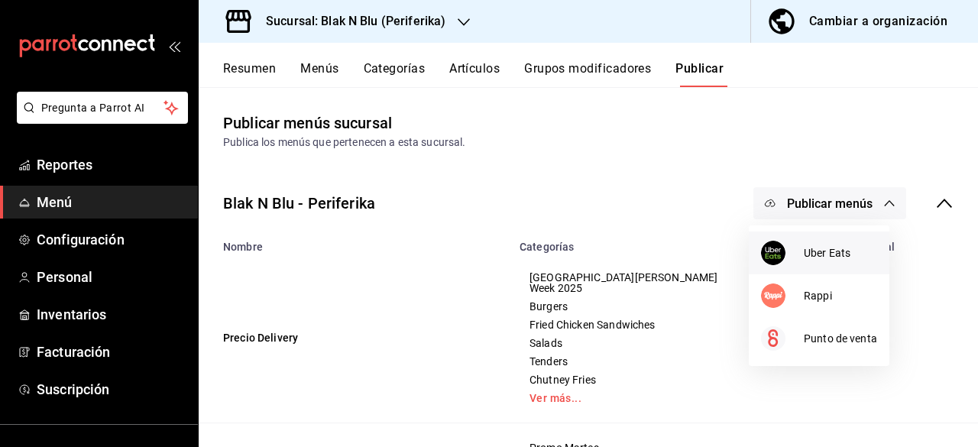
click at [810, 248] on span "Uber Eats" at bounding box center [840, 253] width 73 height 16
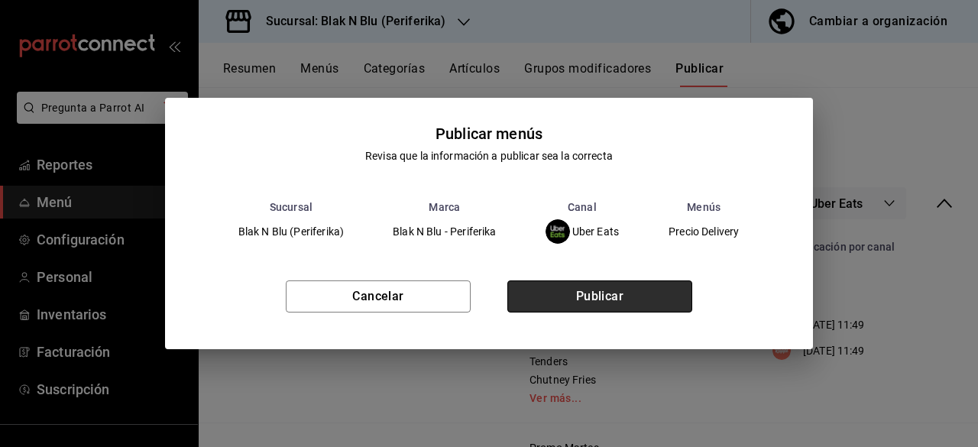
click at [657, 291] on button "Publicar" at bounding box center [599, 296] width 185 height 32
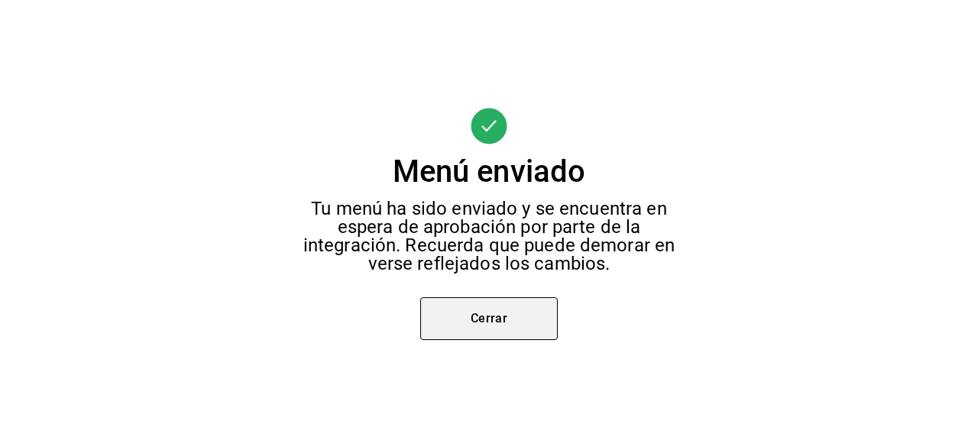
click at [487, 334] on button "Cerrar" at bounding box center [489, 318] width 138 height 43
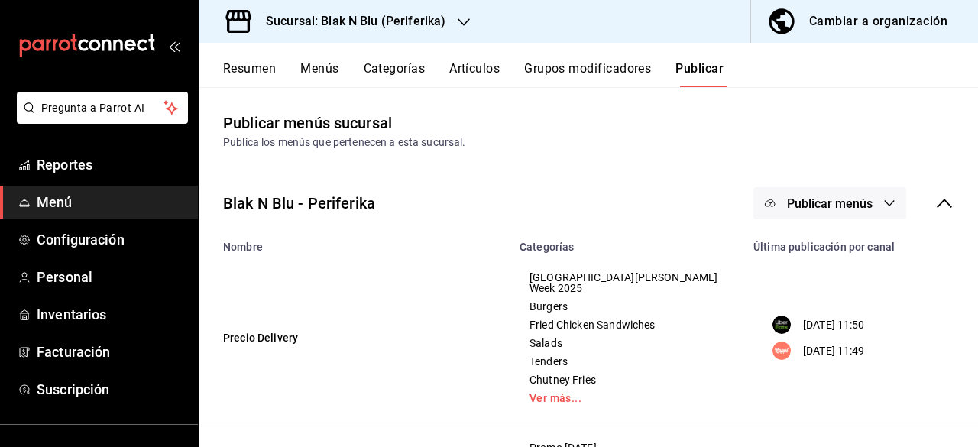
click at [818, 199] on span "Publicar menús" at bounding box center [830, 203] width 86 height 15
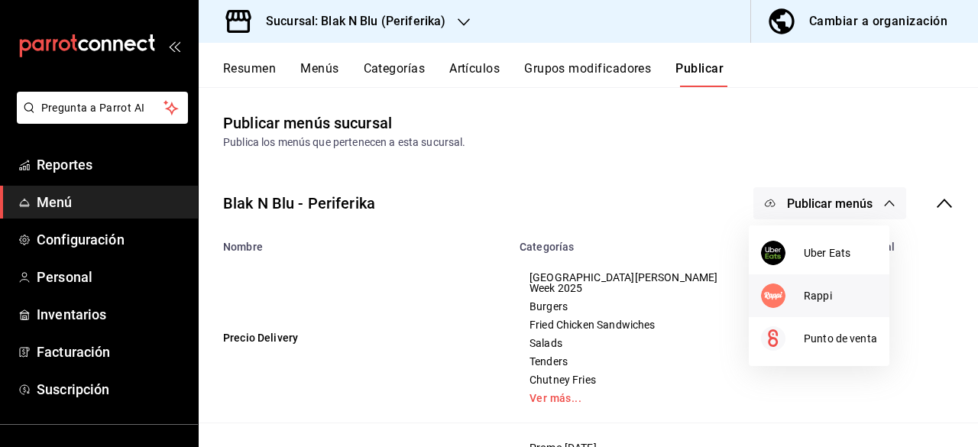
click at [769, 300] on img at bounding box center [773, 295] width 24 height 24
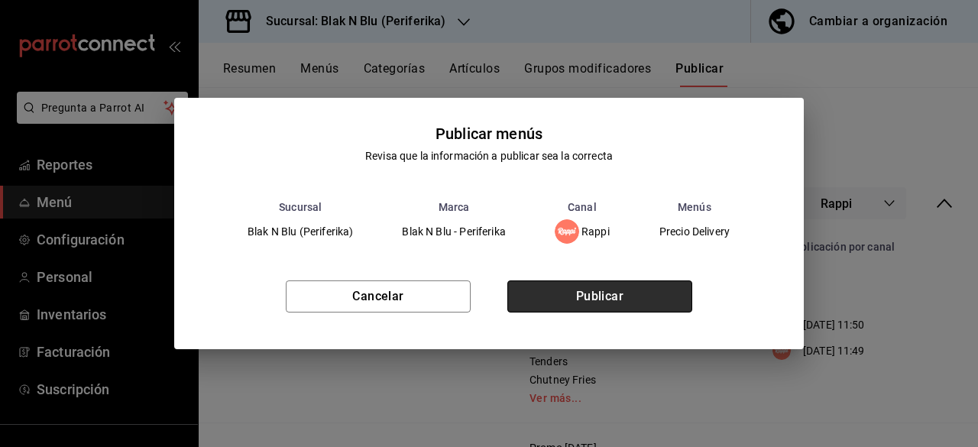
click at [619, 307] on button "Publicar" at bounding box center [599, 296] width 185 height 32
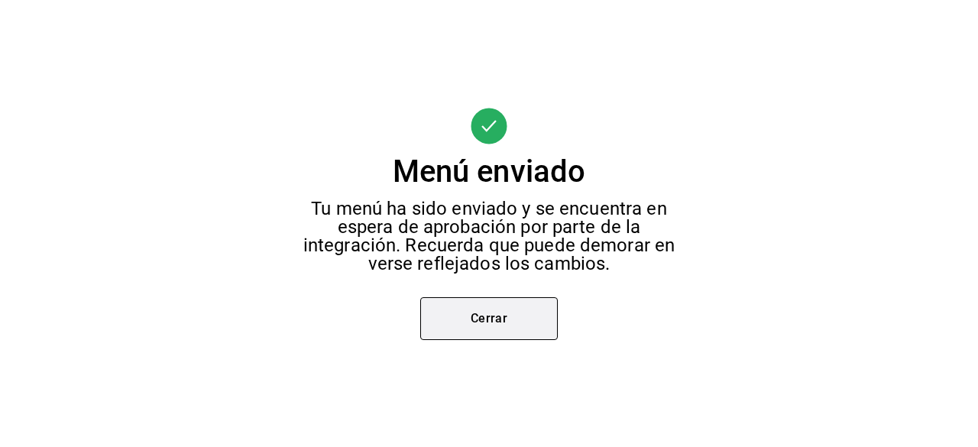
click at [520, 332] on button "Cerrar" at bounding box center [489, 318] width 138 height 43
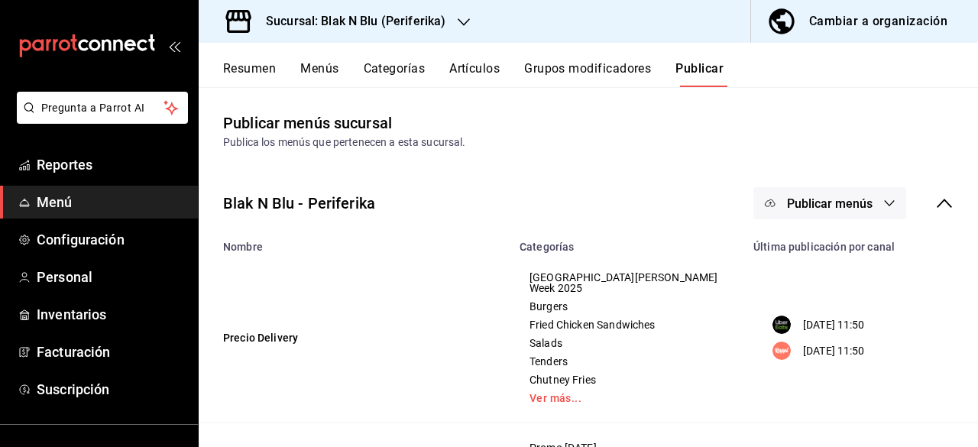
click at [796, 190] on button "Publicar menús" at bounding box center [829, 203] width 153 height 32
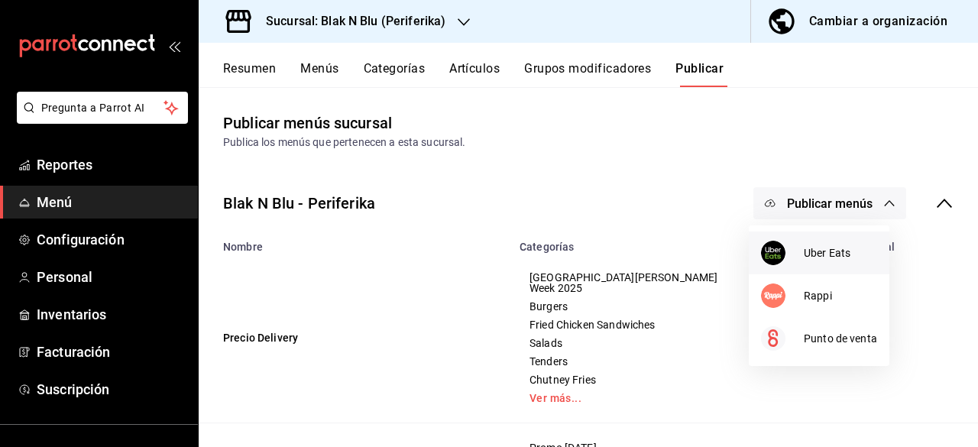
click at [776, 251] on img at bounding box center [773, 253] width 24 height 24
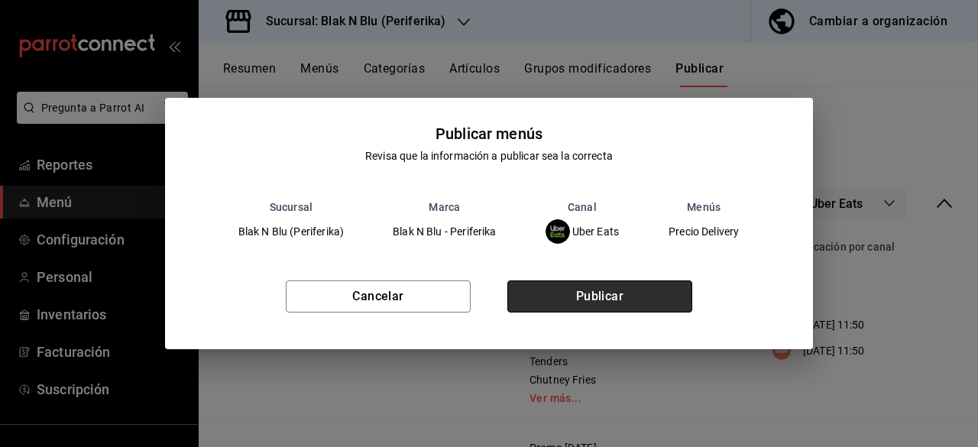
click at [638, 294] on button "Publicar" at bounding box center [599, 296] width 185 height 32
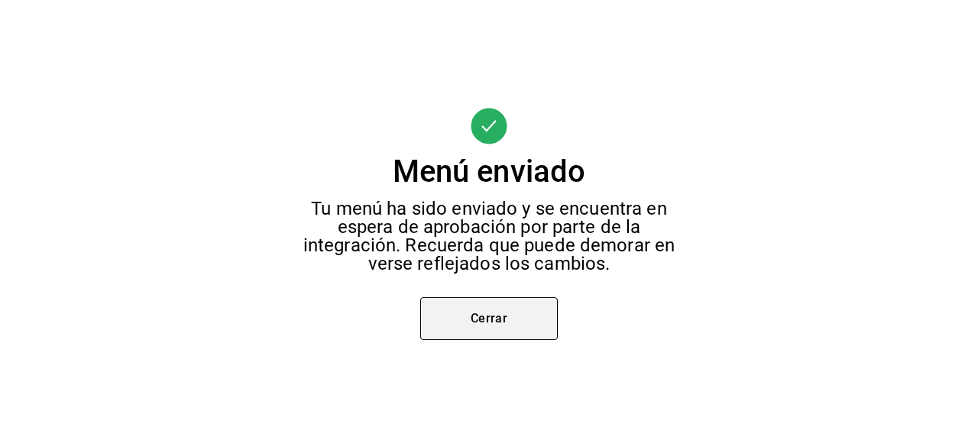
click at [549, 314] on button "Cerrar" at bounding box center [489, 318] width 138 height 43
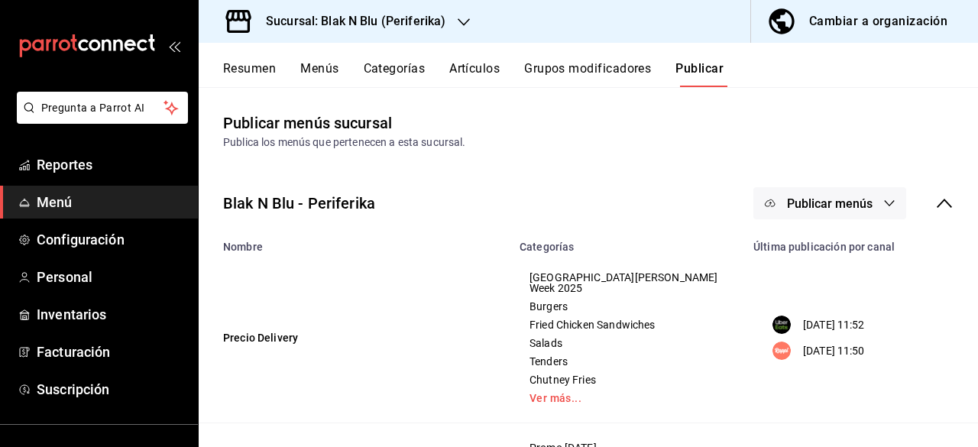
click at [831, 215] on button "Publicar menús" at bounding box center [829, 203] width 153 height 32
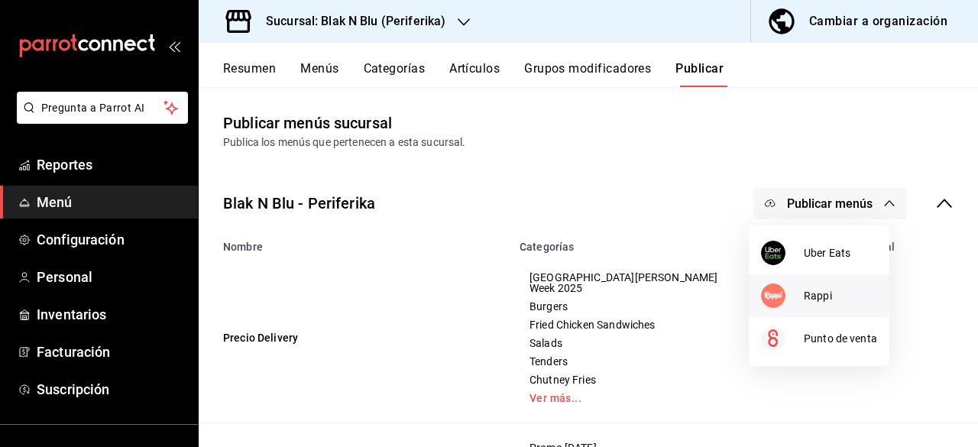
click at [816, 281] on li "Rappi" at bounding box center [819, 295] width 141 height 43
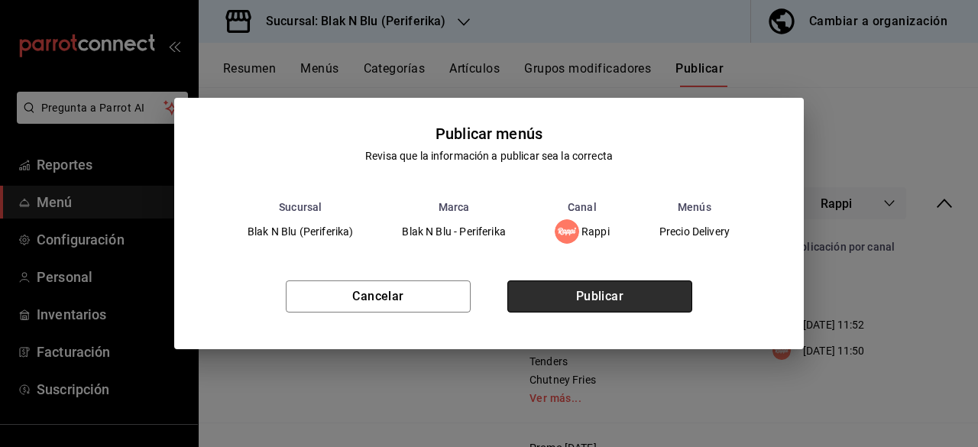
click at [631, 285] on button "Publicar" at bounding box center [599, 296] width 185 height 32
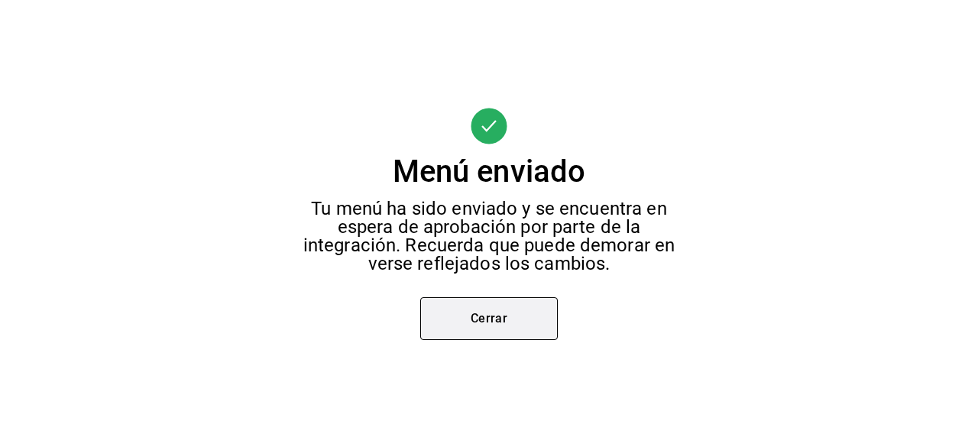
click at [469, 330] on button "Cerrar" at bounding box center [489, 318] width 138 height 43
